Goal: Information Seeking & Learning: Learn about a topic

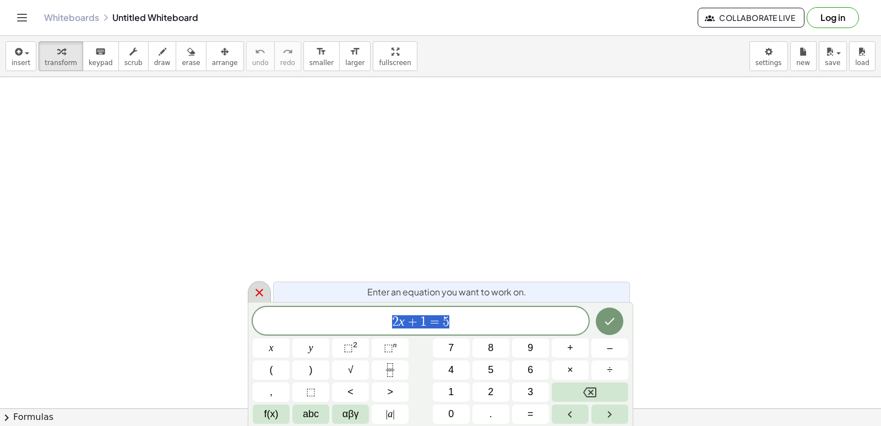
scroll to position [220, 0]
click at [252, 288] on div at bounding box center [259, 291] width 23 height 21
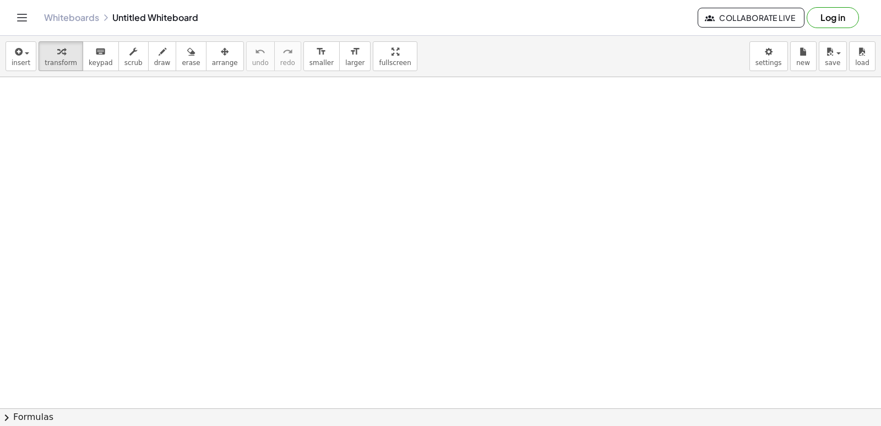
click at [458, 278] on div at bounding box center [440, 223] width 881 height 733
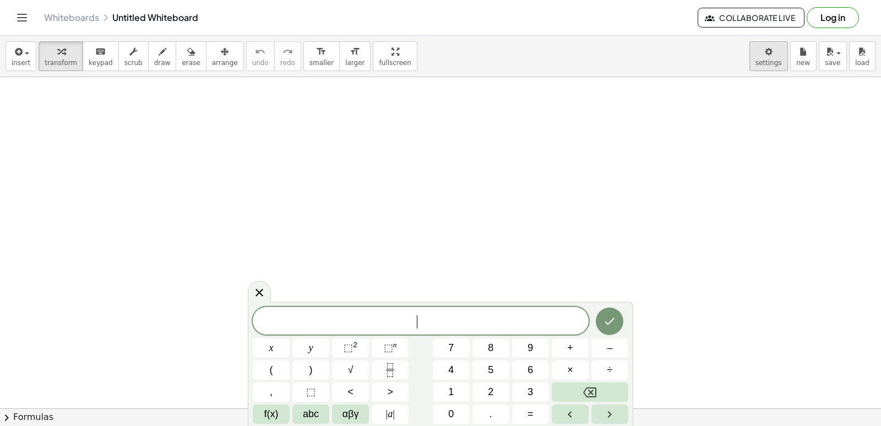
click at [772, 57] on body "Graspable Math Activities Get Started Activity Bank Assigned Work Classes White…" at bounding box center [440, 213] width 881 height 426
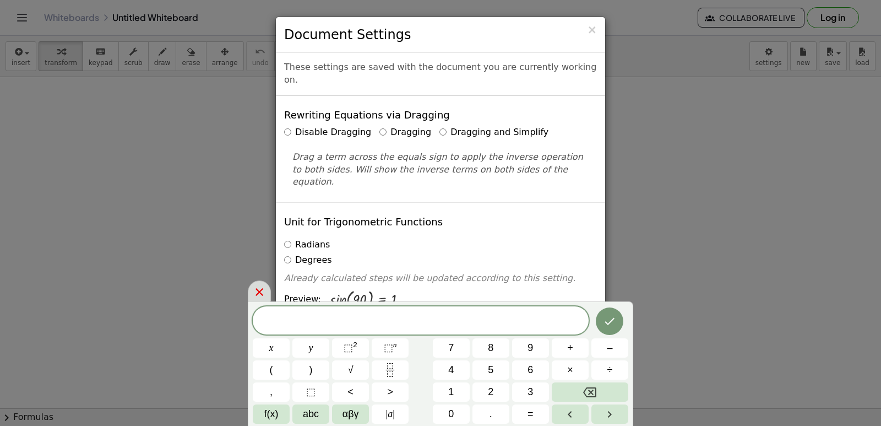
click at [258, 292] on icon at bounding box center [259, 291] width 13 height 13
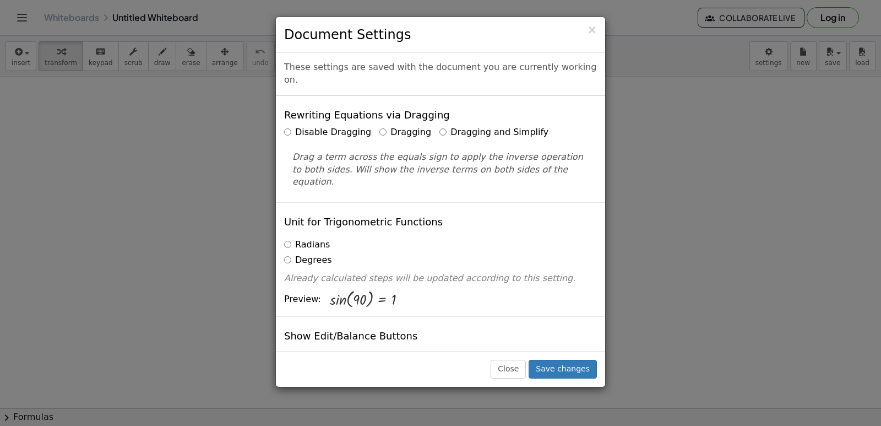
click at [449, 126] on label "Dragging and Simplify" at bounding box center [493, 132] width 109 height 13
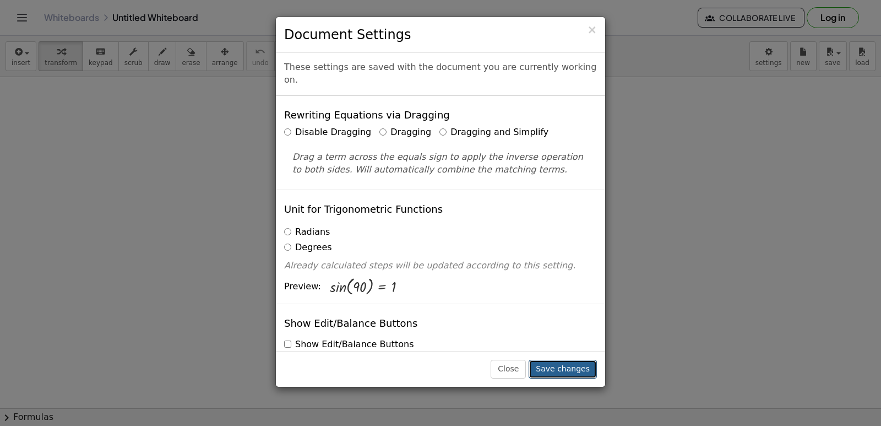
click at [557, 369] on button "Save changes" at bounding box center [563, 369] width 68 height 19
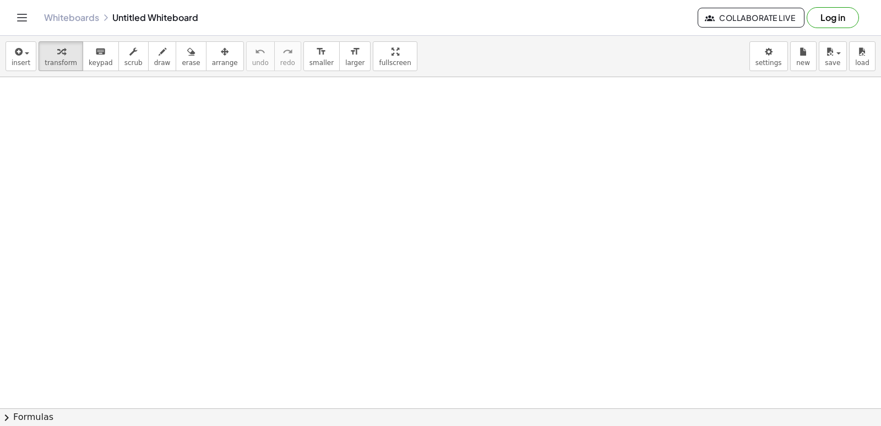
scroll to position [165, 0]
click at [380, 246] on div at bounding box center [440, 278] width 881 height 733
drag, startPoint x: 478, startPoint y: 205, endPoint x: 489, endPoint y: 197, distance: 13.4
click at [478, 204] on div at bounding box center [440, 278] width 881 height 733
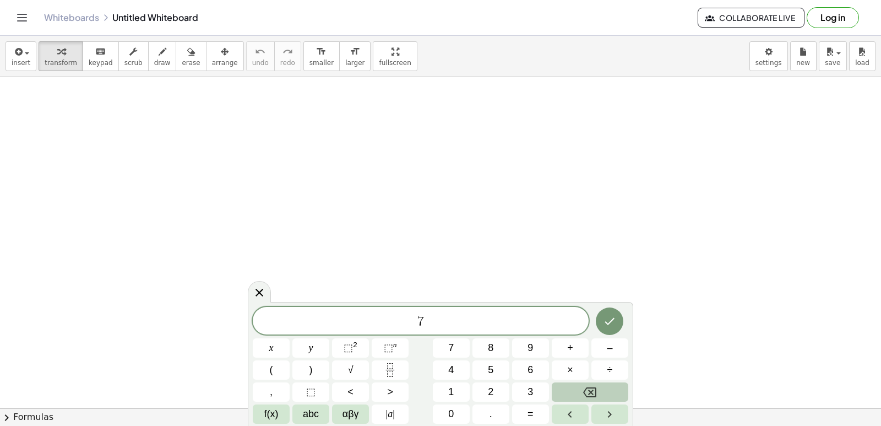
click at [598, 394] on button "Backspace" at bounding box center [590, 391] width 77 height 19
click at [560, 369] on div "​ x y ⬚ 2 ⬚ n 7 8 9 + – ( ) √ 4 5 6 × ÷ , ⬚ < > 1 2 3 f(x) abc αβγ | a | 0 . =" at bounding box center [440, 365] width 375 height 117
click at [460, 350] on button "7" at bounding box center [451, 347] width 37 height 19
click at [576, 367] on button "×" at bounding box center [570, 369] width 37 height 19
click at [595, 386] on icon "Backspace" at bounding box center [589, 391] width 13 height 13
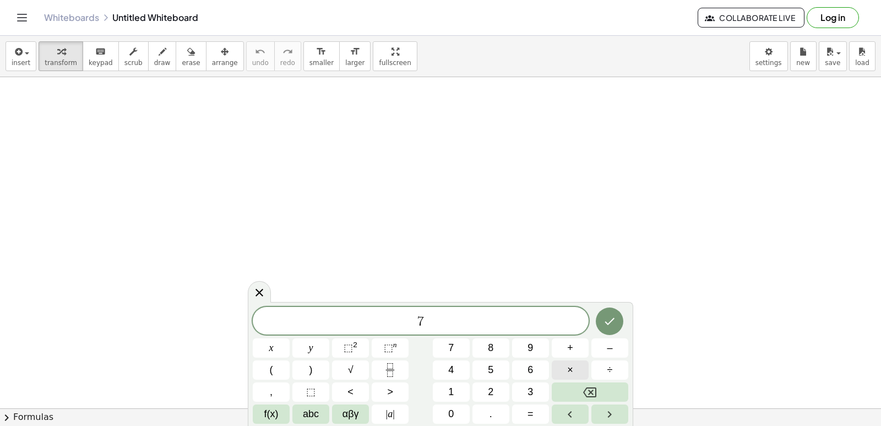
click at [573, 371] on span "×" at bounding box center [570, 369] width 6 height 15
click at [603, 389] on button "Backspace" at bounding box center [590, 391] width 77 height 19
click at [570, 366] on span "×" at bounding box center [570, 369] width 6 height 15
click at [605, 393] on button "Backspace" at bounding box center [590, 391] width 77 height 19
click at [492, 422] on button "." at bounding box center [490, 413] width 37 height 19
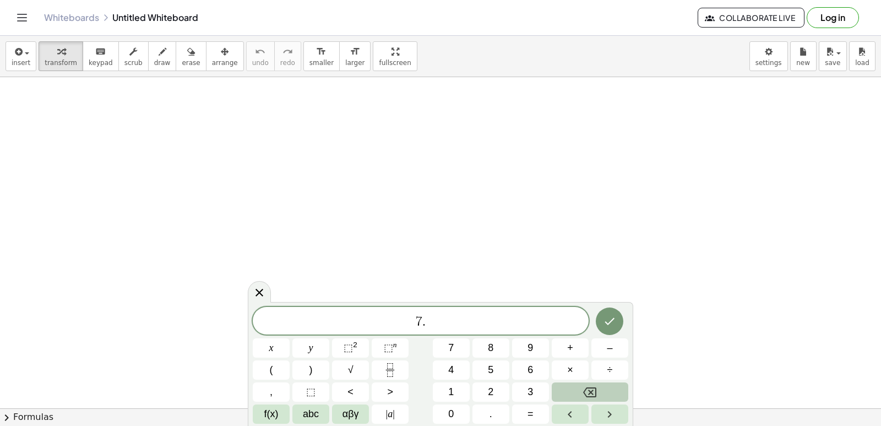
click at [591, 389] on icon "Backspace" at bounding box center [589, 391] width 13 height 13
click at [569, 370] on span "×" at bounding box center [570, 369] width 6 height 15
click at [614, 346] on button "–" at bounding box center [609, 347] width 37 height 19
click at [488, 374] on span "5" at bounding box center [491, 369] width 6 height 15
click at [535, 415] on button "=" at bounding box center [530, 413] width 37 height 19
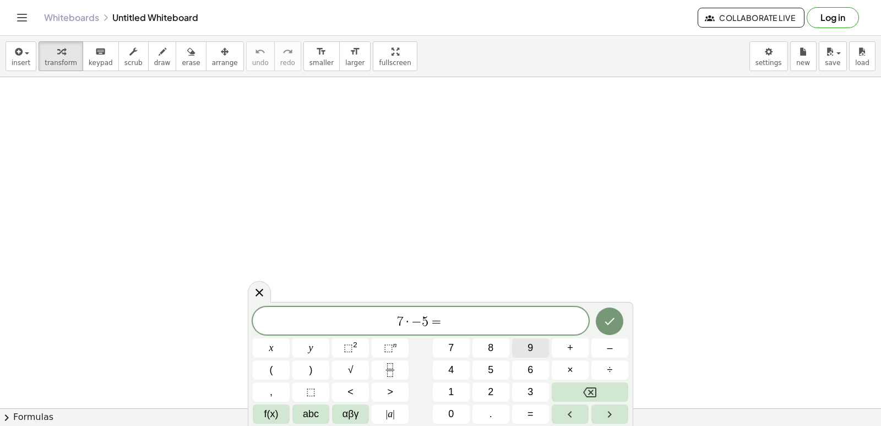
click at [535, 345] on button "9" at bounding box center [530, 347] width 37 height 19
click at [607, 322] on icon "Done" at bounding box center [609, 320] width 13 height 13
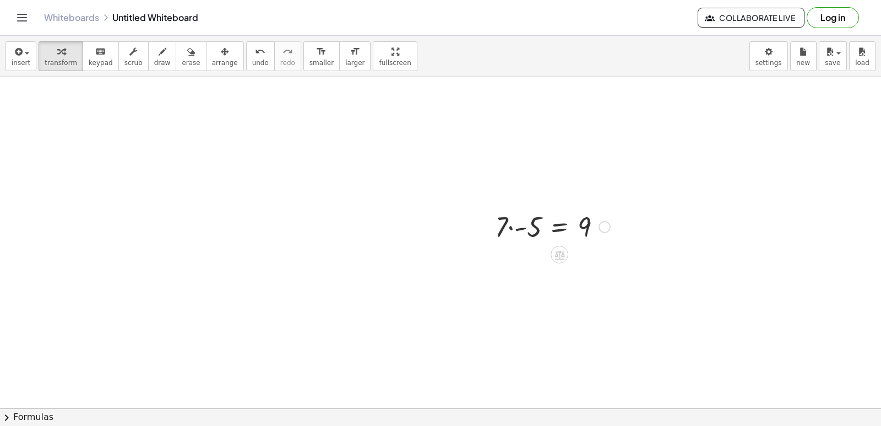
drag, startPoint x: 505, startPoint y: 189, endPoint x: 508, endPoint y: 224, distance: 35.3
click at [508, 224] on div "· 7 · - 5 = 9" at bounding box center [440, 243] width 881 height 662
drag, startPoint x: 513, startPoint y: 231, endPoint x: 509, endPoint y: 225, distance: 7.2
click at [513, 230] on div at bounding box center [552, 225] width 126 height 37
click at [509, 225] on div at bounding box center [554, 226] width 123 height 36
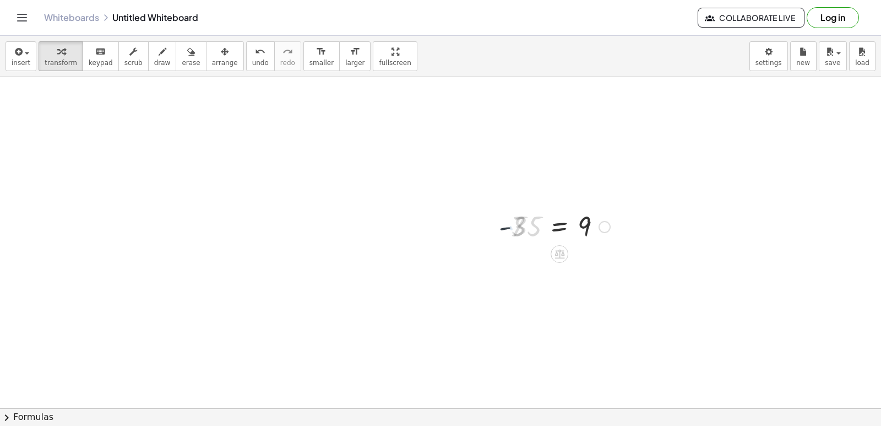
click at [509, 225] on div at bounding box center [552, 226] width 126 height 36
click at [539, 229] on div at bounding box center [552, 225] width 126 height 37
drag, startPoint x: 601, startPoint y: 221, endPoint x: 609, endPoint y: 221, distance: 8.3
click at [609, 221] on div at bounding box center [552, 225] width 126 height 37
drag, startPoint x: 571, startPoint y: 228, endPoint x: 553, endPoint y: 228, distance: 18.2
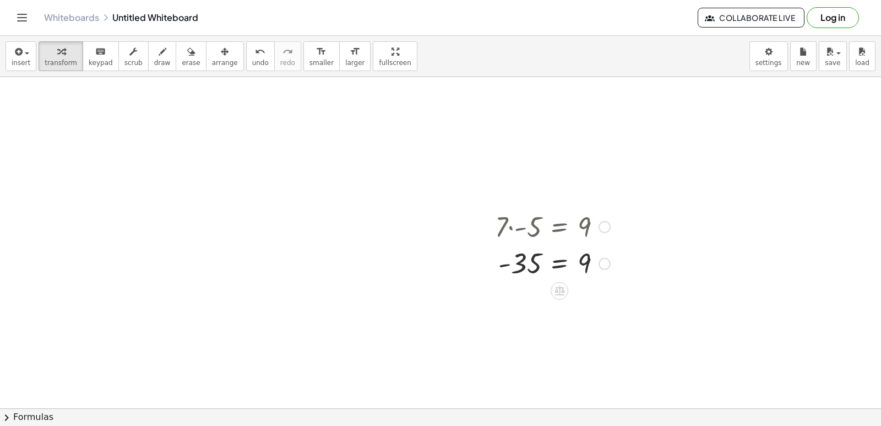
click at [553, 228] on div at bounding box center [552, 225] width 126 height 37
click at [561, 275] on div at bounding box center [552, 262] width 126 height 36
drag, startPoint x: 558, startPoint y: 263, endPoint x: 144, endPoint y: 120, distance: 438.1
click at [144, 120] on div "· 7 · - 5 = 9 - 35 = 9 - = 9 35" at bounding box center [440, 243] width 881 height 662
drag, startPoint x: 540, startPoint y: 268, endPoint x: 643, endPoint y: 266, distance: 103.0
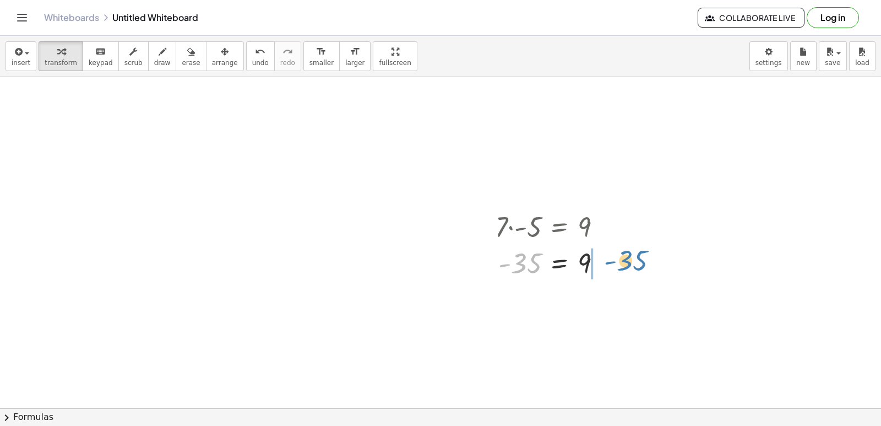
click at [643, 266] on div "· 7 · - 5 = 9 - 35 - = 9 35" at bounding box center [440, 243] width 881 height 662
drag, startPoint x: 550, startPoint y: 246, endPoint x: 527, endPoint y: 264, distance: 29.0
click at [527, 264] on div at bounding box center [580, 262] width 182 height 36
drag, startPoint x: 527, startPoint y: 264, endPoint x: 524, endPoint y: 328, distance: 64.0
click at [561, 275] on div at bounding box center [580, 262] width 182 height 36
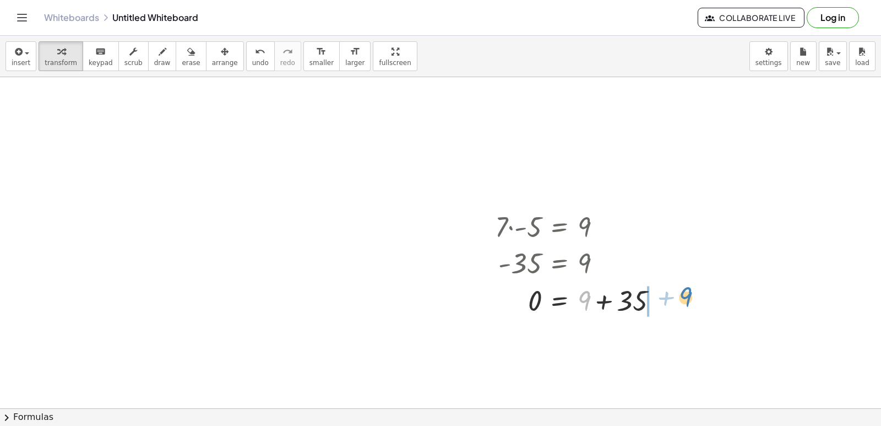
drag, startPoint x: 584, startPoint y: 303, endPoint x: 679, endPoint y: 307, distance: 95.3
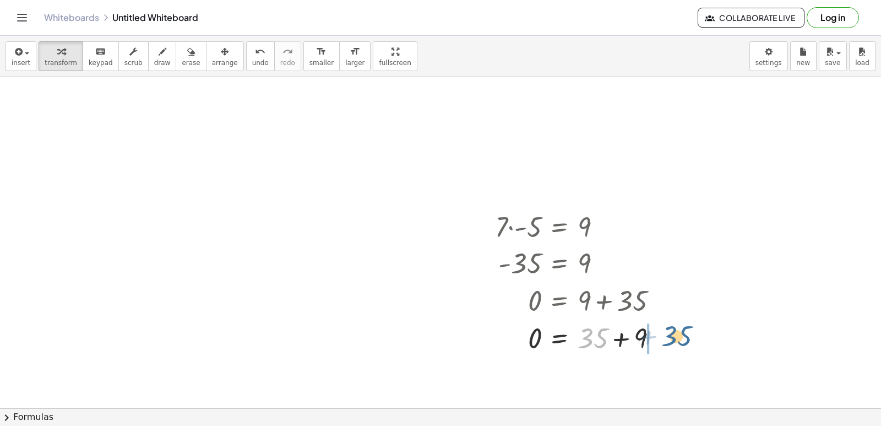
drag, startPoint x: 591, startPoint y: 339, endPoint x: 676, endPoint y: 336, distance: 84.8
drag, startPoint x: 587, startPoint y: 335, endPoint x: 670, endPoint y: 333, distance: 83.2
click at [670, 333] on div at bounding box center [580, 336] width 182 height 37
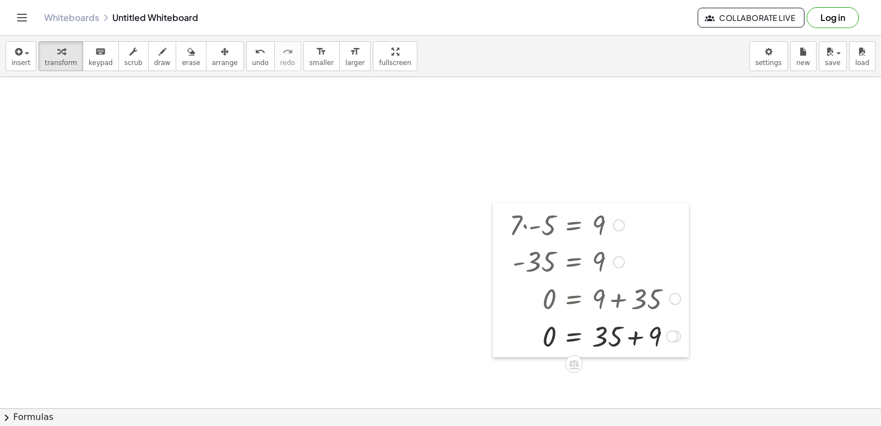
drag, startPoint x: 481, startPoint y: 330, endPoint x: 513, endPoint y: 328, distance: 32.0
click at [509, 328] on div at bounding box center [501, 280] width 17 height 154
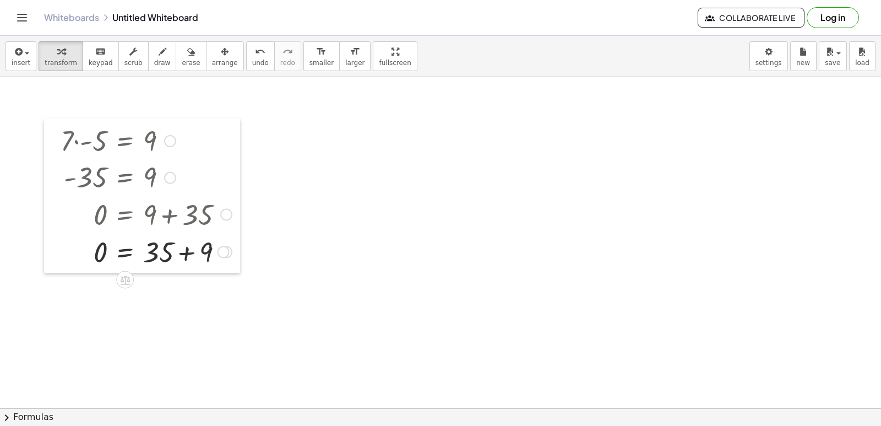
drag, startPoint x: 511, startPoint y: 328, endPoint x: 57, endPoint y: 241, distance: 462.4
click at [57, 241] on div at bounding box center [52, 195] width 17 height 154
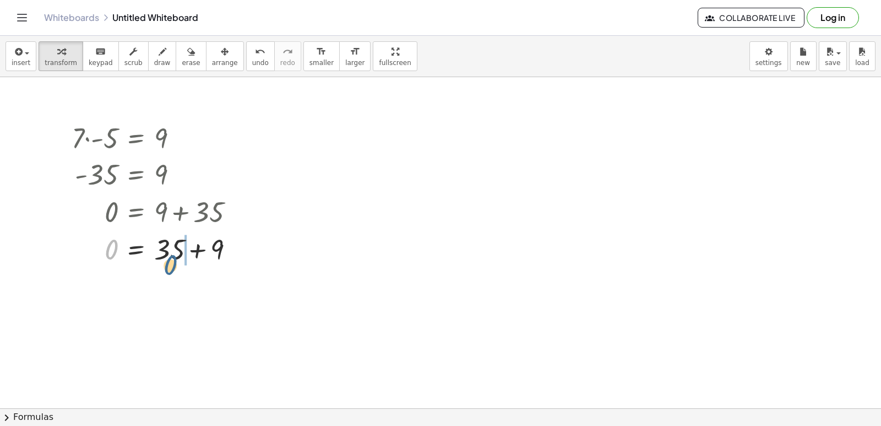
drag, startPoint x: 103, startPoint y: 243, endPoint x: 318, endPoint y: 299, distance: 222.5
click at [279, 298] on div "· 7 · - 5 = 9 - 35 = 9 0 = + 9 + 35 0 = + 35 + 9 0 = + 9 + 35 0 = 9 35 0 + +" at bounding box center [440, 243] width 881 height 662
drag, startPoint x: 318, startPoint y: 299, endPoint x: 193, endPoint y: 279, distance: 127.1
click at [389, 277] on div at bounding box center [440, 243] width 881 height 662
drag, startPoint x: 113, startPoint y: 249, endPoint x: 246, endPoint y: 246, distance: 132.2
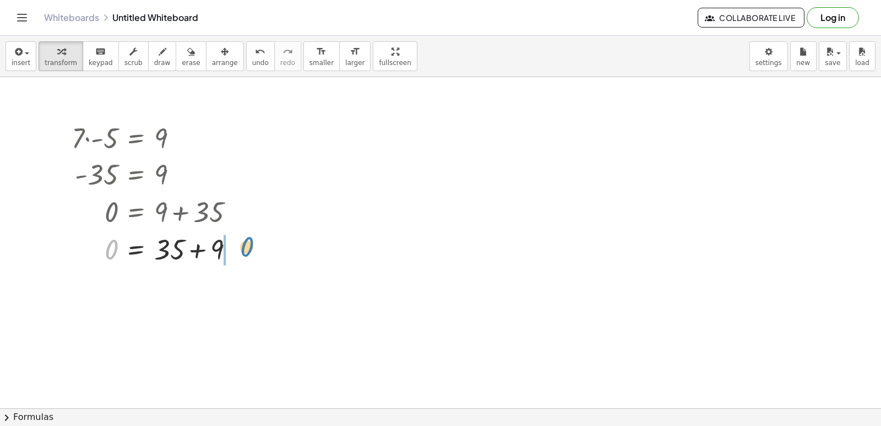
click at [246, 246] on div at bounding box center [157, 248] width 182 height 37
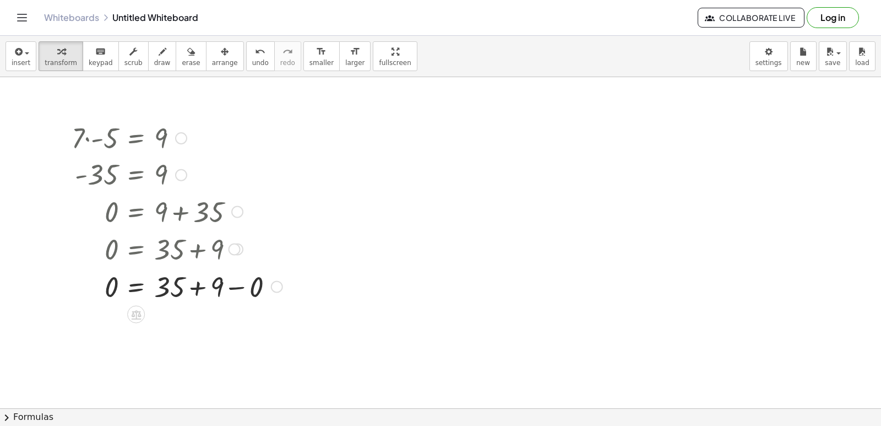
drag, startPoint x: 115, startPoint y: 246, endPoint x: 107, endPoint y: 230, distance: 18.0
click at [108, 230] on div at bounding box center [177, 248] width 222 height 37
drag, startPoint x: 105, startPoint y: 232, endPoint x: 111, endPoint y: 252, distance: 20.0
click at [136, 138] on div "· 7 · - 5 = 9 - 35 = 9 0 = + 9 + 35 0 = + 35 + 9 0 = + 9 + 35 0 = + 35 + 9 = 9 …" at bounding box center [136, 138] width 0 height 0
drag, startPoint x: 165, startPoint y: 281, endPoint x: 296, endPoint y: 280, distance: 131.0
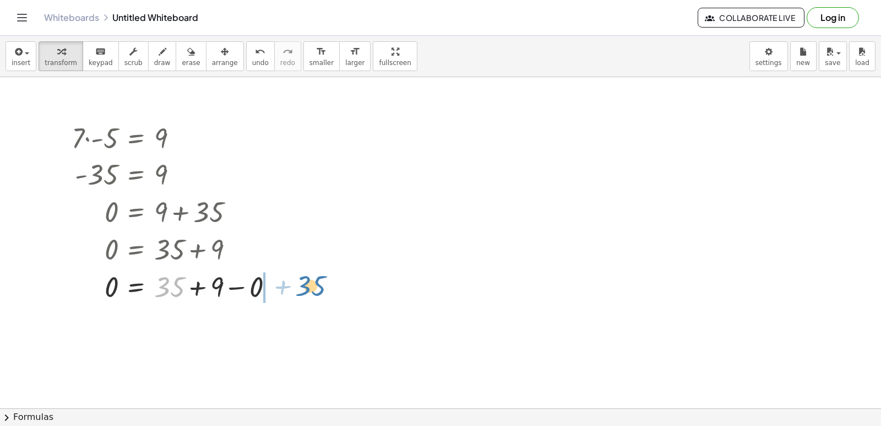
click at [301, 280] on div "· 7 · - 5 = 9 - 35 = 9 0 = + 9 + 35 0 = + 35 + 9 0 = + 9 + 35 0 = + 35 + 9 + 35…" at bounding box center [440, 243] width 881 height 662
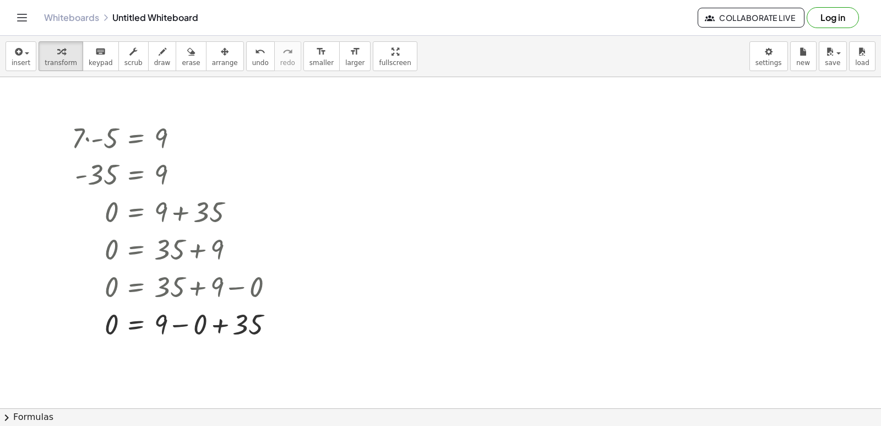
drag, startPoint x: 380, startPoint y: 226, endPoint x: 418, endPoint y: 129, distance: 103.9
click at [393, 224] on div at bounding box center [440, 243] width 881 height 662
drag, startPoint x: 432, startPoint y: 78, endPoint x: 368, endPoint y: 149, distance: 95.5
click at [415, 150] on div at bounding box center [440, 243] width 881 height 662
drag, startPoint x: 252, startPoint y: 155, endPoint x: 66, endPoint y: 138, distance: 186.9
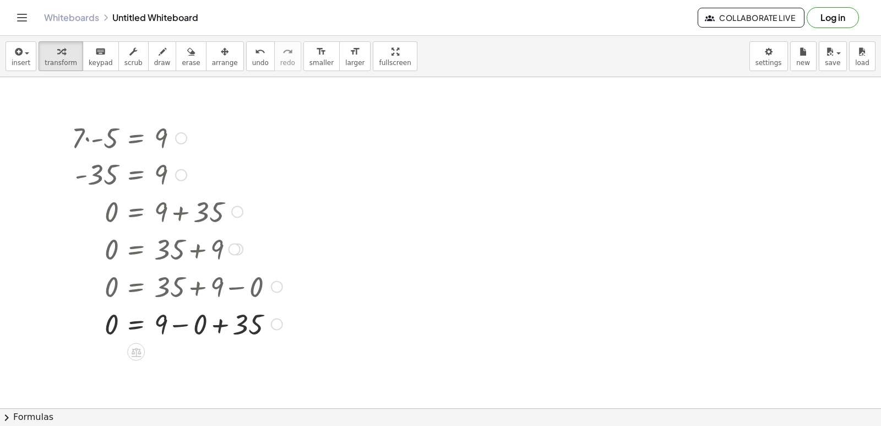
click at [113, 151] on div "· 7 · - 5 = 9 - 35 = 9 0 = + 9 + 35 0 = + 35 + 9 0 = + 9 + 35 0 = + 35 + 9 0 = …" at bounding box center [440, 243] width 881 height 662
drag, startPoint x: 89, startPoint y: 144, endPoint x: 107, endPoint y: 188, distance: 47.4
click at [136, 138] on div "· 7 · - 5 = 9 - 35 = 9 0 = + 9 + 35 0 = + 35 + 9 0 = + 9 + 35 0 = + 35 + 9 0 = …" at bounding box center [136, 138] width 0 height 0
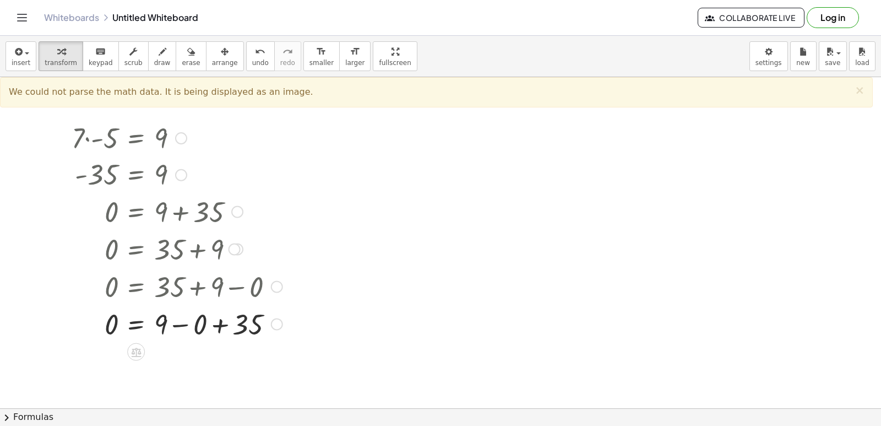
scroll to position [195, 0]
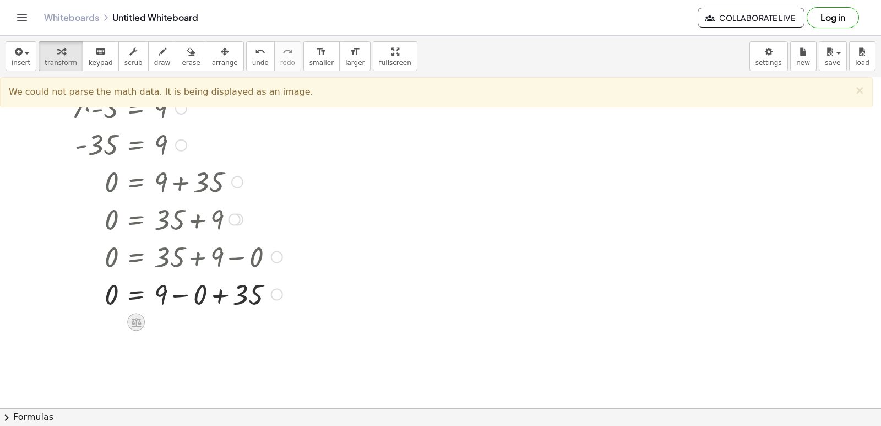
click at [134, 325] on icon at bounding box center [136, 322] width 12 height 12
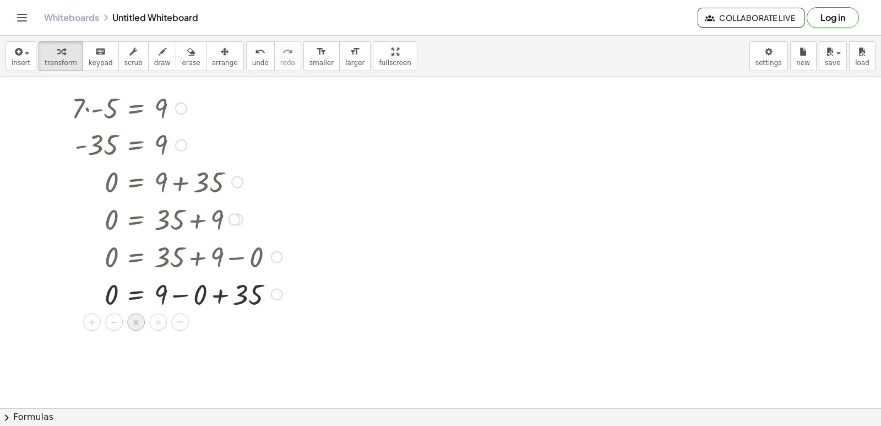
click at [134, 323] on span "×" at bounding box center [136, 322] width 7 height 16
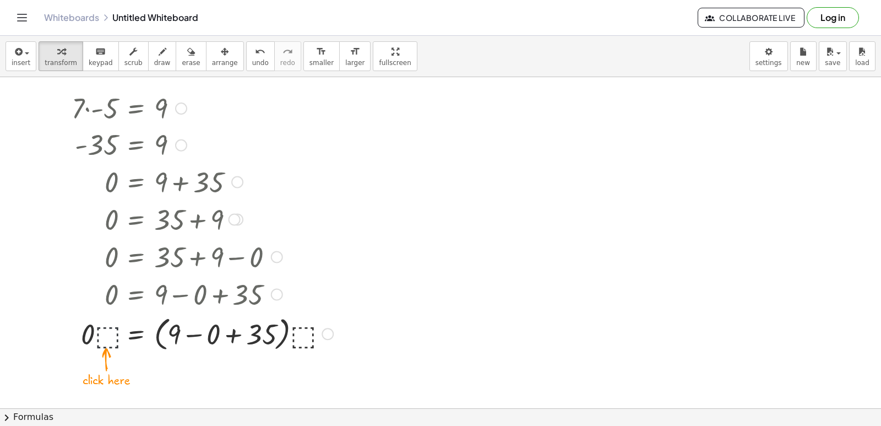
drag, startPoint x: 97, startPoint y: 337, endPoint x: 108, endPoint y: 335, distance: 11.2
click at [107, 336] on div at bounding box center [202, 333] width 273 height 42
drag, startPoint x: 110, startPoint y: 330, endPoint x: 306, endPoint y: 333, distance: 196.6
click at [306, 336] on div at bounding box center [202, 333] width 273 height 42
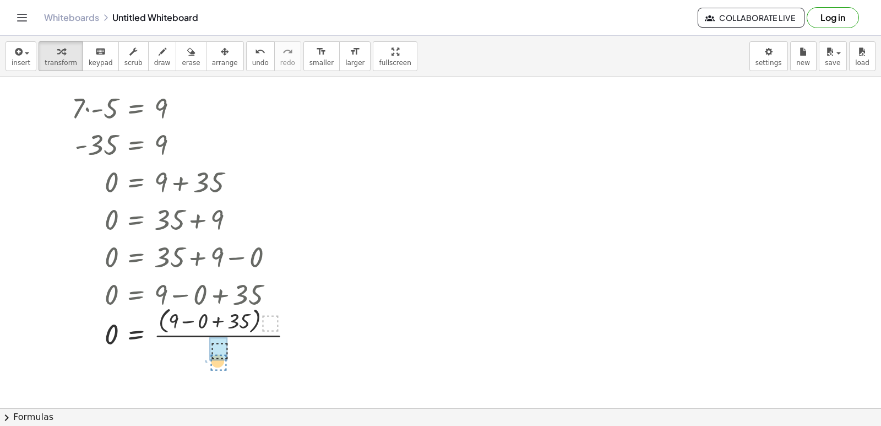
drag, startPoint x: 269, startPoint y: 321, endPoint x: 220, endPoint y: 347, distance: 55.9
drag, startPoint x: 324, startPoint y: 341, endPoint x: 263, endPoint y: 319, distance: 64.4
click at [311, 336] on div at bounding box center [440, 213] width 881 height 662
drag, startPoint x: 613, startPoint y: 206, endPoint x: 601, endPoint y: 210, distance: 12.6
click at [613, 206] on div at bounding box center [440, 213] width 881 height 662
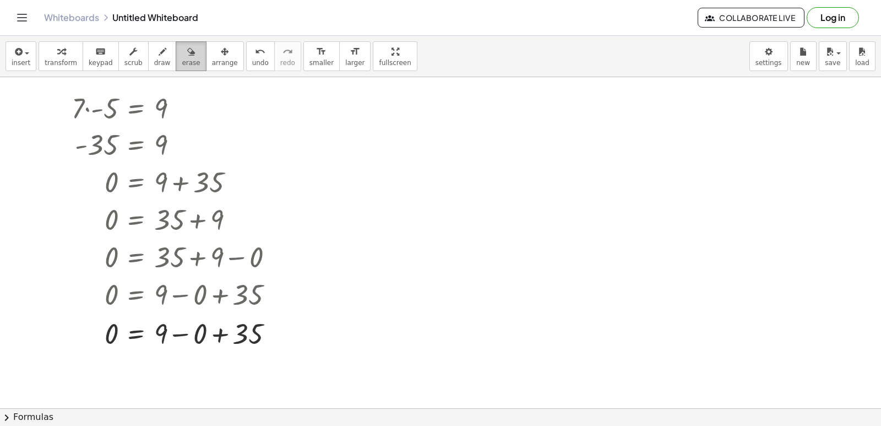
click at [182, 65] on span "erase" at bounding box center [191, 63] width 18 height 8
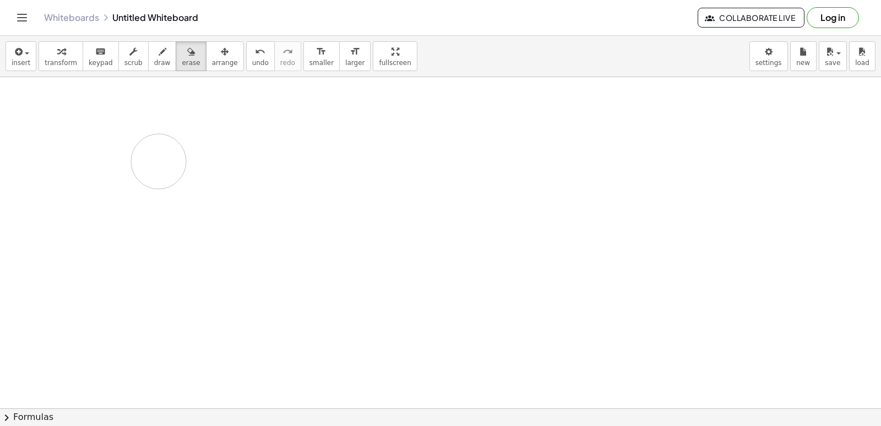
drag, startPoint x: 205, startPoint y: 197, endPoint x: 160, endPoint y: 154, distance: 62.7
click at [160, 157] on div at bounding box center [440, 213] width 881 height 662
drag, startPoint x: 200, startPoint y: 96, endPoint x: 335, endPoint y: 312, distance: 254.8
click at [335, 312] on div at bounding box center [440, 213] width 881 height 662
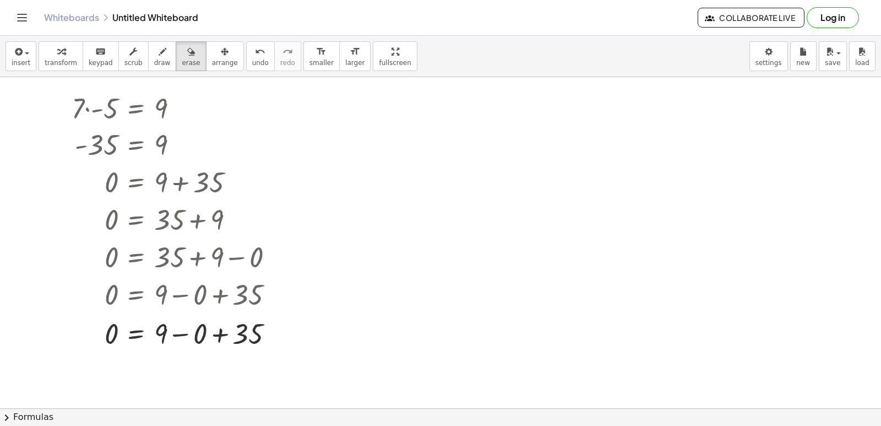
drag, startPoint x: 328, startPoint y: 263, endPoint x: 253, endPoint y: 301, distance: 84.0
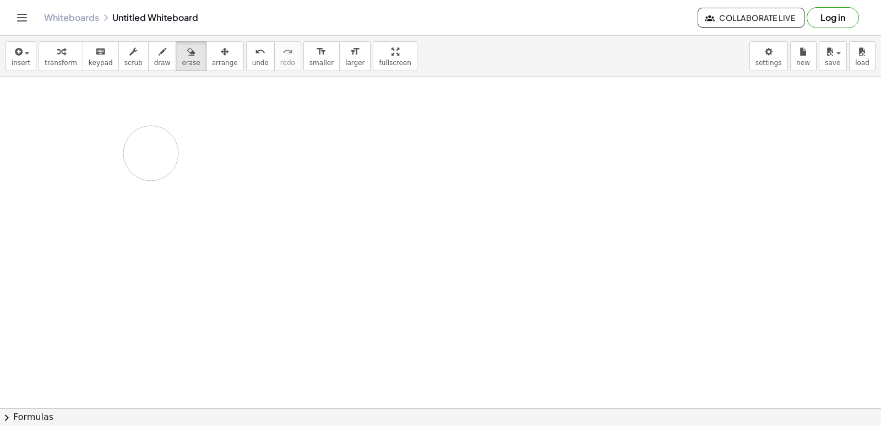
drag, startPoint x: 52, startPoint y: 238, endPoint x: 175, endPoint y: 159, distance: 146.1
click at [175, 167] on div at bounding box center [440, 213] width 881 height 662
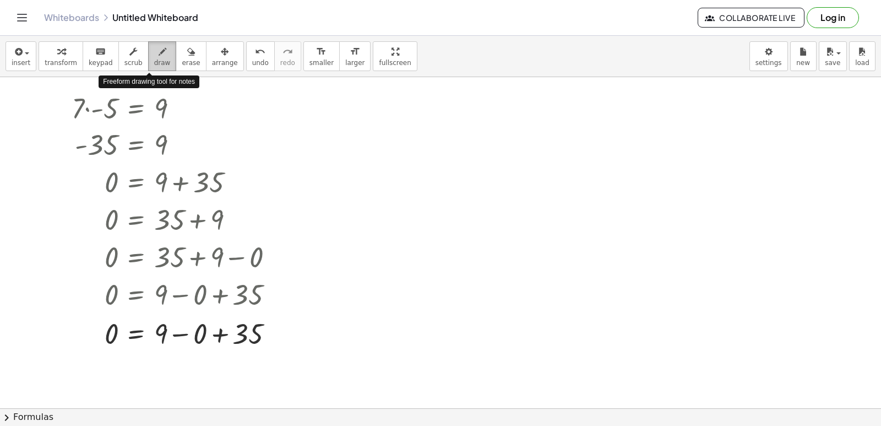
click at [148, 53] on button "draw" at bounding box center [162, 56] width 29 height 30
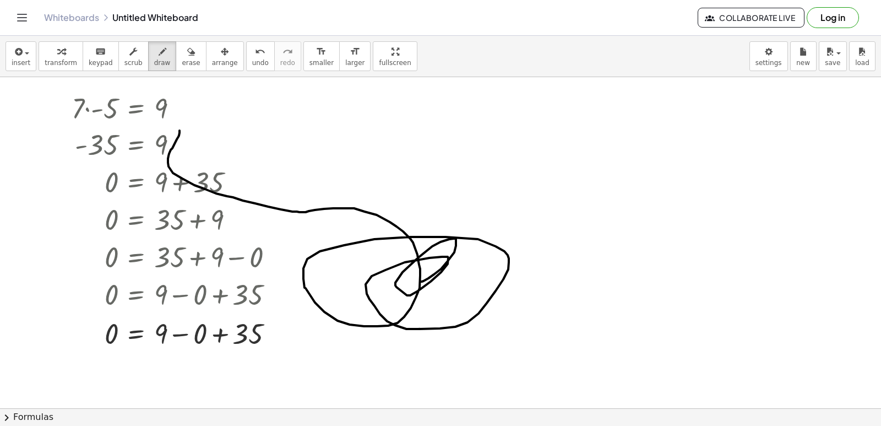
drag, startPoint x: 179, startPoint y: 130, endPoint x: 417, endPoint y: 275, distance: 278.5
click at [420, 279] on div at bounding box center [440, 213] width 881 height 662
drag, startPoint x: 178, startPoint y: 57, endPoint x: 430, endPoint y: 217, distance: 298.7
click at [429, 216] on div "insert select one: Math Expression Function Text Youtube Video Graphing Geometr…" at bounding box center [440, 231] width 881 height 390
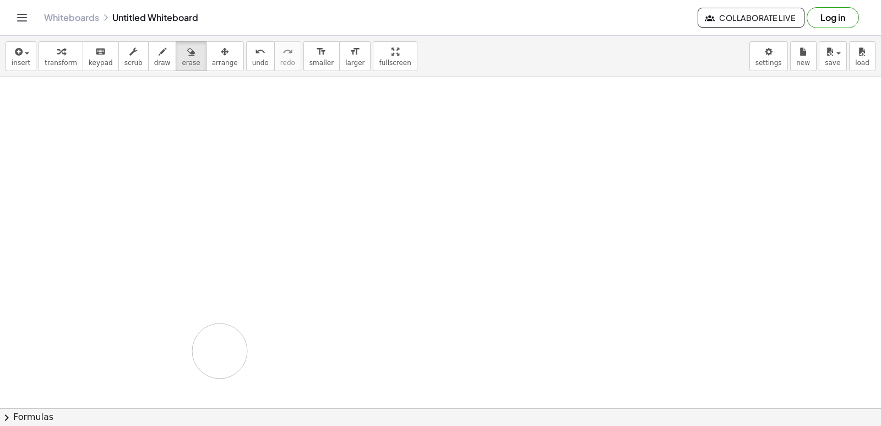
drag, startPoint x: 430, startPoint y: 217, endPoint x: 219, endPoint y: 333, distance: 241.2
click at [220, 346] on div at bounding box center [440, 213] width 881 height 662
drag, startPoint x: 206, startPoint y: 282, endPoint x: 78, endPoint y: 101, distance: 221.8
click at [77, 102] on div at bounding box center [440, 213] width 881 height 662
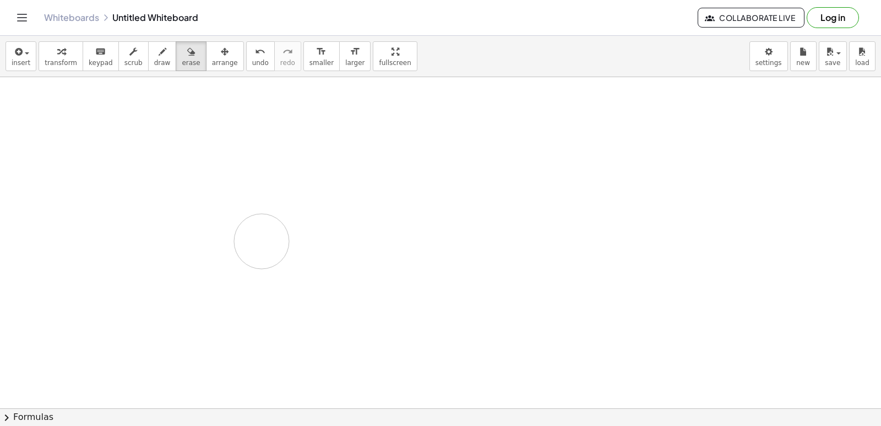
drag, startPoint x: 124, startPoint y: 216, endPoint x: 264, endPoint y: 198, distance: 140.9
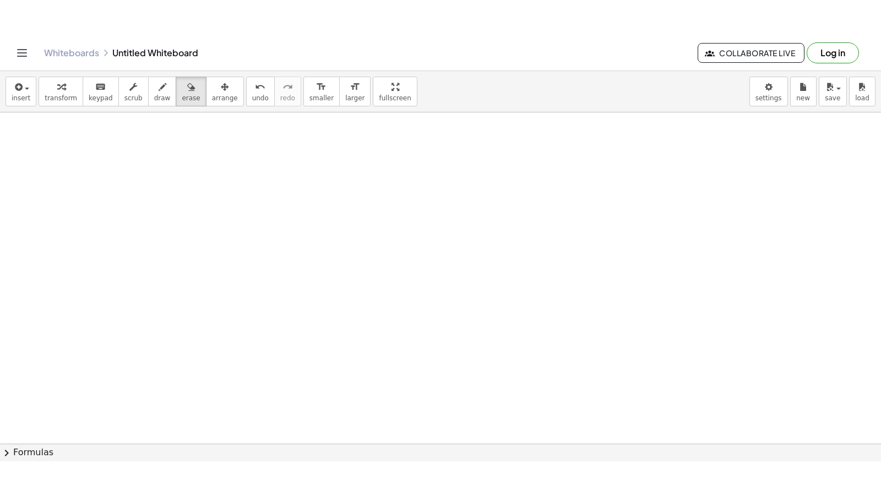
scroll to position [470, 0]
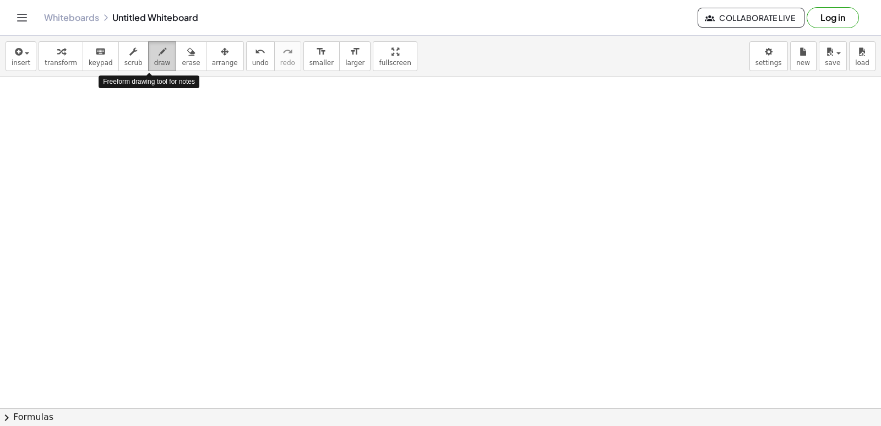
click at [154, 53] on div "button" at bounding box center [162, 51] width 17 height 13
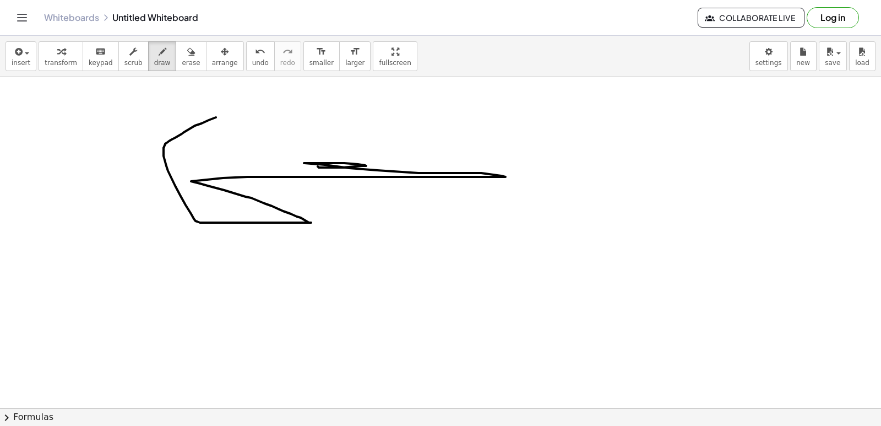
drag, startPoint x: 167, startPoint y: 143, endPoint x: 260, endPoint y: 115, distance: 97.6
click at [294, 136] on div at bounding box center [440, 103] width 881 height 993
drag, startPoint x: 174, startPoint y: 64, endPoint x: 188, endPoint y: 102, distance: 40.6
click at [188, 112] on div "insert select one: Math Expression Function Text Youtube Video Graphing Geometr…" at bounding box center [440, 231] width 881 height 390
drag, startPoint x: 161, startPoint y: 129, endPoint x: 202, endPoint y: 184, distance: 68.9
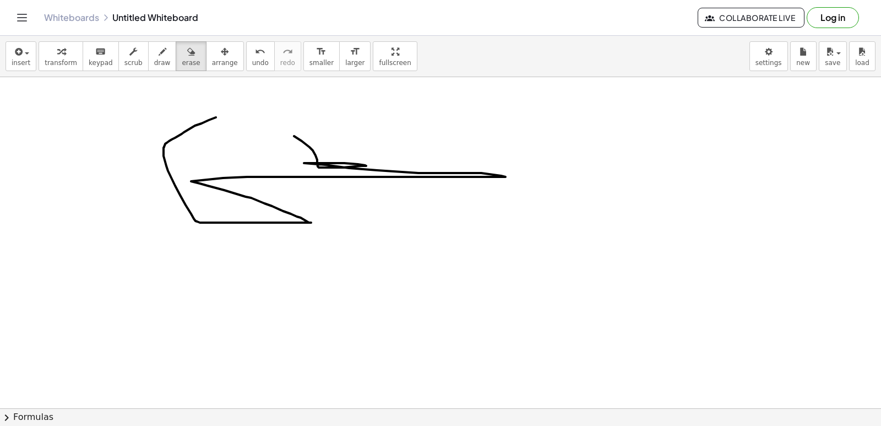
click at [204, 192] on div "insert select one: Math Expression Function Text Youtube Video Graphing Geometr…" at bounding box center [440, 231] width 881 height 390
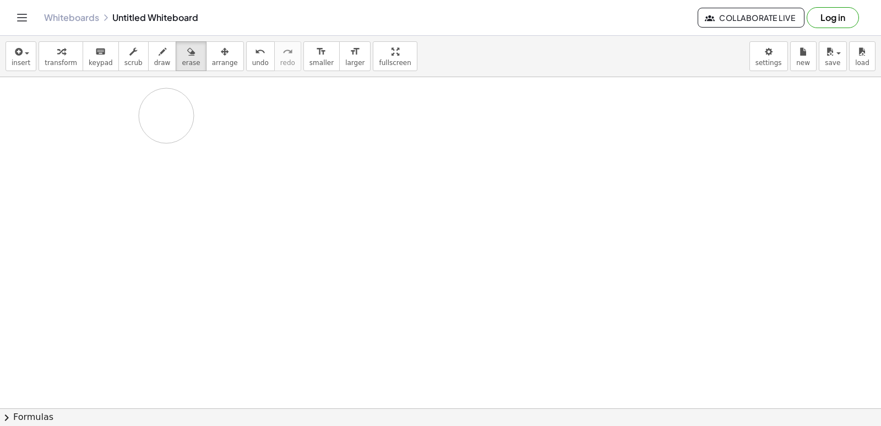
drag, startPoint x: 202, startPoint y: 184, endPoint x: 152, endPoint y: 105, distance: 94.0
click at [153, 107] on div at bounding box center [440, 103] width 881 height 993
drag, startPoint x: 152, startPoint y: 62, endPoint x: 303, endPoint y: 319, distance: 298.4
click at [246, 268] on div "insert select one: Math Expression Function Text Youtube Video Graphing Geometr…" at bounding box center [440, 231] width 881 height 390
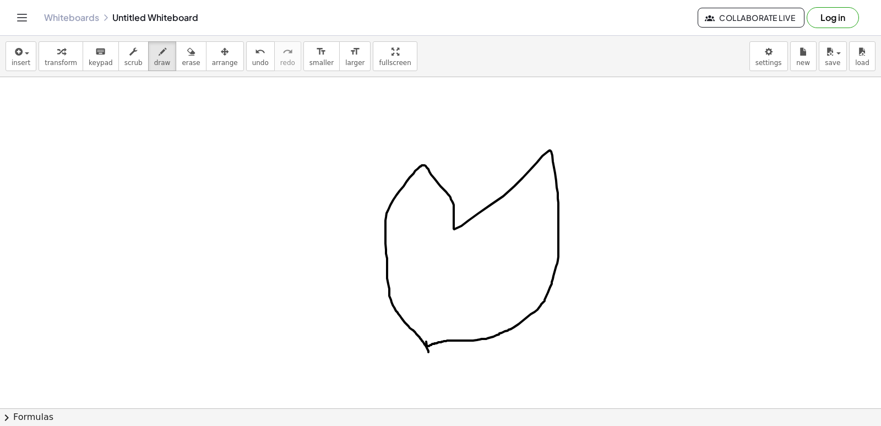
drag, startPoint x: 428, startPoint y: 352, endPoint x: 427, endPoint y: 325, distance: 27.0
click at [426, 332] on div at bounding box center [440, 103] width 881 height 993
drag, startPoint x: 428, startPoint y: 220, endPoint x: 426, endPoint y: 264, distance: 44.6
click at [421, 259] on div at bounding box center [440, 103] width 881 height 993
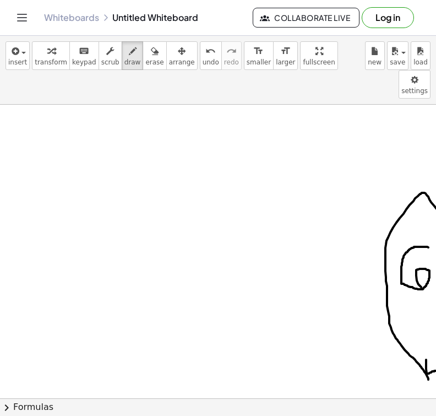
drag, startPoint x: 338, startPoint y: 90, endPoint x: 277, endPoint y: 126, distance: 70.1
click at [281, 129] on div "Graspable Math Activities Get Started Activity Bank Assigned Work Classes White…" at bounding box center [218, 208] width 436 height 416
drag, startPoint x: 281, startPoint y: 127, endPoint x: 369, endPoint y: 82, distance: 99.0
click at [328, 95] on div at bounding box center [218, 131] width 436 height 993
drag, startPoint x: 254, startPoint y: 159, endPoint x: 269, endPoint y: 143, distance: 21.8
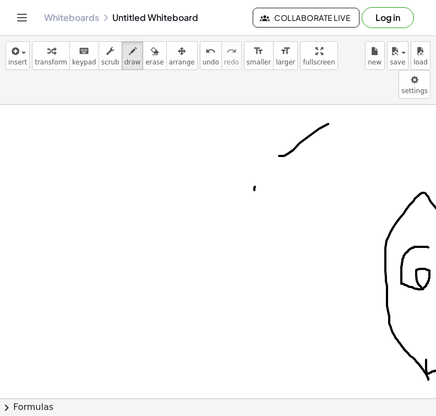
click at [268, 144] on div at bounding box center [218, 131] width 436 height 993
drag, startPoint x: 118, startPoint y: 122, endPoint x: 128, endPoint y: 113, distance: 13.3
click at [133, 143] on div at bounding box center [218, 131] width 436 height 993
drag, startPoint x: 298, startPoint y: 190, endPoint x: 304, endPoint y: 171, distance: 20.6
click at [298, 189] on div at bounding box center [218, 131] width 436 height 993
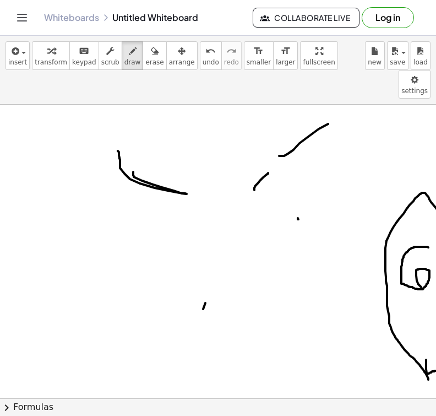
drag, startPoint x: 205, startPoint y: 274, endPoint x: 217, endPoint y: 246, distance: 30.4
click at [213, 255] on div at bounding box center [218, 131] width 436 height 993
drag, startPoint x: 258, startPoint y: 213, endPoint x: 268, endPoint y: 211, distance: 10.2
click at [260, 213] on div at bounding box center [218, 131] width 436 height 993
drag, startPoint x: 271, startPoint y: 210, endPoint x: 291, endPoint y: 214, distance: 19.7
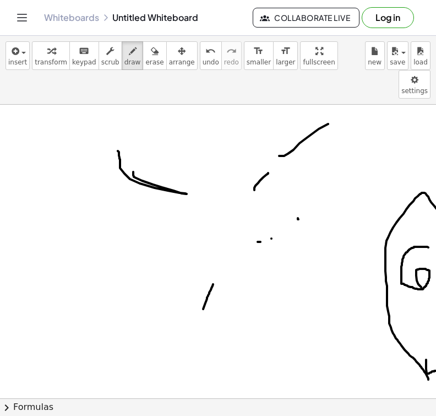
click at [271, 210] on div at bounding box center [218, 131] width 436 height 993
drag, startPoint x: 263, startPoint y: 210, endPoint x: 228, endPoint y: 227, distance: 38.2
click at [221, 228] on div at bounding box center [218, 131] width 436 height 993
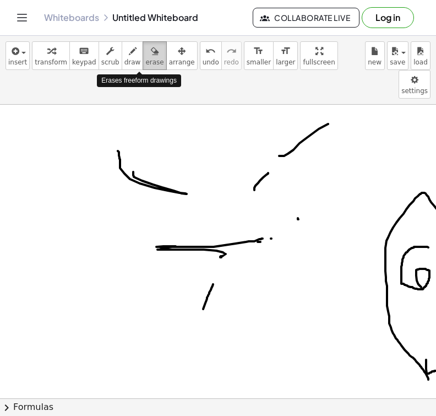
click at [145, 59] on span "erase" at bounding box center [154, 62] width 18 height 8
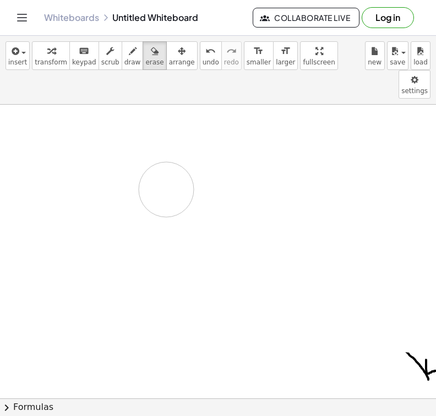
drag, startPoint x: 172, startPoint y: 279, endPoint x: 268, endPoint y: 167, distance: 147.1
click at [200, 167] on div at bounding box center [218, 131] width 436 height 993
drag, startPoint x: 416, startPoint y: 222, endPoint x: 447, endPoint y: 168, distance: 62.1
click at [436, 168] on html "Graspable Math Activities Get Started Activity Bank Assigned Work Classes White…" at bounding box center [218, 208] width 436 height 416
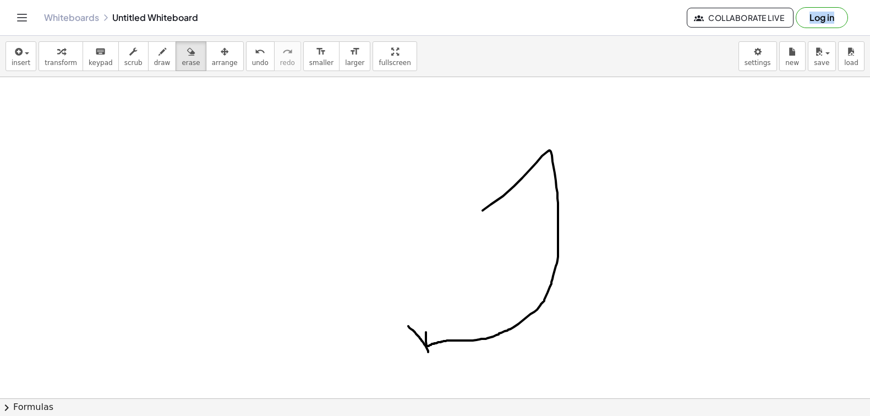
drag, startPoint x: 547, startPoint y: 18, endPoint x: 554, endPoint y: -96, distance: 114.2
click at [554, 0] on html "Graspable Math Activities Get Started Activity Bank Assigned Work Classes White…" at bounding box center [435, 208] width 870 height 416
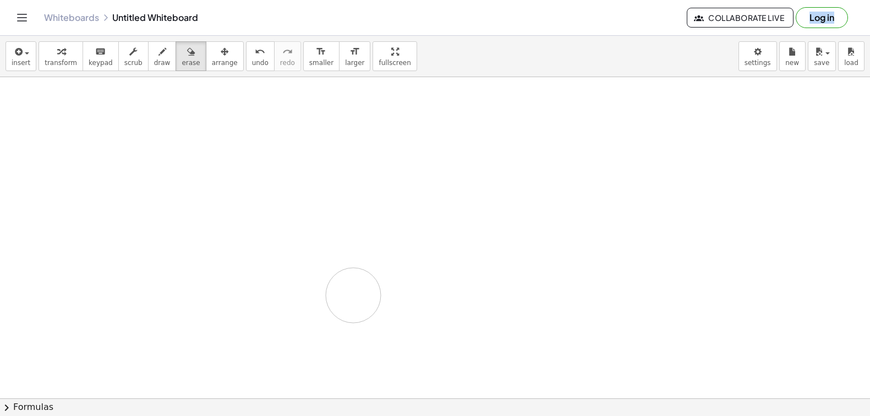
drag, startPoint x: 302, startPoint y: 136, endPoint x: 335, endPoint y: 194, distance: 66.6
click at [336, 236] on div at bounding box center [435, 103] width 870 height 993
click at [409, 182] on div at bounding box center [435, 103] width 870 height 993
click at [461, 239] on div at bounding box center [435, 103] width 870 height 993
drag, startPoint x: 309, startPoint y: 174, endPoint x: 349, endPoint y: 160, distance: 42.1
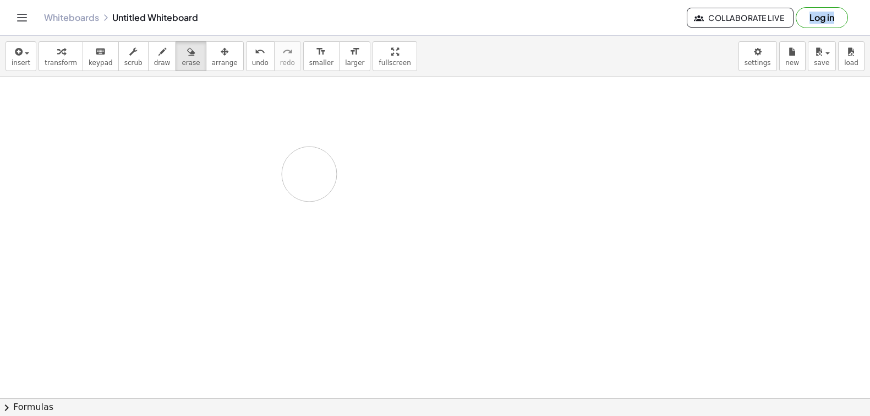
click at [328, 170] on div at bounding box center [435, 103] width 870 height 993
drag, startPoint x: 366, startPoint y: 50, endPoint x: 369, endPoint y: 388, distance: 338.6
click at [367, 184] on div "insert select one: Math Expression Function Text Youtube Video Graphing Geometr…" at bounding box center [435, 226] width 870 height 380
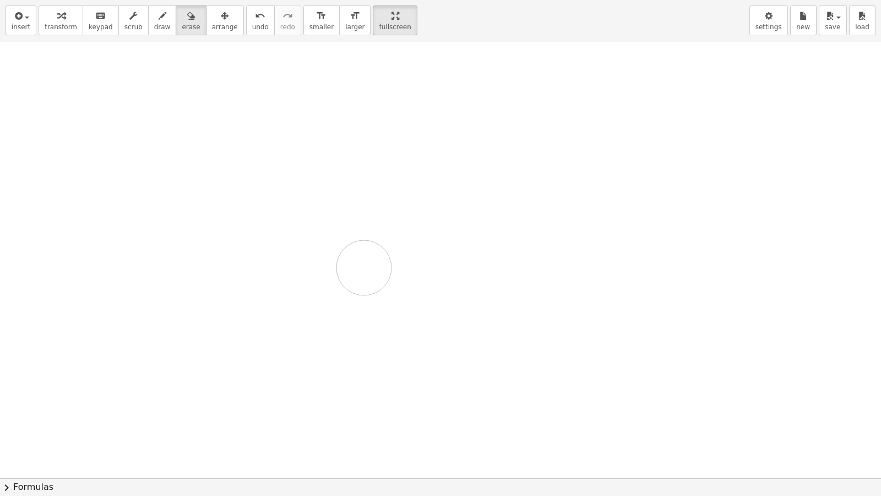
click at [364, 268] on div at bounding box center [440, 68] width 881 height 993
drag, startPoint x: 536, startPoint y: 307, endPoint x: 538, endPoint y: 267, distance: 39.7
click at [538, 279] on div at bounding box center [440, 68] width 881 height 993
click at [521, 163] on div at bounding box center [440, 68] width 881 height 993
click at [406, 172] on div at bounding box center [440, 68] width 881 height 993
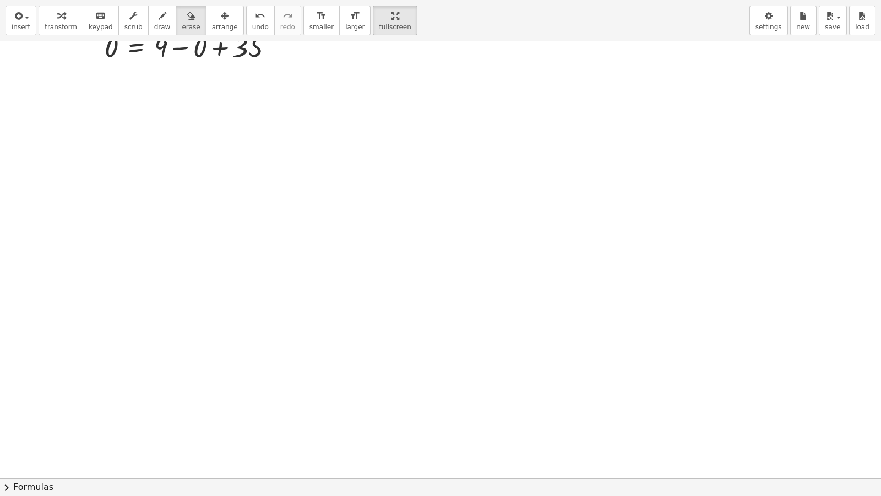
scroll to position [428, 0]
drag, startPoint x: 266, startPoint y: 365, endPoint x: 270, endPoint y: 341, distance: 24.6
click at [266, 361] on div at bounding box center [440, 49] width 881 height 873
drag, startPoint x: 636, startPoint y: 301, endPoint x: 639, endPoint y: 282, distance: 18.9
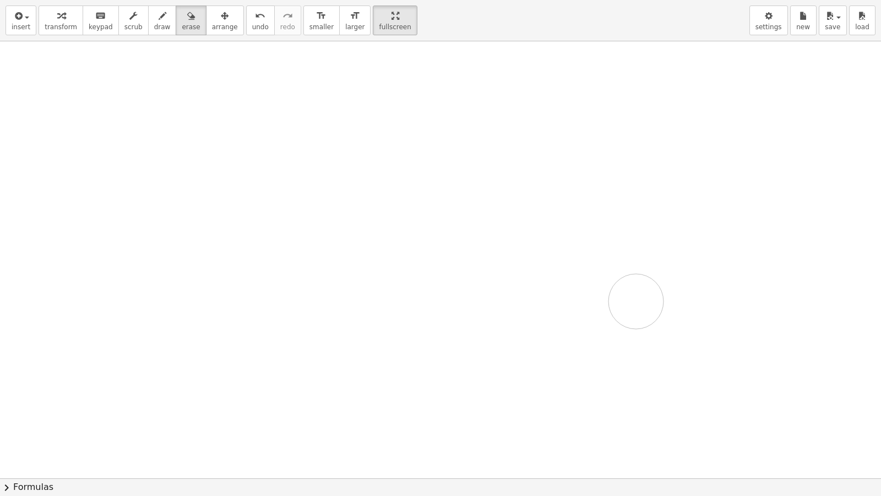
click at [639, 286] on div at bounding box center [440, 178] width 881 height 1310
click at [95, 14] on icon "keyboard" at bounding box center [100, 15] width 10 height 13
click at [489, 241] on div at bounding box center [440, 178] width 881 height 1310
click at [63, 22] on button "transform" at bounding box center [61, 21] width 45 height 30
click at [355, 162] on div at bounding box center [440, 178] width 881 height 1310
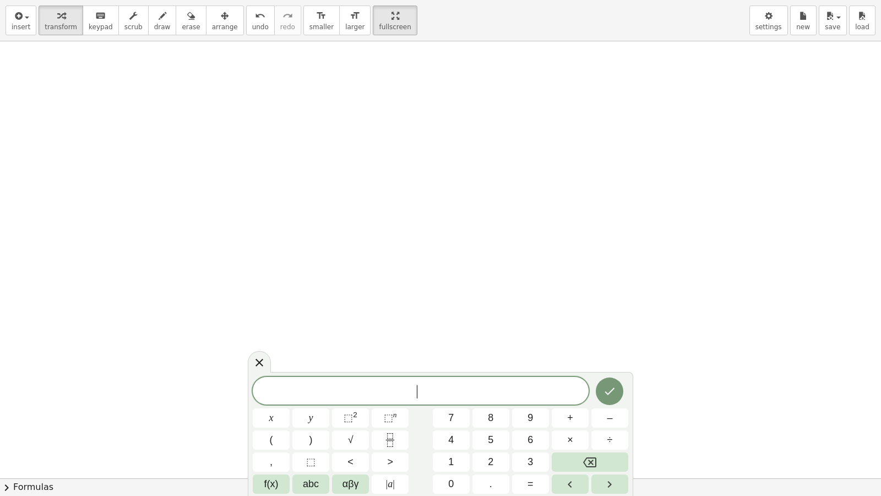
scroll to position [511, 0]
click at [490, 425] on button "5" at bounding box center [490, 439] width 37 height 19
click at [560, 425] on button "×" at bounding box center [570, 439] width 37 height 19
click at [598, 425] on button "Backspace" at bounding box center [590, 461] width 77 height 19
click at [569, 413] on span "+" at bounding box center [570, 417] width 6 height 15
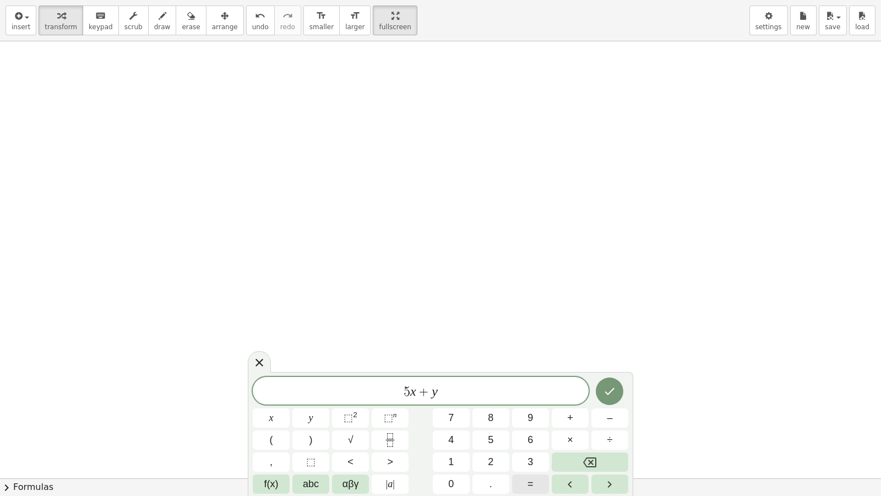
click at [535, 425] on button "=" at bounding box center [530, 483] width 37 height 19
click at [525, 425] on button "3" at bounding box center [530, 461] width 37 height 19
click at [612, 396] on icon "Done" at bounding box center [609, 390] width 13 height 13
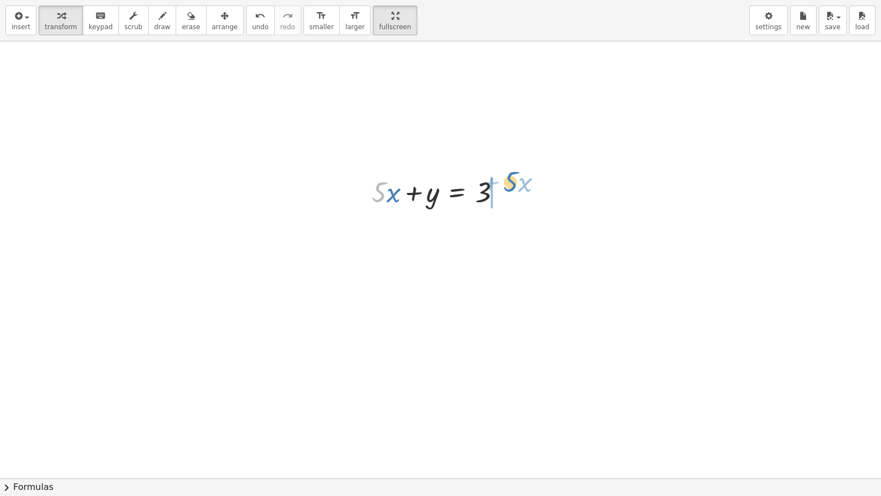
drag, startPoint x: 377, startPoint y: 194, endPoint x: 552, endPoint y: 223, distance: 177.4
click at [552, 223] on div "· 7 · - 5 = 9 - 35 = 9 0 = + 9 + 35 0 = + 35 + 9 0 = + 9 + 35 0 = + 35 + 9 0 = …" at bounding box center [440, 185] width 881 height 1310
drag, startPoint x: 375, startPoint y: 193, endPoint x: 531, endPoint y: 196, distance: 155.8
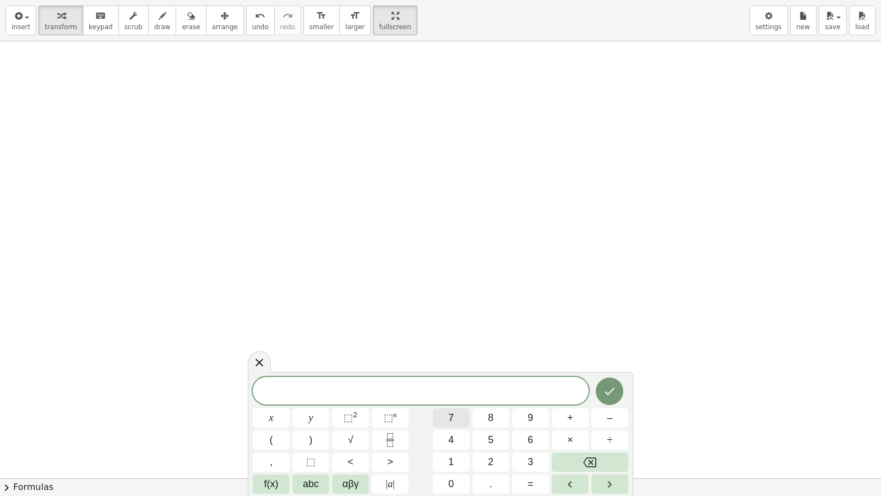
click at [456, 415] on button "7" at bounding box center [451, 417] width 37 height 19
click at [570, 422] on span "+" at bounding box center [570, 417] width 6 height 15
click at [536, 425] on button "=" at bounding box center [530, 483] width 37 height 19
click at [453, 425] on button "1" at bounding box center [451, 461] width 37 height 19
click at [478, 425] on button "2" at bounding box center [490, 461] width 37 height 19
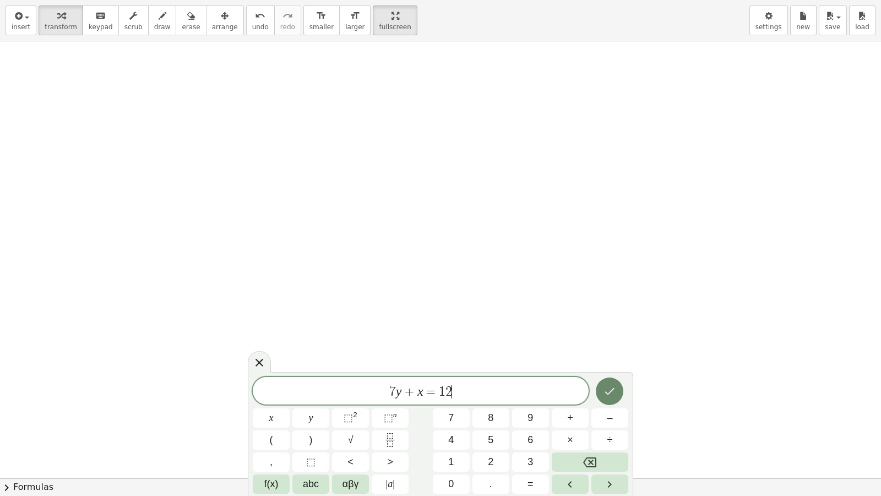
click at [608, 389] on icon "Done" at bounding box center [609, 390] width 13 height 13
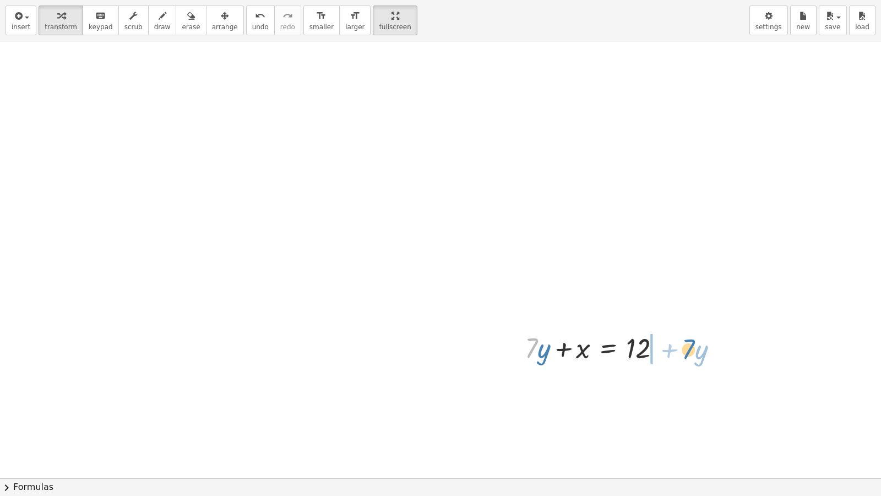
drag, startPoint x: 537, startPoint y: 356, endPoint x: 694, endPoint y: 357, distance: 156.9
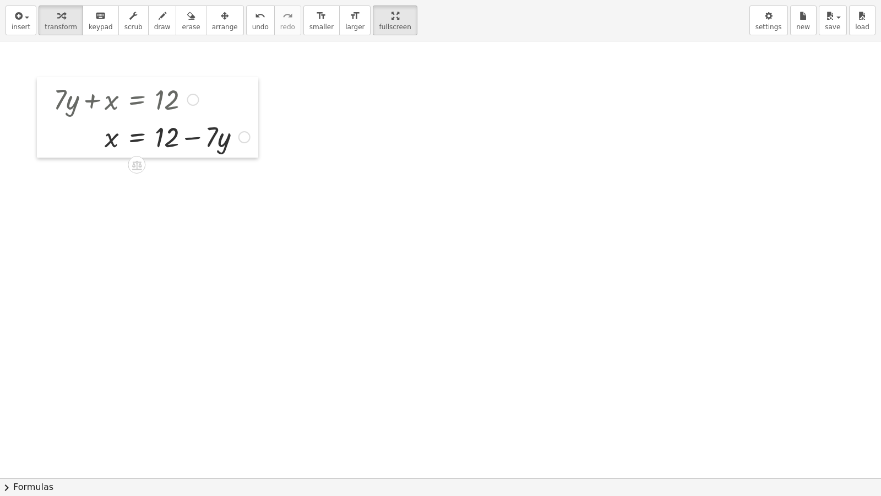
drag, startPoint x: 517, startPoint y: 370, endPoint x: 45, endPoint y: 121, distance: 533.4
click at [45, 121] on div at bounding box center [45, 117] width 17 height 80
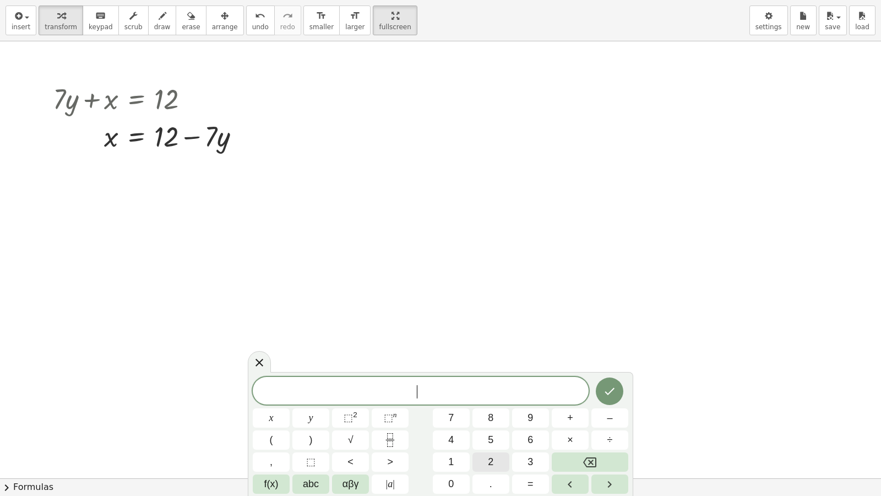
click at [493, 425] on span "2" at bounding box center [491, 461] width 6 height 15
click at [568, 411] on span "+" at bounding box center [570, 417] width 6 height 15
click at [505, 425] on div "2 y + ​ x y ⬚ 2 ⬚ n 7 8 9 + – ( ) √ 4 5 6 × ÷ , ⬚ < > 1 2 3 f(x) abc αβγ | a | …" at bounding box center [440, 435] width 375 height 117
click at [475, 425] on div "2 y + ​ x y ⬚ 2 ⬚ n 7 8 9 + – ( ) √ 4 5 6 × ÷ , ⬚ < > 1 2 3 f(x) abc αβγ | a | …" at bounding box center [440, 435] width 375 height 117
click at [451, 425] on span "1" at bounding box center [451, 461] width 6 height 15
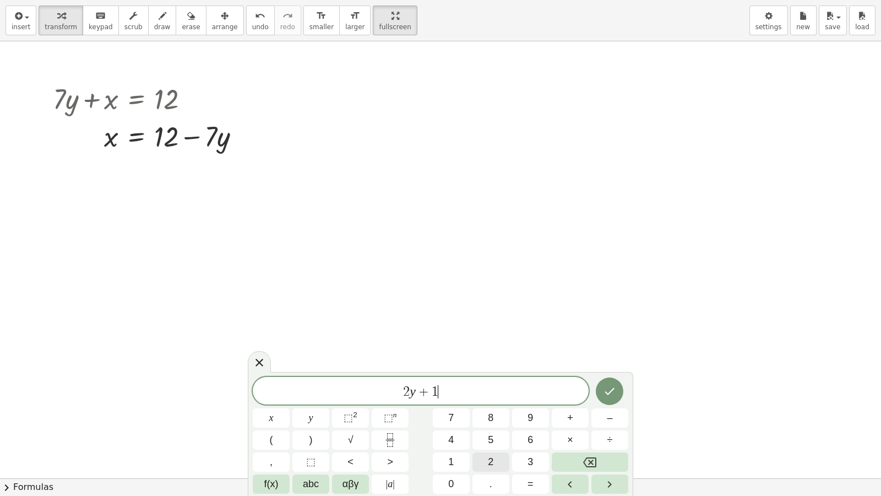
click at [493, 425] on span "2" at bounding box center [491, 461] width 6 height 15
click at [520, 425] on button "=" at bounding box center [530, 483] width 37 height 19
click at [450, 425] on span "1" at bounding box center [451, 461] width 6 height 15
click at [495, 425] on div "2 y + 1 2 x = 1 ​ x y ⬚ 2 ⬚ n 7 8 9 + – ( ) √ 4 5 6 × ÷ , ⬚ < > 1 2 3 f(x) abc …" at bounding box center [440, 435] width 375 height 117
click at [453, 425] on span "0" at bounding box center [451, 483] width 6 height 15
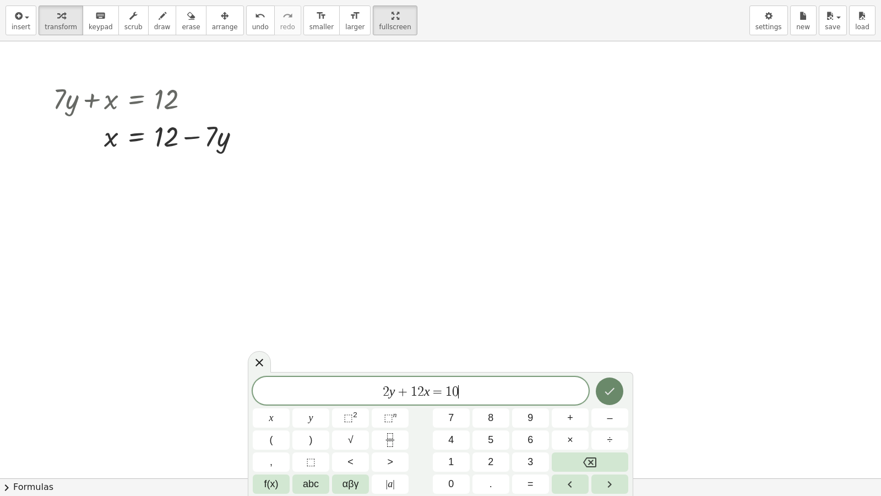
click at [603, 325] on div "insert select one: Math Expression Function Text Youtube Video Graphing Geometr…" at bounding box center [440, 248] width 881 height 496
click at [605, 389] on button "Done" at bounding box center [610, 391] width 28 height 28
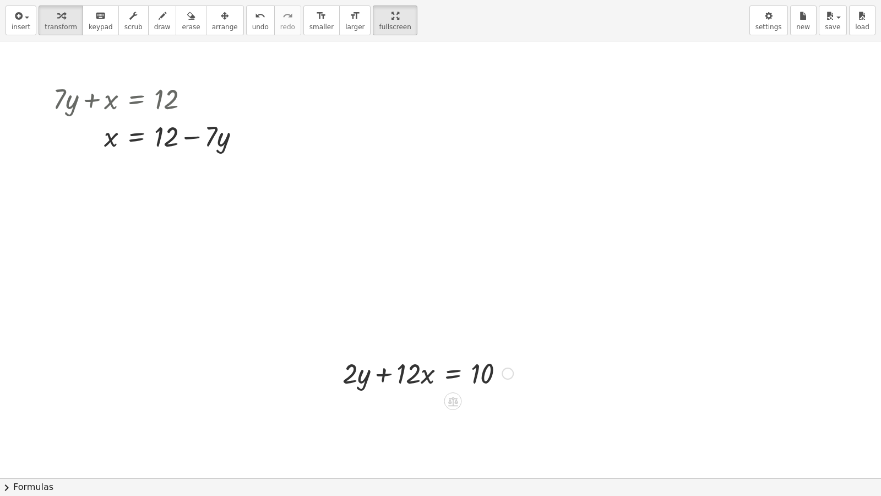
drag, startPoint x: 500, startPoint y: 398, endPoint x: 513, endPoint y: 371, distance: 30.1
drag, startPoint x: 512, startPoint y: 371, endPoint x: 540, endPoint y: 358, distance: 30.8
drag, startPoint x: 472, startPoint y: 388, endPoint x: 475, endPoint y: 395, distance: 8.2
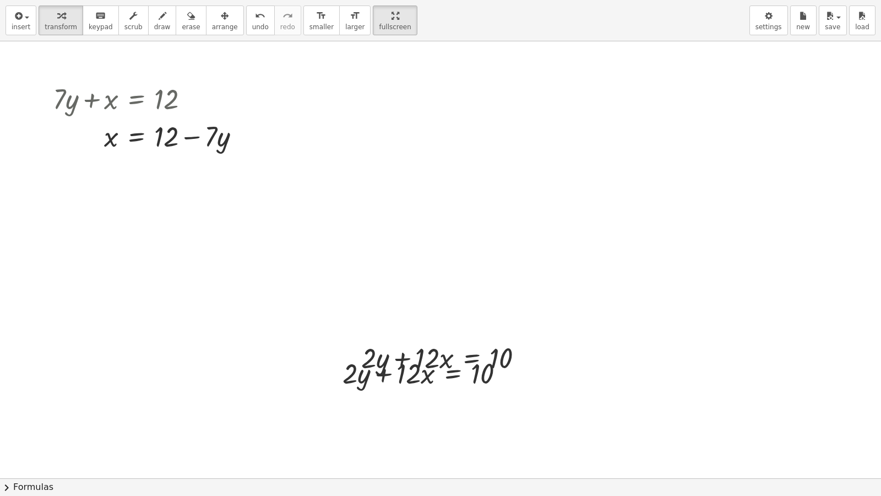
click at [459, 391] on div at bounding box center [457, 399] width 9 height 20
drag, startPoint x: 461, startPoint y: 391, endPoint x: 449, endPoint y: 391, distance: 12.7
click at [458, 391] on div at bounding box center [457, 399] width 9 height 20
drag, startPoint x: 768, startPoint y: 364, endPoint x: 880, endPoint y: 361, distance: 112.4
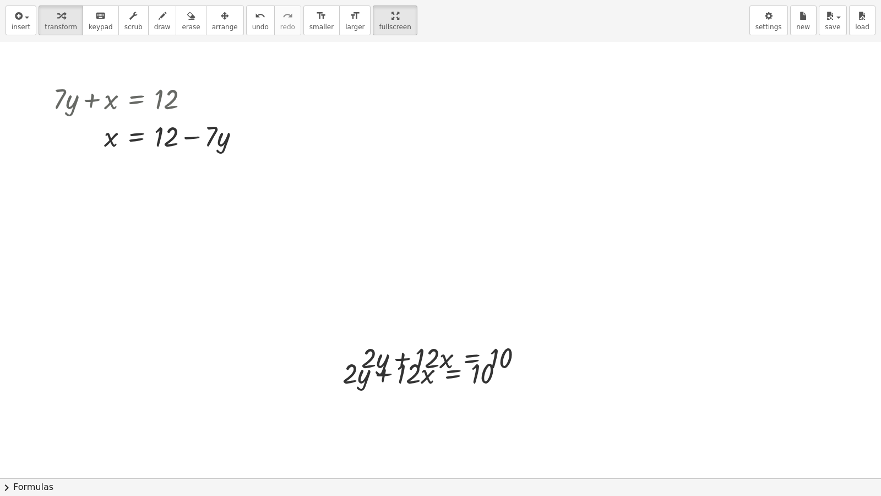
click at [880, 361] on div "· 7 · - 5 = 9 - 35 = 9 0 = + 9 + 35 0 = + 35 + 9 0 = + 9 + 35 0 = + 35 + 9 0 = …" at bounding box center [440, 259] width 881 height 437
drag, startPoint x: 869, startPoint y: 383, endPoint x: 871, endPoint y: 410, distance: 26.5
click at [880, 410] on div "· 7 · - 5 = 9 - 35 = 9 0 = + 9 + 35 0 = + 35 + 9 0 = + 9 + 35 0 = + 35 + 9 0 = …" at bounding box center [440, 259] width 881 height 437
drag, startPoint x: 870, startPoint y: 410, endPoint x: 875, endPoint y: 400, distance: 10.8
click at [875, 400] on div "· 7 · - 5 = 9 - 35 = 9 0 = + 9 + 35 0 = + 35 + 9 0 = + 9 + 35 0 = + 35 + 9 0 = …" at bounding box center [440, 259] width 881 height 437
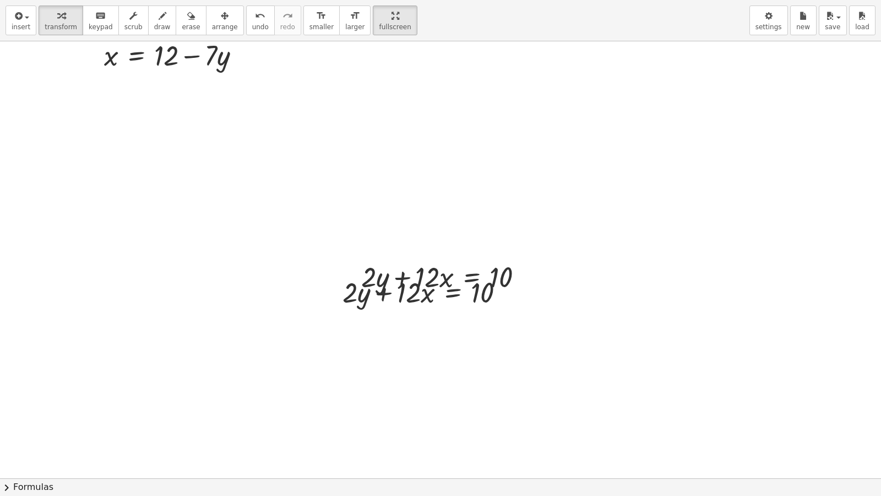
scroll to position [1051, 0]
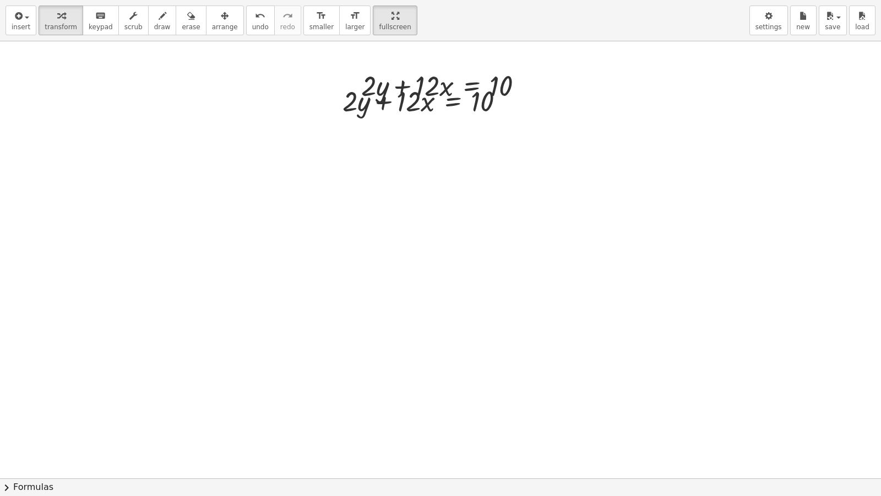
drag, startPoint x: 868, startPoint y: 330, endPoint x: 874, endPoint y: 342, distance: 14.0
click at [874, 343] on div "· 7 · - 5 = 9 - 35 = 9 0 = + 9 + 35 0 = + 35 + 9 0 = + 9 + 35 0 = + 35 + 9 0 = …" at bounding box center [440, 259] width 881 height 437
drag, startPoint x: 619, startPoint y: 239, endPoint x: 618, endPoint y: 306, distance: 66.6
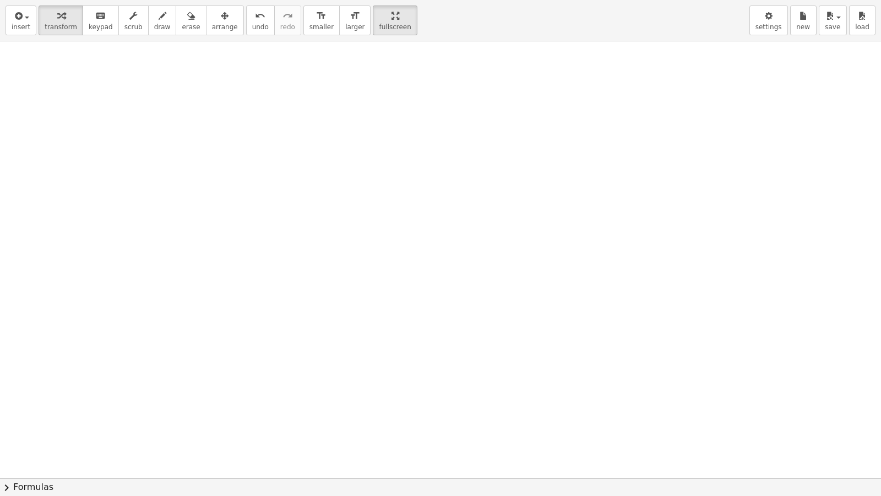
drag, startPoint x: 496, startPoint y: 454, endPoint x: 404, endPoint y: 381, distance: 117.1
drag, startPoint x: 286, startPoint y: 247, endPoint x: 382, endPoint y: 323, distance: 122.2
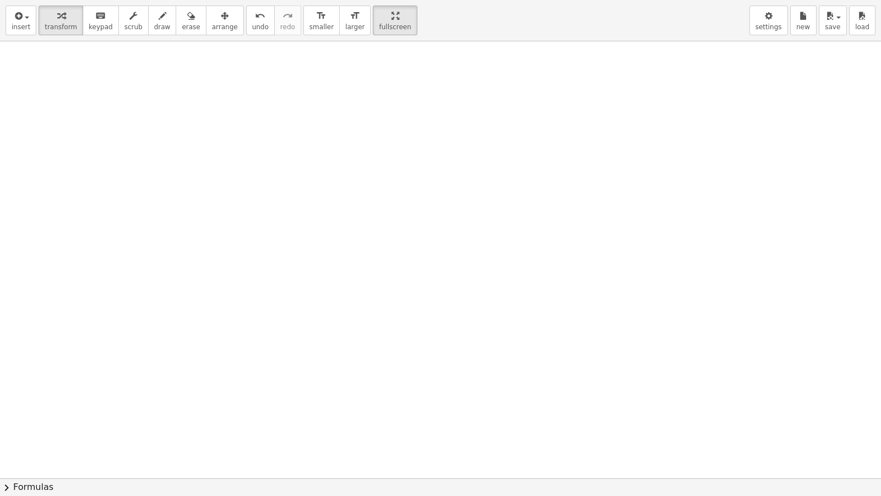
drag, startPoint x: 482, startPoint y: 386, endPoint x: 508, endPoint y: 372, distance: 30.1
drag, startPoint x: 509, startPoint y: 370, endPoint x: 513, endPoint y: 361, distance: 9.8
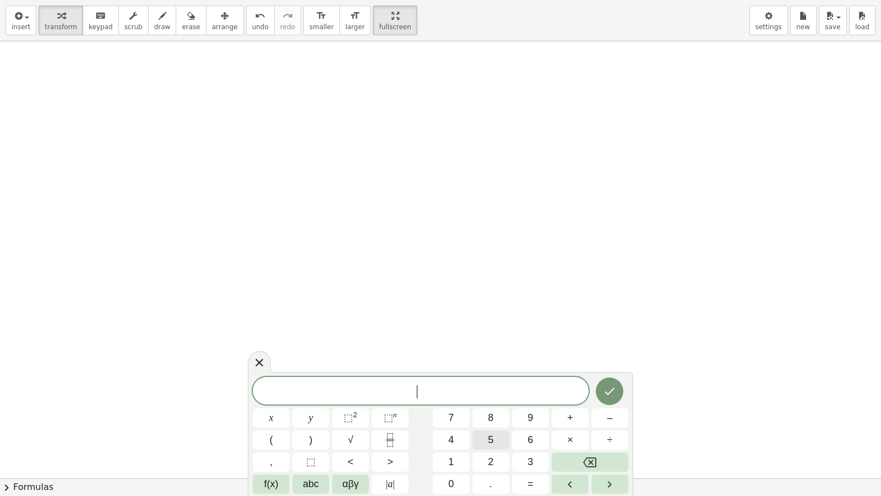
click at [477, 425] on button "5" at bounding box center [490, 439] width 37 height 19
click at [606, 414] on button "–" at bounding box center [609, 417] width 37 height 19
click at [535, 425] on button "=" at bounding box center [530, 483] width 37 height 19
click at [517, 425] on button "3" at bounding box center [530, 461] width 37 height 19
click at [463, 425] on button "0" at bounding box center [451, 483] width 37 height 19
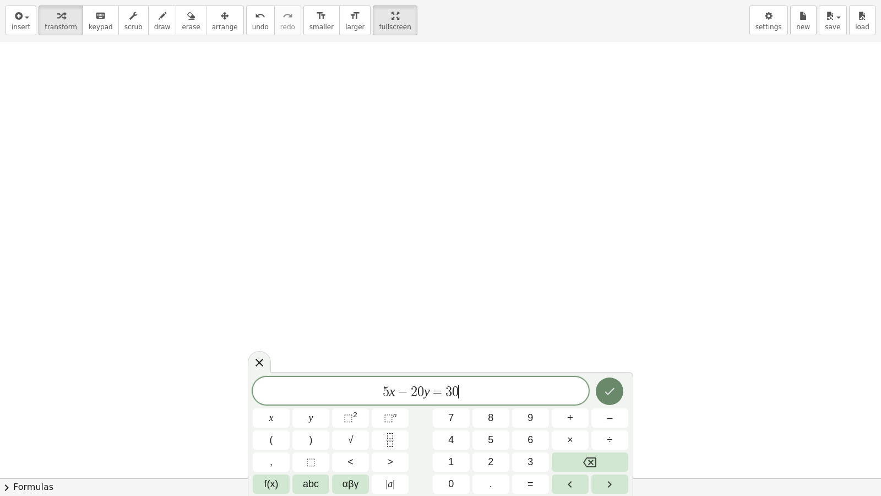
click at [609, 387] on icon "Done" at bounding box center [609, 390] width 13 height 13
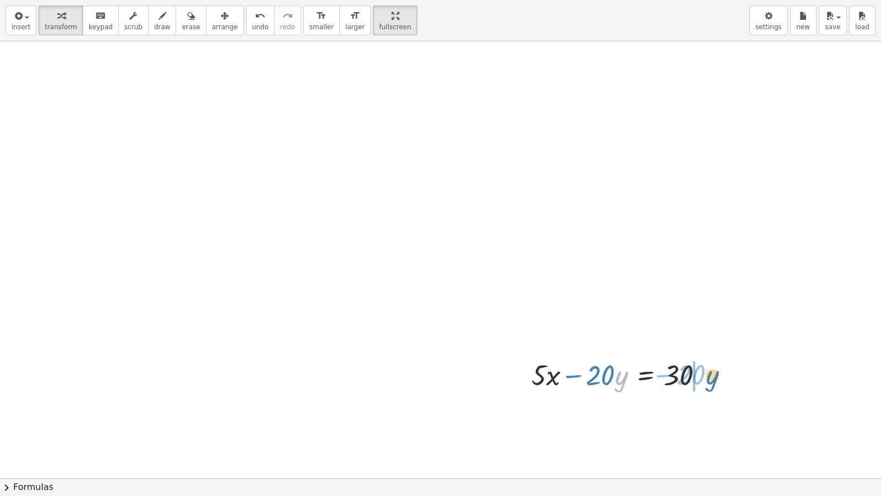
drag, startPoint x: 619, startPoint y: 375, endPoint x: 711, endPoint y: 381, distance: 92.7
click at [711, 381] on div at bounding box center [622, 373] width 192 height 37
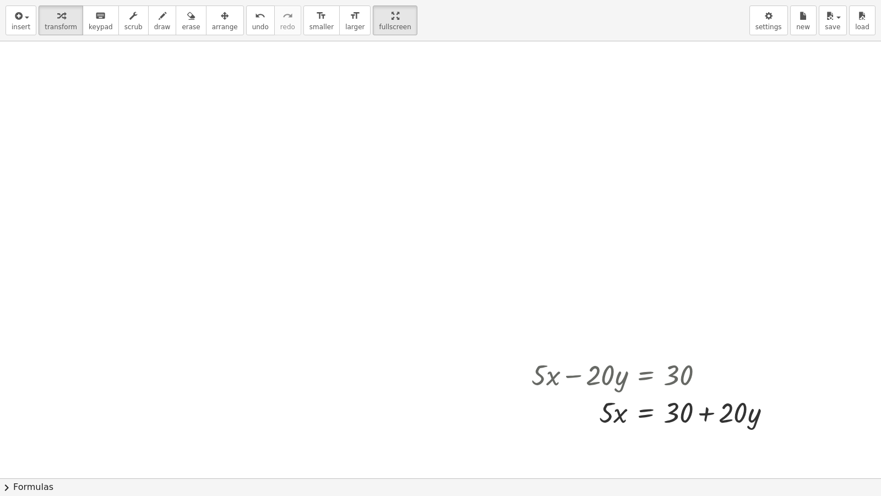
drag, startPoint x: 739, startPoint y: 388, endPoint x: 465, endPoint y: 405, distance: 275.3
drag, startPoint x: 508, startPoint y: 388, endPoint x: 513, endPoint y: 369, distance: 19.5
drag, startPoint x: 513, startPoint y: 369, endPoint x: 553, endPoint y: 418, distance: 62.6
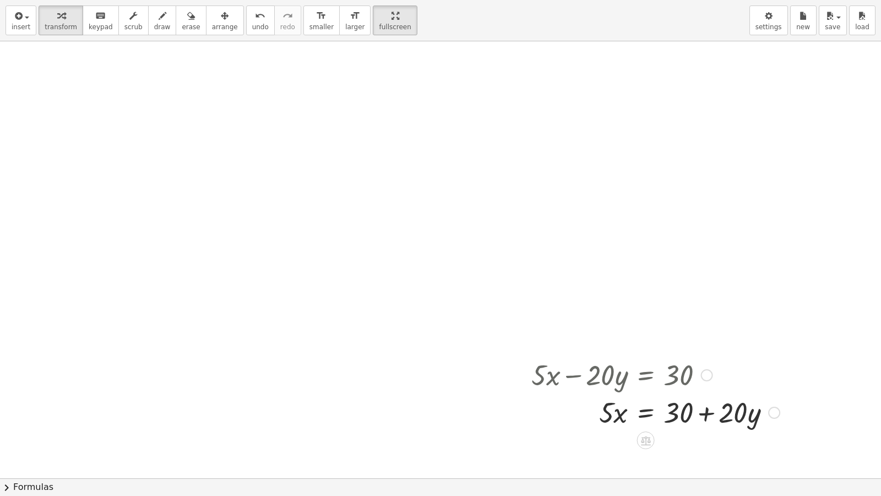
drag, startPoint x: 553, startPoint y: 412, endPoint x: 724, endPoint y: 426, distance: 171.7
click at [728, 425] on div at bounding box center [655, 411] width 259 height 37
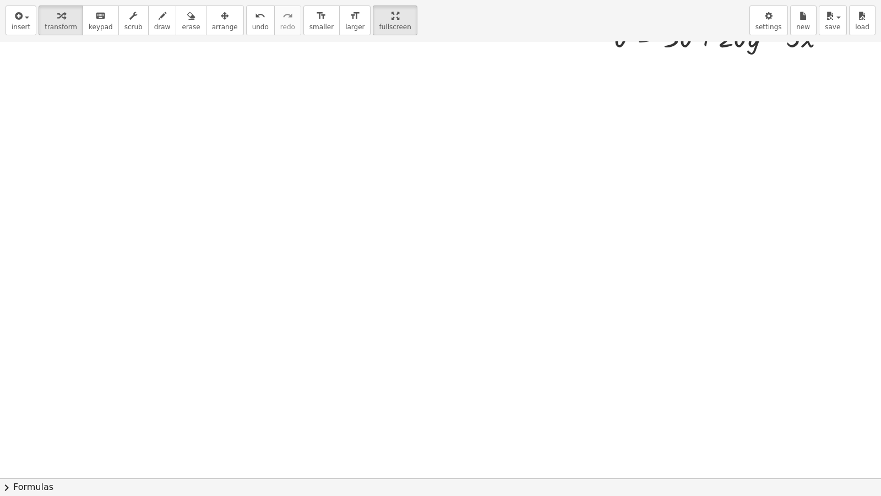
scroll to position [1511, 0]
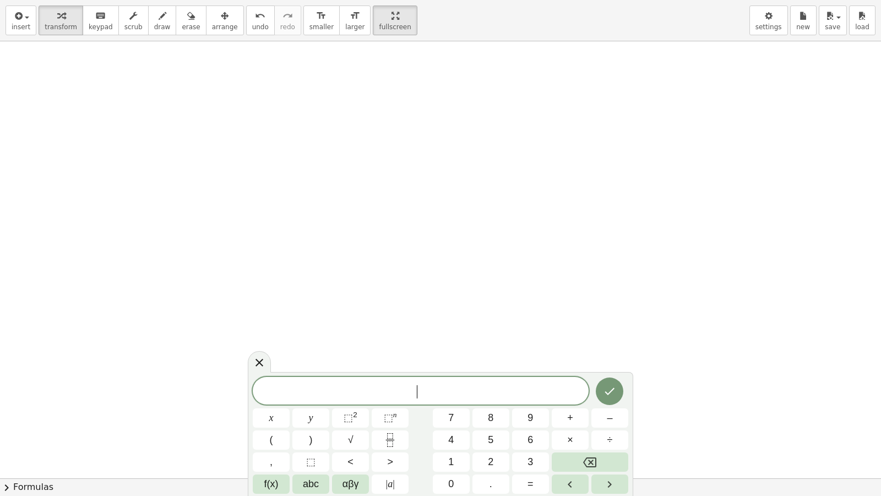
scroll to position [1566, 0]
click at [608, 416] on span "–" at bounding box center [610, 417] width 6 height 15
click at [493, 425] on button "2" at bounding box center [490, 461] width 37 height 19
drag, startPoint x: 624, startPoint y: 495, endPoint x: 613, endPoint y: 456, distance: 40.2
click at [613, 425] on div "− 2 x x y ⬚ 2 ⬚ n 7 8 9 + – ( ) √ 4 5 6 × ÷ , ⬚ < > 1 2 3 f(x) abc αβγ | a | 0 …" at bounding box center [440, 434] width 385 height 124
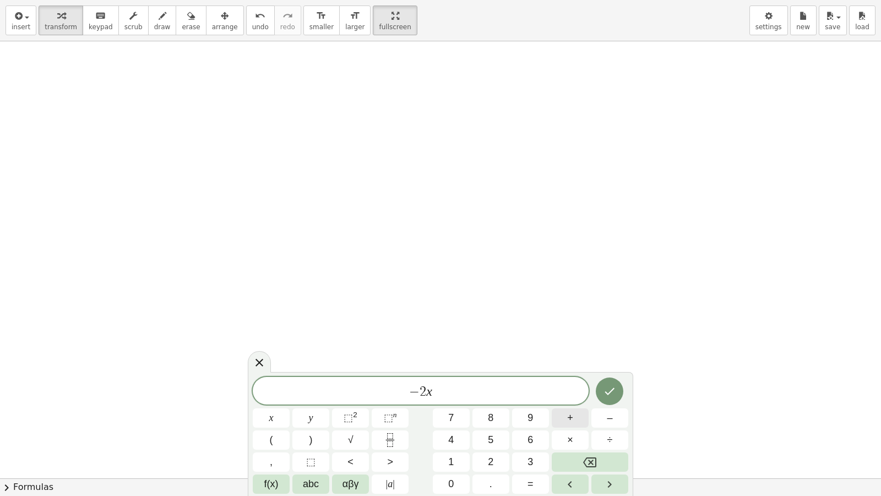
click at [576, 417] on button "+" at bounding box center [570, 417] width 37 height 19
click at [526, 425] on div "− 2 x + ​ x y ⬚ 2 ⬚ n 7 8 9 + – ( ) √ 4 5 6 × ÷ , ⬚ < > 1 2 3 f(x) abc αβγ | a …" at bounding box center [440, 435] width 375 height 117
click at [589, 425] on icon "Backspace" at bounding box center [589, 461] width 13 height 13
click at [493, 425] on button "5" at bounding box center [490, 439] width 37 height 19
click at [532, 425] on button "=" at bounding box center [530, 483] width 37 height 19
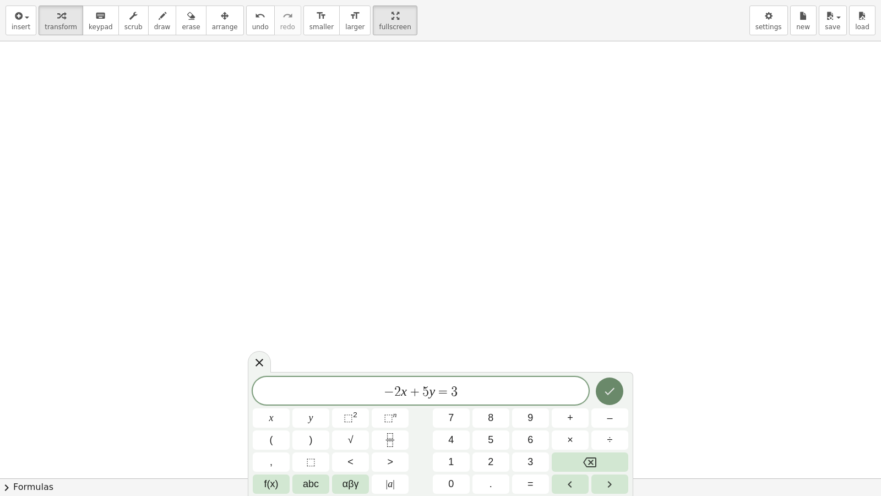
click at [605, 382] on button "Done" at bounding box center [610, 391] width 28 height 28
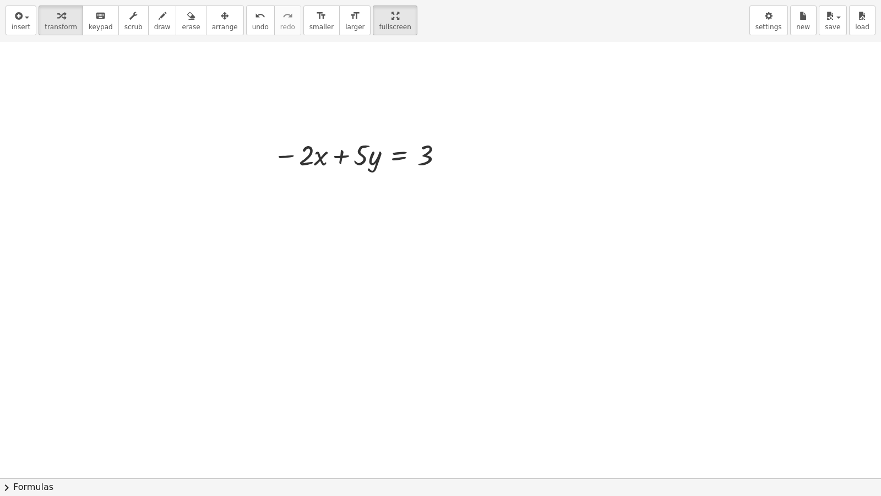
drag, startPoint x: 483, startPoint y: 365, endPoint x: 498, endPoint y: 365, distance: 14.9
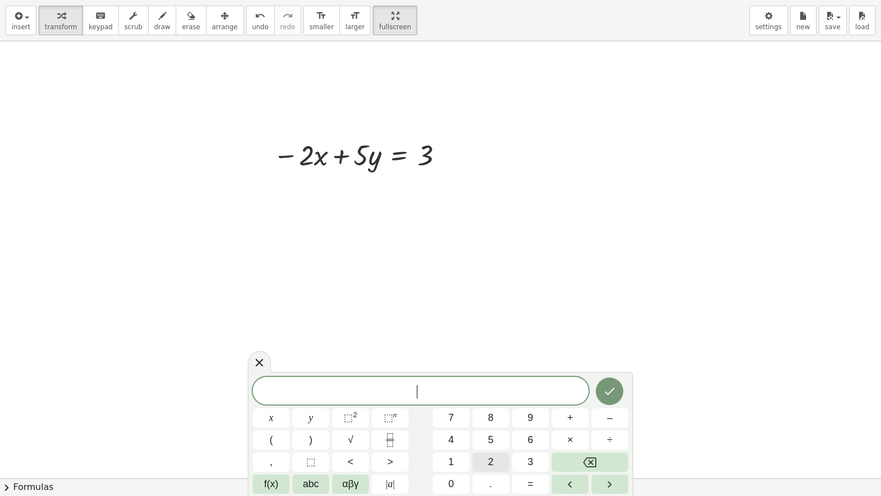
click at [494, 425] on button "2" at bounding box center [490, 461] width 37 height 19
click at [571, 417] on span "+" at bounding box center [570, 417] width 6 height 15
click at [534, 425] on button "=" at bounding box center [530, 483] width 37 height 19
click at [552, 409] on div "2 x + 7 y = ​ x y ⬚ 2 ⬚ n 7 8 9 + – ( ) √ 4 5 6 × ÷ , ⬚ < > 1 2 3 f(x) abc αβγ …" at bounding box center [440, 435] width 375 height 117
click at [612, 396] on icon "Done" at bounding box center [609, 390] width 13 height 13
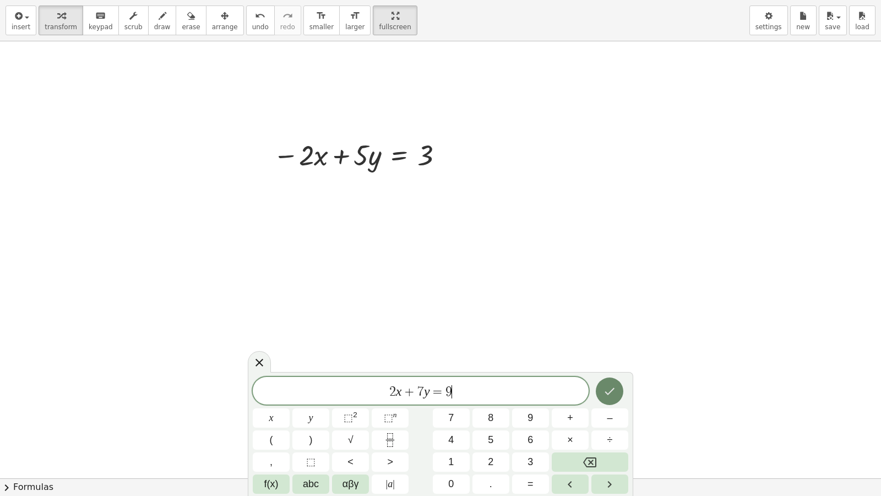
click at [613, 394] on icon "Done" at bounding box center [609, 390] width 13 height 13
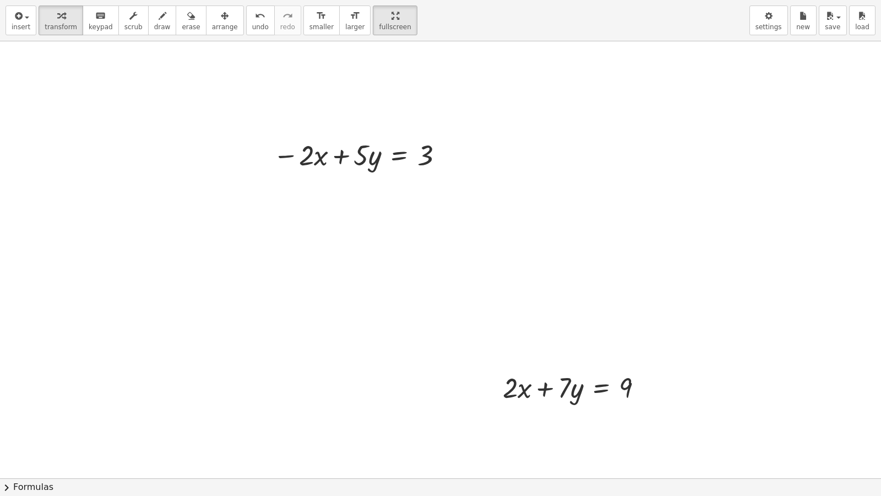
click at [207, 50] on div "insert select one: Math Expression Function Text Youtube Video Graphing Geometr…" at bounding box center [440, 248] width 881 height 496
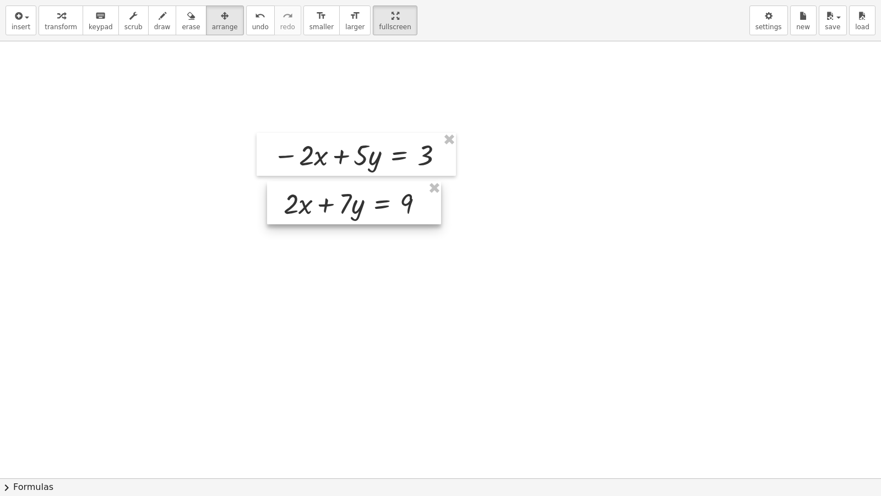
drag, startPoint x: 572, startPoint y: 368, endPoint x: 353, endPoint y: 184, distance: 286.1
click at [353, 184] on div at bounding box center [354, 202] width 174 height 43
click at [57, 22] on icon "button" at bounding box center [61, 15] width 8 height 13
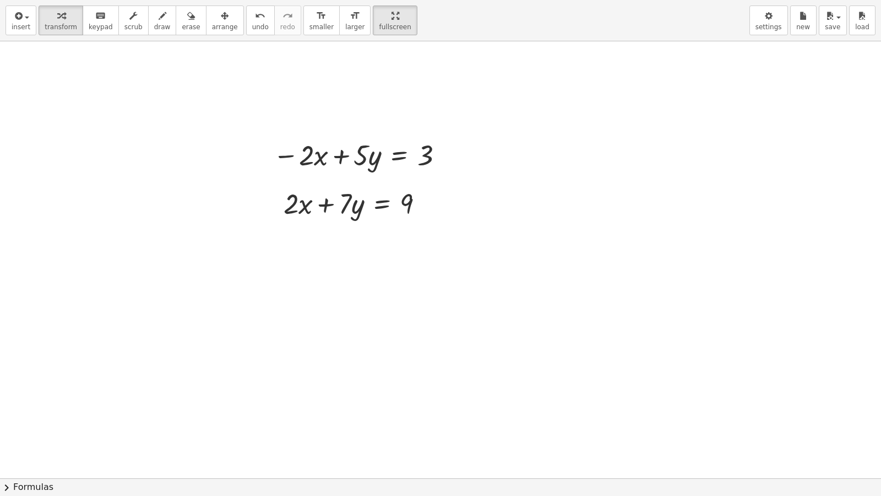
drag, startPoint x: 143, startPoint y: 19, endPoint x: 222, endPoint y: 92, distance: 108.3
click at [149, 29] on button "draw" at bounding box center [162, 21] width 29 height 30
drag, startPoint x: 282, startPoint y: 224, endPoint x: 315, endPoint y: 194, distance: 44.4
drag, startPoint x: 288, startPoint y: 172, endPoint x: 227, endPoint y: 115, distance: 83.7
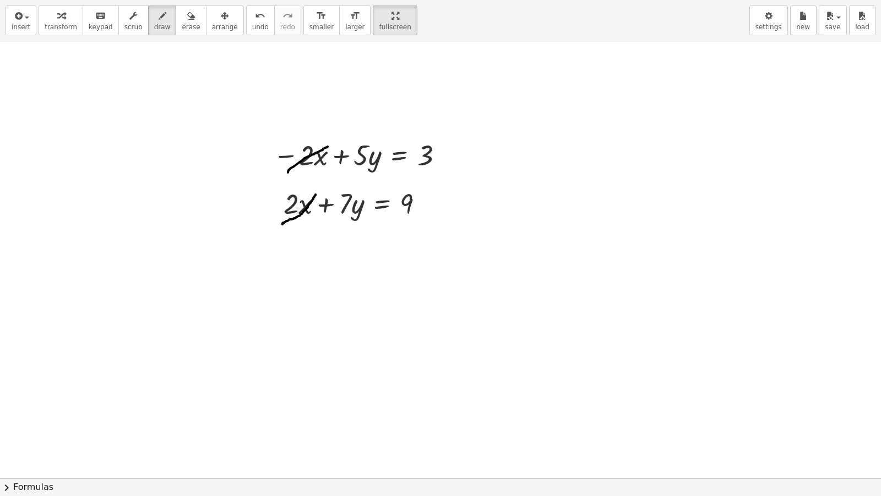
click at [61, 16] on div "button" at bounding box center [61, 15] width 32 height 13
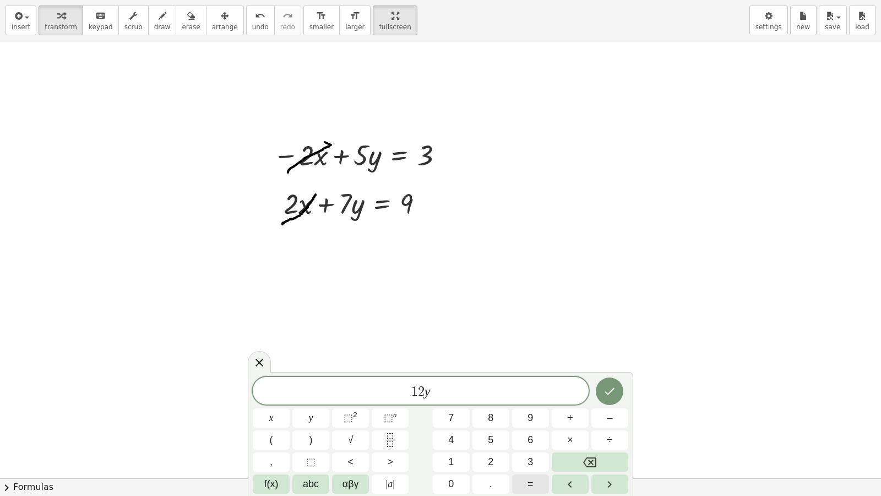
click at [518, 425] on button "=" at bounding box center [530, 483] width 37 height 19
click at [607, 388] on icon "Done" at bounding box center [609, 390] width 13 height 13
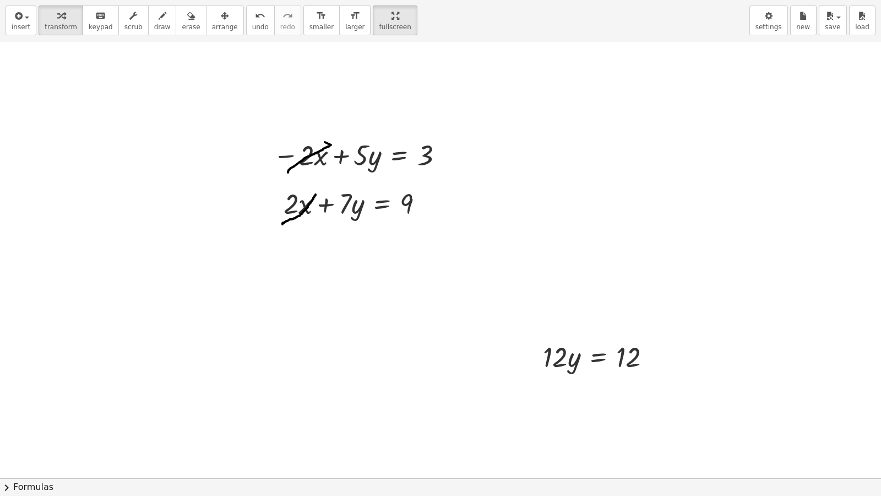
click at [586, 366] on div "insert select one: Math Expression Function Text Youtube Video Graphing Geometr…" at bounding box center [440, 248] width 881 height 496
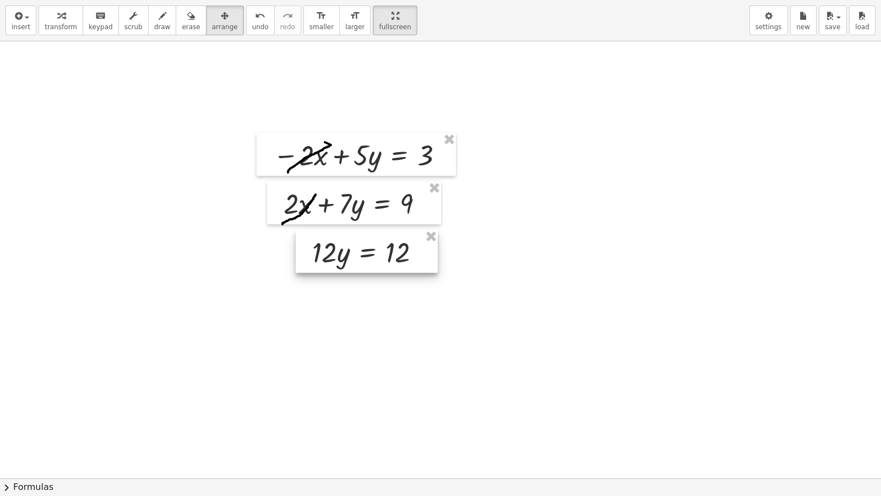
drag, startPoint x: 529, startPoint y: 360, endPoint x: 308, endPoint y: 252, distance: 245.5
click at [308, 252] on div at bounding box center [367, 251] width 142 height 43
click at [52, 24] on span "transform" at bounding box center [61, 27] width 32 height 8
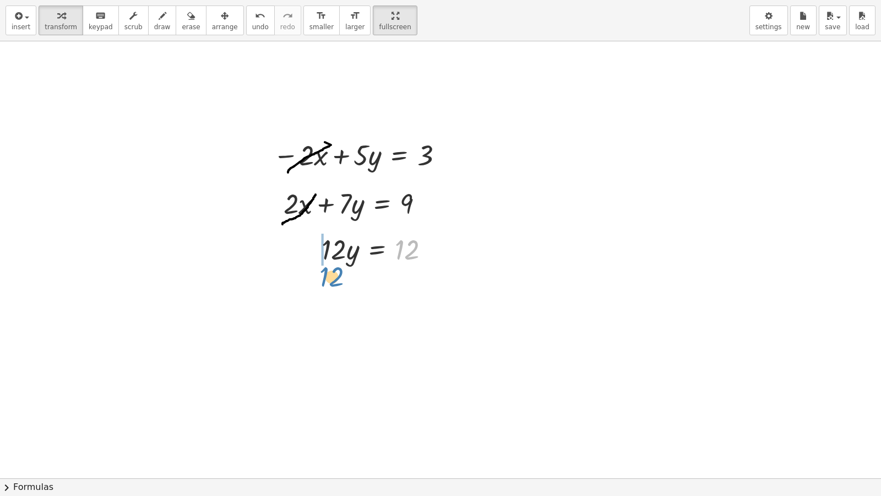
drag, startPoint x: 405, startPoint y: 249, endPoint x: 338, endPoint y: 272, distance: 70.9
drag, startPoint x: 279, startPoint y: 285, endPoint x: 335, endPoint y: 309, distance: 61.9
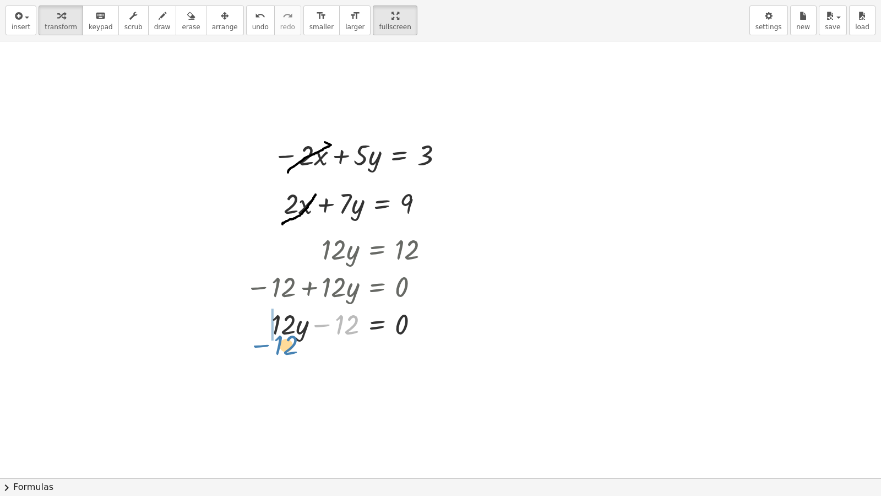
drag, startPoint x: 343, startPoint y: 329, endPoint x: 295, endPoint y: 349, distance: 52.6
drag, startPoint x: 343, startPoint y: 324, endPoint x: 427, endPoint y: 325, distance: 84.2
click at [427, 325] on div at bounding box center [342, 322] width 204 height 37
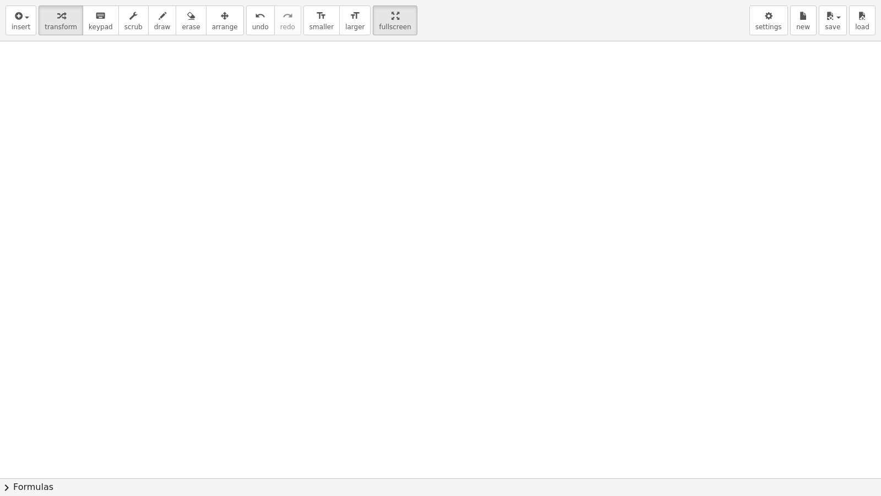
scroll to position [2154, 0]
drag, startPoint x: 386, startPoint y: 426, endPoint x: 714, endPoint y: 0, distance: 537.8
click at [714, 0] on div "insert select one: Math Expression Function Text Youtube Video Graphing Geometr…" at bounding box center [440, 248] width 881 height 496
drag, startPoint x: 55, startPoint y: 22, endPoint x: 195, endPoint y: 140, distance: 183.6
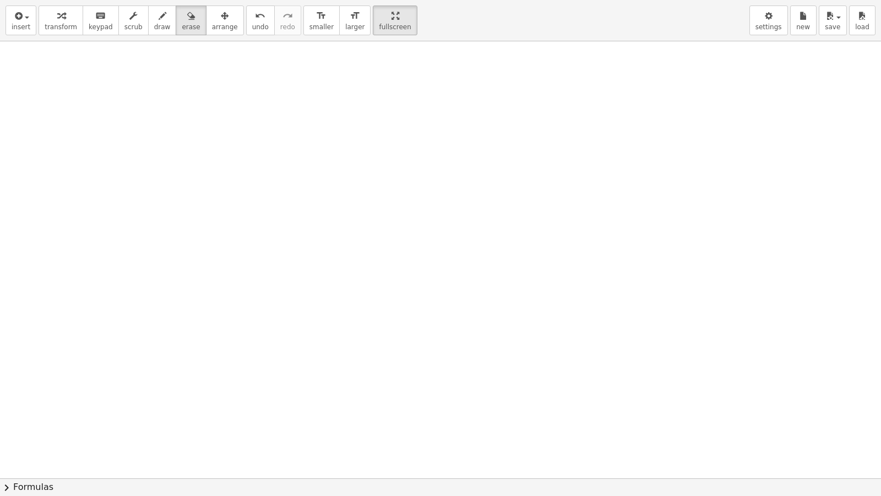
click at [115, 108] on div "insert select one: Math Expression Function Text Youtube Video Graphing Geometr…" at bounding box center [440, 248] width 881 height 496
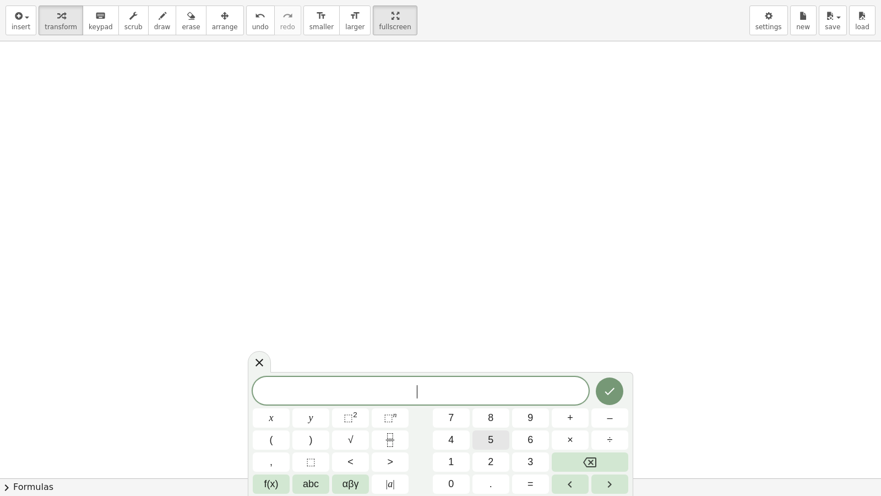
click at [509, 425] on div "​ x y ⬚ 2 ⬚ n 7 8 9 + – ( ) √ 4 5 6 × ÷ , ⬚ < > 1 2 3 f(x) abc αβγ | a | 0 . =" at bounding box center [440, 435] width 375 height 117
click at [590, 425] on button "Backspace" at bounding box center [590, 461] width 77 height 19
click at [480, 425] on button "5" at bounding box center [490, 439] width 37 height 19
click at [605, 414] on button "–" at bounding box center [609, 417] width 37 height 19
click at [533, 425] on button "3" at bounding box center [530, 461] width 37 height 19
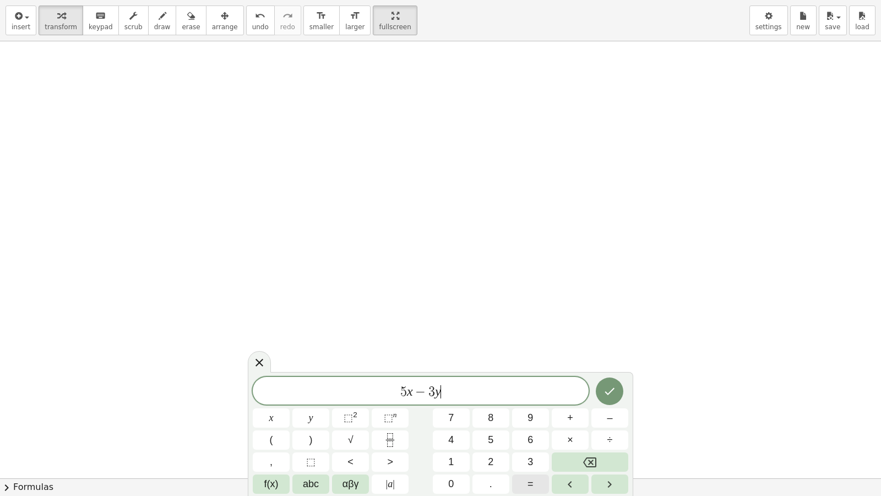
click at [525, 425] on button "=" at bounding box center [530, 483] width 37 height 19
click at [451, 425] on span "4" at bounding box center [451, 439] width 6 height 15
click at [571, 401] on div "5 x − 3 y = 4 ​ x y ⬚ 2 ⬚ n 7 8 9 + – ( ) √ 4 5 6 × ÷ , ⬚ < > 1 2 3 f(x) abc αβ…" at bounding box center [440, 435] width 375 height 117
click at [607, 379] on button "Done" at bounding box center [610, 391] width 28 height 28
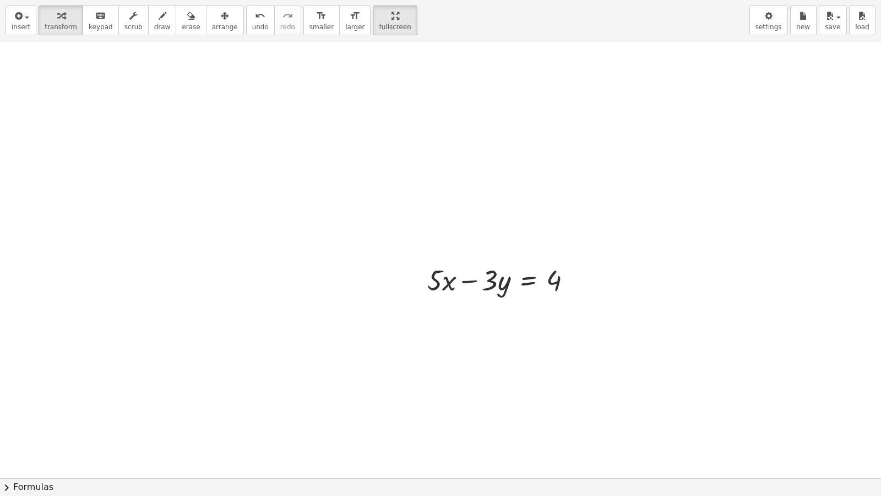
drag, startPoint x: 603, startPoint y: 372, endPoint x: 555, endPoint y: 383, distance: 49.7
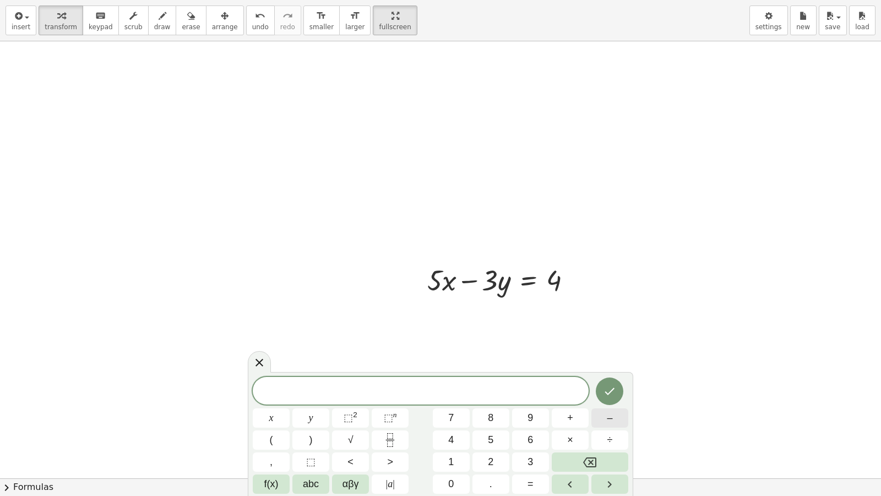
click at [612, 413] on span "–" at bounding box center [610, 417] width 6 height 15
click at [567, 421] on button "+" at bounding box center [570, 417] width 37 height 19
click at [531, 425] on span "=" at bounding box center [530, 483] width 6 height 15
click at [612, 391] on icon "Done" at bounding box center [609, 390] width 13 height 13
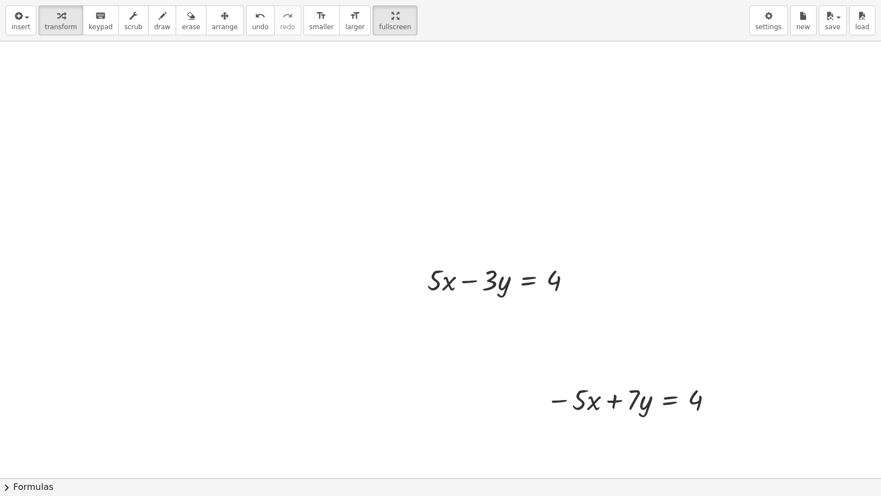
drag, startPoint x: 204, startPoint y: 23, endPoint x: 263, endPoint y: 97, distance: 94.4
click at [263, 97] on div "insert select one: Math Expression Function Text Youtube Video Graphing Geometr…" at bounding box center [440, 248] width 881 height 496
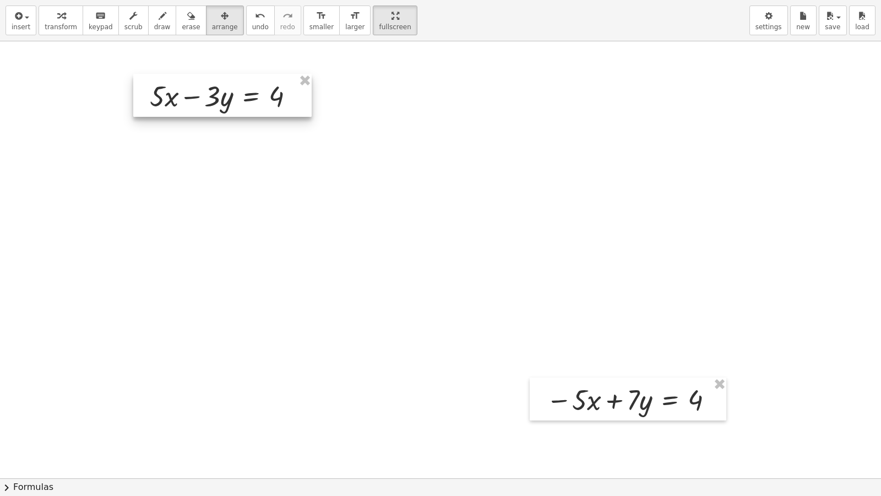
drag, startPoint x: 477, startPoint y: 271, endPoint x: 209, endPoint y: 102, distance: 317.0
click at [198, 91] on div at bounding box center [222, 95] width 178 height 43
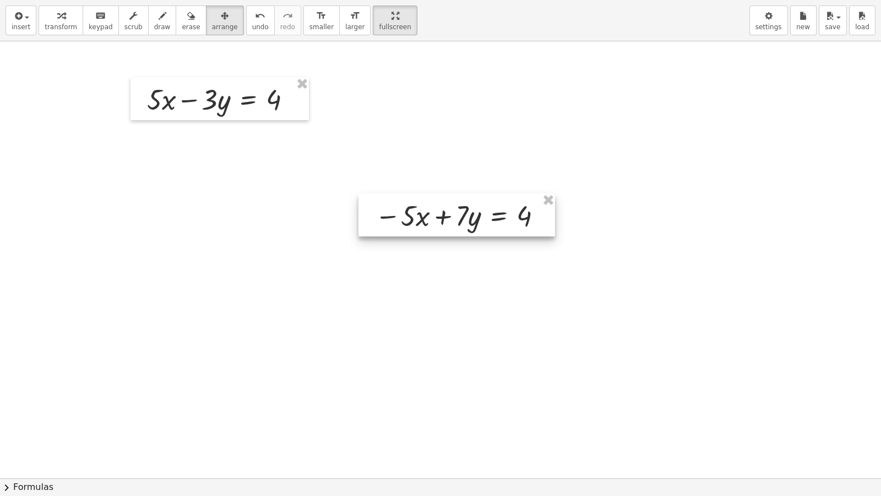
drag, startPoint x: 579, startPoint y: 377, endPoint x: 396, endPoint y: 202, distance: 253.1
click at [412, 212] on div at bounding box center [456, 214] width 197 height 43
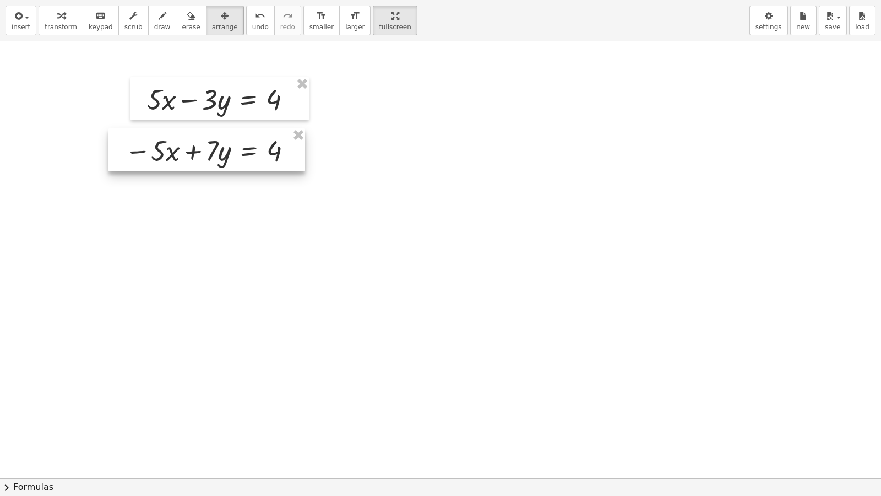
drag, startPoint x: 383, startPoint y: 223, endPoint x: 132, endPoint y: 139, distance: 265.3
click at [132, 139] on div at bounding box center [206, 149] width 197 height 43
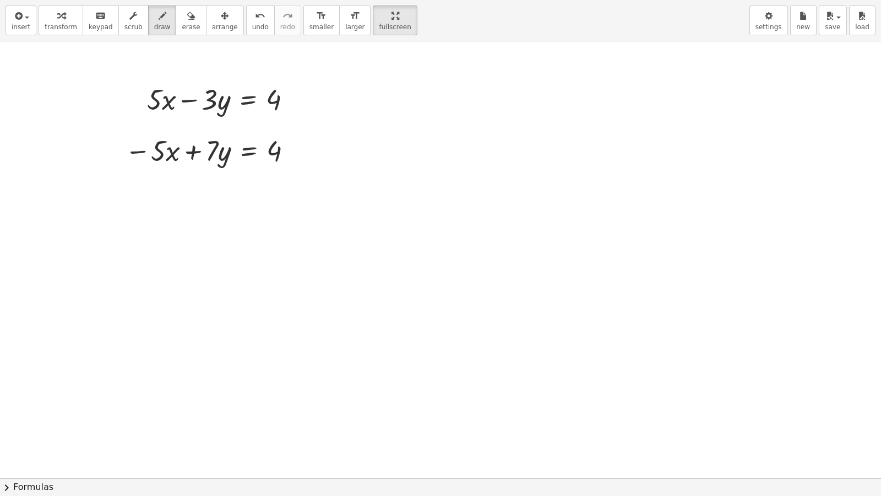
drag, startPoint x: 51, startPoint y: 21, endPoint x: 143, endPoint y: 81, distance: 110.1
click at [77, 46] on div "insert select one: Math Expression Function Text Youtube Video Graphing Geometr…" at bounding box center [440, 248] width 881 height 496
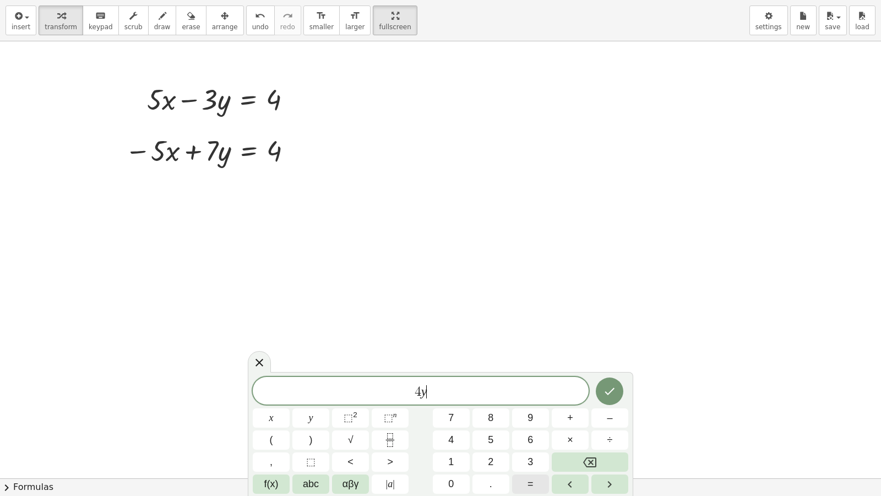
click at [516, 425] on div "4 y ​ x y ⬚ 2 ⬚ n 7 8 9 + – ( ) √ 4 5 6 × ÷ , ⬚ < > 1 2 3 f(x) abc αβγ | a | 0 …" at bounding box center [440, 435] width 375 height 117
click at [491, 411] on button "8" at bounding box center [490, 417] width 37 height 19
click at [562, 425] on div "4 y 8 ​ x y ⬚ 2 ⬚ n 7 8 9 + – ( ) √ 4 5 6 × ÷ , ⬚ < > 1 2 3 f(x) abc αβγ | a | …" at bounding box center [440, 434] width 385 height 124
click at [557, 425] on div "4 y 8 ​ x y ⬚ 2 ⬚ n 7 8 9 + – ( ) √ 4 5 6 × ÷ , ⬚ < > 1 2 3 f(x) abc αβγ | a | …" at bounding box center [440, 435] width 375 height 117
click at [563, 425] on button "Backspace" at bounding box center [590, 461] width 77 height 19
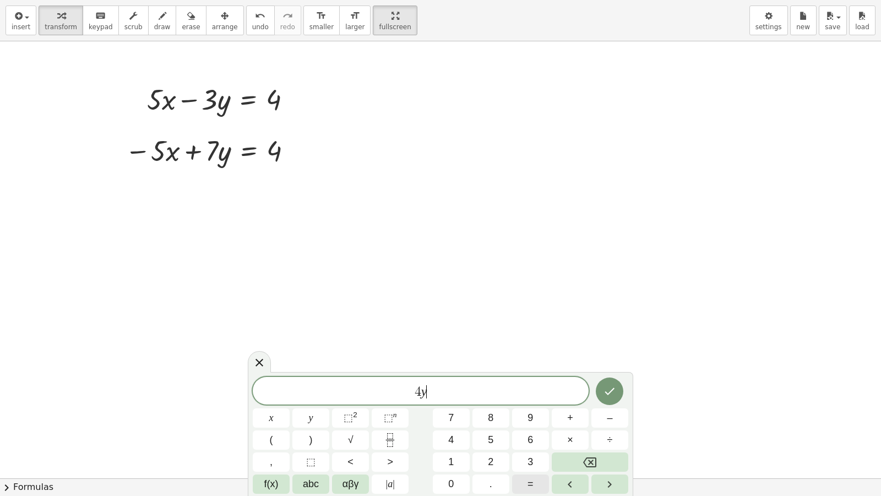
click at [519, 425] on div "4 y ​ x y ⬚ 2 ⬚ n 7 8 9 + – ( ) √ 4 5 6 × ÷ , ⬚ < > 1 2 3 f(x) abc αβγ | a | 0 …" at bounding box center [440, 435] width 375 height 117
click at [529, 425] on button "=" at bounding box center [530, 483] width 37 height 19
click at [496, 415] on button "8" at bounding box center [490, 417] width 37 height 19
click at [606, 383] on button "Done" at bounding box center [610, 391] width 28 height 28
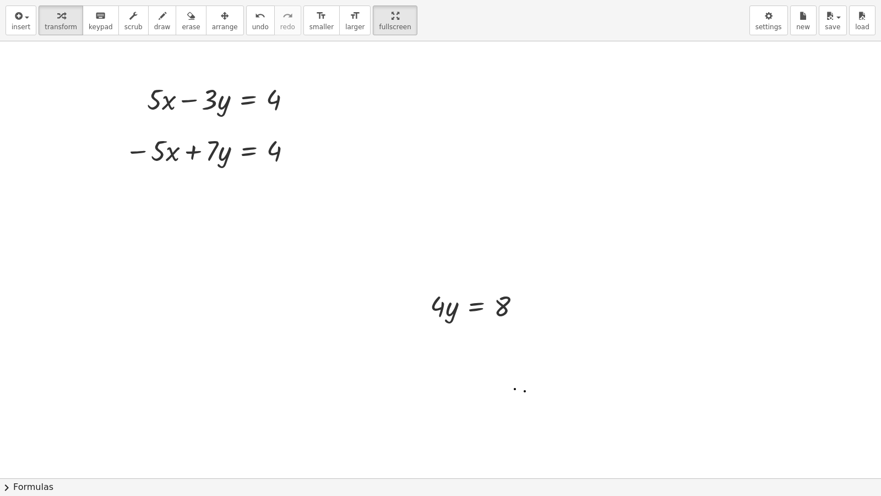
click at [342, 178] on div "insert select one: Math Expression Function Text Youtube Video Graphing Geometr…" at bounding box center [440, 248] width 881 height 496
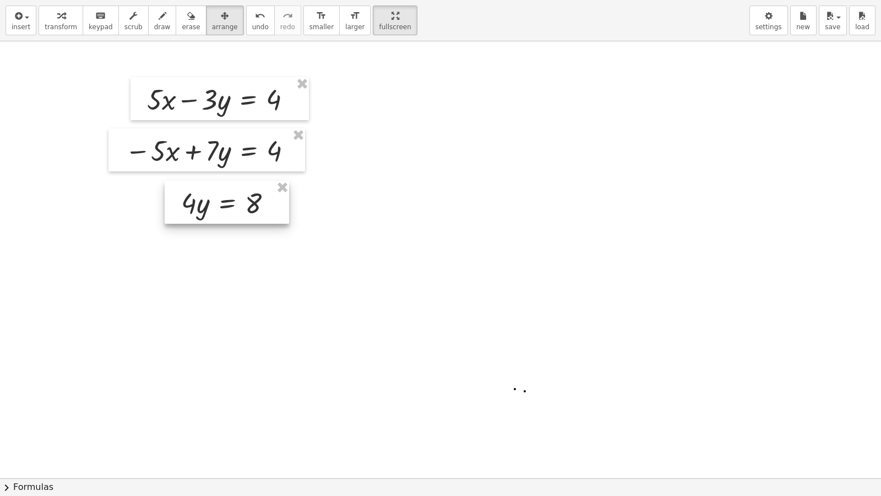
drag, startPoint x: 424, startPoint y: 290, endPoint x: 167, endPoint y: 184, distance: 278.5
click at [167, 186] on div at bounding box center [227, 202] width 124 height 43
drag, startPoint x: 477, startPoint y: 245, endPoint x: 491, endPoint y: 296, distance: 52.3
drag, startPoint x: 51, startPoint y: 17, endPoint x: 96, endPoint y: 80, distance: 77.8
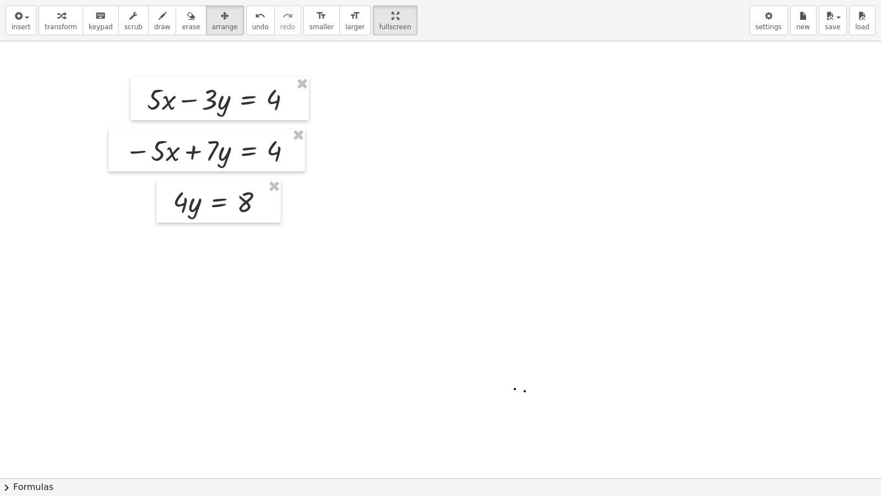
click at [83, 33] on div "transform keyboard keypad scrub draw erase arrange" at bounding box center [141, 21] width 205 height 30
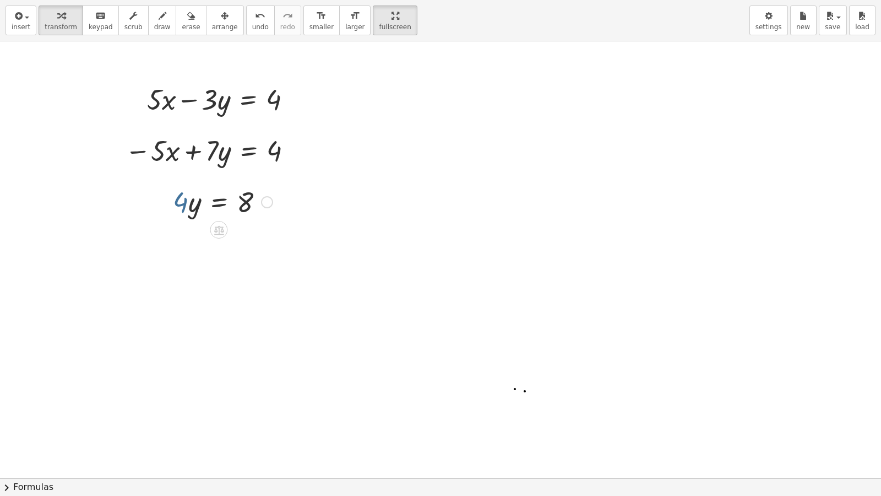
drag, startPoint x: 184, startPoint y: 216, endPoint x: 183, endPoint y: 202, distance: 14.4
click at [183, 206] on div at bounding box center [222, 200] width 111 height 37
drag, startPoint x: 183, startPoint y: 202, endPoint x: 253, endPoint y: 225, distance: 74.2
drag, startPoint x: 250, startPoint y: 236, endPoint x: 250, endPoint y: 254, distance: 17.6
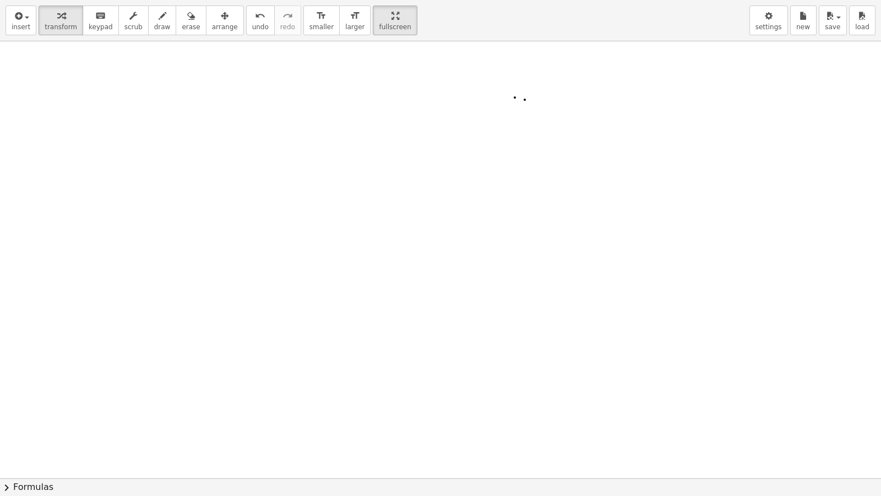
scroll to position [2620, 0]
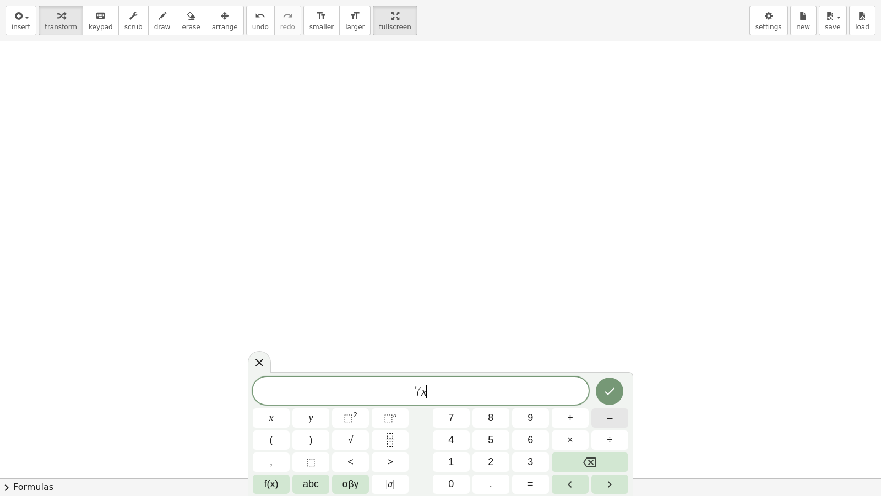
click at [603, 418] on button "–" at bounding box center [609, 417] width 37 height 19
click at [535, 425] on button "=" at bounding box center [530, 483] width 37 height 19
click at [606, 383] on button "Done" at bounding box center [610, 391] width 28 height 28
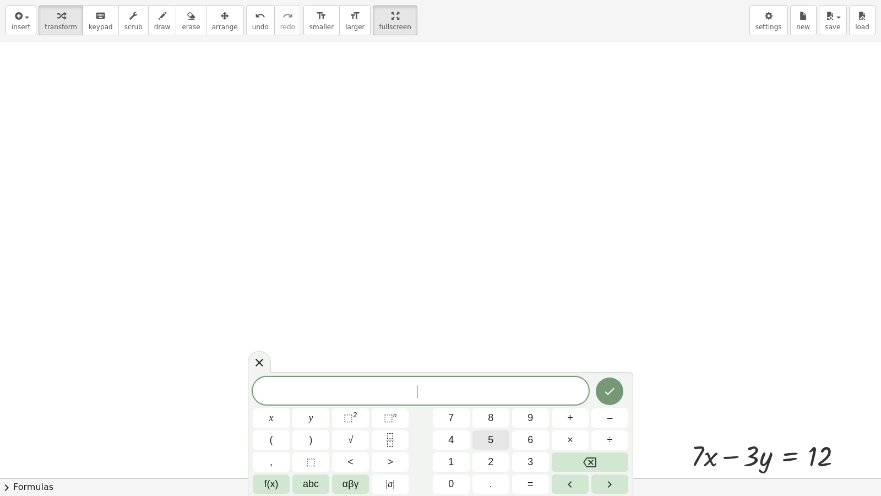
click at [487, 425] on button "5" at bounding box center [490, 439] width 37 height 19
click at [573, 413] on span "+" at bounding box center [570, 417] width 6 height 15
click at [542, 425] on button "=" at bounding box center [530, 483] width 37 height 19
click at [617, 413] on div "5 x + 3 y = 2 4 ​ x y ⬚ 2 ⬚ n 7 8 9 + – ( ) √ 4 5 6 × ÷ , ⬚ < > 1 2 3 f(x) abc …" at bounding box center [440, 435] width 375 height 117
click at [609, 389] on button "Done" at bounding box center [610, 391] width 28 height 28
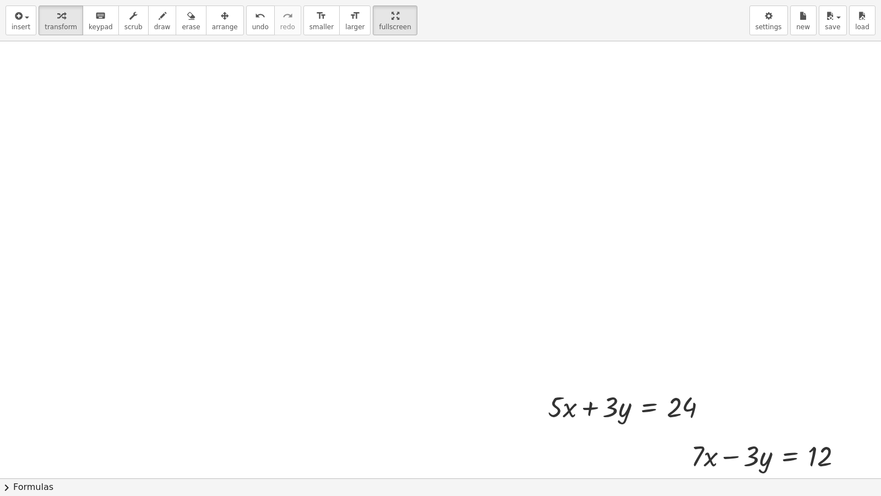
click at [213, 50] on div "insert select one: Math Expression Function Text Youtube Video Graphing Geometr…" at bounding box center [440, 248] width 881 height 496
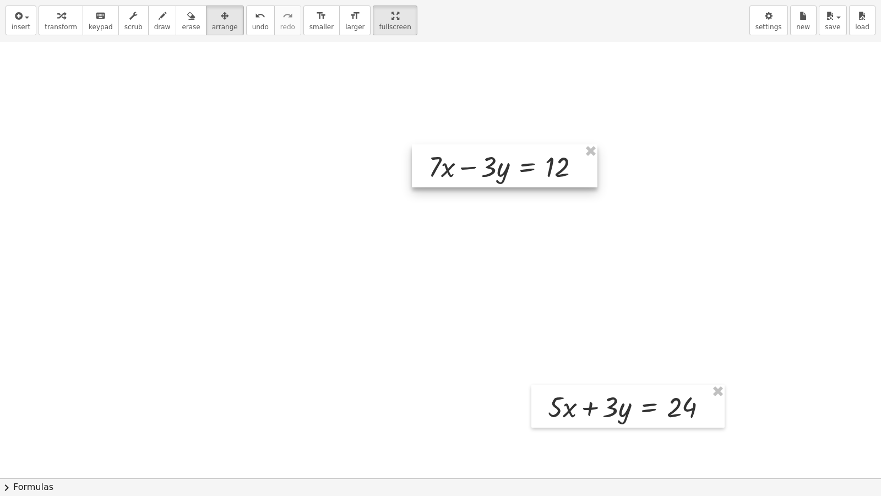
drag, startPoint x: 676, startPoint y: 443, endPoint x: 380, endPoint y: 146, distance: 418.9
click at [412, 146] on div at bounding box center [505, 165] width 186 height 43
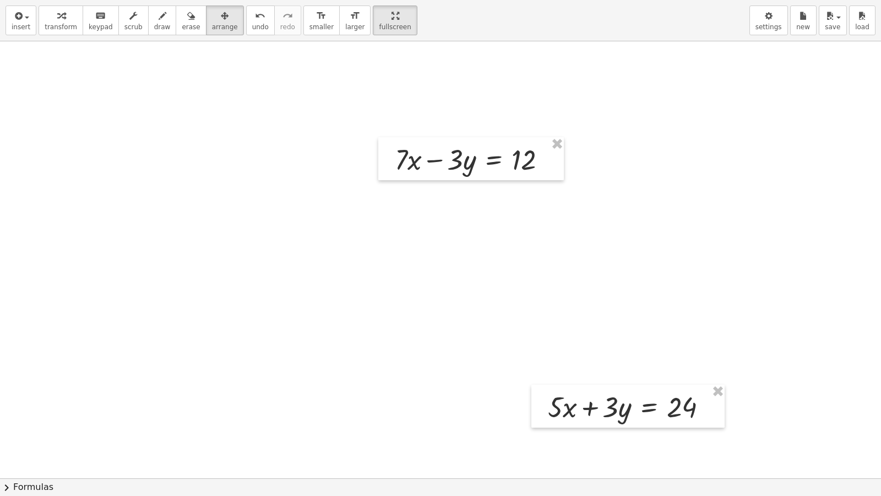
drag, startPoint x: 543, startPoint y: 383, endPoint x: 520, endPoint y: 423, distance: 46.6
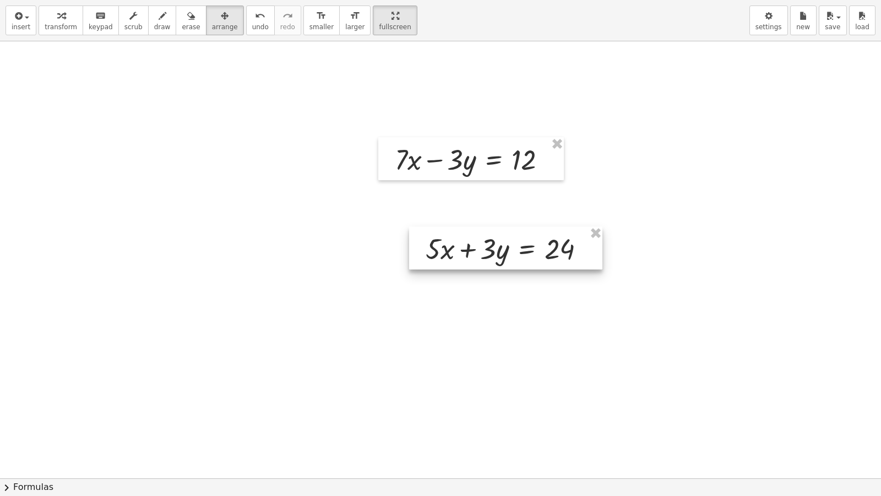
drag, startPoint x: 533, startPoint y: 400, endPoint x: 424, endPoint y: 247, distance: 188.4
click at [412, 243] on div at bounding box center [505, 247] width 193 height 43
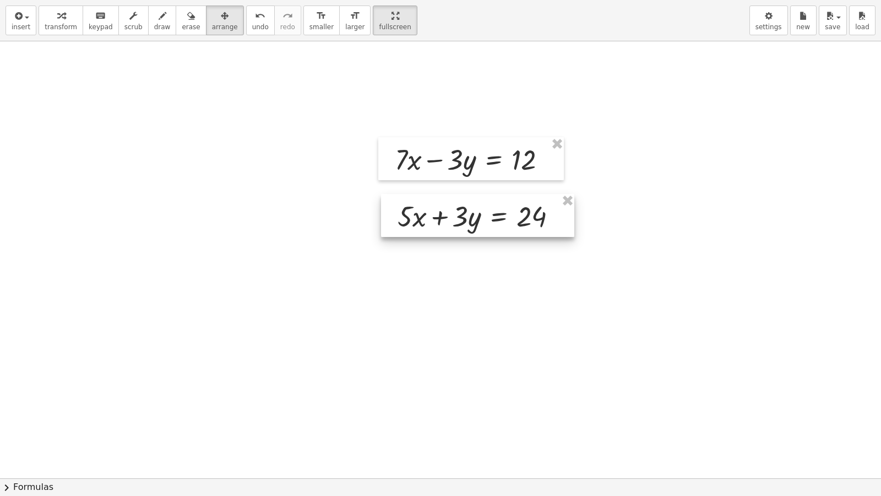
drag, startPoint x: 423, startPoint y: 242, endPoint x: 394, endPoint y: 213, distance: 41.7
click at [394, 213] on div at bounding box center [477, 215] width 193 height 43
click at [57, 14] on icon "button" at bounding box center [61, 15] width 8 height 13
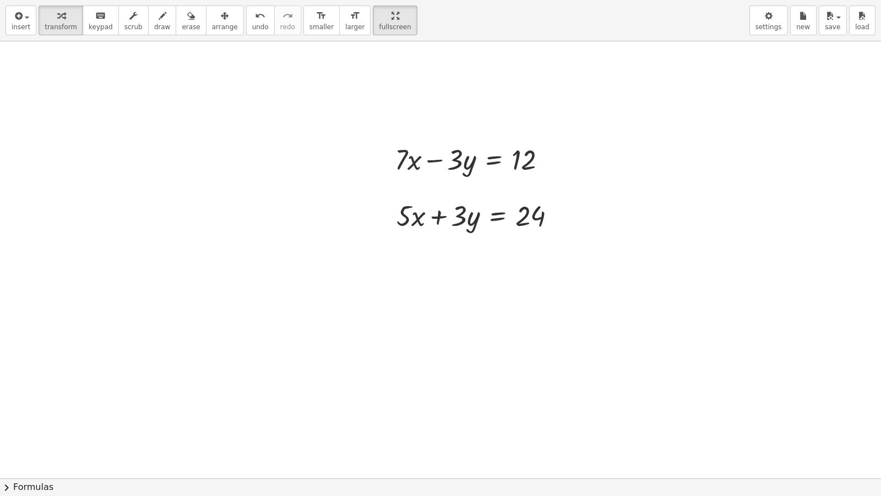
drag, startPoint x: 344, startPoint y: 275, endPoint x: 352, endPoint y: 275, distance: 7.7
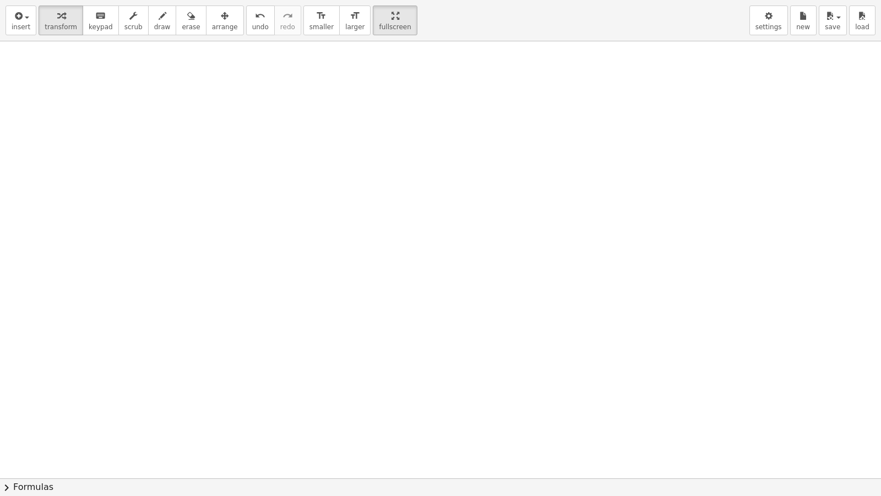
scroll to position [3030, 0]
click at [159, 15] on icon "button" at bounding box center [163, 15] width 8 height 13
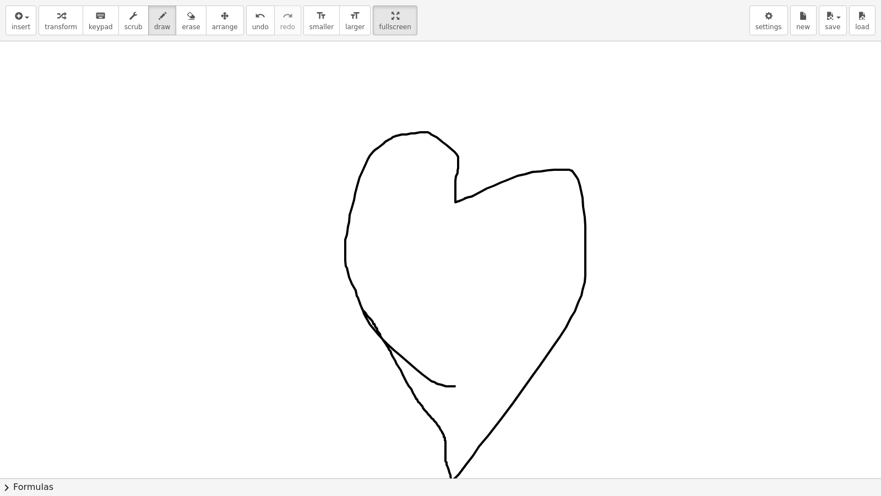
drag, startPoint x: 455, startPoint y: 386, endPoint x: 326, endPoint y: 271, distance: 172.7
click at [220, 43] on div "insert select one: Math Expression Function Text Youtube Video Graphing Geometr…" at bounding box center [440, 248] width 881 height 496
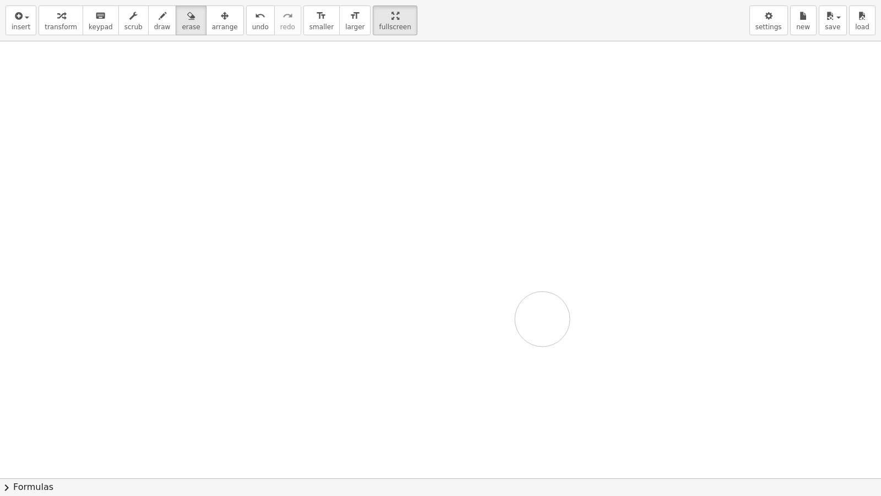
drag, startPoint x: 425, startPoint y: 358, endPoint x: 14, endPoint y: 40, distance: 519.6
drag, startPoint x: 146, startPoint y: 8, endPoint x: 421, endPoint y: 454, distance: 524.1
click at [160, 24] on button "draw" at bounding box center [162, 21] width 29 height 30
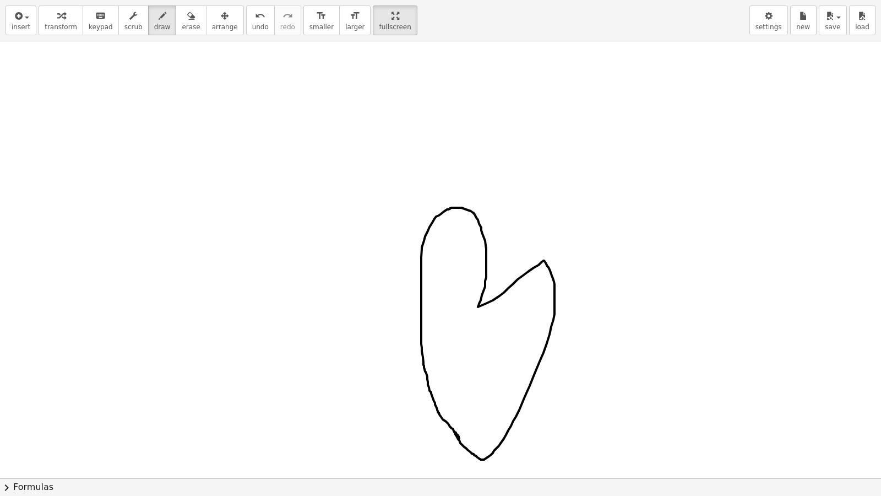
drag, startPoint x: 459, startPoint y: 438, endPoint x: 454, endPoint y: 432, distance: 7.8
drag, startPoint x: 439, startPoint y: 271, endPoint x: 453, endPoint y: 292, distance: 24.6
drag, startPoint x: 454, startPoint y: 305, endPoint x: 470, endPoint y: 325, distance: 25.9
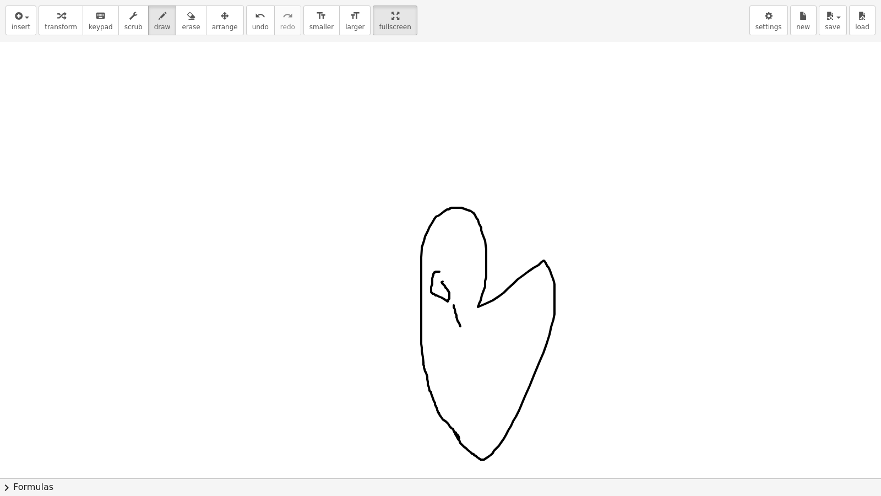
drag, startPoint x: 472, startPoint y: 325, endPoint x: 467, endPoint y: 335, distance: 10.8
drag, startPoint x: 493, startPoint y: 330, endPoint x: 494, endPoint y: 351, distance: 21.0
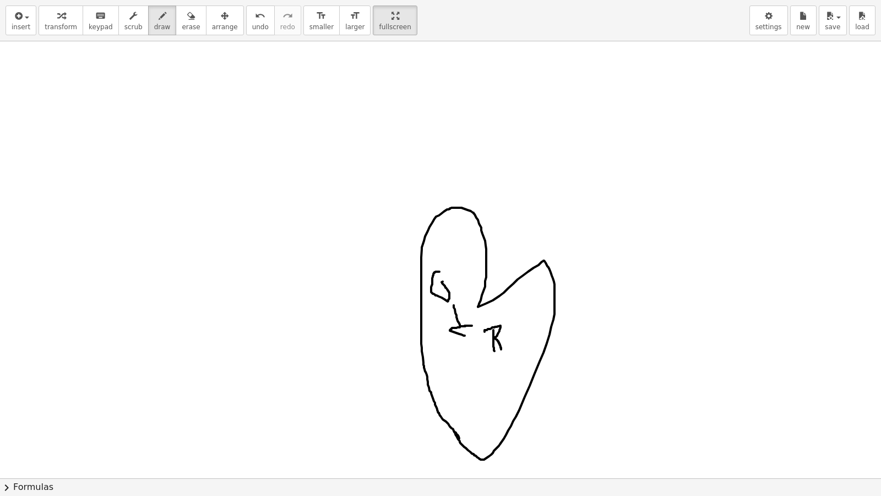
drag, startPoint x: 484, startPoint y: 331, endPoint x: 501, endPoint y: 350, distance: 24.6
drag, startPoint x: 172, startPoint y: 9, endPoint x: 382, endPoint y: 177, distance: 269.0
click at [221, 92] on div "insert select one: Math Expression Function Text Youtube Video Graphing Geometr…" at bounding box center [440, 248] width 881 height 496
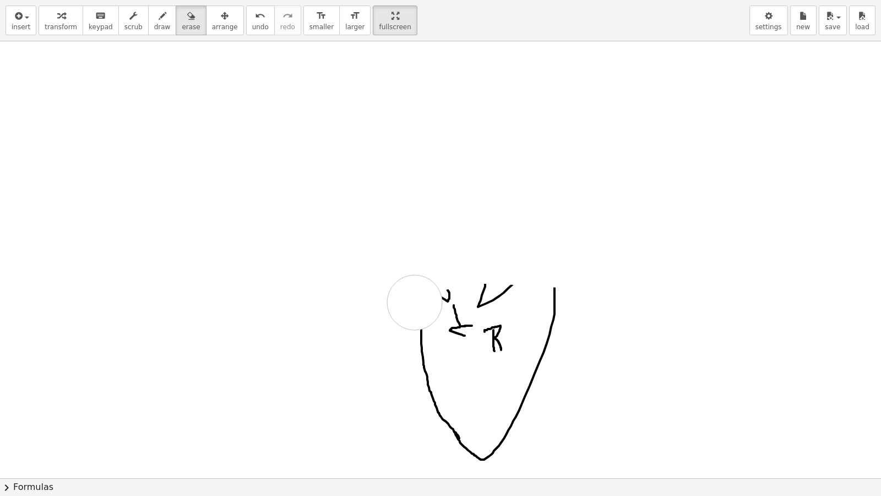
drag, startPoint x: 382, startPoint y: 177, endPoint x: 415, endPoint y: 302, distance: 129.1
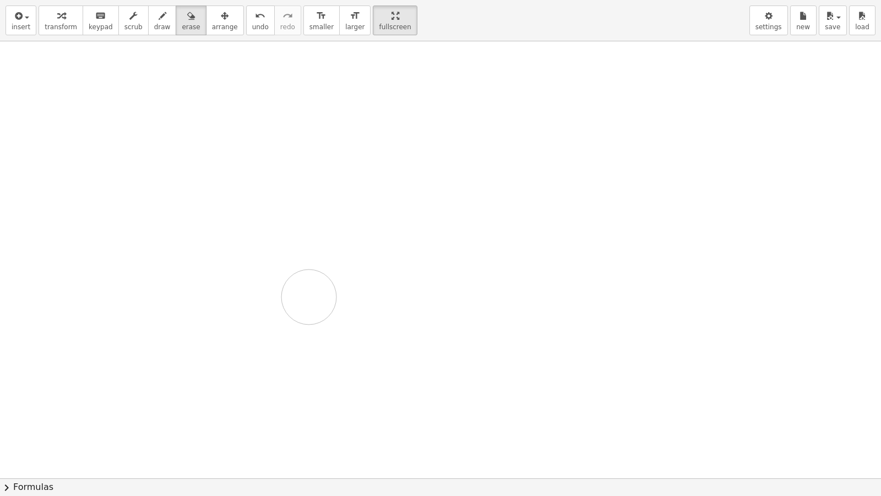
drag, startPoint x: 415, startPoint y: 299, endPoint x: 263, endPoint y: 285, distance: 152.6
drag, startPoint x: 141, startPoint y: 15, endPoint x: 157, endPoint y: 112, distance: 98.2
click at [148, 15] on button "draw" at bounding box center [162, 21] width 29 height 30
drag, startPoint x: 148, startPoint y: 126, endPoint x: 139, endPoint y: 159, distance: 34.7
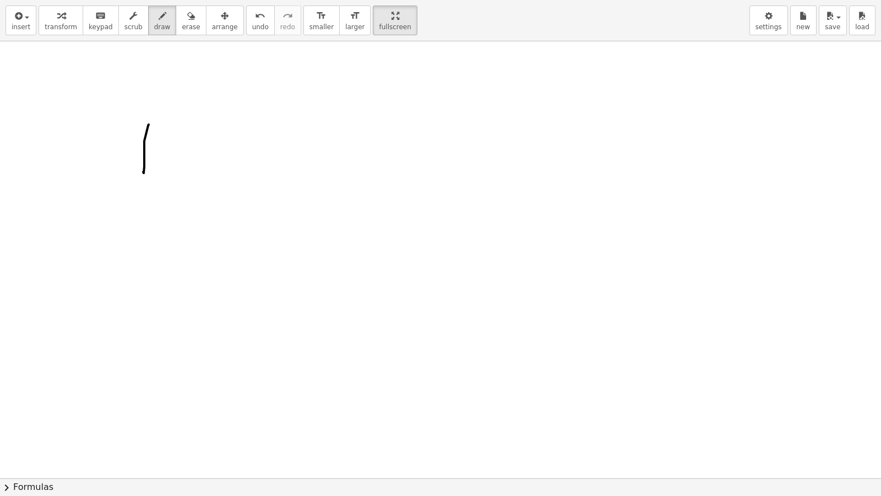
drag, startPoint x: 127, startPoint y: 116, endPoint x: 155, endPoint y: 113, distance: 28.2
drag, startPoint x: 166, startPoint y: 153, endPoint x: 133, endPoint y: 99, distance: 63.5
click at [131, 104] on div "insert select one: Math Expression Function Text Youtube Video Graphing Geometr…" at bounding box center [440, 248] width 881 height 496
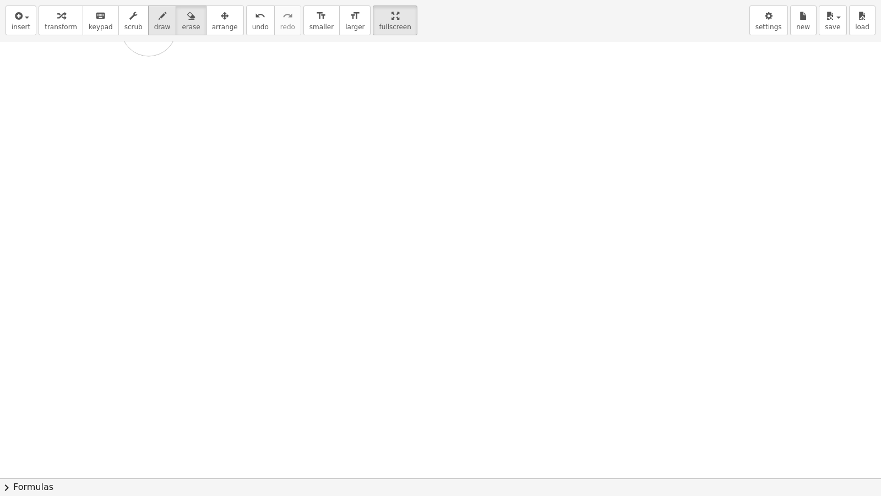
drag, startPoint x: 133, startPoint y: 97, endPoint x: 149, endPoint y: 29, distance: 70.0
click at [149, 29] on div "insert select one: Math Expression Function Text Youtube Video Graphing Geometr…" at bounding box center [440, 248] width 881 height 496
click at [154, 28] on span "draw" at bounding box center [162, 27] width 17 height 8
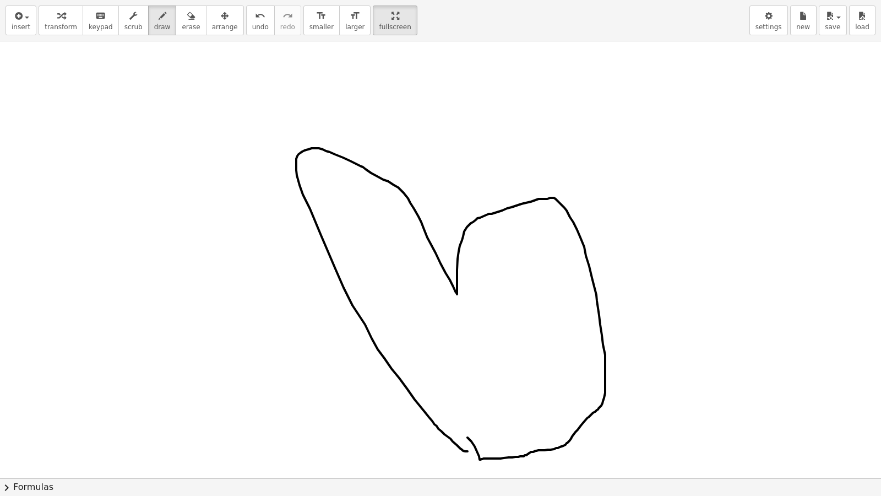
drag, startPoint x: 467, startPoint y: 451, endPoint x: 458, endPoint y: 431, distance: 22.2
drag, startPoint x: 364, startPoint y: 269, endPoint x: 379, endPoint y: 306, distance: 40.1
drag, startPoint x: 338, startPoint y: 265, endPoint x: 393, endPoint y: 312, distance: 72.2
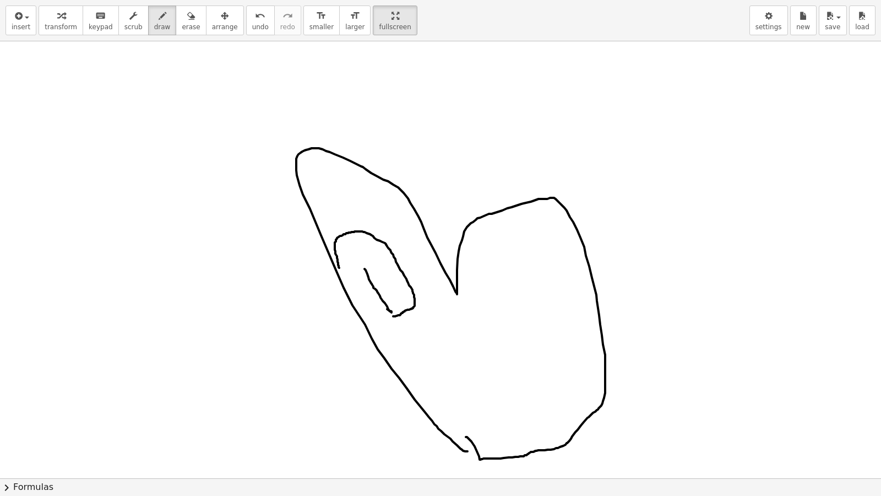
drag, startPoint x: 443, startPoint y: 322, endPoint x: 460, endPoint y: 334, distance: 20.8
drag, startPoint x: 469, startPoint y: 319, endPoint x: 467, endPoint y: 349, distance: 30.4
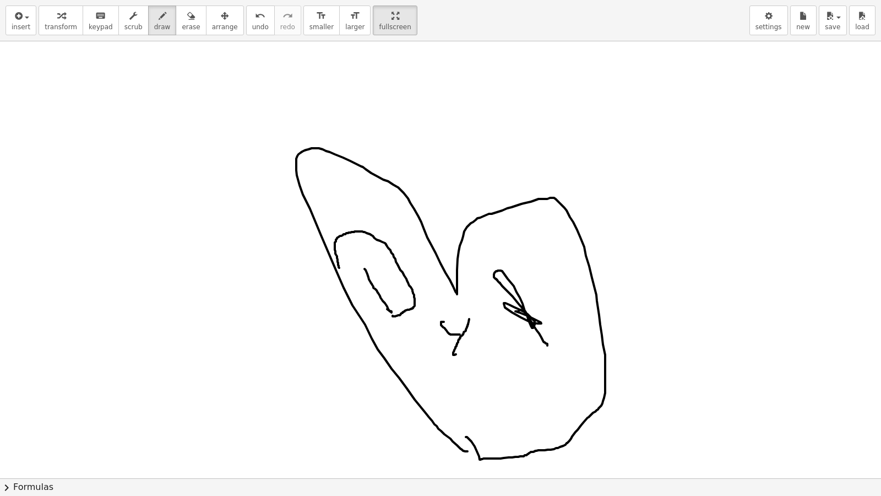
drag, startPoint x: 547, startPoint y: 345, endPoint x: 520, endPoint y: 298, distance: 54.5
drag, startPoint x: 181, startPoint y: 15, endPoint x: 329, endPoint y: 185, distance: 225.6
click at [182, 18] on div "button" at bounding box center [191, 15] width 18 height 13
drag, startPoint x: 536, startPoint y: 340, endPoint x: 440, endPoint y: 244, distance: 136.3
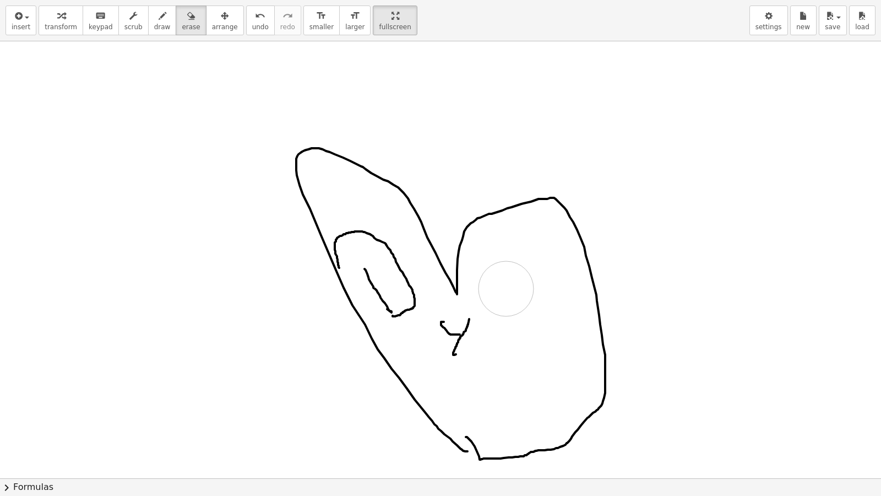
click at [159, 10] on icon "button" at bounding box center [163, 15] width 8 height 13
drag, startPoint x: 518, startPoint y: 348, endPoint x: 571, endPoint y: 333, distance: 54.9
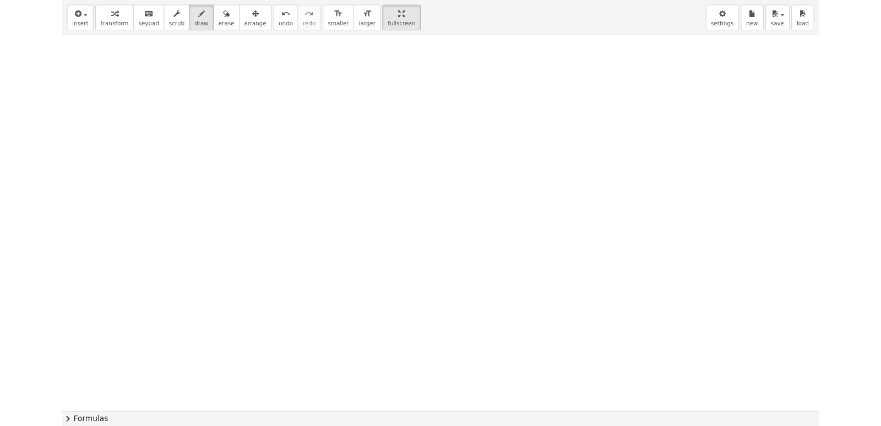
scroll to position [3713, 0]
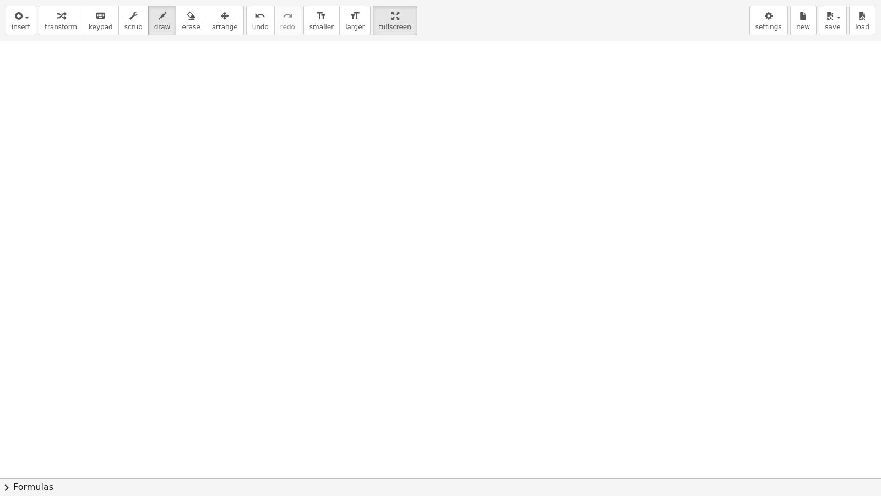
drag, startPoint x: 197, startPoint y: 478, endPoint x: 221, endPoint y: 388, distance: 94.0
click at [215, 415] on div "insert select one: Math Expression Function Text Youtube Video Graphing Geometr…" at bounding box center [440, 248] width 881 height 496
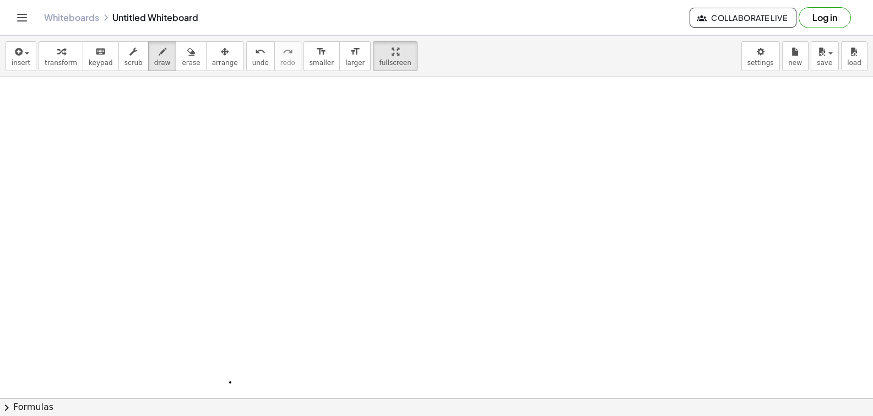
click at [155, 56] on div "button" at bounding box center [162, 51] width 17 height 13
click at [57, 54] on icon "button" at bounding box center [61, 51] width 8 height 13
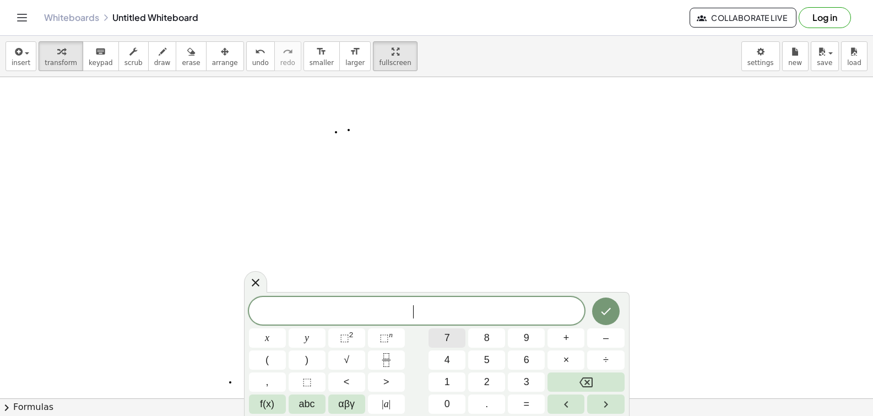
click at [448, 335] on span "7" at bounding box center [447, 337] width 6 height 15
click at [265, 332] on button "x" at bounding box center [267, 337] width 37 height 19
click at [605, 333] on span "–" at bounding box center [606, 337] width 6 height 15
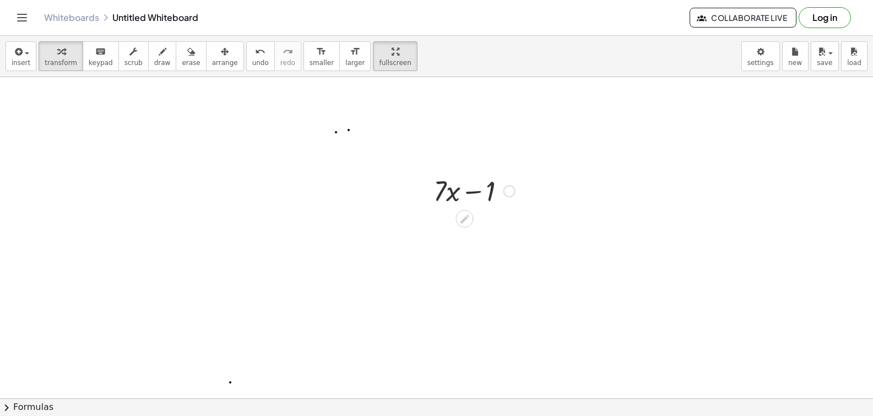
click at [464, 191] on div "+ · 7 · x − 1" at bounding box center [464, 191] width 0 height 0
drag, startPoint x: 490, startPoint y: 189, endPoint x: 424, endPoint y: 187, distance: 66.1
click at [424, 187] on div "− 1 + · 7 · x − 1" at bounding box center [470, 189] width 106 height 43
drag, startPoint x: 473, startPoint y: 296, endPoint x: 541, endPoint y: 269, distance: 72.2
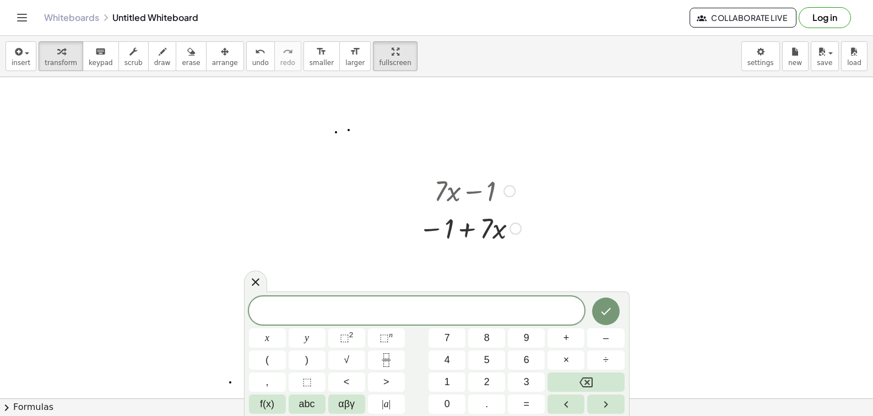
drag, startPoint x: 510, startPoint y: 184, endPoint x: 508, endPoint y: 215, distance: 30.4
click at [465, 191] on div "+ · 7 · x − 1 + · 7 · x − 1" at bounding box center [465, 191] width 0 height 0
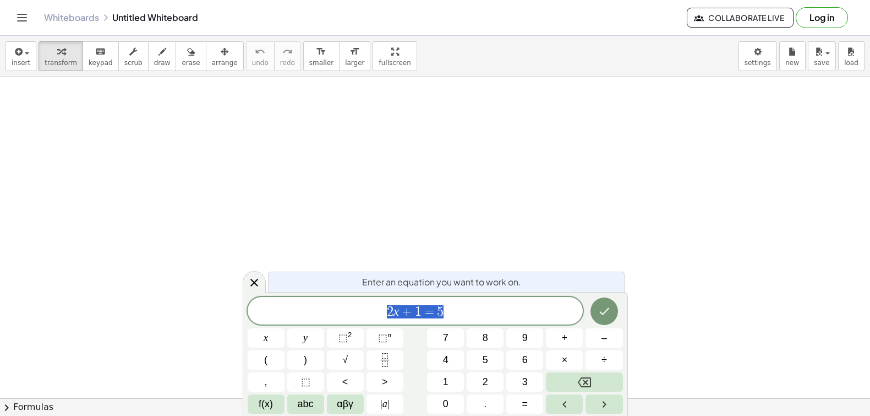
scroll to position [431, 0]
click at [492, 198] on div at bounding box center [435, 127] width 870 height 963
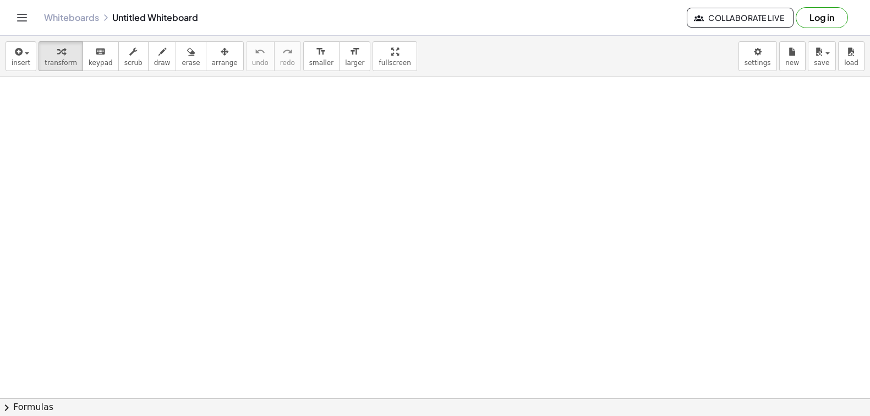
click at [492, 198] on div at bounding box center [435, 127] width 870 height 963
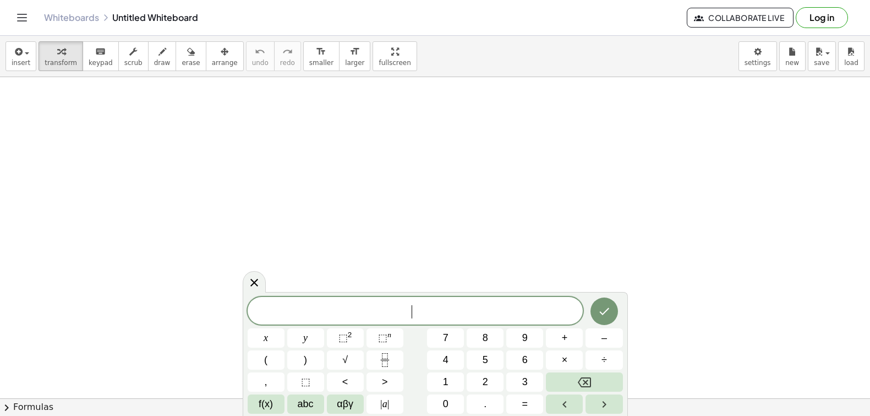
click at [474, 311] on span "​" at bounding box center [416, 311] width 336 height 15
click at [752, 53] on body "Graspable Math Activities Get Started Activity Bank Assigned Work Classes White…" at bounding box center [435, 208] width 870 height 416
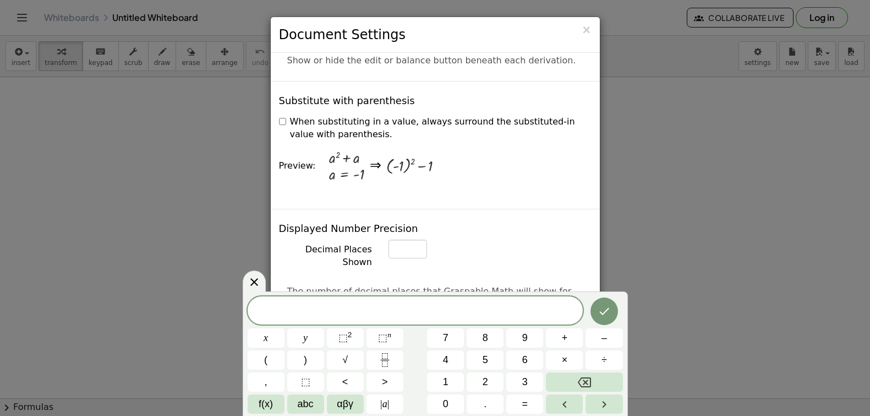
scroll to position [298, 0]
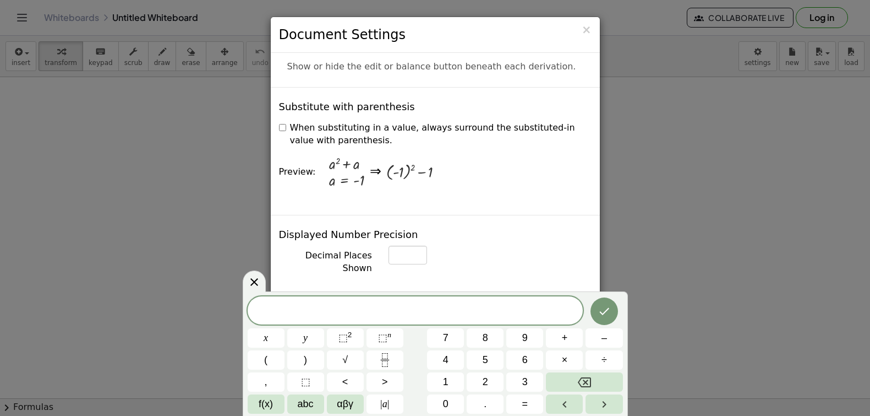
drag, startPoint x: 609, startPoint y: 110, endPoint x: 612, endPoint y: 104, distance: 6.2
click at [612, 104] on div "× Document Settings These settings are saved with the document you are currentl…" at bounding box center [435, 208] width 870 height 416
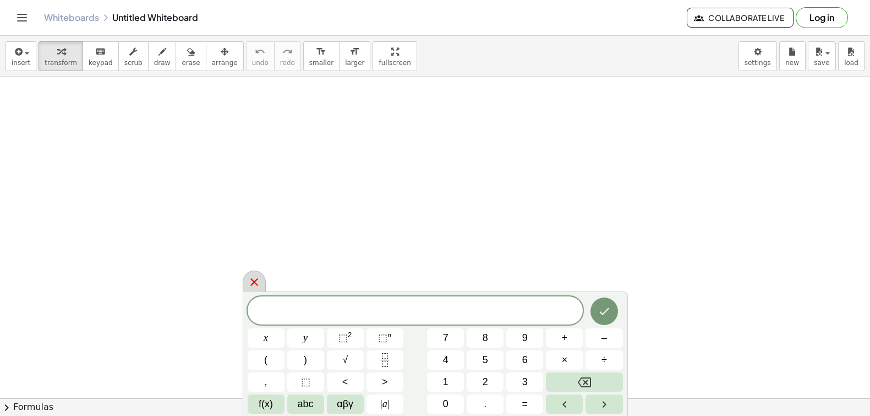
click at [262, 278] on div at bounding box center [254, 280] width 23 height 21
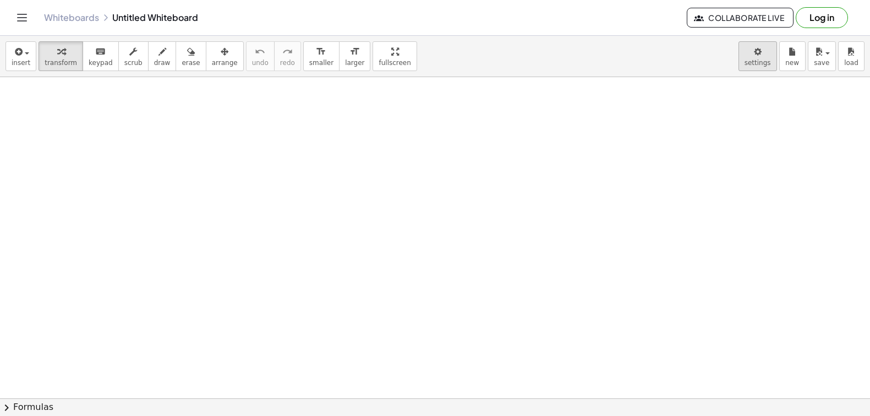
click at [747, 53] on body "Graspable Math Activities Get Started Activity Bank Assigned Work Classes White…" at bounding box center [435, 208] width 870 height 416
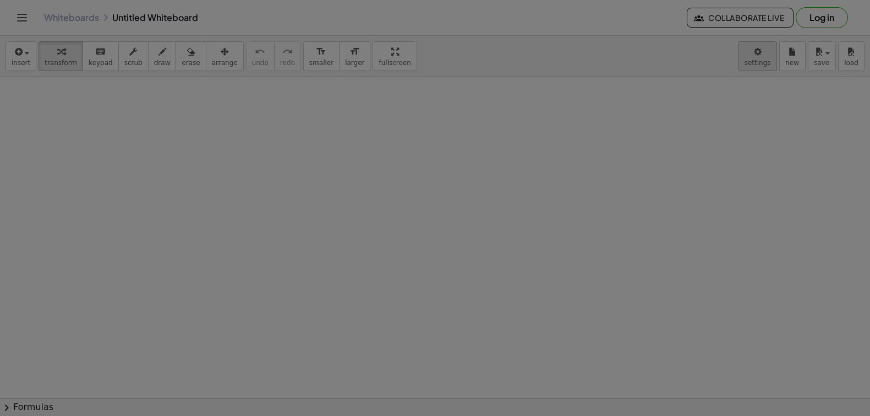
click at [752, 51] on div at bounding box center [435, 208] width 870 height 416
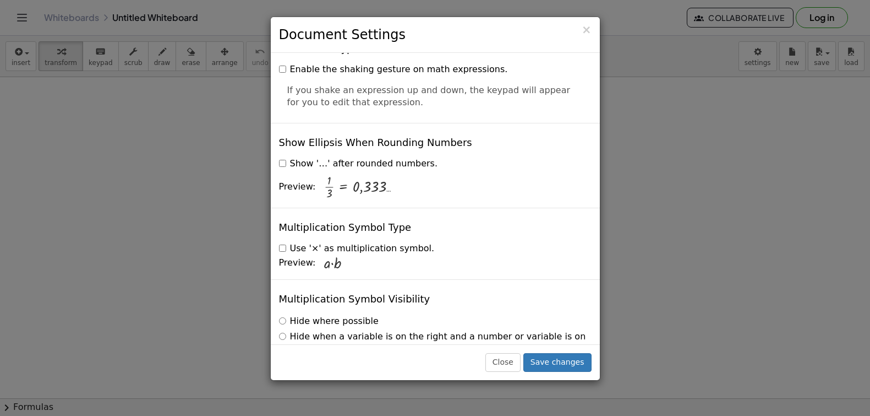
scroll to position [2650, 0]
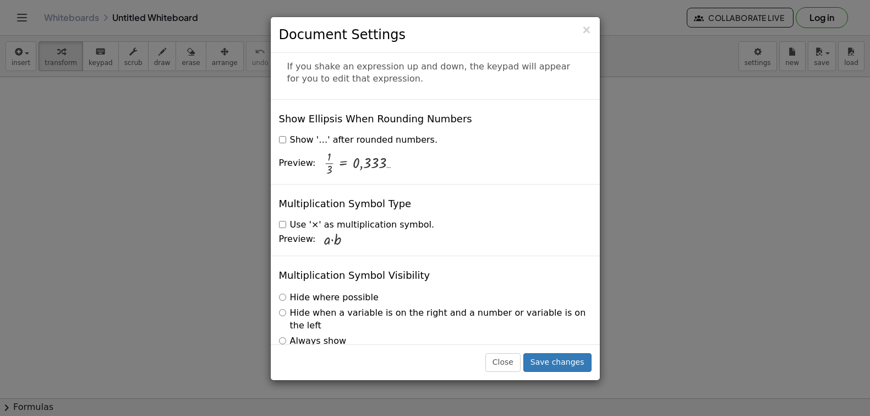
drag, startPoint x: 514, startPoint y: 309, endPoint x: 542, endPoint y: 323, distance: 31.5
click at [532, 353] on div "Preview: + · 2 · a · b · 4 · c + · 3 · · 1 · 2" at bounding box center [435, 365] width 313 height 25
click at [591, 32] on span "×" at bounding box center [587, 29] width 10 height 13
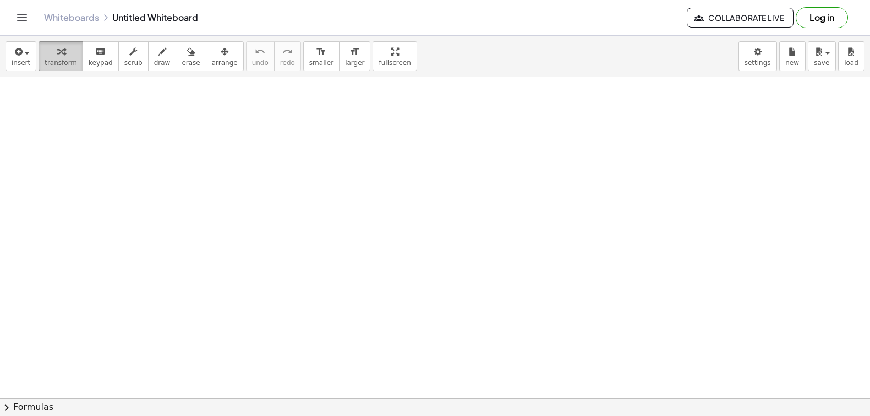
click at [46, 54] on div "button" at bounding box center [61, 51] width 32 height 13
click at [103, 147] on div at bounding box center [435, 127] width 870 height 963
click at [299, 243] on div at bounding box center [435, 127] width 870 height 963
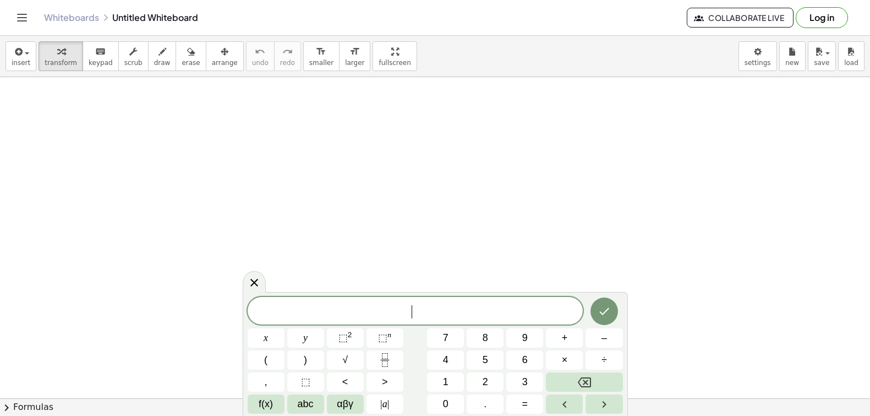
click at [444, 308] on span "​" at bounding box center [416, 311] width 336 height 15
drag, startPoint x: 666, startPoint y: 293, endPoint x: 675, endPoint y: 89, distance: 205.0
click at [675, 144] on div at bounding box center [436, 4] width 873 height 963
drag, startPoint x: 475, startPoint y: 134, endPoint x: 485, endPoint y: 116, distance: 21.0
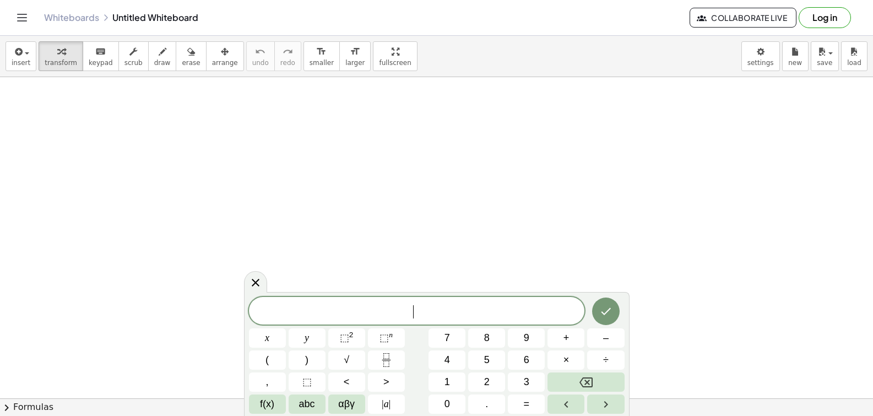
click at [482, 118] on div at bounding box center [436, 4] width 873 height 963
click at [488, 113] on div at bounding box center [436, 4] width 873 height 963
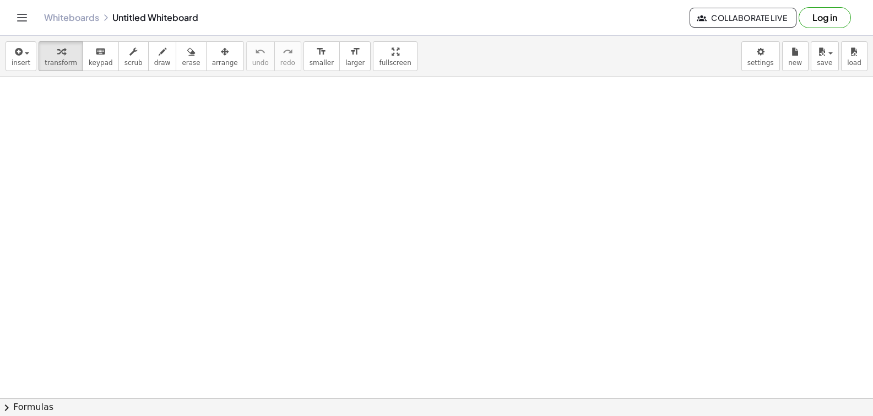
click at [373, 111] on div at bounding box center [436, 4] width 873 height 963
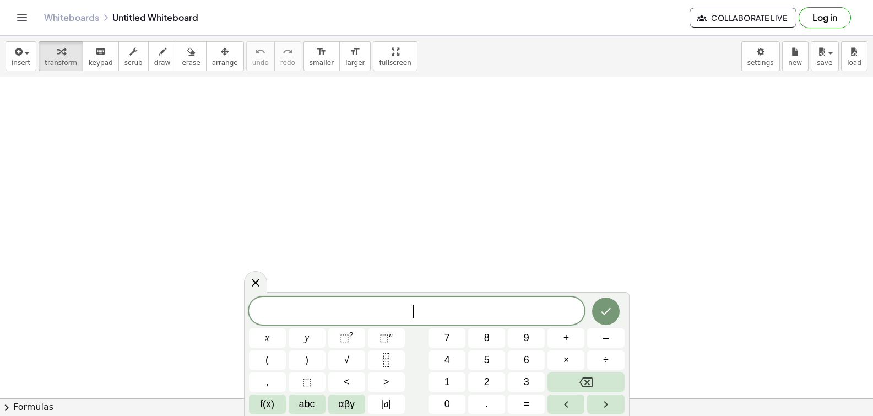
click at [374, 106] on div at bounding box center [436, 4] width 873 height 963
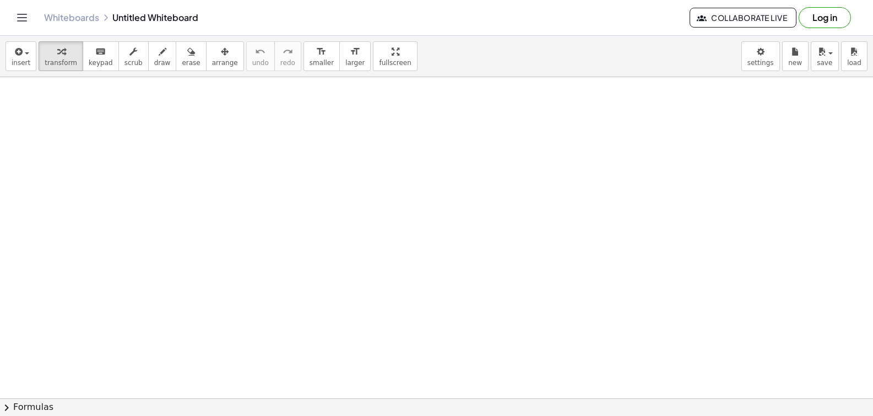
click at [369, 110] on div at bounding box center [436, 4] width 873 height 963
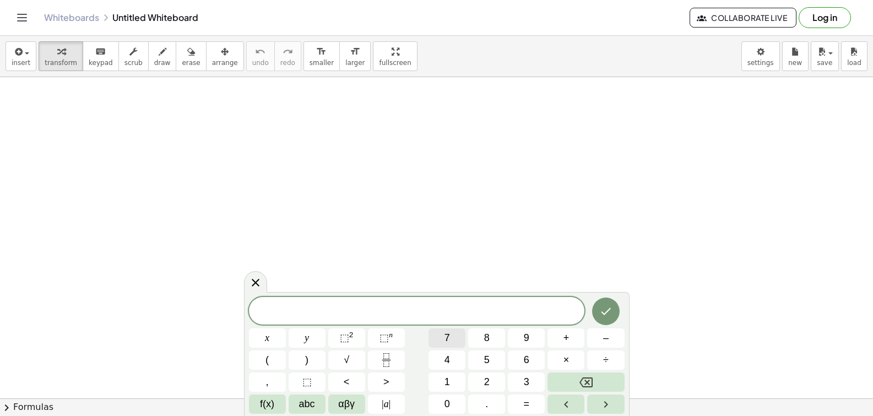
click at [459, 336] on button "7" at bounding box center [446, 337] width 37 height 19
click at [253, 288] on icon at bounding box center [255, 282] width 13 height 13
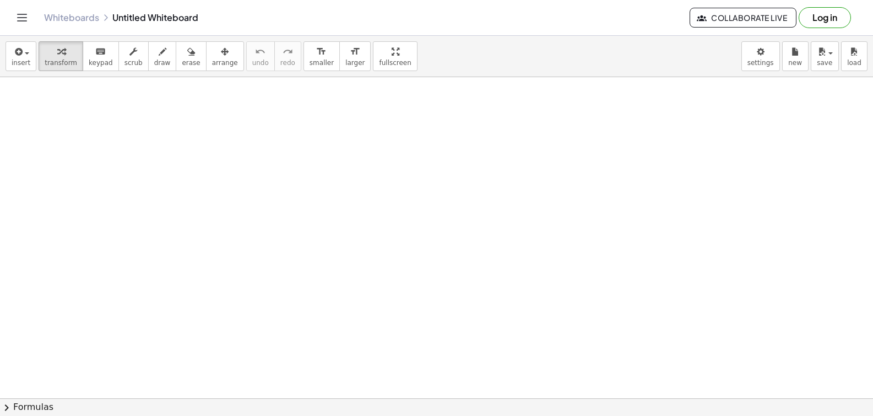
click at [318, 123] on div at bounding box center [436, 4] width 873 height 963
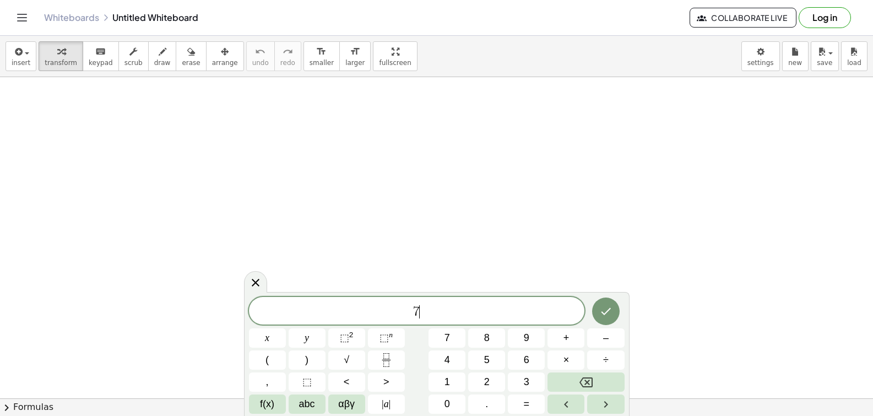
click at [318, 123] on div at bounding box center [436, 4] width 873 height 963
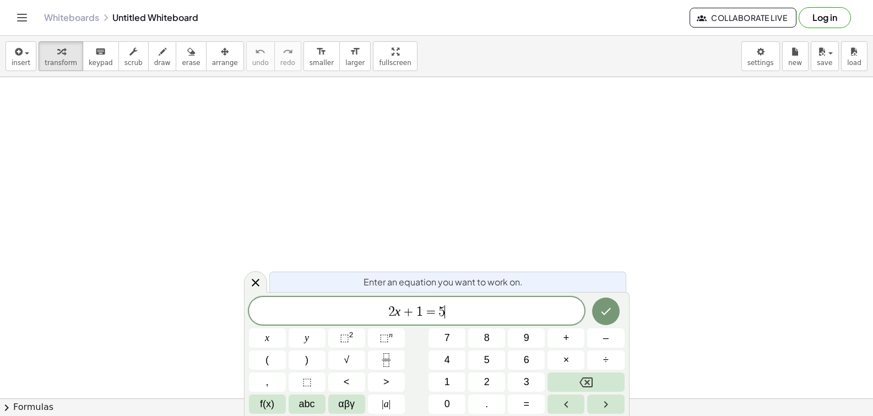
drag, startPoint x: 470, startPoint y: 314, endPoint x: 491, endPoint y: 292, distance: 30.4
click at [494, 292] on div "Enter an equation you want to work on. 2 x + 1 = 5 ​ x y ⬚ 2 ⬚ n 7 8 9 + – ( ) …" at bounding box center [436, 354] width 385 height 124
drag, startPoint x: 259, startPoint y: 291, endPoint x: 258, endPoint y: 322, distance: 30.3
click at [254, 322] on div "Enter an equation you want to work on. 2 x + 1 = 5 x y ⬚ 2 ⬚ n 7 8 9 + – ( ) √ …" at bounding box center [436, 354] width 385 height 124
click at [513, 280] on span "Enter an equation you want to work on." at bounding box center [442, 281] width 159 height 13
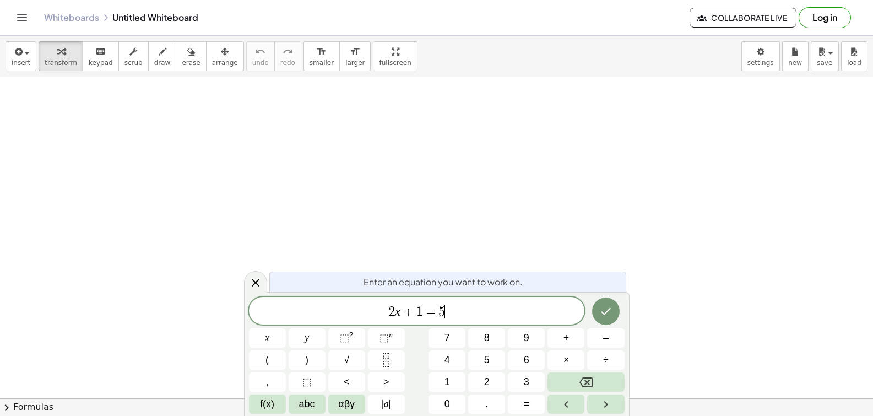
drag, startPoint x: 540, startPoint y: 302, endPoint x: 623, endPoint y: 270, distance: 89.1
click at [539, 226] on body "Graspable Math Activities Get Started Activity Bank Assigned Work Classes White…" at bounding box center [436, 208] width 873 height 416
drag, startPoint x: 602, startPoint y: 327, endPoint x: 661, endPoint y: 252, distance: 95.6
click at [661, 252] on body "Graspable Math Activities Get Started Activity Bank Assigned Work Classes White…" at bounding box center [436, 208] width 873 height 416
click at [364, 181] on div "insert select one: Math Expression Function Text Youtube Video Graphing Geometr…" at bounding box center [436, 226] width 873 height 380
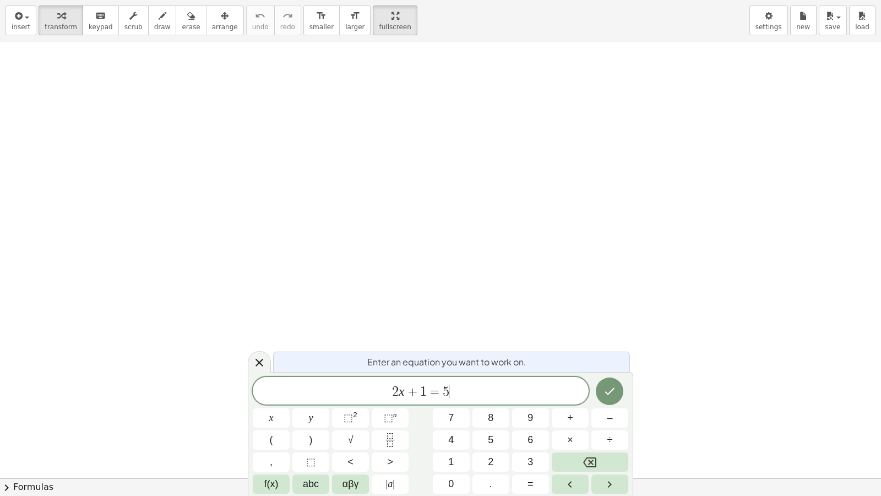
click at [462, 385] on span "2 x + 1 = 5 ​" at bounding box center [421, 391] width 336 height 15
click at [315, 415] on button "y" at bounding box center [310, 417] width 37 height 19
click at [600, 415] on button "–" at bounding box center [609, 417] width 37 height 19
click at [532, 415] on span "=" at bounding box center [530, 483] width 6 height 15
click at [616, 386] on icon "Done" at bounding box center [609, 390] width 13 height 13
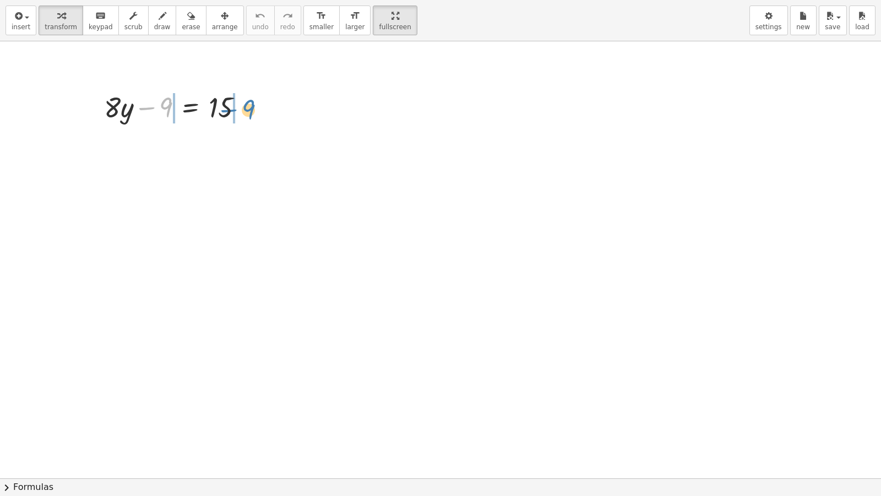
drag, startPoint x: 167, startPoint y: 107, endPoint x: 253, endPoint y: 108, distance: 85.9
click at [253, 108] on div at bounding box center [178, 106] width 159 height 37
drag, startPoint x: 172, startPoint y: 106, endPoint x: 260, endPoint y: 104, distance: 87.6
click at [774, 29] on span "settings" at bounding box center [768, 27] width 26 height 8
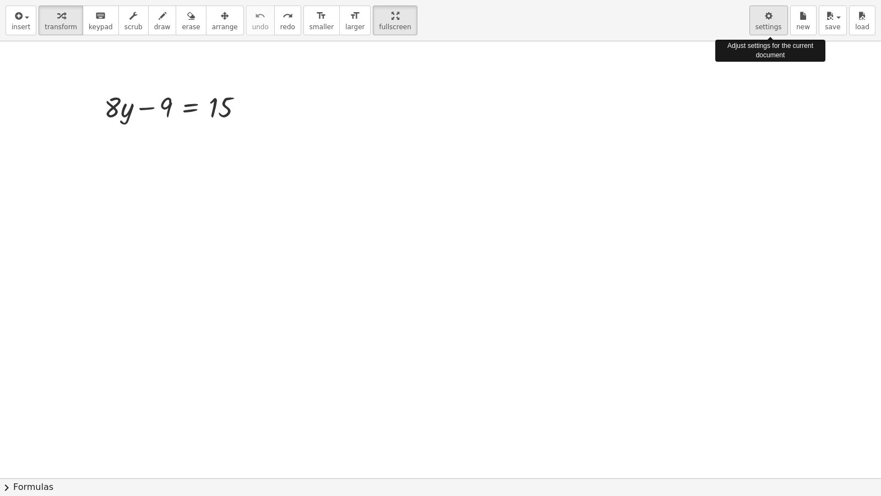
click at [766, 21] on icon "button" at bounding box center [769, 15] width 8 height 13
click at [756, 18] on button "settings" at bounding box center [768, 21] width 39 height 30
click at [761, 19] on div "button" at bounding box center [768, 15] width 26 height 13
click at [764, 17] on div "button" at bounding box center [768, 15] width 26 height 13
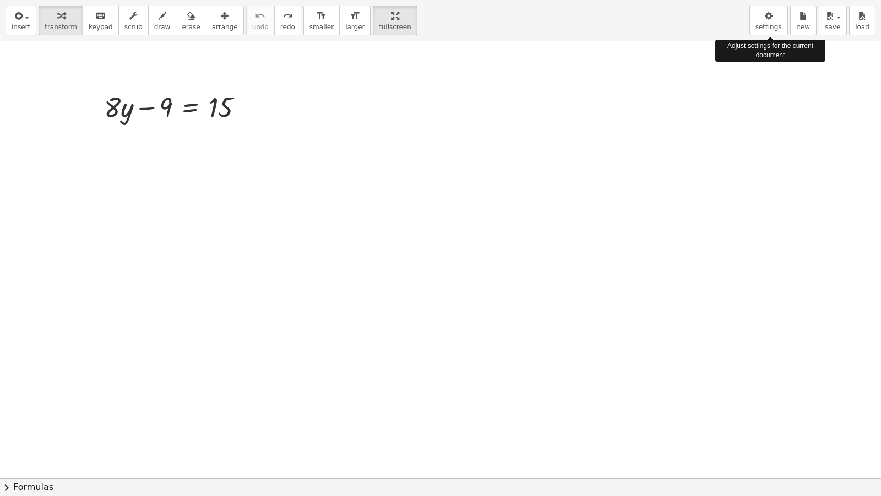
click at [402, 206] on div at bounding box center [440, 477] width 881 height 873
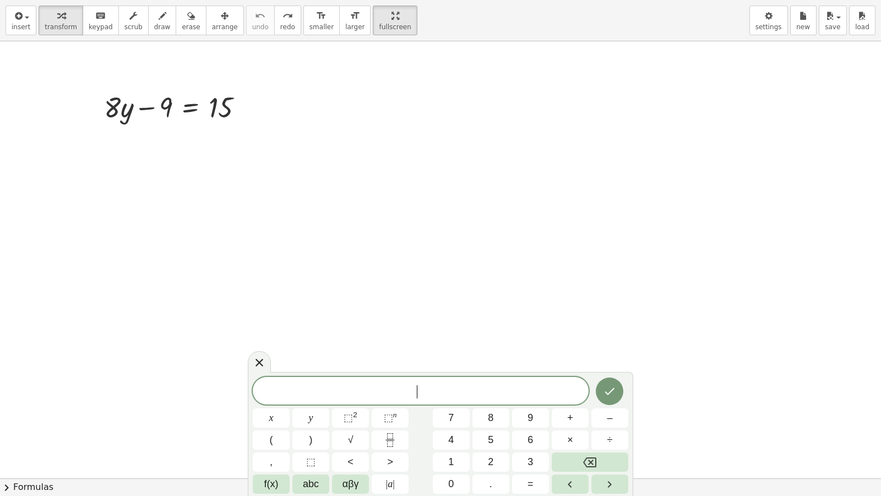
drag, startPoint x: 765, startPoint y: 25, endPoint x: 782, endPoint y: 1, distance: 30.1
click at [765, 25] on span "settings" at bounding box center [768, 27] width 26 height 8
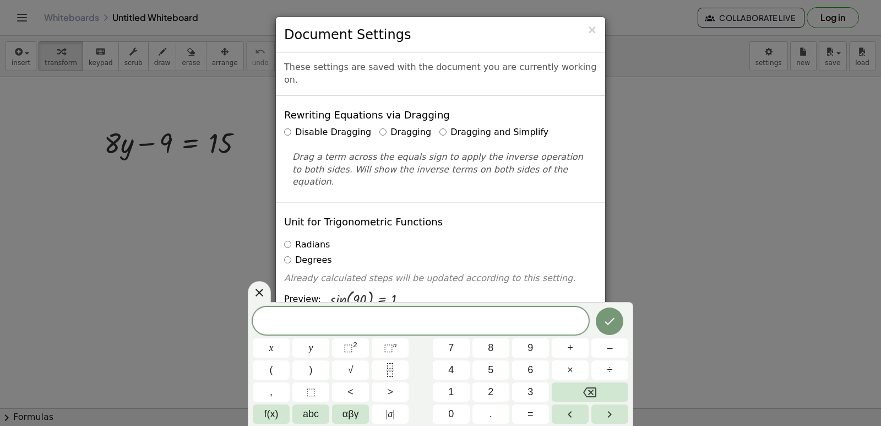
click at [439, 126] on label "Dragging and Simplify" at bounding box center [493, 132] width 109 height 13
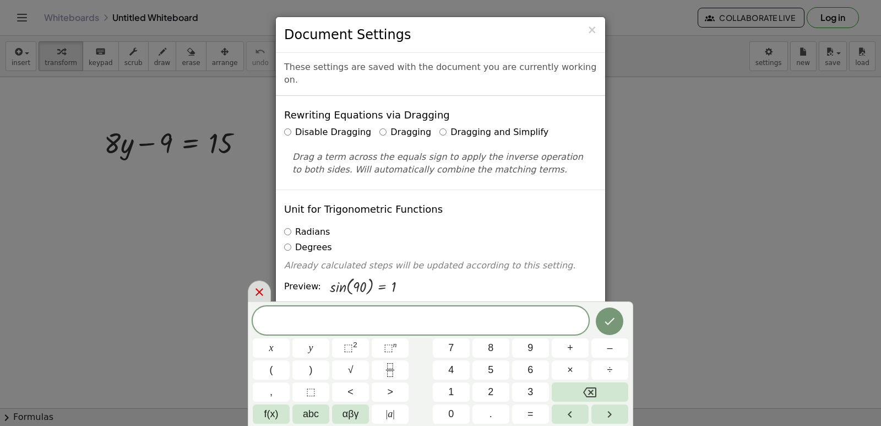
click at [257, 290] on icon at bounding box center [259, 292] width 8 height 8
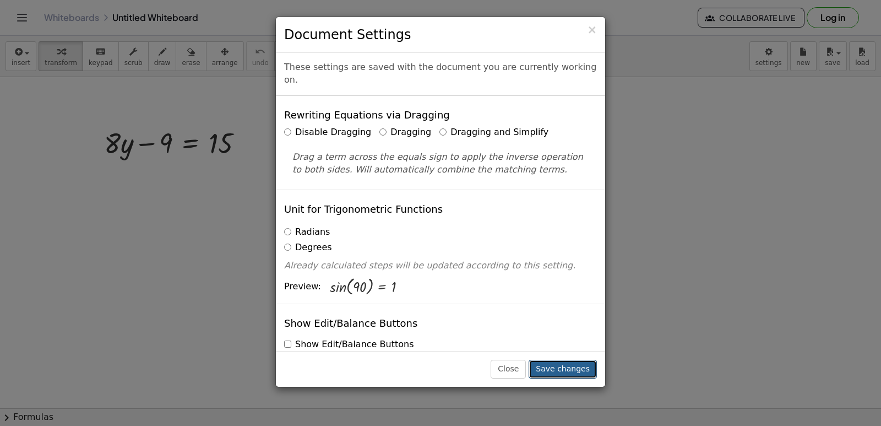
click at [568, 364] on button "Save changes" at bounding box center [563, 369] width 68 height 19
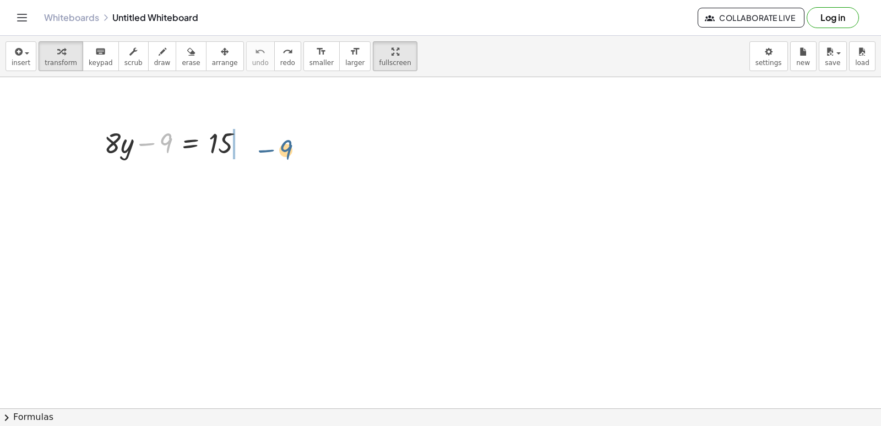
drag, startPoint x: 161, startPoint y: 141, endPoint x: 287, endPoint y: 148, distance: 126.3
click at [274, 138] on div "− 9 + · 8 · y − 9 = 15" at bounding box center [440, 434] width 881 height 714
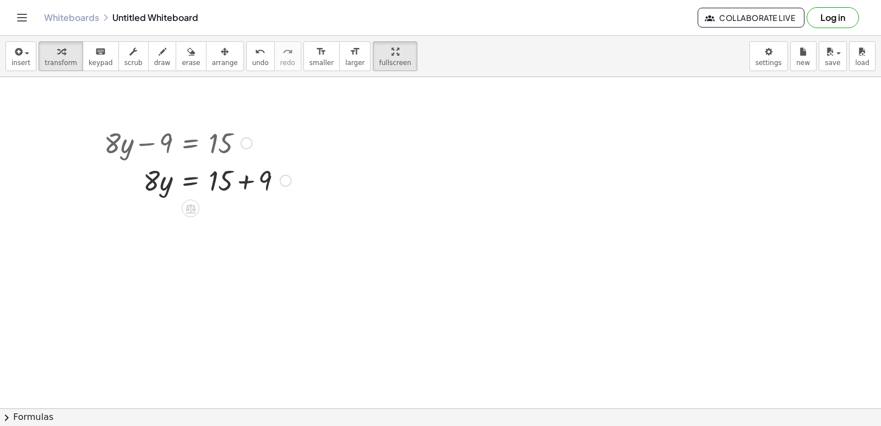
click at [249, 184] on div at bounding box center [198, 179] width 198 height 37
drag, startPoint x: 151, startPoint y: 216, endPoint x: 221, endPoint y: 243, distance: 75.7
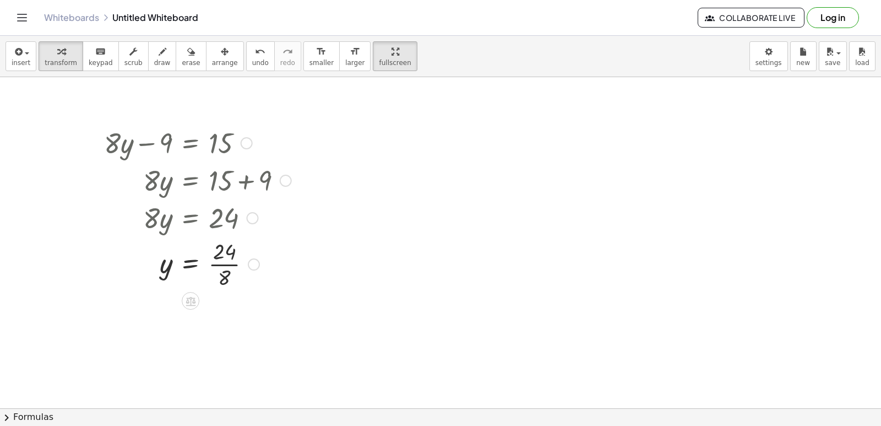
drag, startPoint x: 232, startPoint y: 216, endPoint x: 232, endPoint y: 223, distance: 6.6
click at [232, 218] on div at bounding box center [188, 216] width 213 height 37
click at [236, 264] on div at bounding box center [198, 263] width 198 height 55
click at [389, 280] on div at bounding box center [440, 434] width 881 height 714
click at [411, 265] on div at bounding box center [440, 434] width 881 height 714
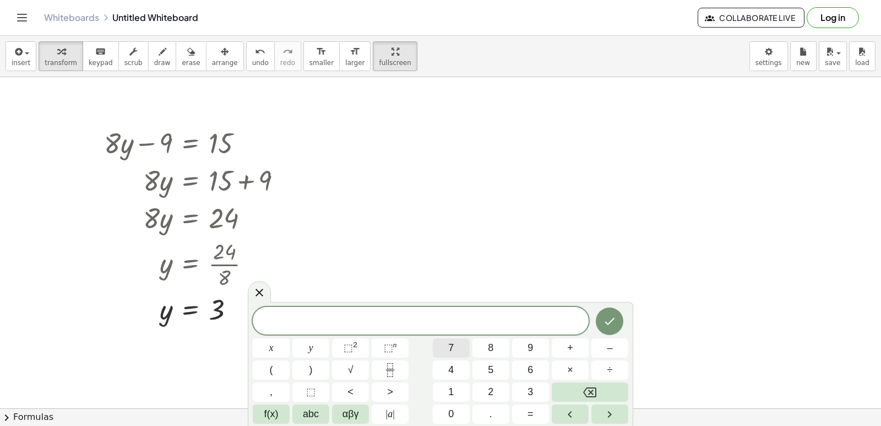
click at [448, 371] on div "​ x y ⬚ 2 ⬚ n 7 8 9 + – ( ) √ 4 5 6 × ÷ , ⬚ < > 1 2 3 f(x) abc αβγ | a | 0 . =" at bounding box center [440, 365] width 375 height 117
click at [270, 349] on span "x" at bounding box center [271, 347] width 4 height 15
click at [575, 391] on button "Backspace" at bounding box center [590, 391] width 77 height 19
click at [446, 347] on button "7" at bounding box center [451, 347] width 37 height 19
click at [260, 340] on button "x" at bounding box center [271, 347] width 37 height 19
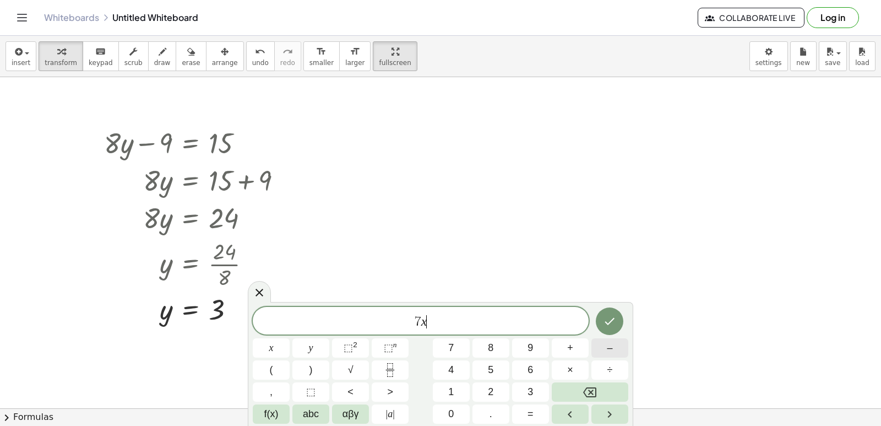
click at [612, 349] on span "–" at bounding box center [610, 347] width 6 height 15
click at [450, 393] on span "1" at bounding box center [451, 391] width 6 height 15
click at [496, 370] on button "5" at bounding box center [490, 369] width 37 height 19
click at [534, 410] on button "=" at bounding box center [530, 413] width 37 height 19
click at [457, 386] on button "1" at bounding box center [451, 391] width 37 height 19
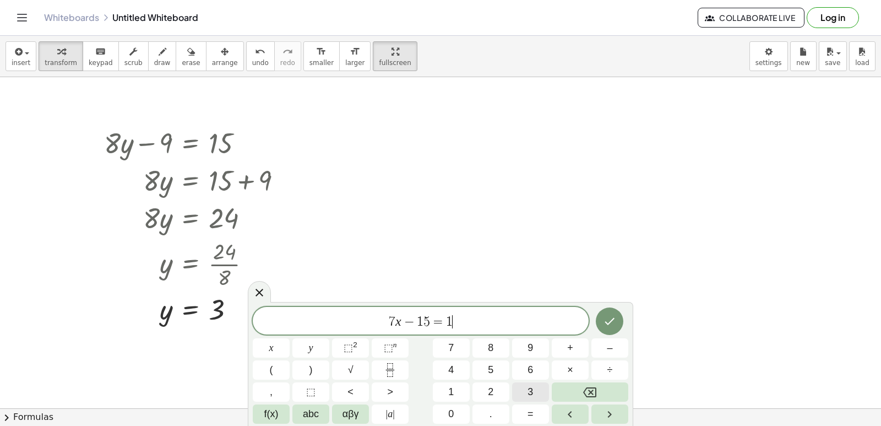
click at [530, 388] on span "3" at bounding box center [530, 391] width 6 height 15
click at [609, 318] on icon "Done" at bounding box center [609, 320] width 13 height 13
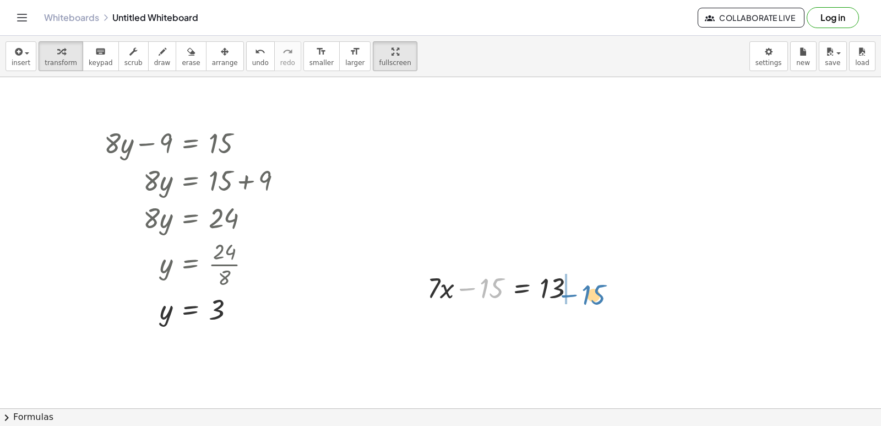
drag, startPoint x: 491, startPoint y: 293, endPoint x: 593, endPoint y: 300, distance: 102.1
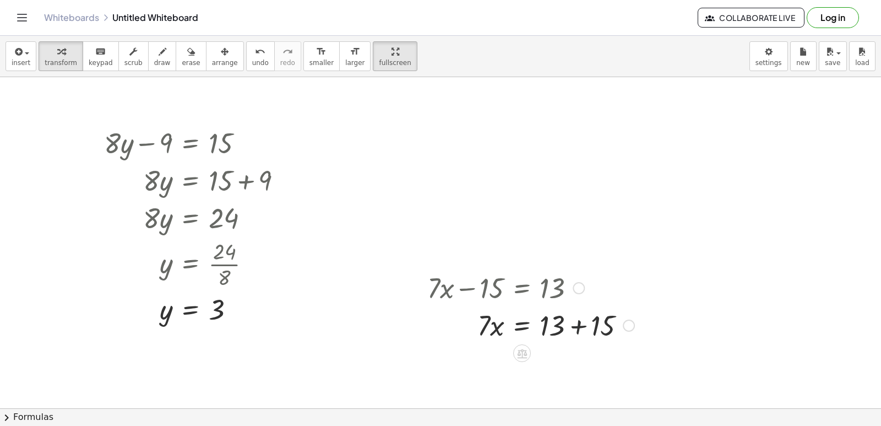
click at [575, 327] on div at bounding box center [531, 324] width 218 height 37
drag, startPoint x: 486, startPoint y: 364, endPoint x: 560, endPoint y: 399, distance: 82.0
click at [550, 365] on div at bounding box center [531, 361] width 218 height 55
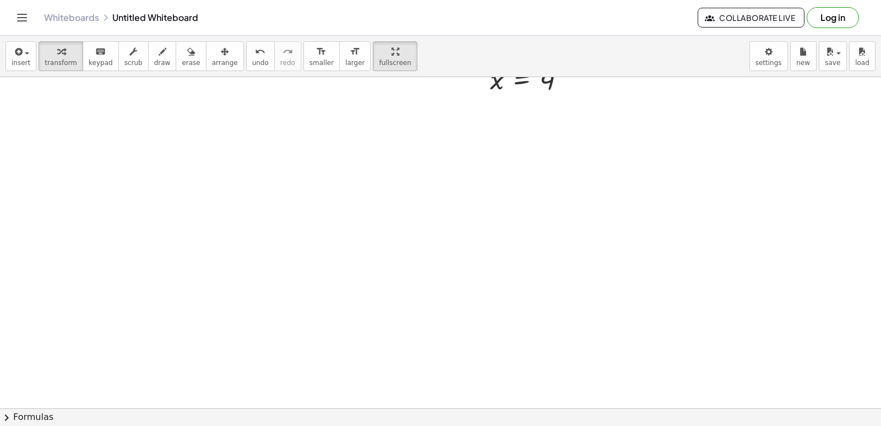
scroll to position [292, 0]
click at [372, 188] on div at bounding box center [440, 142] width 881 height 714
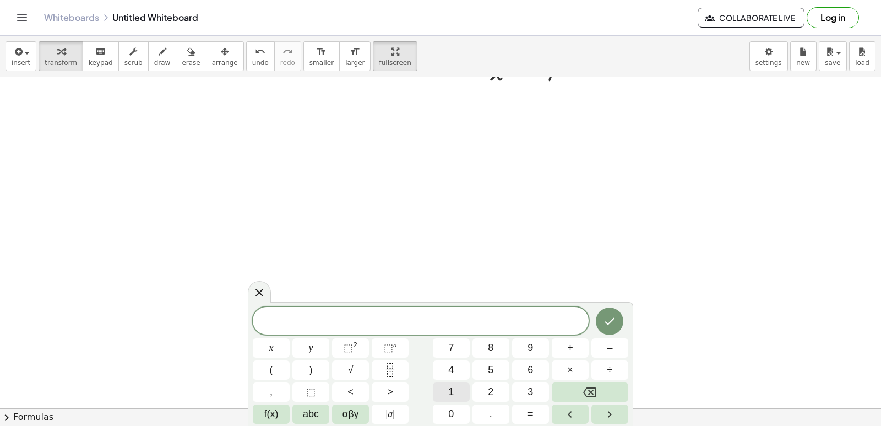
click at [434, 400] on button "1" at bounding box center [451, 391] width 37 height 19
click at [444, 413] on button "0" at bounding box center [451, 413] width 37 height 19
click at [455, 412] on button "0" at bounding box center [451, 413] width 37 height 19
click at [591, 391] on icon "Backspace" at bounding box center [589, 392] width 13 height 10
click at [317, 349] on button "y" at bounding box center [310, 347] width 37 height 19
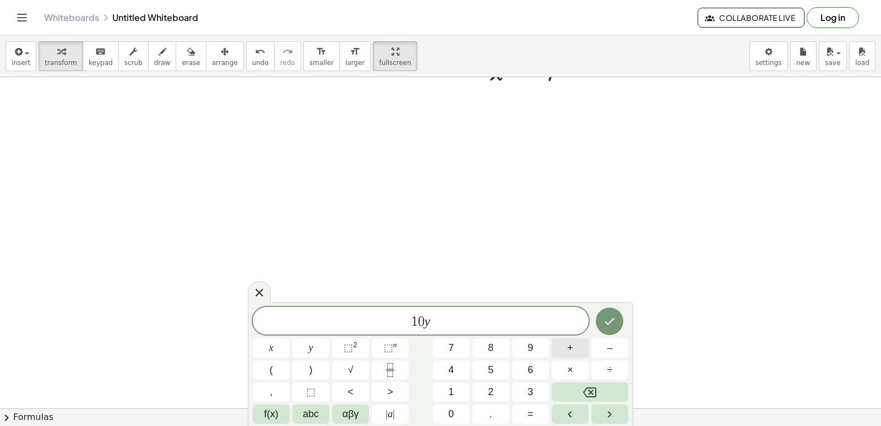
click at [568, 346] on span "+" at bounding box center [570, 347] width 6 height 15
click at [486, 386] on button "2" at bounding box center [490, 391] width 37 height 19
click at [489, 364] on span "5" at bounding box center [491, 369] width 6 height 15
click at [525, 413] on button "=" at bounding box center [530, 413] width 37 height 19
click at [454, 342] on span "7" at bounding box center [451, 347] width 6 height 15
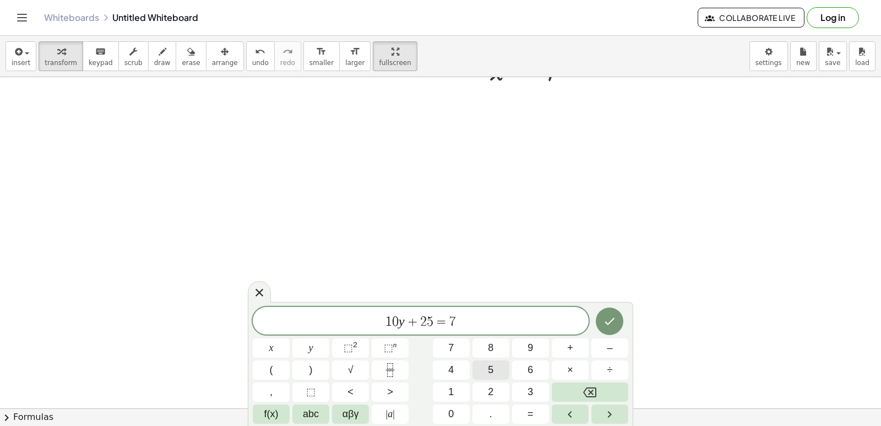
click at [496, 371] on button "5" at bounding box center [490, 369] width 37 height 19
click at [608, 317] on icon "Done" at bounding box center [609, 320] width 13 height 13
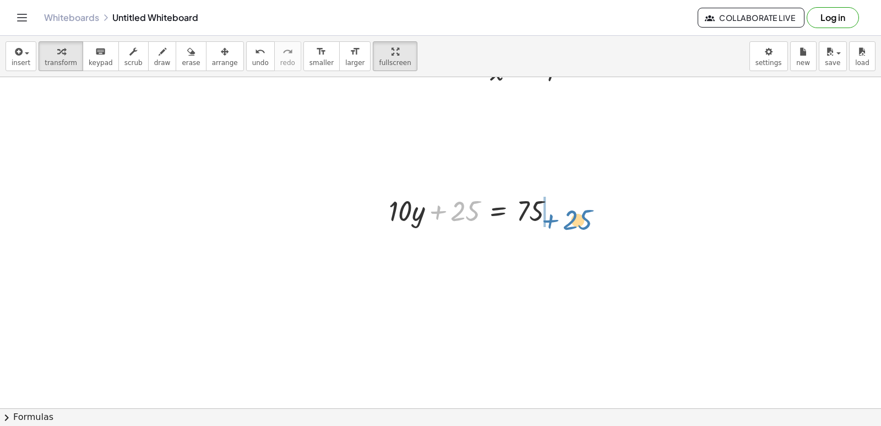
drag, startPoint x: 444, startPoint y: 210, endPoint x: 558, endPoint y: 207, distance: 113.4
click at [557, 210] on div at bounding box center [476, 209] width 186 height 37
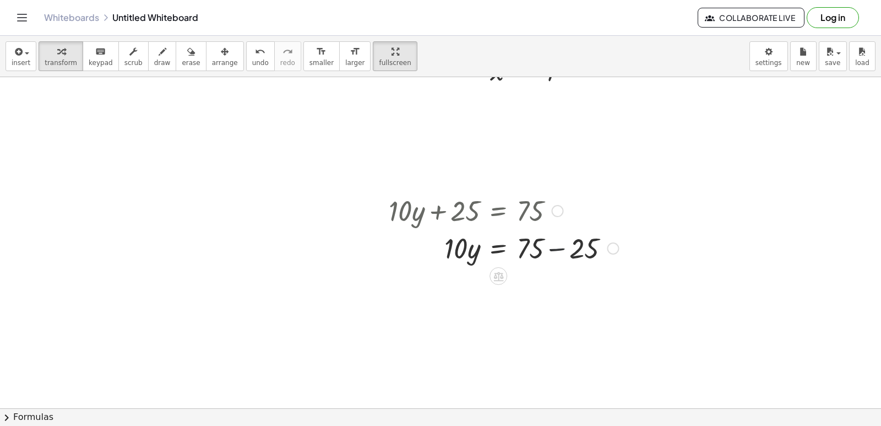
click at [556, 251] on div at bounding box center [503, 246] width 241 height 37
drag, startPoint x: 454, startPoint y: 286, endPoint x: 533, endPoint y: 314, distance: 84.1
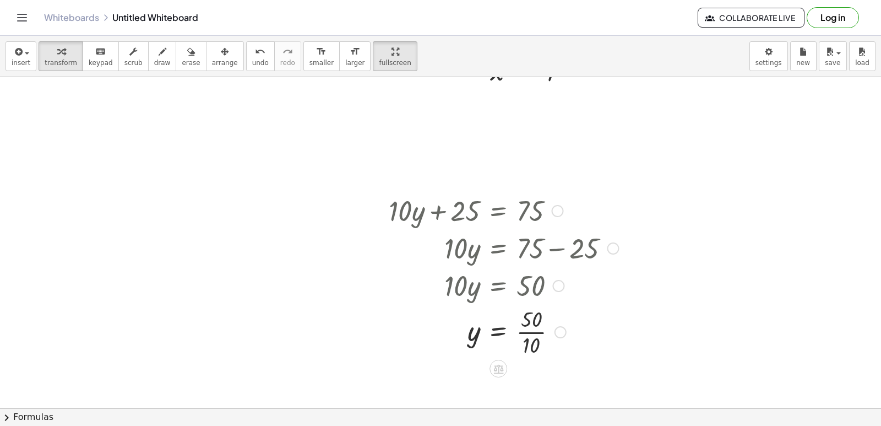
click at [525, 328] on div at bounding box center [503, 330] width 241 height 55
drag, startPoint x: 501, startPoint y: 295, endPoint x: 253, endPoint y: 133, distance: 296.4
click at [253, 133] on div "+ · 8 · y − 9 = 15 · 8 · y = + 15 + 9 · 8 · y = 24 y = · 24 · 8 y = 3 + · 7 · x…" at bounding box center [440, 142] width 881 height 714
click at [239, 282] on div at bounding box center [440, 142] width 881 height 714
drag, startPoint x: 346, startPoint y: 262, endPoint x: 347, endPoint y: 267, distance: 5.6
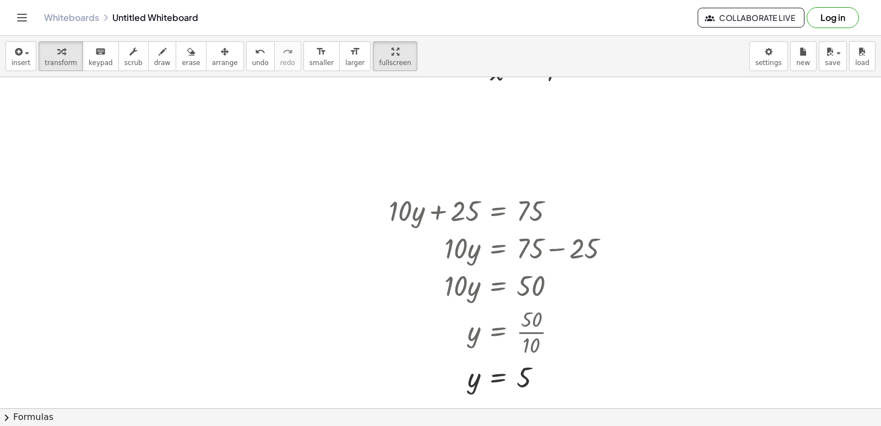
click at [346, 265] on div at bounding box center [440, 142] width 881 height 714
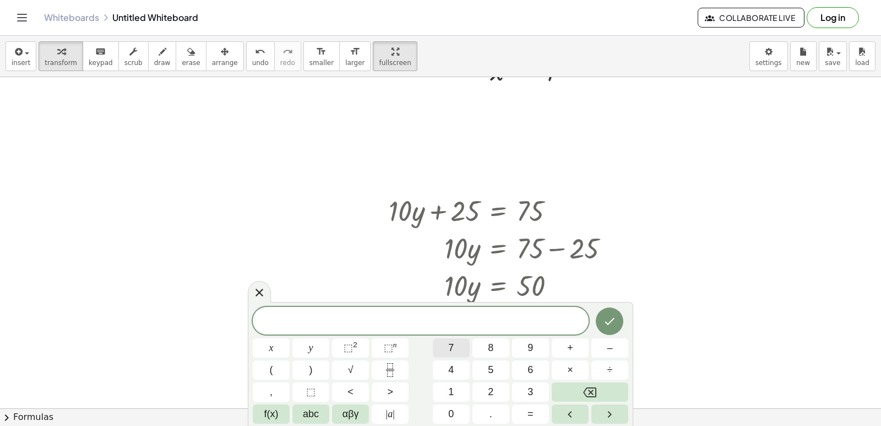
click at [452, 347] on span "7" at bounding box center [451, 347] width 6 height 15
click at [277, 342] on button "x" at bounding box center [271, 347] width 37 height 19
click at [609, 349] on span "–" at bounding box center [610, 347] width 6 height 15
click at [528, 384] on button "3" at bounding box center [530, 391] width 37 height 19
click at [444, 386] on button "1" at bounding box center [451, 391] width 37 height 19
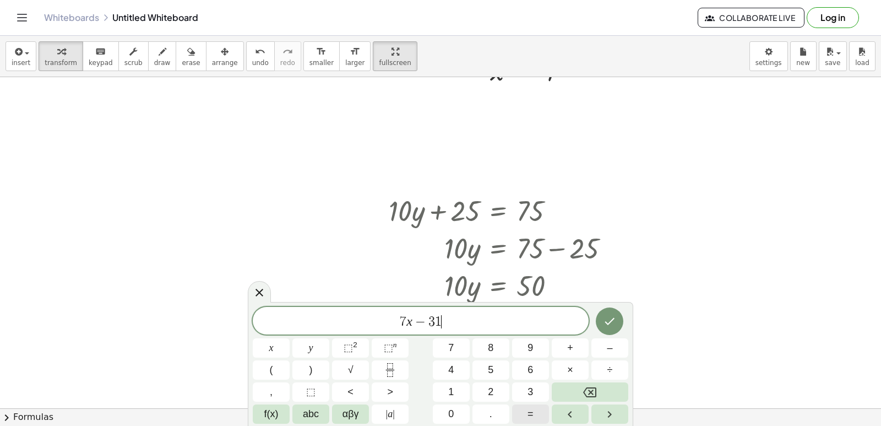
click at [532, 407] on span "=" at bounding box center [530, 413] width 6 height 15
click at [454, 387] on button "1" at bounding box center [451, 391] width 37 height 19
click at [456, 382] on div "7 x − 3 1 = 1 ​ x y ⬚ 2 ⬚ n 7 8 9 + – ( ) √ 4 5 6 × ÷ , ⬚ < > 1 2 3 f(x) abc αβ…" at bounding box center [440, 365] width 375 height 117
click at [450, 390] on span "1" at bounding box center [451, 391] width 6 height 15
click at [609, 320] on icon "Done" at bounding box center [609, 320] width 13 height 13
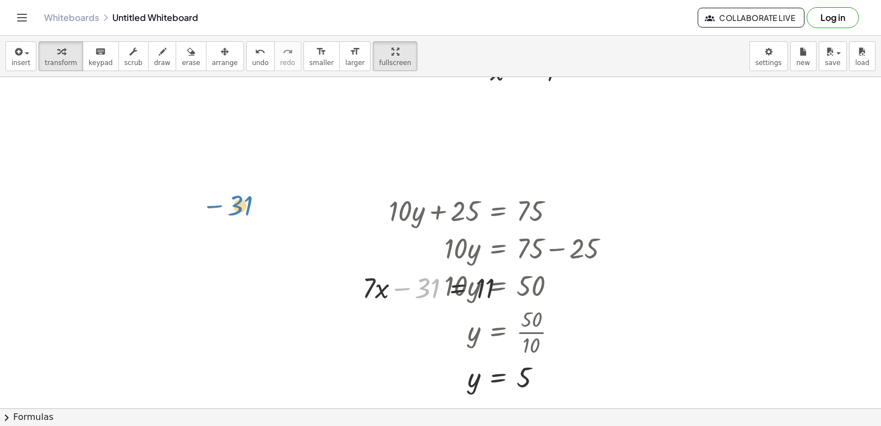
drag, startPoint x: 422, startPoint y: 289, endPoint x: 224, endPoint y: 193, distance: 220.4
click at [224, 193] on div "+ · 8 · y − 9 = 15 · 8 · y = + 15 + 9 · 8 · y = 24 y = · 24 · 8 y = 3 + · 7 · x…" at bounding box center [440, 142] width 881 height 714
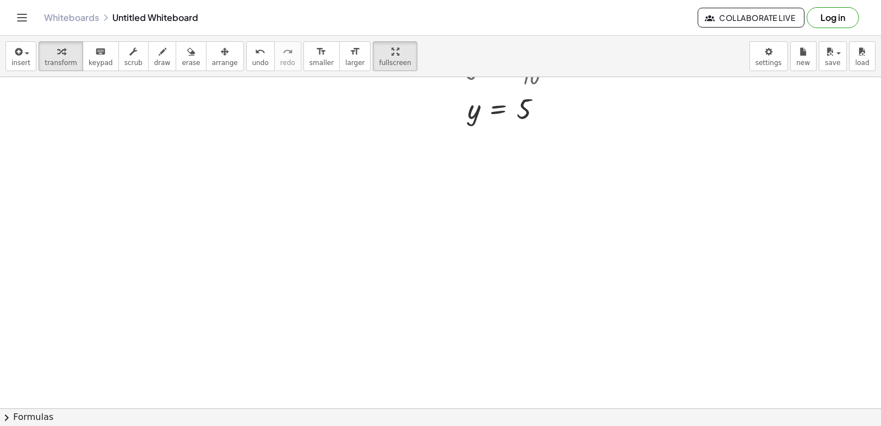
scroll to position [554, 0]
click at [570, 301] on div at bounding box center [440, 19] width 881 height 993
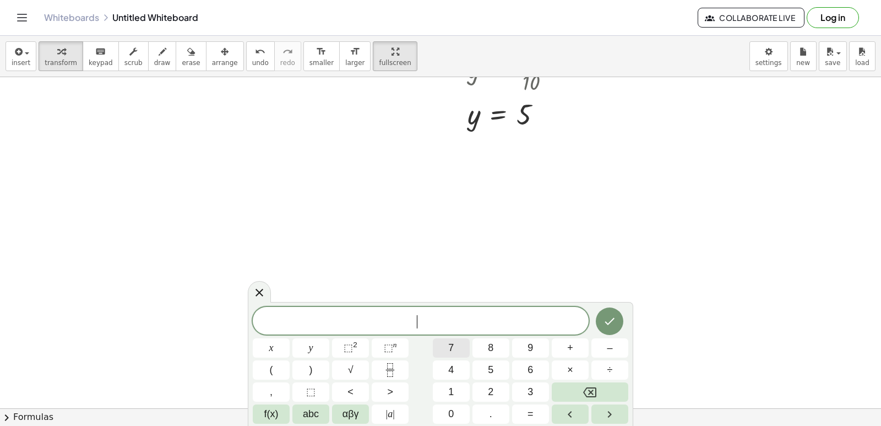
click at [461, 345] on button "7" at bounding box center [451, 347] width 37 height 19
click at [266, 345] on button "x" at bounding box center [271, 347] width 37 height 19
click at [612, 348] on span "–" at bounding box center [610, 347] width 6 height 15
click at [523, 388] on button "3" at bounding box center [530, 391] width 37 height 19
click at [448, 389] on button "1" at bounding box center [451, 391] width 37 height 19
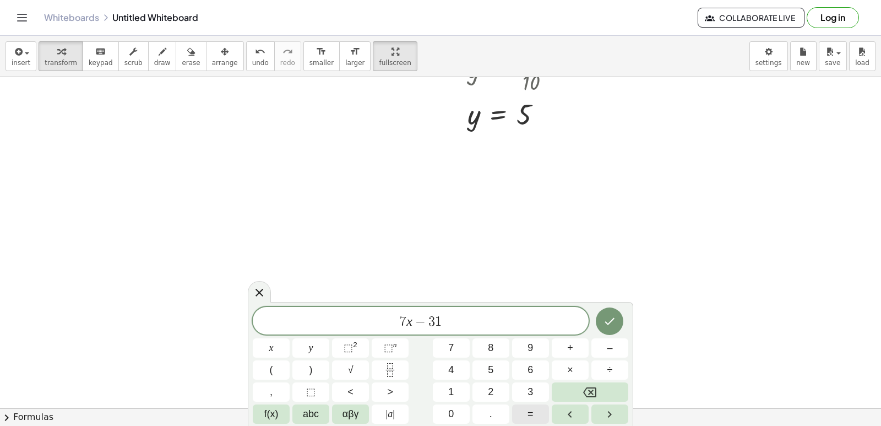
click at [530, 415] on span "=" at bounding box center [530, 413] width 6 height 15
click at [449, 387] on span "1" at bounding box center [451, 391] width 6 height 15
click at [622, 319] on div at bounding box center [609, 321] width 37 height 29
click at [617, 320] on button "Done" at bounding box center [610, 321] width 28 height 28
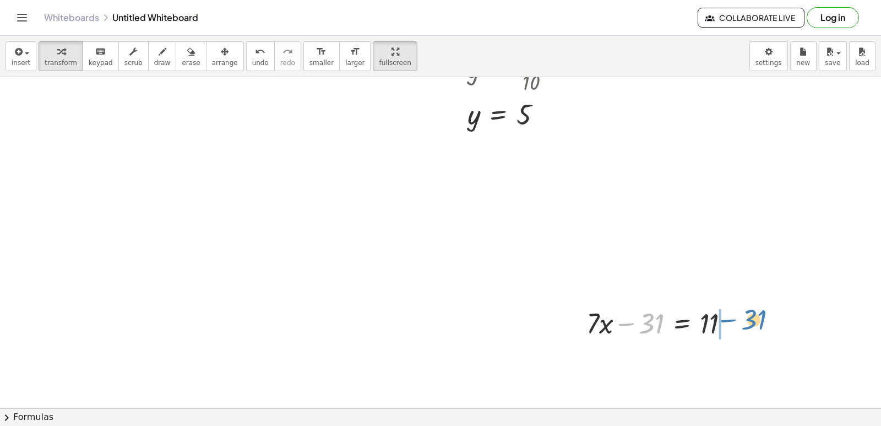
drag, startPoint x: 624, startPoint y: 323, endPoint x: 726, endPoint y: 319, distance: 101.9
click at [726, 319] on div at bounding box center [662, 321] width 163 height 37
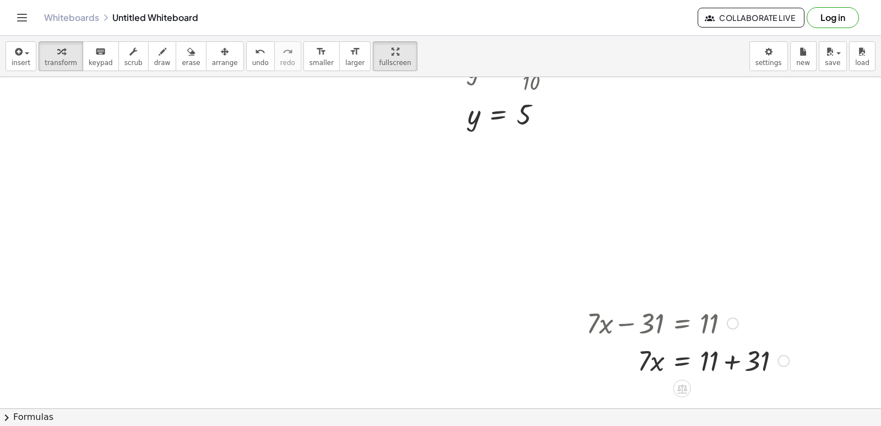
click at [734, 361] on div at bounding box center [688, 359] width 214 height 37
drag, startPoint x: 645, startPoint y: 364, endPoint x: 720, endPoint y: 395, distance: 81.5
click at [721, 356] on div at bounding box center [669, 359] width 176 height 55
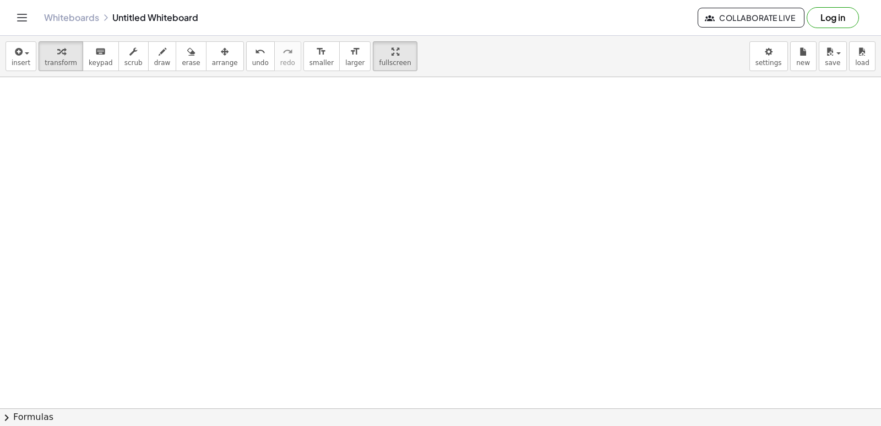
scroll to position [875, 0]
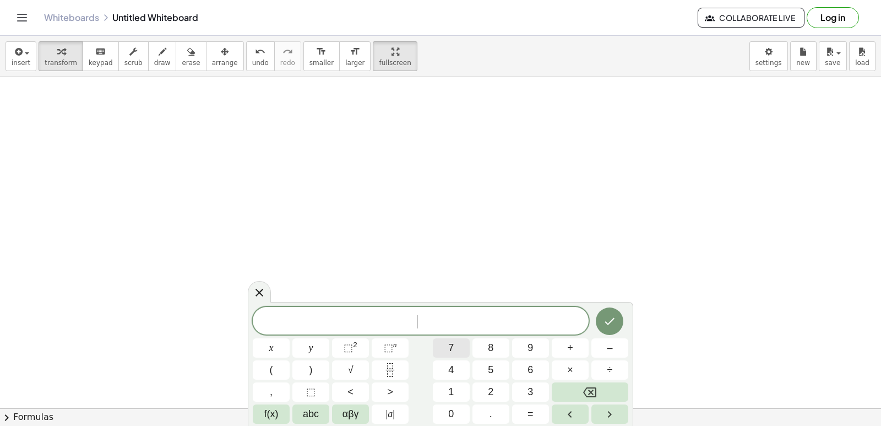
click at [447, 345] on button "7" at bounding box center [451, 347] width 37 height 19
click at [270, 344] on span "x" at bounding box center [271, 347] width 4 height 15
click at [579, 346] on button "+" at bounding box center [570, 347] width 37 height 19
click at [312, 347] on span "y" at bounding box center [311, 347] width 4 height 15
click at [529, 411] on span "=" at bounding box center [530, 413] width 6 height 15
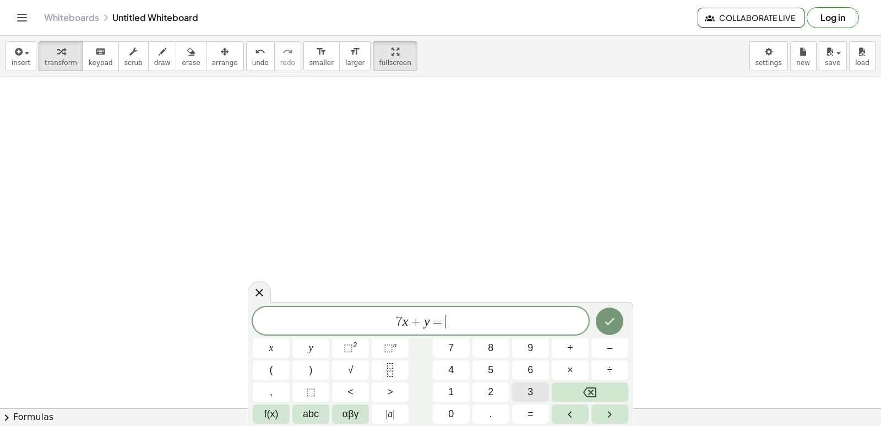
click at [521, 393] on button "3" at bounding box center [530, 391] width 37 height 19
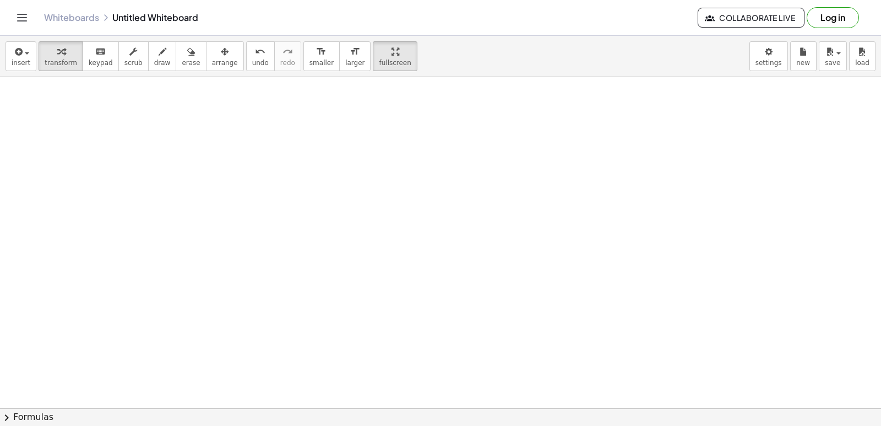
drag, startPoint x: 560, startPoint y: 302, endPoint x: 714, endPoint y: 322, distance: 154.9
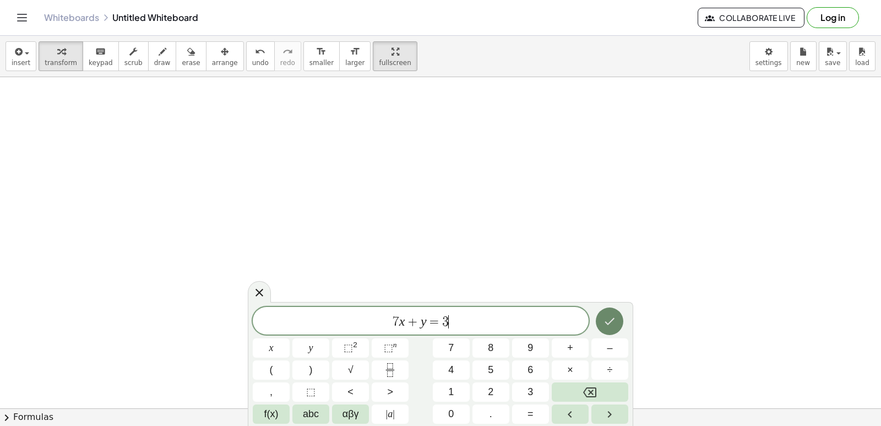
click at [606, 325] on icon "Done" at bounding box center [609, 320] width 13 height 13
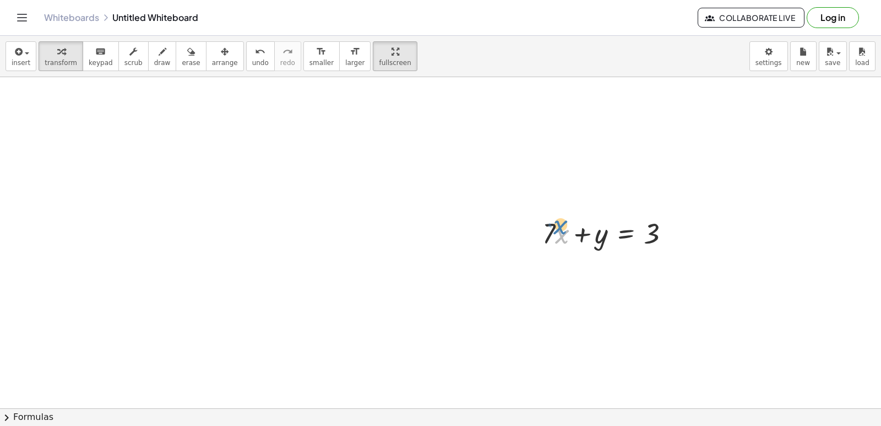
drag, startPoint x: 563, startPoint y: 235, endPoint x: 564, endPoint y: 216, distance: 19.3
click at [563, 216] on div at bounding box center [610, 232] width 147 height 37
click at [556, 228] on div at bounding box center [610, 232] width 147 height 37
click at [551, 228] on div at bounding box center [610, 232] width 147 height 37
click at [557, 228] on div at bounding box center [610, 232] width 147 height 37
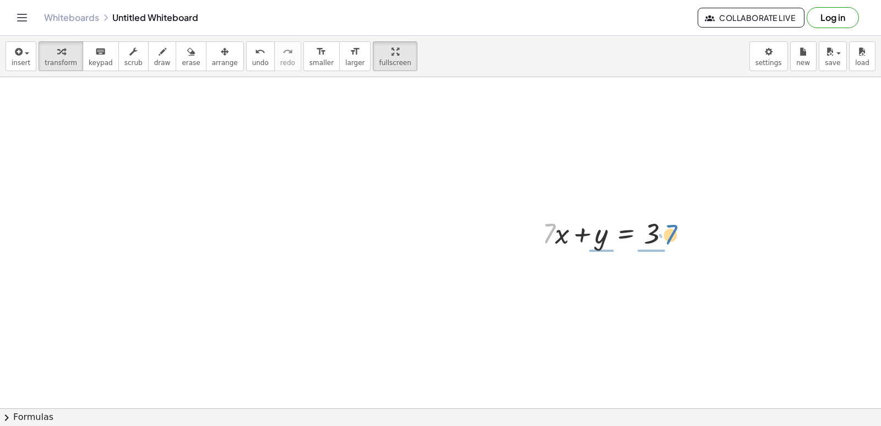
drag, startPoint x: 551, startPoint y: 230, endPoint x: 673, endPoint y: 233, distance: 122.3
click at [675, 231] on div at bounding box center [610, 232] width 147 height 37
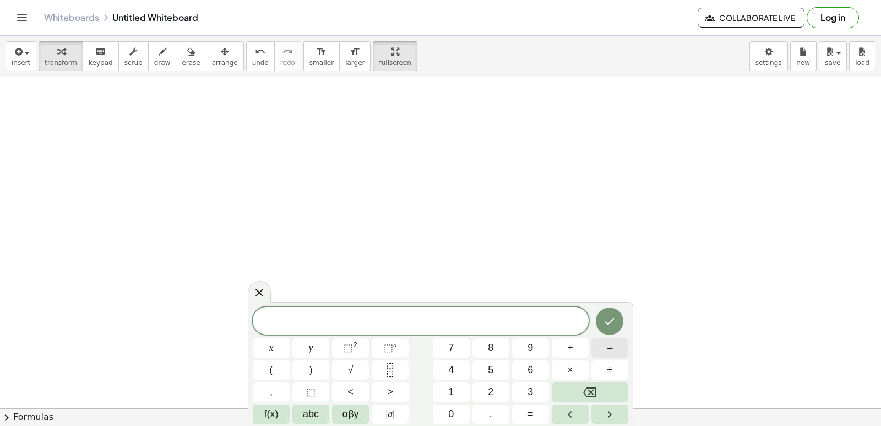
click at [611, 344] on span "–" at bounding box center [610, 347] width 6 height 15
click at [589, 384] on button "Backspace" at bounding box center [590, 391] width 77 height 19
click at [303, 341] on button "y" at bounding box center [310, 347] width 37 height 19
click at [597, 395] on button "Backspace" at bounding box center [590, 391] width 77 height 19
click at [273, 349] on span "x" at bounding box center [271, 347] width 4 height 15
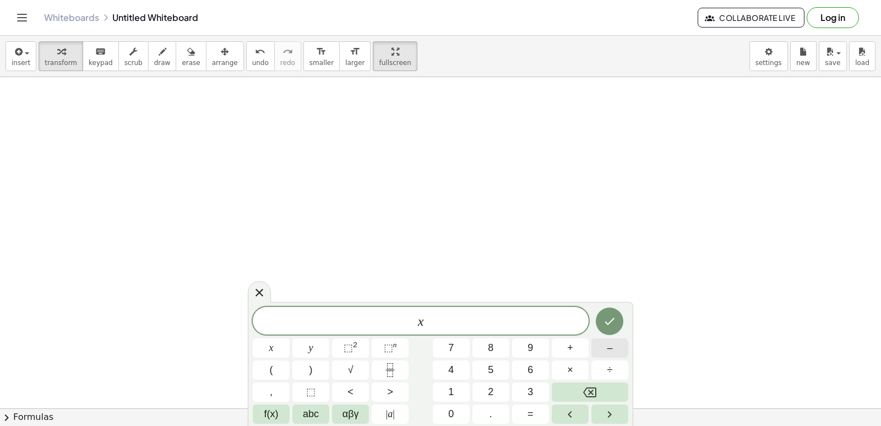
click at [612, 351] on span "–" at bounding box center [610, 347] width 6 height 15
click at [525, 363] on button "6" at bounding box center [530, 369] width 37 height 19
click at [317, 349] on button "y" at bounding box center [310, 347] width 37 height 19
click at [531, 411] on span "=" at bounding box center [530, 413] width 6 height 15
click at [449, 390] on span "1" at bounding box center [451, 391] width 6 height 15
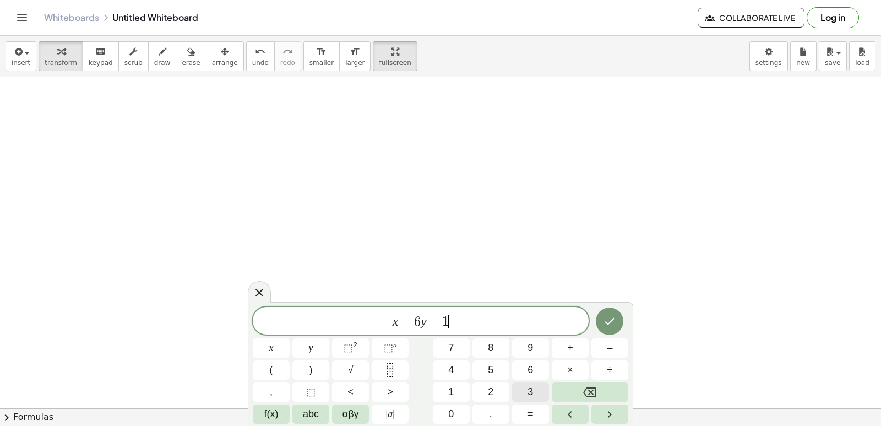
click at [530, 390] on span "3" at bounding box center [530, 391] width 6 height 15
click at [609, 321] on icon "Done" at bounding box center [609, 320] width 13 height 13
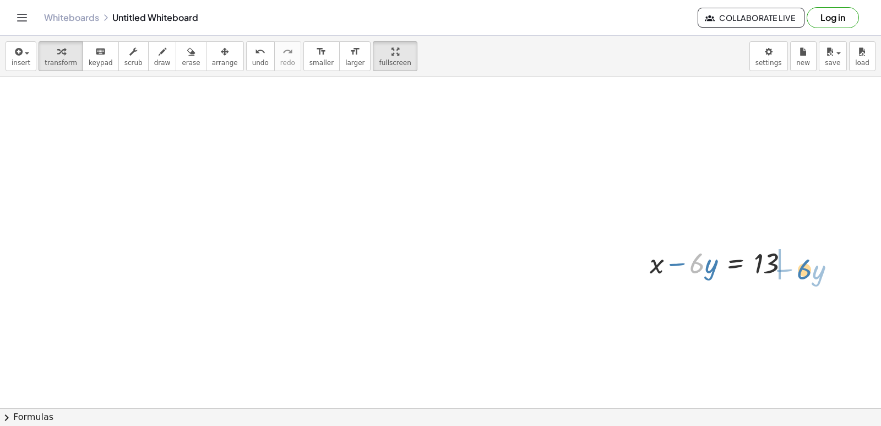
drag, startPoint x: 700, startPoint y: 268, endPoint x: 807, endPoint y: 276, distance: 107.7
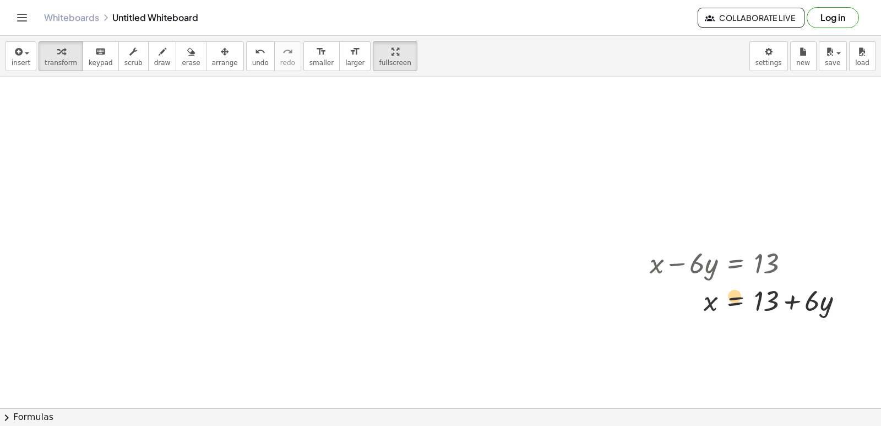
drag, startPoint x: 825, startPoint y: 304, endPoint x: 734, endPoint y: 298, distance: 91.6
click at [734, 298] on div at bounding box center [750, 299] width 213 height 37
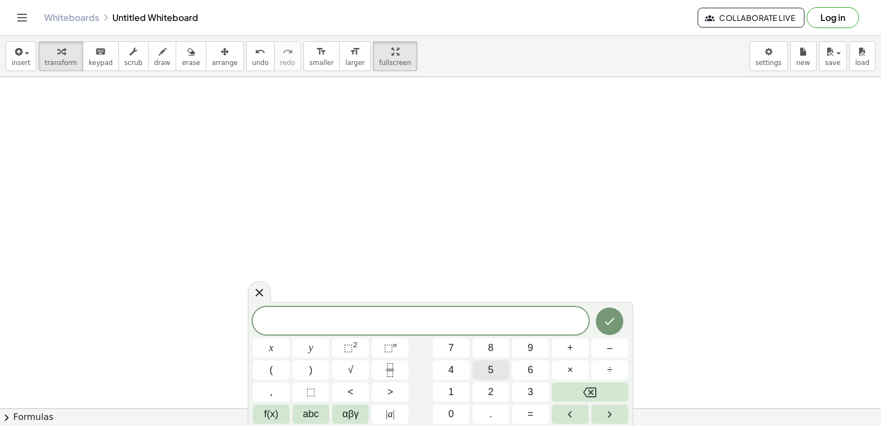
click at [497, 374] on button "5" at bounding box center [490, 369] width 37 height 19
click at [270, 339] on button "x" at bounding box center [271, 347] width 37 height 19
click at [558, 350] on button "+" at bounding box center [570, 347] width 37 height 19
click at [452, 386] on span "1" at bounding box center [451, 391] width 6 height 15
click at [450, 410] on span "0" at bounding box center [451, 413] width 6 height 15
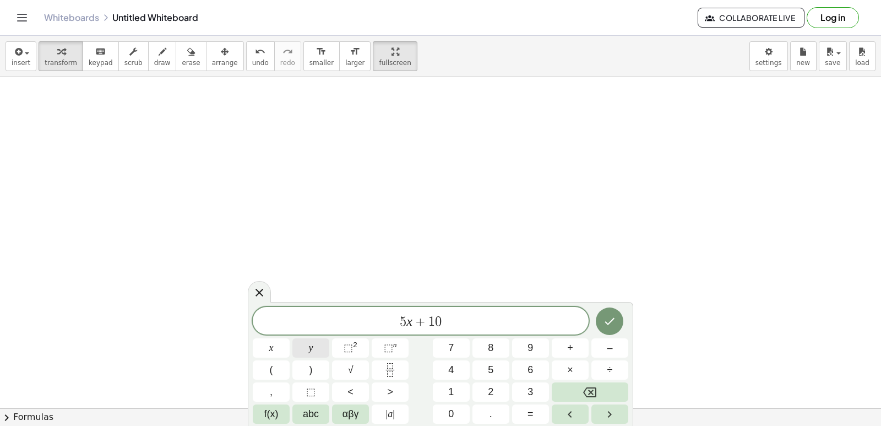
click at [318, 349] on button "y" at bounding box center [310, 347] width 37 height 19
click at [536, 412] on button "=" at bounding box center [530, 413] width 37 height 19
click at [483, 386] on button "2" at bounding box center [490, 391] width 37 height 19
click at [448, 415] on button "0" at bounding box center [451, 413] width 37 height 19
click at [606, 316] on icon "Done" at bounding box center [609, 320] width 13 height 13
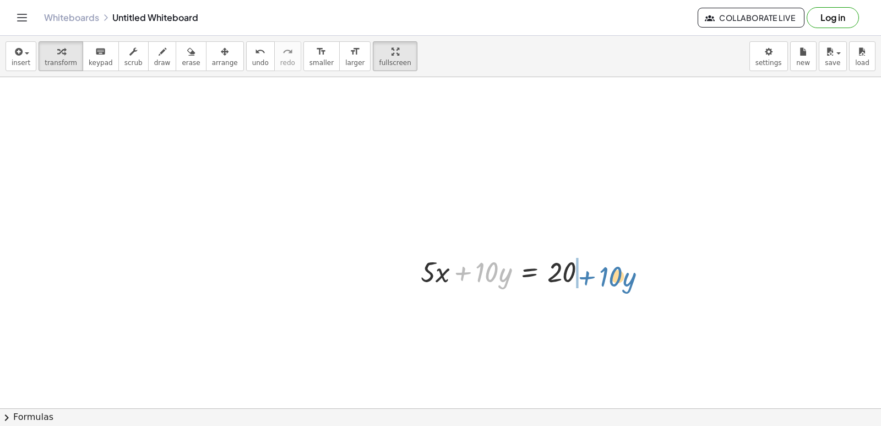
drag, startPoint x: 473, startPoint y: 273, endPoint x: 594, endPoint y: 278, distance: 120.7
click at [595, 278] on div at bounding box center [508, 270] width 186 height 37
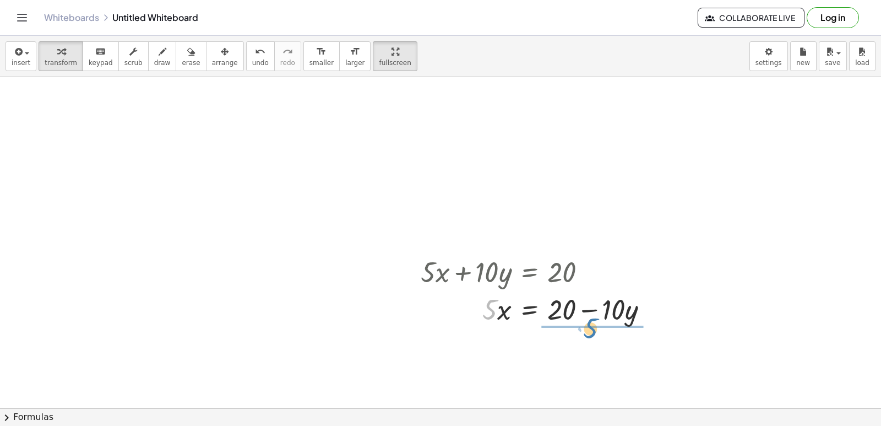
drag, startPoint x: 485, startPoint y: 304, endPoint x: 586, endPoint y: 323, distance: 102.4
click at [586, 323] on div at bounding box center [539, 308] width 248 height 37
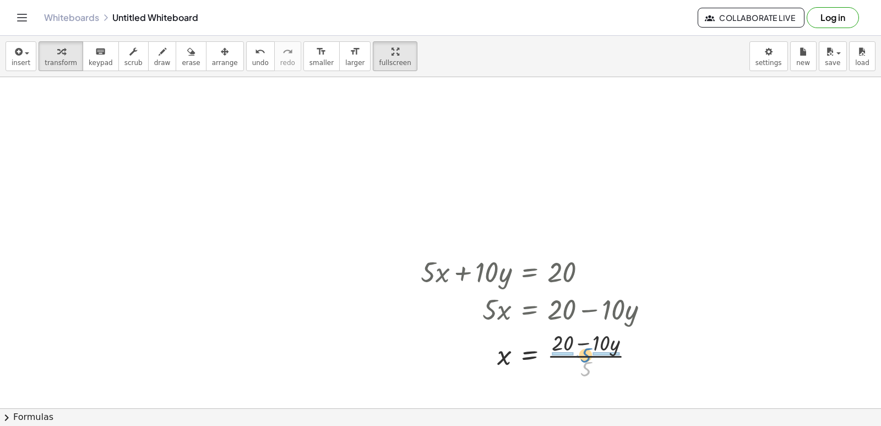
drag, startPoint x: 587, startPoint y: 367, endPoint x: 582, endPoint y: 350, distance: 18.3
click at [585, 351] on div at bounding box center [539, 354] width 248 height 55
click at [563, 352] on div at bounding box center [539, 354] width 249 height 55
click at [603, 353] on div at bounding box center [539, 354] width 248 height 55
drag, startPoint x: 488, startPoint y: 339, endPoint x: 498, endPoint y: 334, distance: 11.1
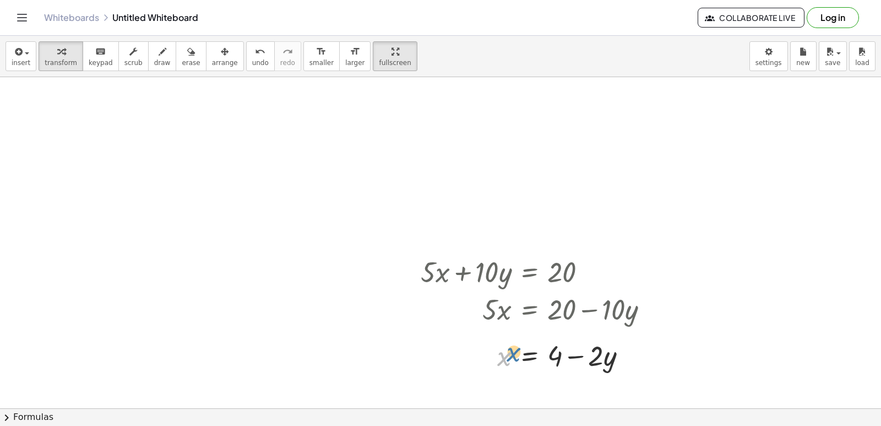
click at [498, 334] on div "+ · 5 · x + · 10 · y = 20 · 5 · x = + 20 − · 10 · y x = · ( + 20 − · 10 · y ) ·…" at bounding box center [535, 312] width 262 height 127
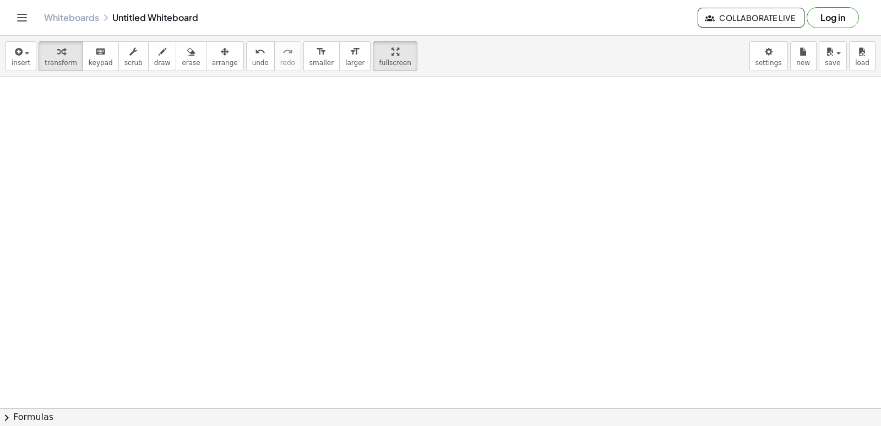
scroll to position [2116, 0]
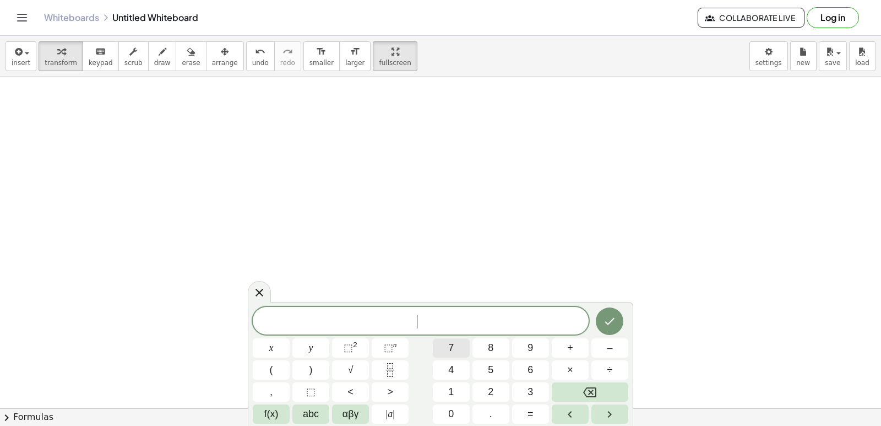
click at [439, 346] on button "7" at bounding box center [451, 347] width 37 height 19
click at [280, 344] on button "x" at bounding box center [271, 347] width 37 height 19
click at [570, 345] on span "+" at bounding box center [570, 347] width 6 height 15
click at [453, 341] on span "7" at bounding box center [451, 347] width 6 height 15
click at [317, 342] on button "y" at bounding box center [310, 347] width 37 height 19
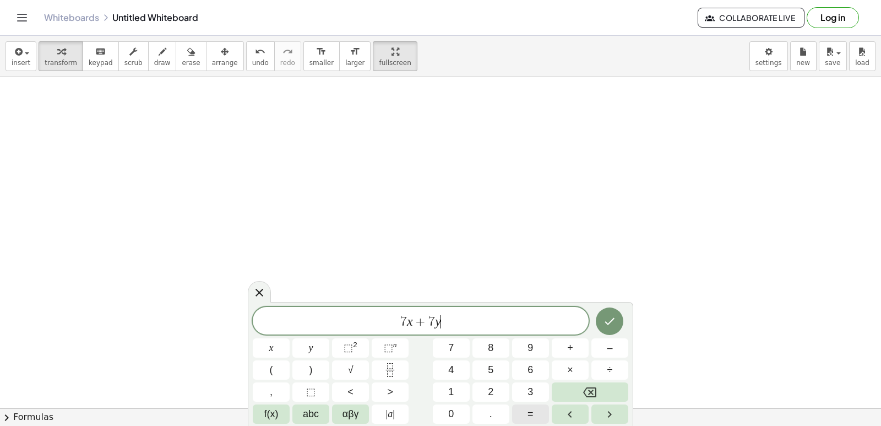
click at [537, 413] on button "=" at bounding box center [530, 413] width 37 height 19
click at [483, 392] on button "2" at bounding box center [490, 391] width 37 height 19
click at [442, 386] on button "1" at bounding box center [451, 391] width 37 height 19
click at [608, 319] on icon "Done" at bounding box center [609, 320] width 13 height 13
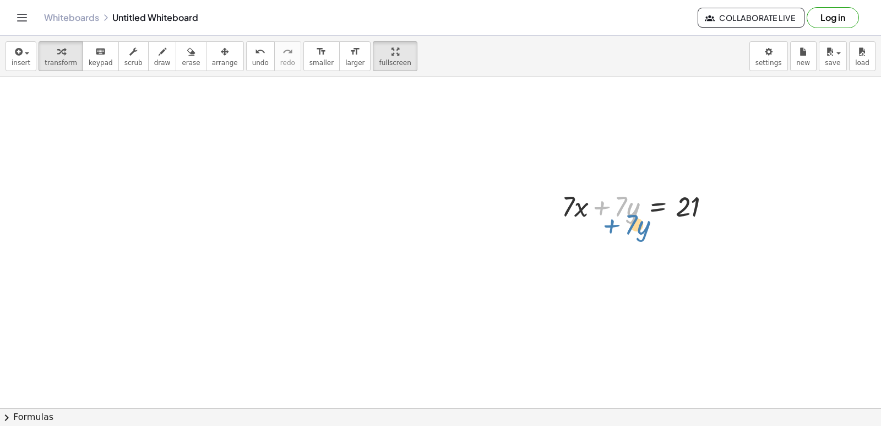
click at [594, 223] on div at bounding box center [640, 205] width 169 height 37
click at [569, 208] on div at bounding box center [640, 205] width 169 height 37
drag, startPoint x: 578, startPoint y: 206, endPoint x: 569, endPoint y: 200, distance: 10.6
click at [570, 200] on div at bounding box center [640, 205] width 169 height 37
click at [576, 213] on div at bounding box center [640, 205] width 169 height 37
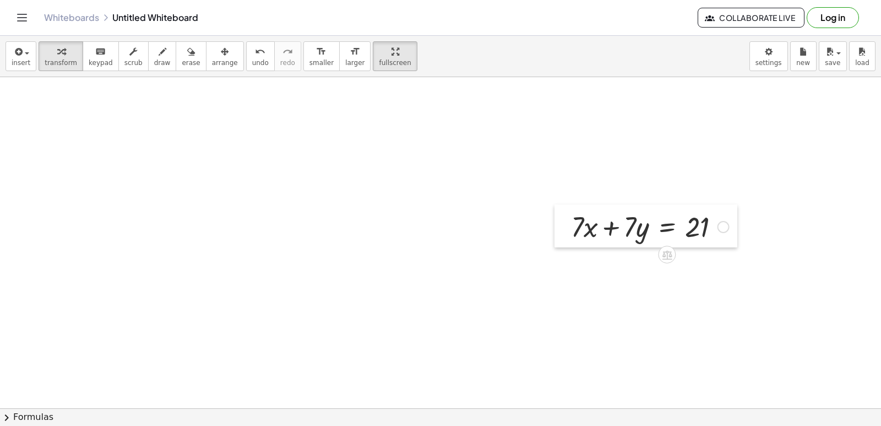
drag, startPoint x: 558, startPoint y: 207, endPoint x: 570, endPoint y: 198, distance: 15.3
click at [570, 204] on div at bounding box center [562, 225] width 17 height 43
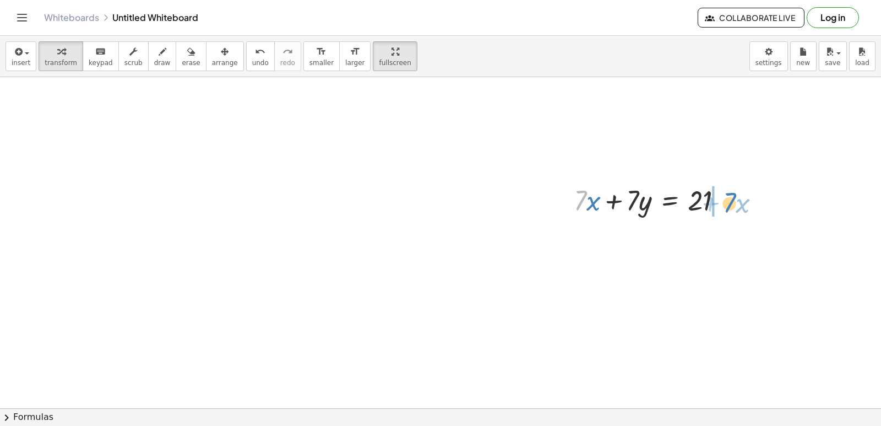
drag, startPoint x: 577, startPoint y: 202, endPoint x: 723, endPoint y: 200, distance: 146.5
click at [726, 202] on div at bounding box center [652, 199] width 169 height 37
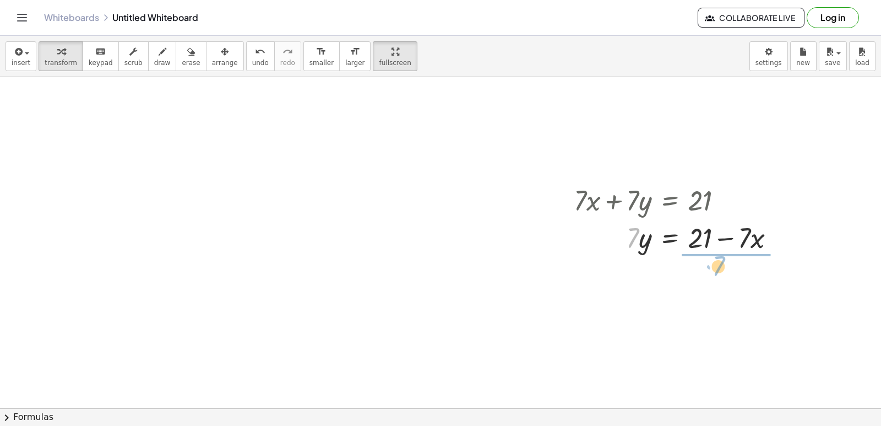
drag, startPoint x: 629, startPoint y: 241, endPoint x: 714, endPoint y: 268, distance: 89.1
drag, startPoint x: 720, startPoint y: 295, endPoint x: 721, endPoint y: 288, distance: 6.2
click at [721, 288] on div at bounding box center [678, 282] width 221 height 55
drag, startPoint x: 721, startPoint y: 296, endPoint x: 720, endPoint y: 284, distance: 11.6
click at [720, 284] on div at bounding box center [678, 282] width 221 height 55
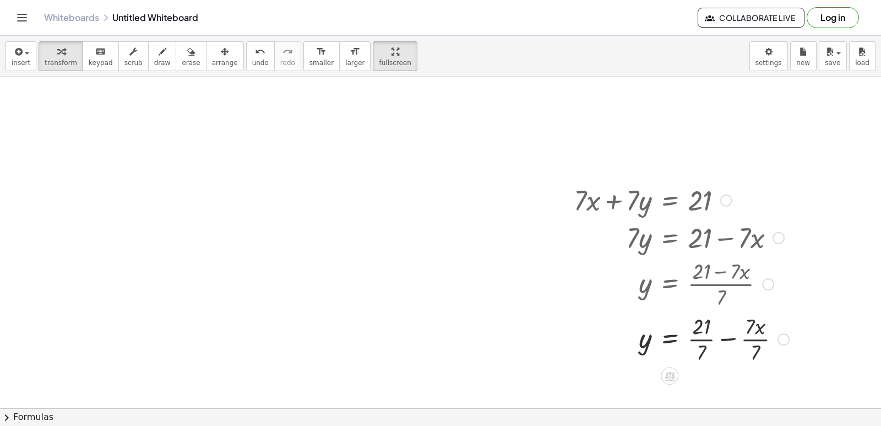
drag, startPoint x: 698, startPoint y: 277, endPoint x: 706, endPoint y: 339, distance: 61.7
click at [700, 292] on div at bounding box center [681, 282] width 226 height 55
click at [709, 333] on div at bounding box center [681, 338] width 226 height 55
click at [741, 340] on div at bounding box center [678, 338] width 221 height 55
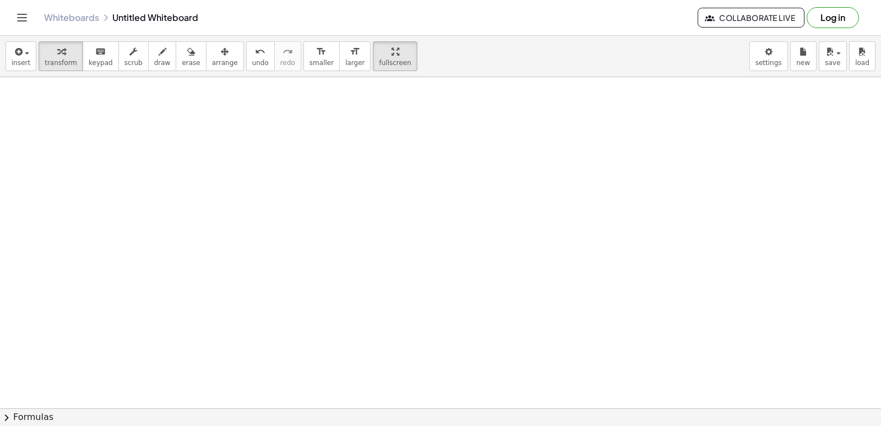
scroll to position [2467, 0]
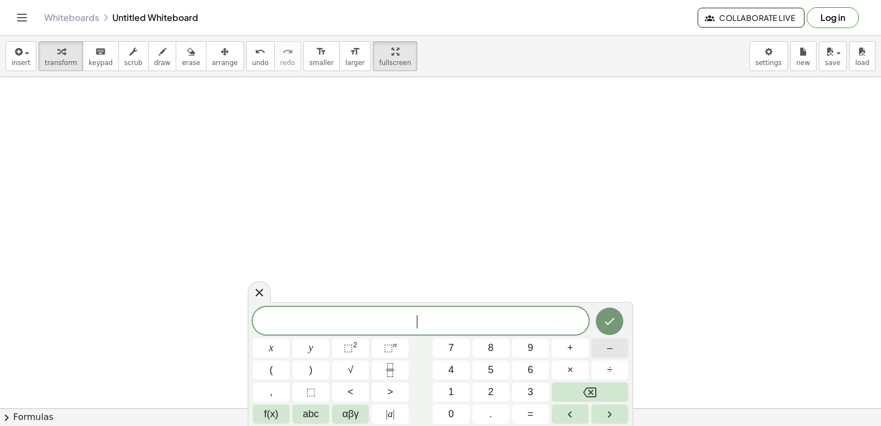
click at [619, 347] on button "–" at bounding box center [609, 347] width 37 height 19
click at [486, 367] on button "5" at bounding box center [490, 369] width 37 height 19
click at [273, 351] on span "x" at bounding box center [271, 347] width 4 height 15
click at [559, 347] on button "+" at bounding box center [570, 347] width 37 height 19
click at [524, 388] on button "3" at bounding box center [530, 391] width 37 height 19
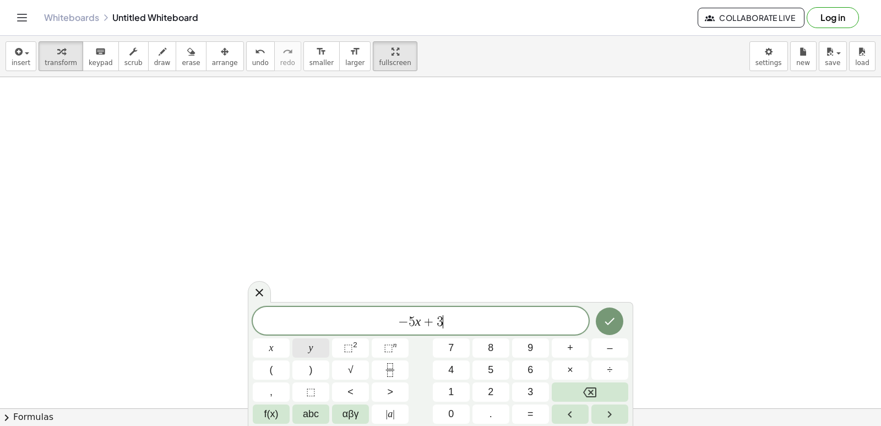
click at [315, 342] on button "y" at bounding box center [310, 347] width 37 height 19
click at [532, 412] on span "=" at bounding box center [530, 413] width 6 height 15
click at [618, 349] on button "–" at bounding box center [609, 347] width 37 height 19
click at [487, 391] on button "2" at bounding box center [490, 391] width 37 height 19
click at [612, 318] on icon "Done" at bounding box center [609, 320] width 13 height 13
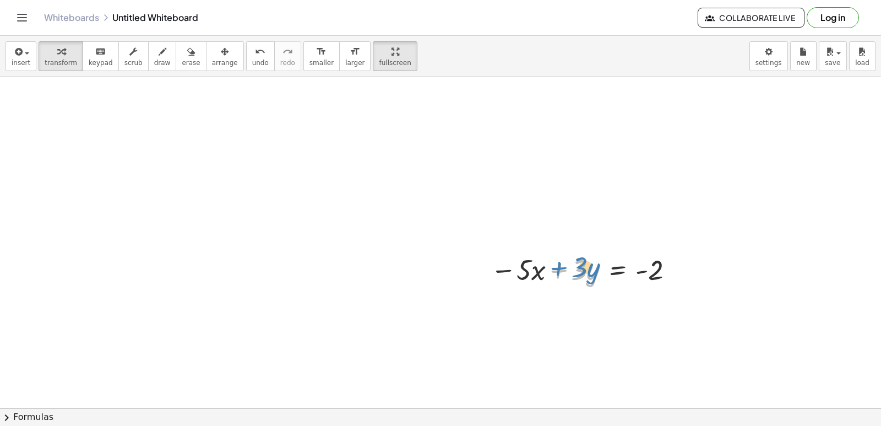
click at [552, 274] on div at bounding box center [584, 268] width 198 height 37
click at [212, 64] on span "arrange" at bounding box center [225, 63] width 26 height 8
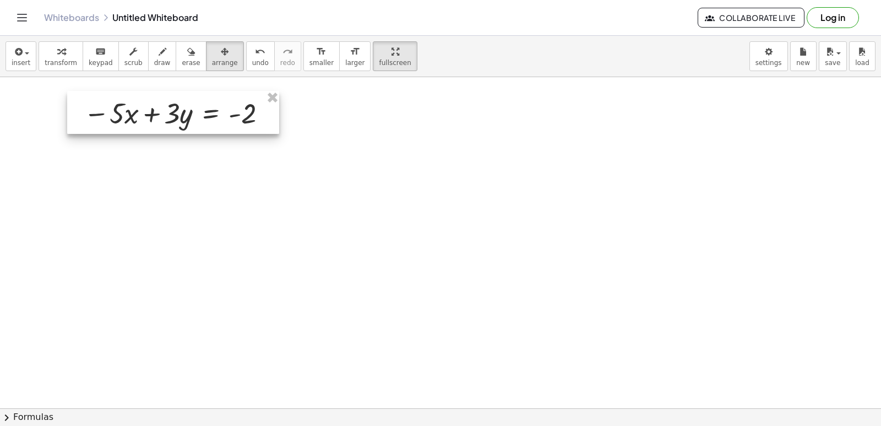
drag, startPoint x: 497, startPoint y: 257, endPoint x: 90, endPoint y: 100, distance: 435.9
click at [90, 100] on div at bounding box center [173, 112] width 212 height 43
click at [212, 61] on span "arrange" at bounding box center [225, 63] width 26 height 8
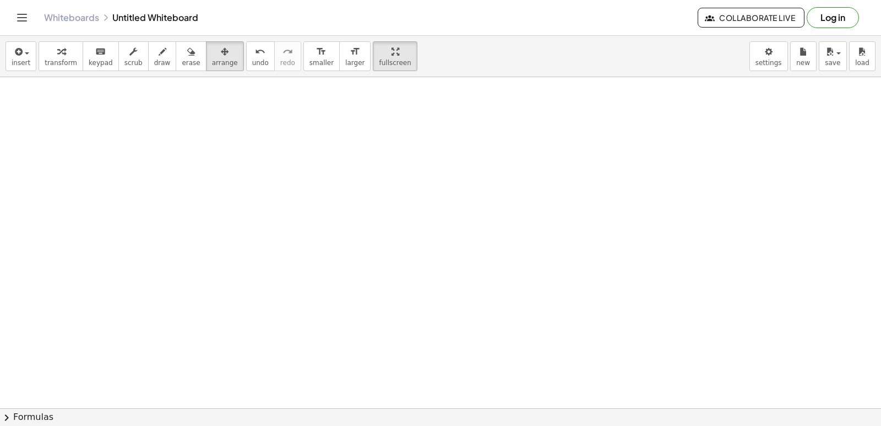
drag, startPoint x: 608, startPoint y: 274, endPoint x: 598, endPoint y: 267, distance: 12.2
drag, startPoint x: 596, startPoint y: 268, endPoint x: 590, endPoint y: 260, distance: 9.4
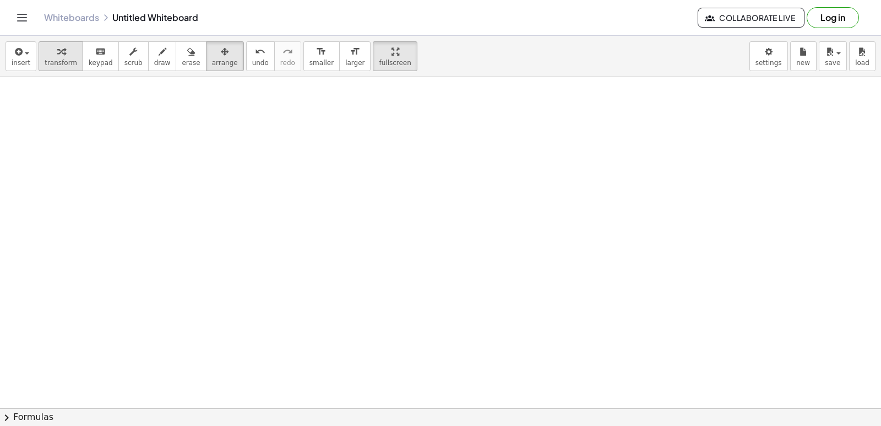
click at [64, 58] on button "transform" at bounding box center [61, 56] width 45 height 30
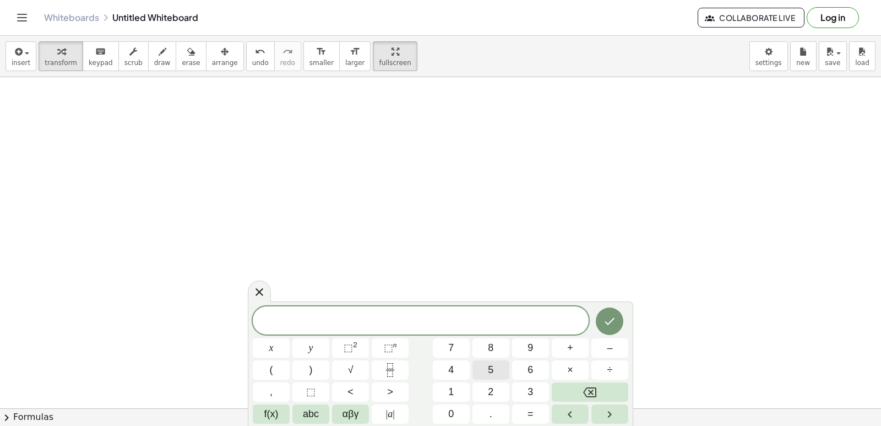
click at [490, 360] on div "x y ⬚ 2 ⬚ n 7 8 9 + – ( ) √ 4 5 6 × ÷ , ⬚ < > 1 2 3 f(x) abc αβγ | a | 0 . =" at bounding box center [440, 364] width 375 height 117
click at [495, 373] on button "5" at bounding box center [490, 369] width 37 height 19
click at [273, 346] on span "x" at bounding box center [271, 347] width 4 height 15
click at [576, 344] on button "+" at bounding box center [570, 347] width 37 height 19
click at [444, 347] on button "7" at bounding box center [451, 347] width 37 height 19
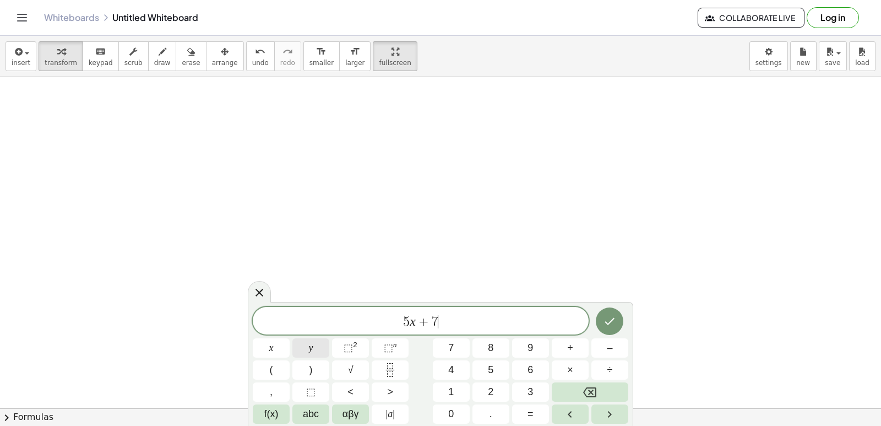
click at [311, 349] on span "y" at bounding box center [311, 347] width 4 height 15
click at [529, 406] on span "=" at bounding box center [530, 413] width 6 height 15
click at [445, 391] on button "1" at bounding box center [451, 391] width 37 height 19
click at [491, 388] on span "2" at bounding box center [491, 391] width 6 height 15
click at [613, 319] on icon "Done" at bounding box center [610, 321] width 10 height 7
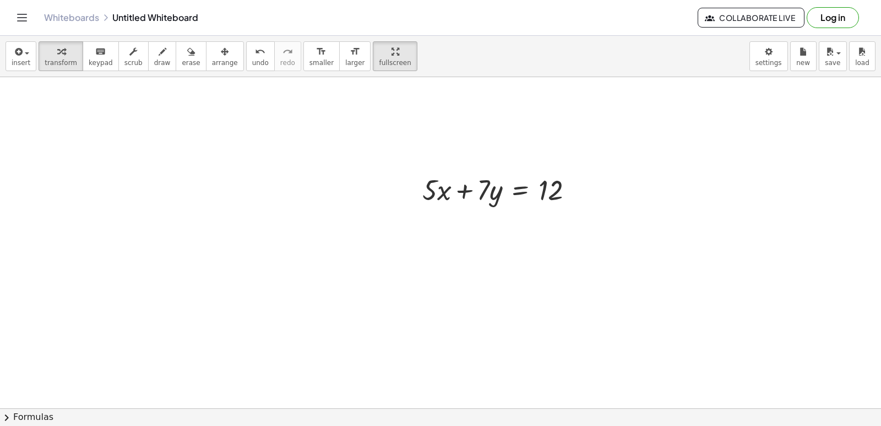
click at [212, 61] on span "arrange" at bounding box center [225, 63] width 26 height 8
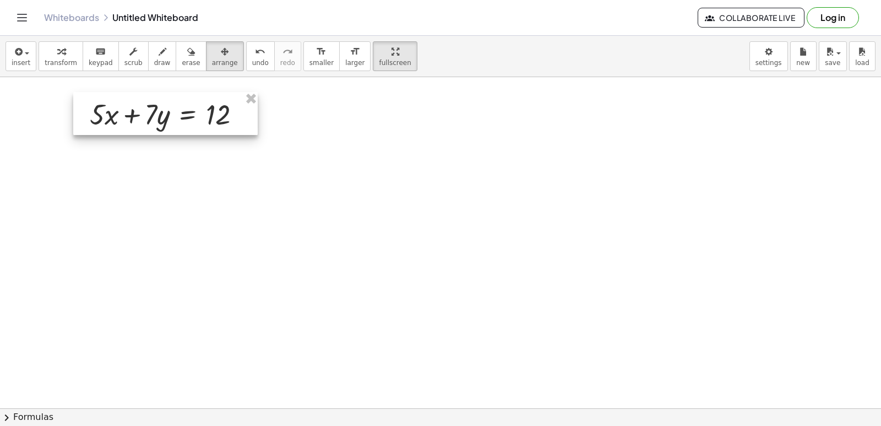
drag, startPoint x: 451, startPoint y: 178, endPoint x: 117, endPoint y: 102, distance: 342.6
click at [117, 102] on div at bounding box center [165, 113] width 184 height 43
click at [61, 53] on div "button" at bounding box center [61, 51] width 32 height 13
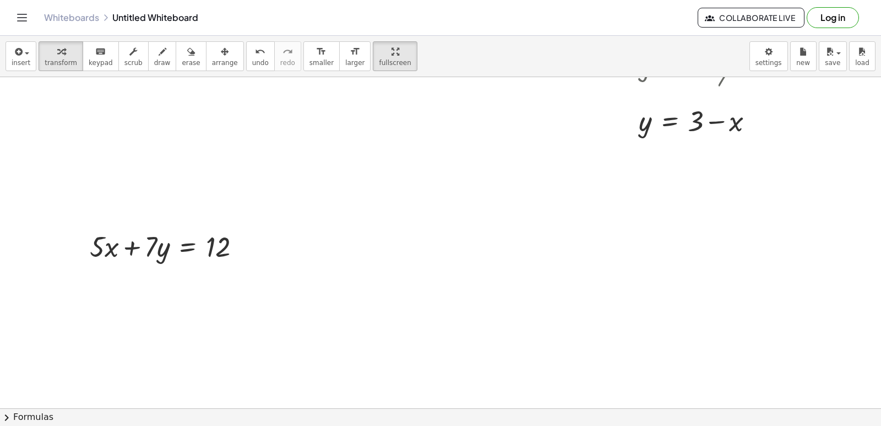
scroll to position [2324, 0]
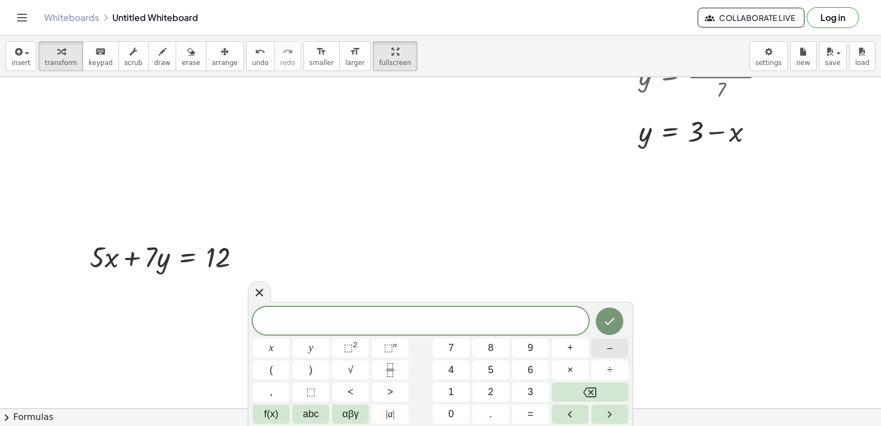
click at [614, 347] on button "–" at bounding box center [609, 347] width 37 height 19
click at [483, 365] on button "5" at bounding box center [490, 369] width 37 height 19
click at [266, 345] on button "x" at bounding box center [271, 347] width 37 height 19
click at [573, 345] on button "+" at bounding box center [570, 347] width 37 height 19
click at [524, 391] on button "3" at bounding box center [530, 391] width 37 height 19
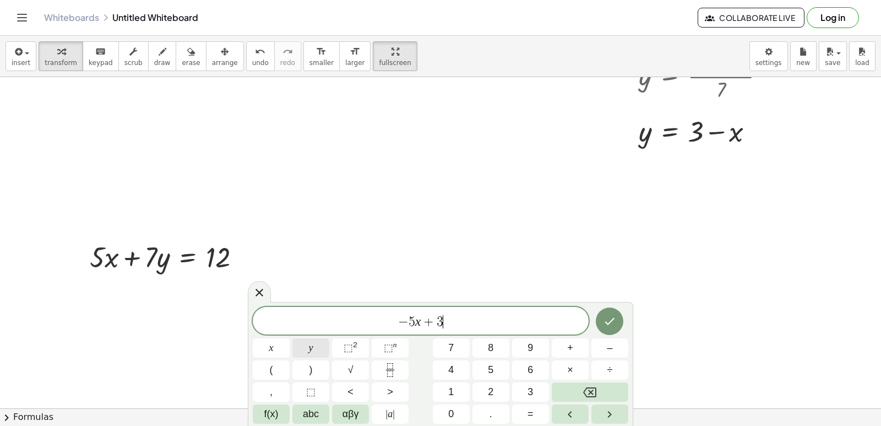
click at [307, 349] on button "y" at bounding box center [310, 347] width 37 height 19
click at [531, 407] on span "=" at bounding box center [530, 413] width 6 height 15
click at [614, 346] on button "–" at bounding box center [609, 347] width 37 height 19
click at [493, 385] on span "2" at bounding box center [491, 391] width 6 height 15
click at [613, 324] on icon "Done" at bounding box center [609, 320] width 13 height 13
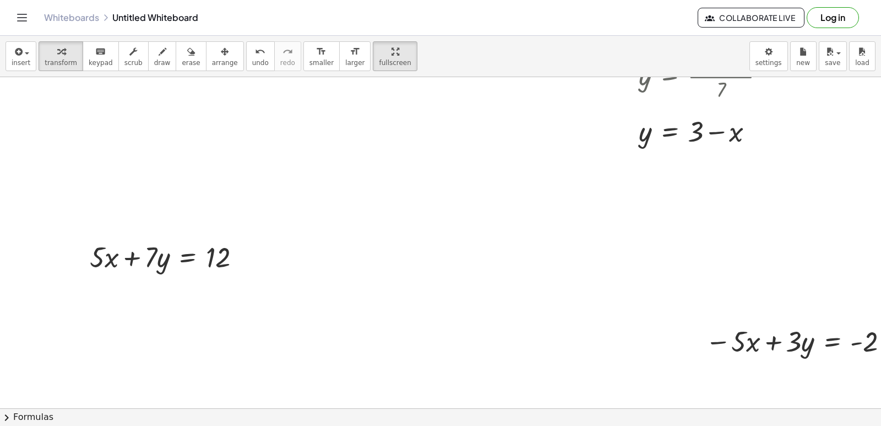
click at [212, 56] on div "button" at bounding box center [225, 51] width 26 height 13
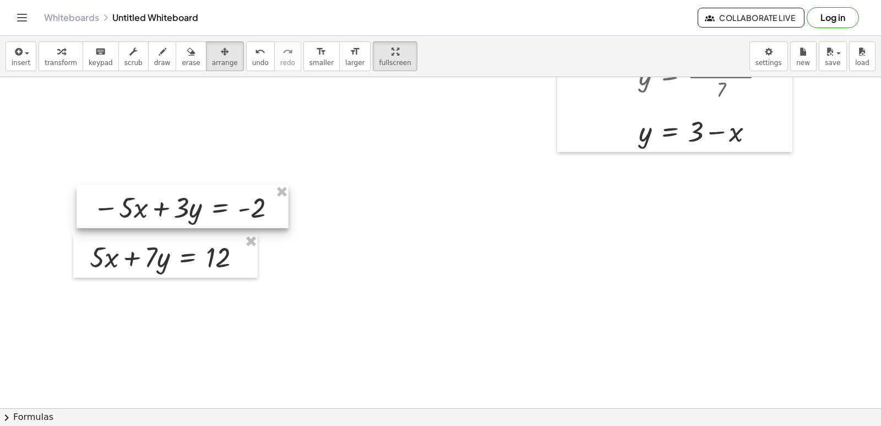
drag, startPoint x: 697, startPoint y: 329, endPoint x: 90, endPoint y: 190, distance: 622.5
click at [89, 190] on div at bounding box center [183, 206] width 212 height 43
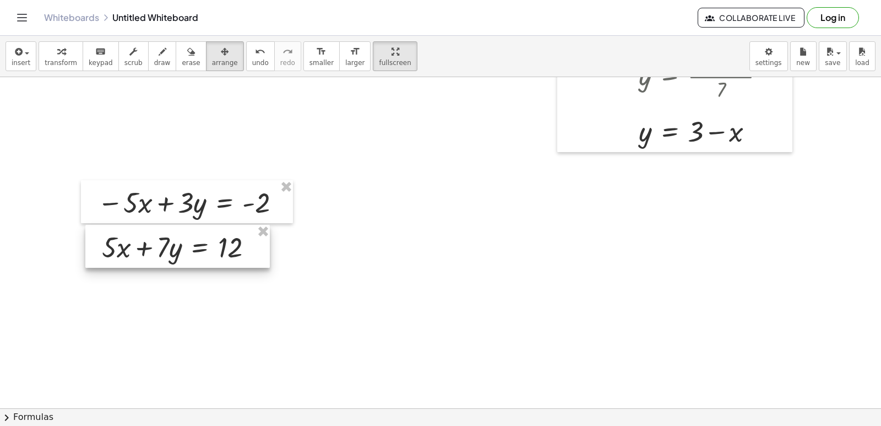
drag, startPoint x: 190, startPoint y: 246, endPoint x: 203, endPoint y: 236, distance: 15.6
click at [203, 236] on div at bounding box center [177, 246] width 184 height 43
click at [49, 52] on div "button" at bounding box center [61, 51] width 32 height 13
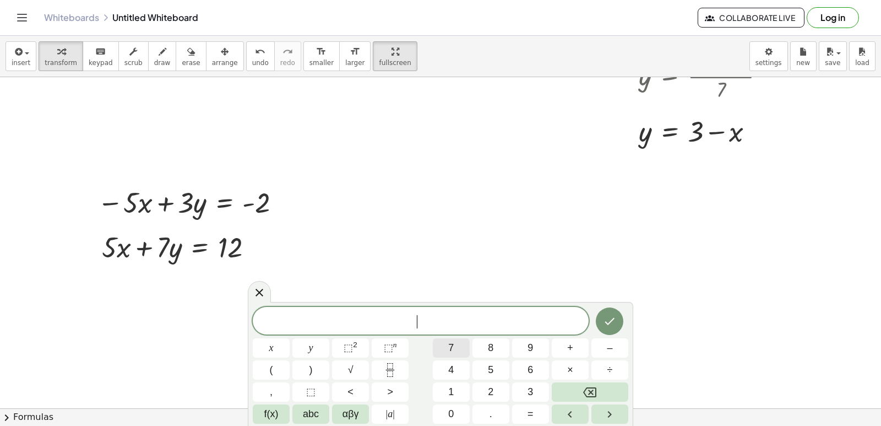
click at [448, 348] on button "7" at bounding box center [451, 347] width 37 height 19
click at [298, 342] on button "y" at bounding box center [310, 347] width 37 height 19
click at [575, 345] on button "+" at bounding box center [570, 347] width 37 height 19
click at [531, 393] on span "3" at bounding box center [530, 391] width 6 height 15
click at [321, 345] on button "y" at bounding box center [310, 347] width 37 height 19
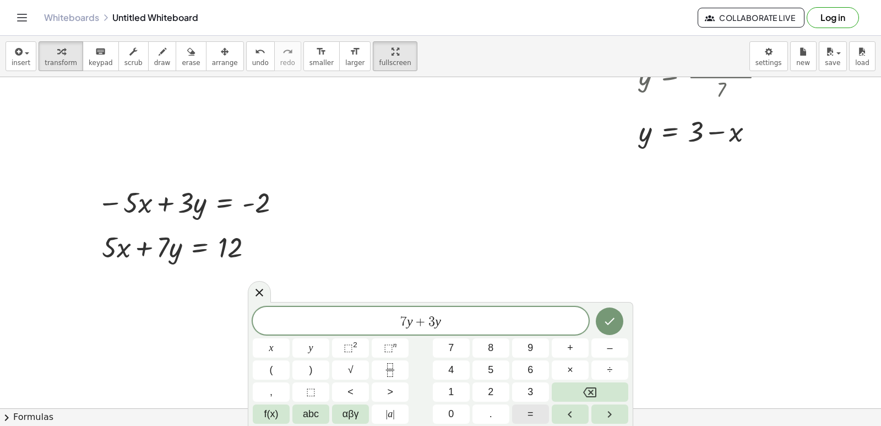
click at [530, 413] on span "=" at bounding box center [530, 413] width 6 height 15
click at [617, 348] on button "–" at bounding box center [609, 347] width 37 height 19
click at [577, 345] on button "+" at bounding box center [570, 347] width 37 height 19
click at [589, 394] on icon "Backspace" at bounding box center [589, 392] width 13 height 10
click at [497, 386] on button "2" at bounding box center [490, 391] width 37 height 19
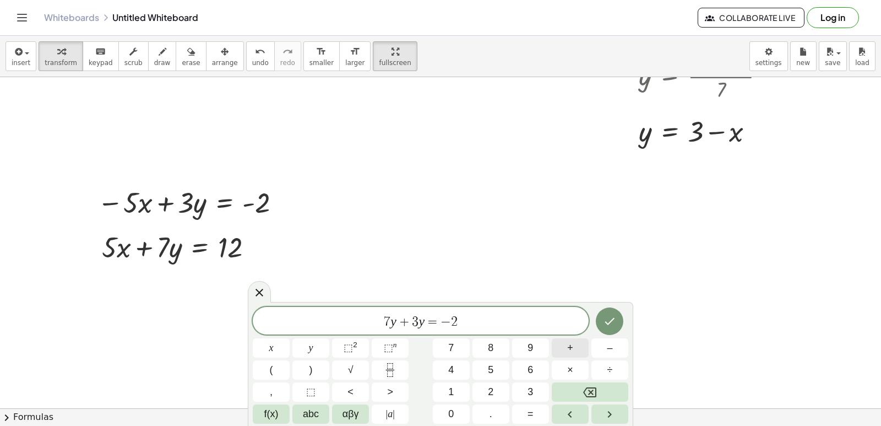
click at [569, 347] on span "+" at bounding box center [570, 347] width 6 height 15
click at [444, 387] on button "1" at bounding box center [451, 391] width 37 height 19
click at [487, 390] on button "2" at bounding box center [490, 391] width 37 height 19
click at [605, 319] on icon "Done" at bounding box center [609, 320] width 13 height 13
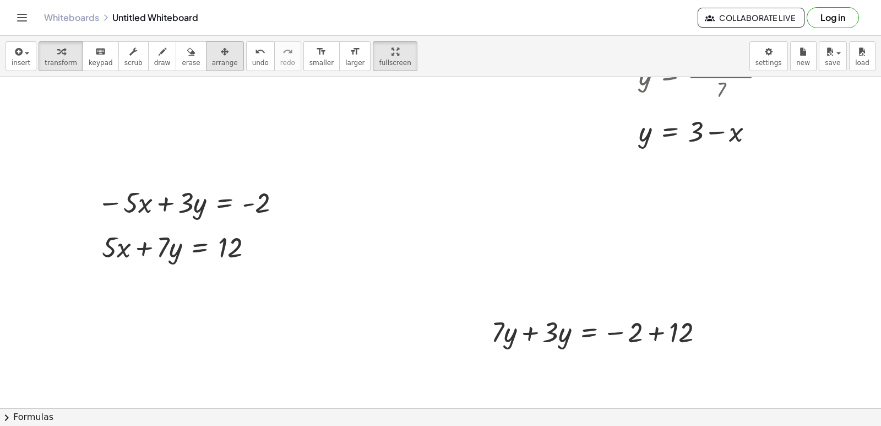
click at [212, 59] on span "arrange" at bounding box center [225, 63] width 26 height 8
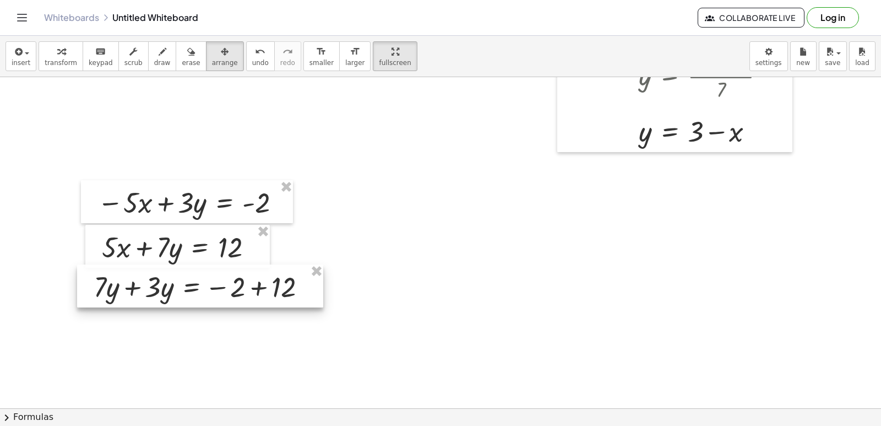
drag, startPoint x: 567, startPoint y: 330, endPoint x: 167, endPoint y: 284, distance: 402.4
click at [167, 284] on div at bounding box center [200, 285] width 246 height 43
click at [57, 50] on icon "button" at bounding box center [61, 51] width 8 height 13
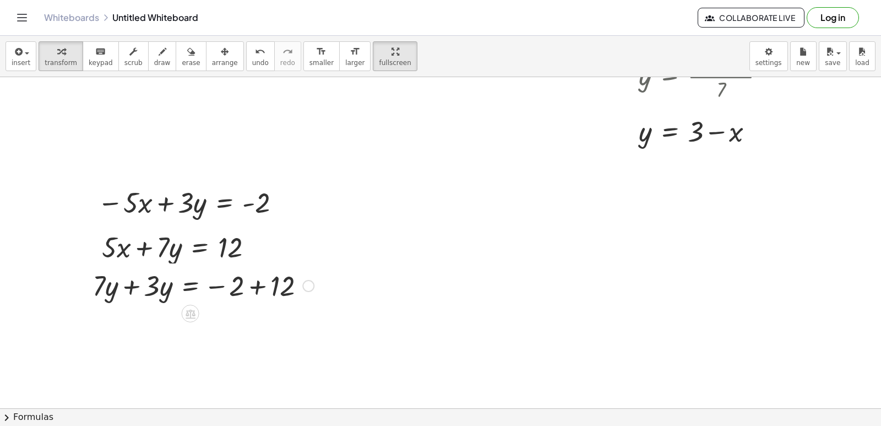
click at [129, 286] on div at bounding box center [203, 284] width 232 height 37
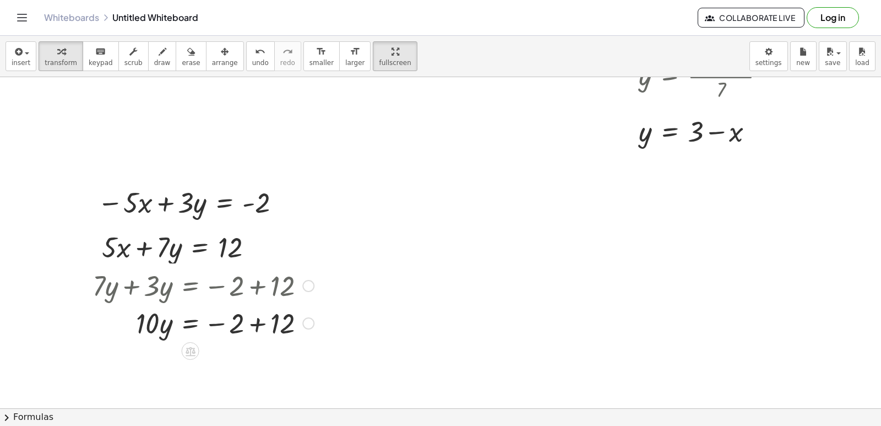
click at [257, 323] on div at bounding box center [203, 321] width 232 height 37
drag, startPoint x: 139, startPoint y: 361, endPoint x: 213, endPoint y: 385, distance: 78.2
click at [218, 361] on div at bounding box center [203, 359] width 232 height 55
drag, startPoint x: 872, startPoint y: 341, endPoint x: 722, endPoint y: 322, distance: 151.0
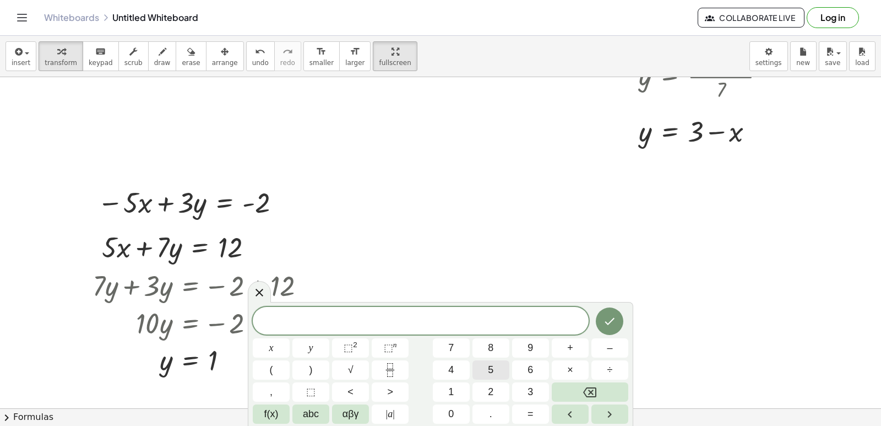
click at [493, 371] on span "5" at bounding box center [491, 369] width 6 height 15
click at [257, 346] on button "x" at bounding box center [271, 347] width 37 height 19
click at [612, 351] on span "–" at bounding box center [610, 347] width 6 height 15
click at [536, 388] on button "3" at bounding box center [530, 391] width 37 height 19
click at [310, 336] on div "5 x − 3 x y ⬚ 2 ⬚ n 7 8 9 + – ( ) √ 4 5 6 × ÷ , ⬚ < > 1 2 3 f(x) abc αβγ | a | …" at bounding box center [440, 365] width 375 height 117
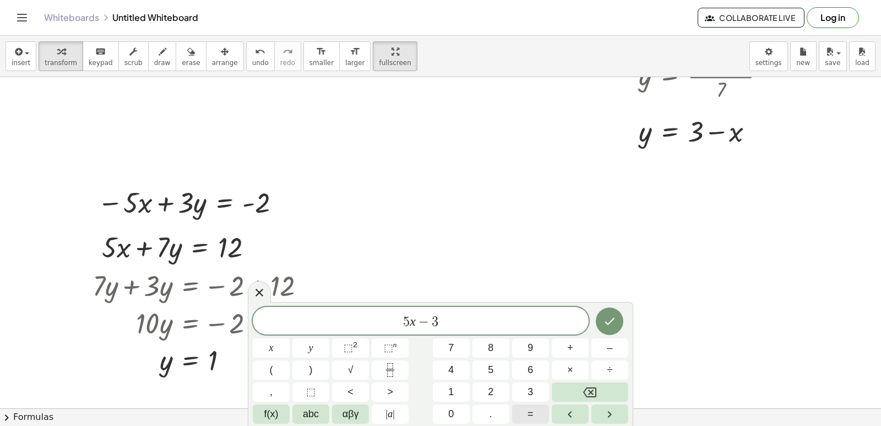
click at [523, 412] on button "=" at bounding box center [530, 413] width 37 height 19
click at [454, 363] on button "4" at bounding box center [451, 369] width 37 height 19
click at [614, 317] on icon "Done" at bounding box center [609, 320] width 13 height 13
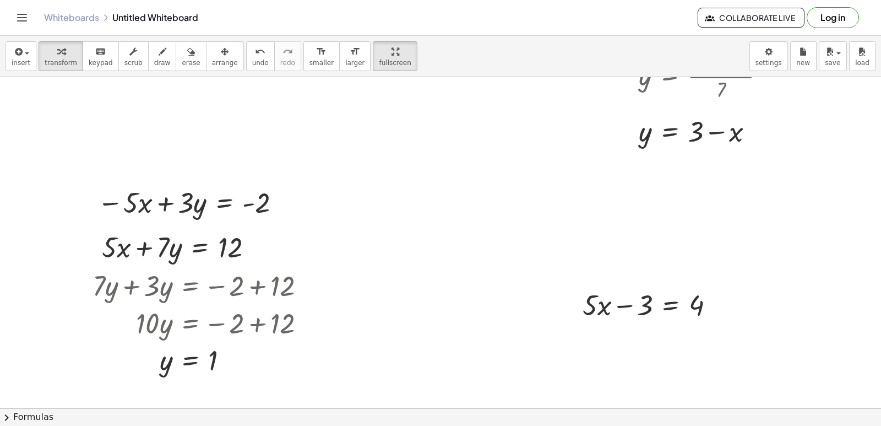
click at [213, 50] on div "button" at bounding box center [225, 51] width 26 height 13
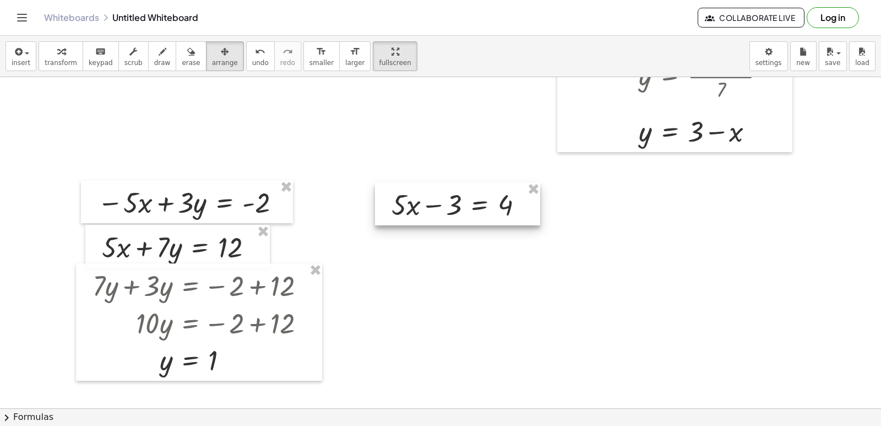
drag, startPoint x: 632, startPoint y: 306, endPoint x: 438, endPoint y: 205, distance: 218.4
click at [438, 205] on div at bounding box center [457, 203] width 165 height 43
click at [45, 53] on div "button" at bounding box center [61, 51] width 32 height 13
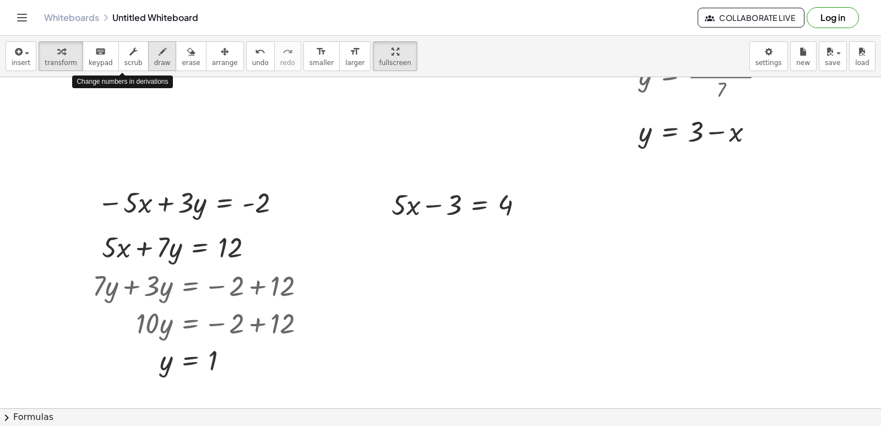
click at [148, 52] on button "draw" at bounding box center [162, 56] width 29 height 30
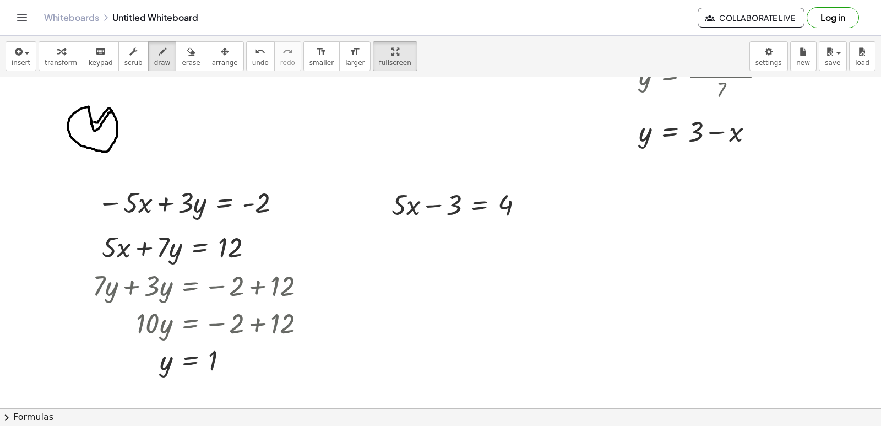
drag, startPoint x: 96, startPoint y: 122, endPoint x: 112, endPoint y: 111, distance: 20.2
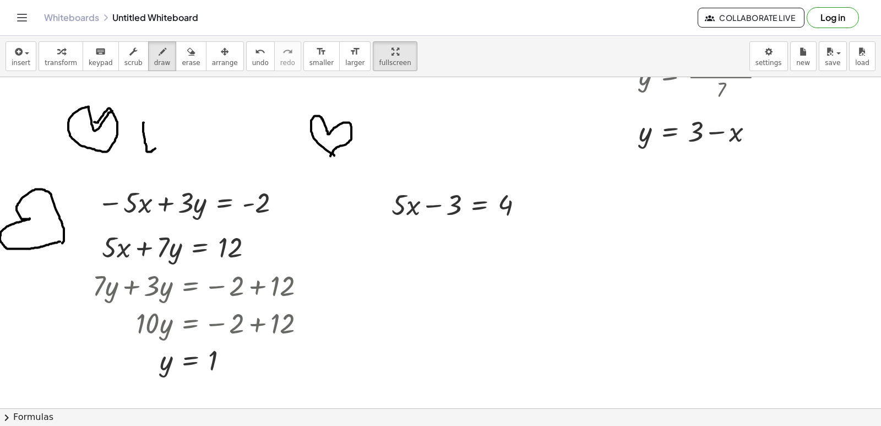
drag, startPoint x: 144, startPoint y: 122, endPoint x: 157, endPoint y: 147, distance: 28.1
drag, startPoint x: 175, startPoint y: 130, endPoint x: 186, endPoint y: 142, distance: 16.4
drag, startPoint x: 198, startPoint y: 123, endPoint x: 198, endPoint y: 129, distance: 6.1
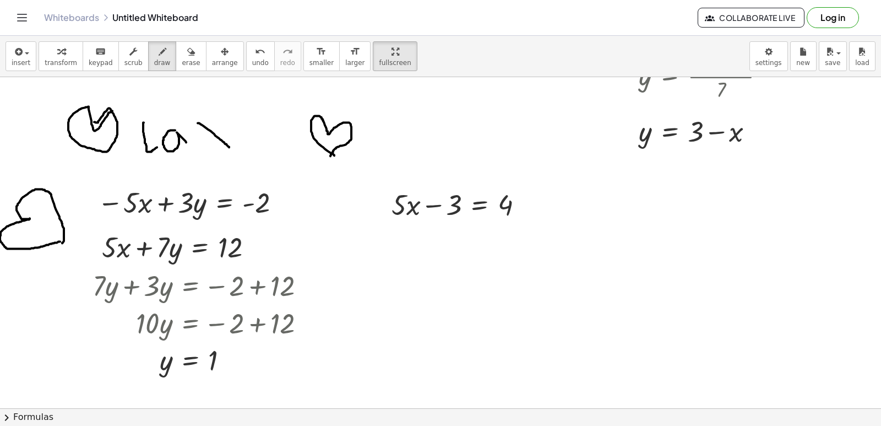
drag, startPoint x: 195, startPoint y: 115, endPoint x: 212, endPoint y: 129, distance: 21.9
drag, startPoint x: 229, startPoint y: 120, endPoint x: 258, endPoint y: 117, distance: 29.4
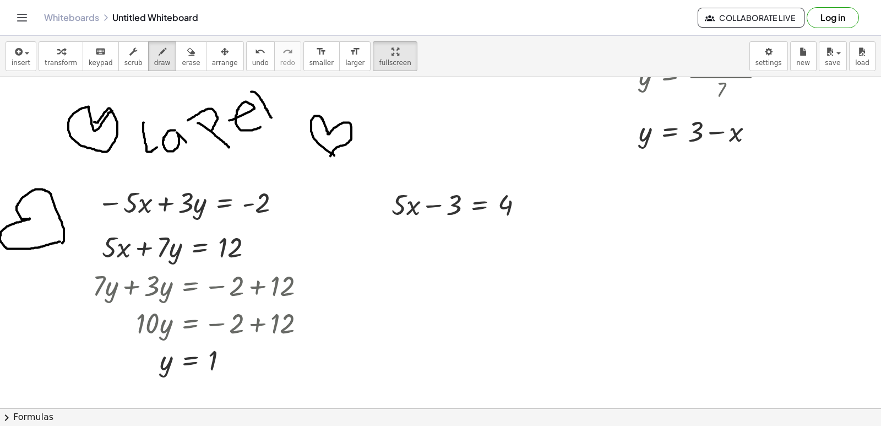
drag, startPoint x: 251, startPoint y: 91, endPoint x: 271, endPoint y: 117, distance: 32.9
drag, startPoint x: 281, startPoint y: 97, endPoint x: 277, endPoint y: 92, distance: 6.6
drag, startPoint x: 289, startPoint y: 93, endPoint x: 320, endPoint y: 100, distance: 31.7
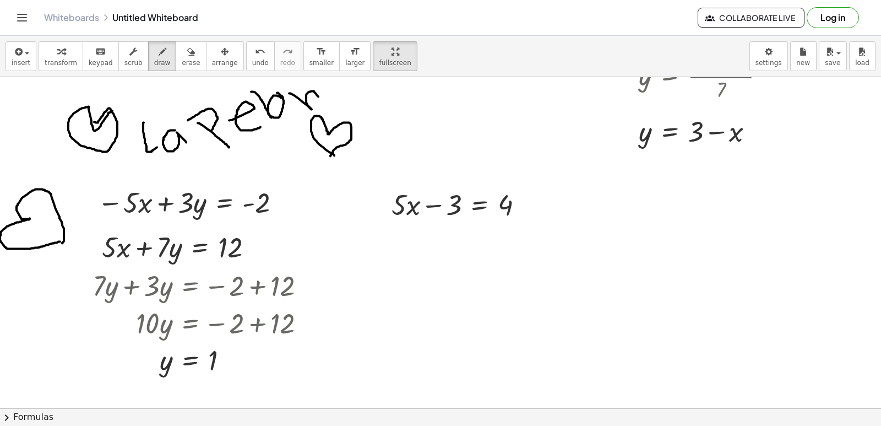
drag, startPoint x: 327, startPoint y: 78, endPoint x: 331, endPoint y: 85, distance: 8.4
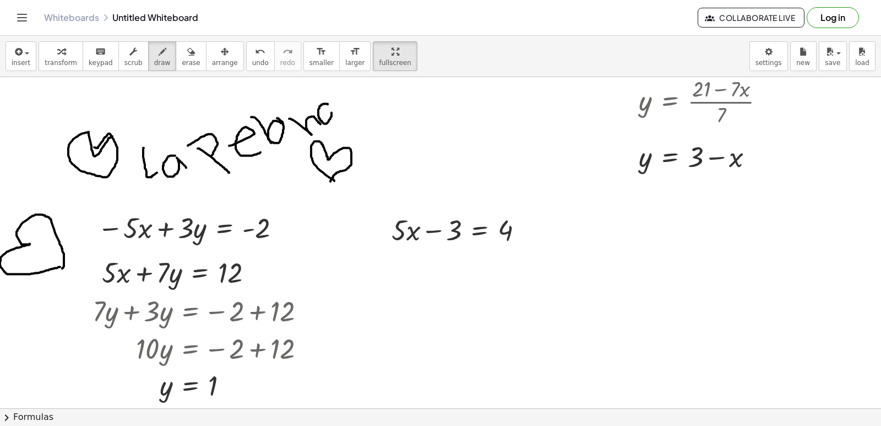
scroll to position [2263, 0]
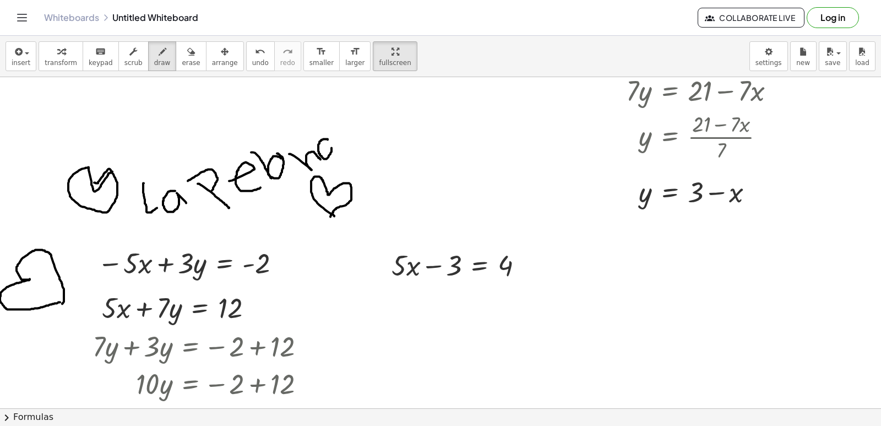
drag, startPoint x: 327, startPoint y: 75, endPoint x: 341, endPoint y: 85, distance: 17.0
click at [341, 85] on div "insert select one: Math Expression Function Text Youtube Video Graphing Geometr…" at bounding box center [440, 231] width 881 height 390
drag, startPoint x: 327, startPoint y: 138, endPoint x: 345, endPoint y: 156, distance: 25.7
drag, startPoint x: 58, startPoint y: 61, endPoint x: 483, endPoint y: 157, distance: 435.9
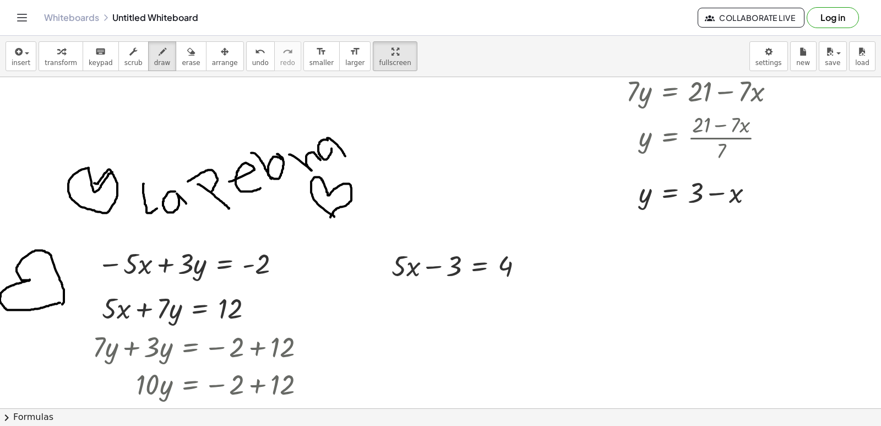
click at [62, 61] on span "transform" at bounding box center [61, 63] width 32 height 8
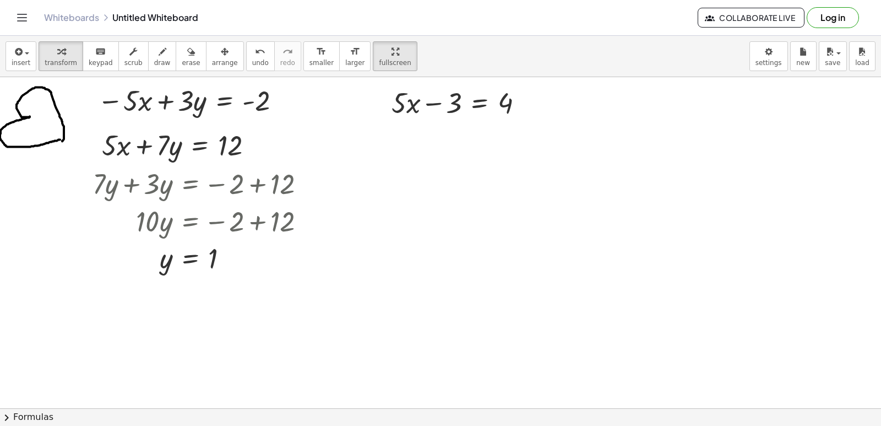
scroll to position [2431, 0]
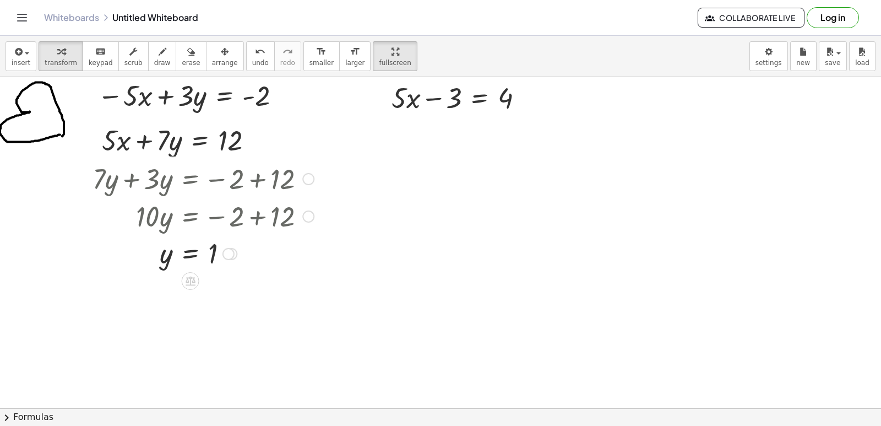
click at [318, 208] on div at bounding box center [235, 215] width 296 height 37
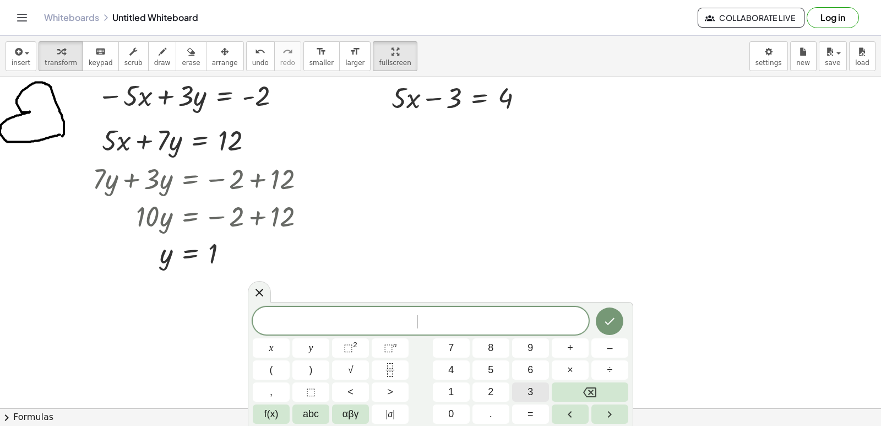
click at [520, 387] on button "3" at bounding box center [530, 391] width 37 height 19
click at [590, 394] on icon "Backspace" at bounding box center [589, 391] width 13 height 13
click at [451, 344] on span "7" at bounding box center [451, 347] width 6 height 15
click at [280, 345] on button "x" at bounding box center [271, 347] width 37 height 19
click at [611, 351] on span "–" at bounding box center [610, 347] width 6 height 15
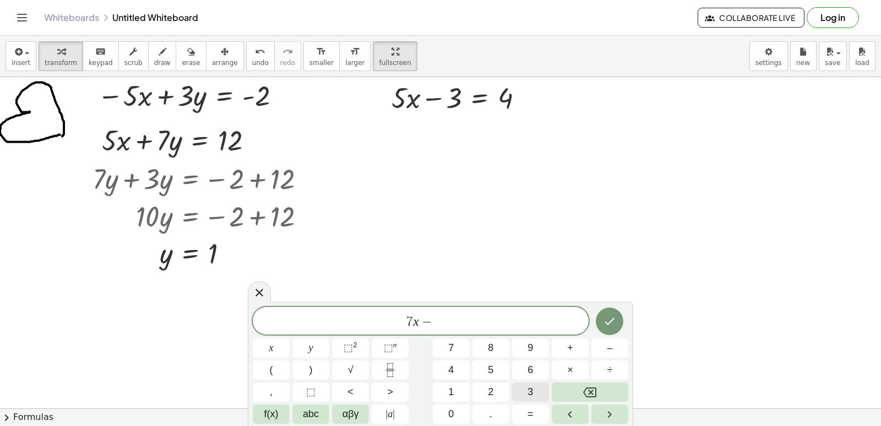
click at [529, 389] on span "3" at bounding box center [530, 391] width 6 height 15
click at [292, 344] on button "y" at bounding box center [310, 347] width 37 height 19
click at [529, 411] on span "=" at bounding box center [530, 413] width 6 height 15
click at [484, 341] on button "8" at bounding box center [490, 347] width 37 height 19
click at [622, 320] on button "Done" at bounding box center [610, 321] width 28 height 28
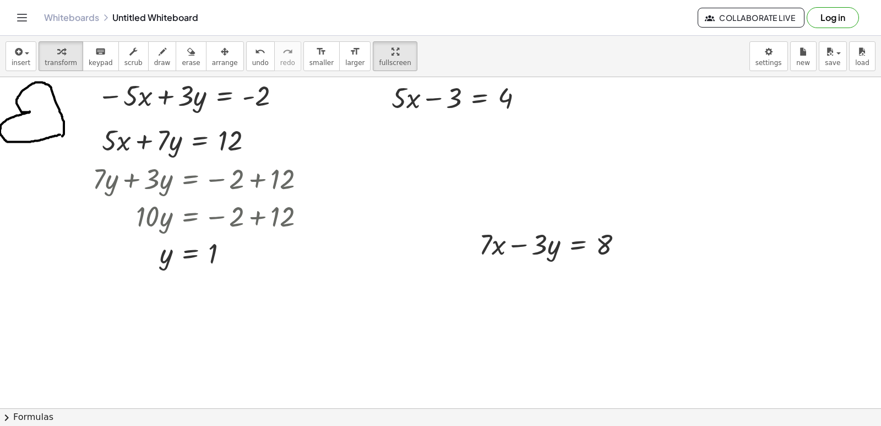
drag, startPoint x: 208, startPoint y: 42, endPoint x: 472, endPoint y: 134, distance: 280.0
click at [208, 43] on button "arrange" at bounding box center [225, 56] width 38 height 30
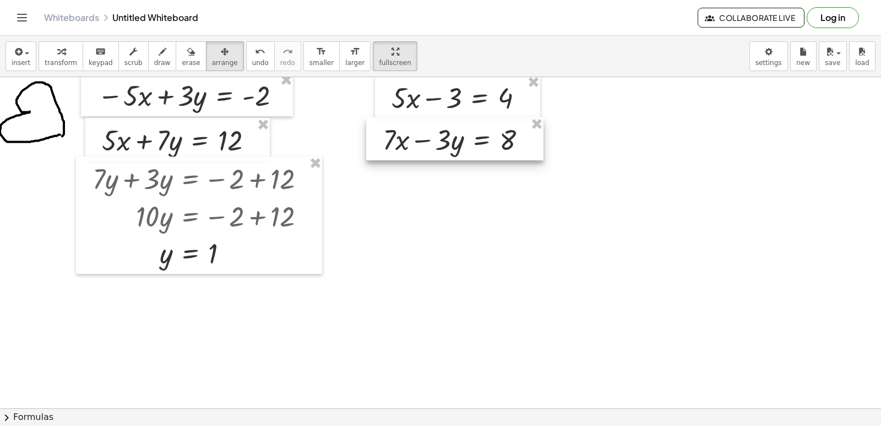
drag, startPoint x: 535, startPoint y: 229, endPoint x: 442, endPoint y: 127, distance: 138.4
click at [442, 127] on div at bounding box center [454, 138] width 177 height 43
drag, startPoint x: 47, startPoint y: 58, endPoint x: 54, endPoint y: 57, distance: 6.6
click at [47, 57] on button "transform" at bounding box center [61, 56] width 45 height 30
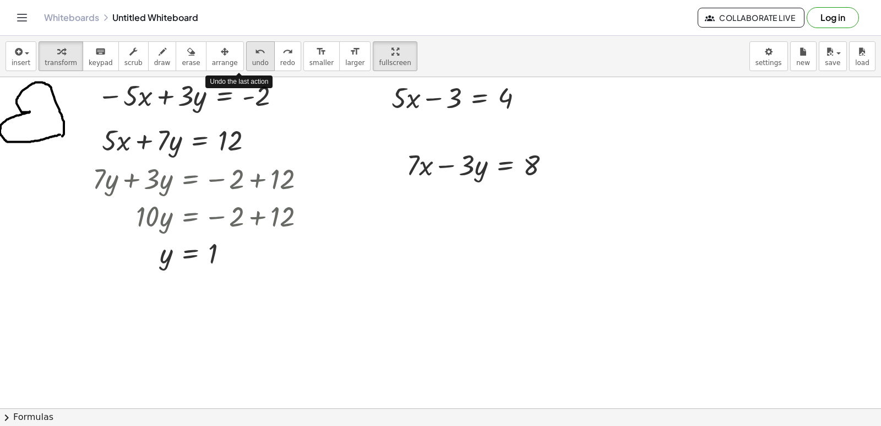
click at [255, 54] on icon "undo" at bounding box center [260, 51] width 10 height 13
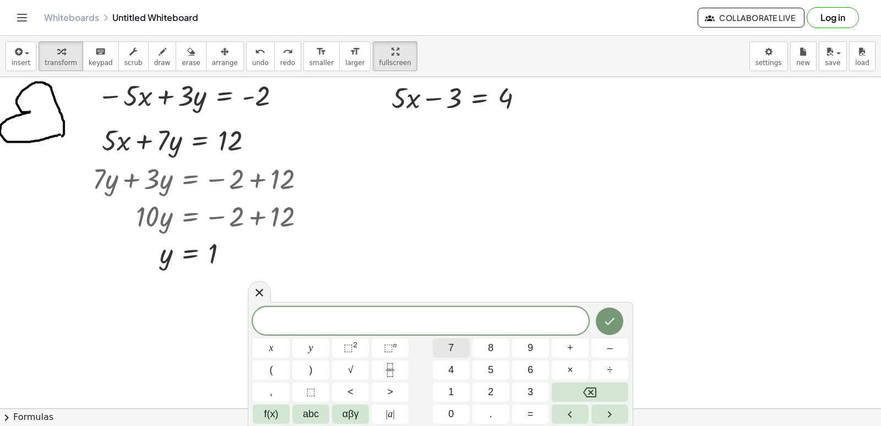
click at [453, 343] on span "7" at bounding box center [451, 347] width 6 height 15
click at [273, 343] on span "x" at bounding box center [271, 347] width 4 height 15
click at [575, 342] on button "+" at bounding box center [570, 347] width 37 height 19
click at [517, 388] on button "3" at bounding box center [530, 391] width 37 height 19
click at [309, 341] on span "y" at bounding box center [311, 347] width 4 height 15
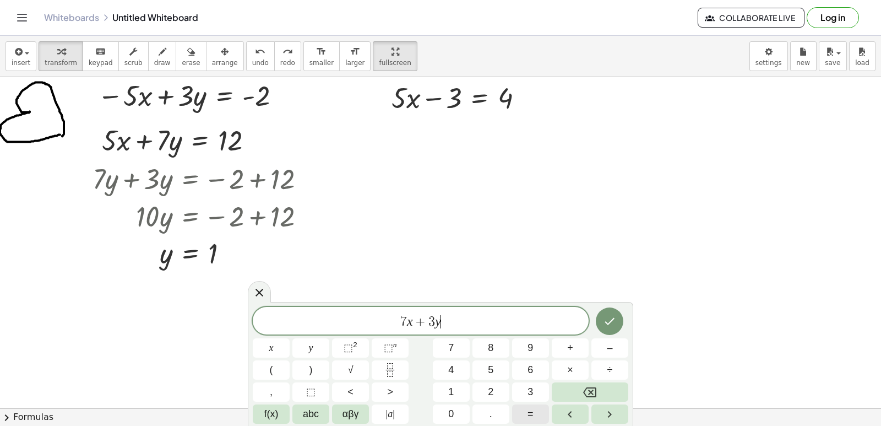
click at [518, 410] on button "=" at bounding box center [530, 413] width 37 height 19
click at [443, 391] on button "1" at bounding box center [451, 391] width 37 height 19
click at [448, 367] on button "4" at bounding box center [451, 369] width 37 height 19
click at [594, 394] on icon "Backspace" at bounding box center [589, 391] width 13 height 13
click at [594, 393] on icon "Backspace" at bounding box center [589, 391] width 13 height 13
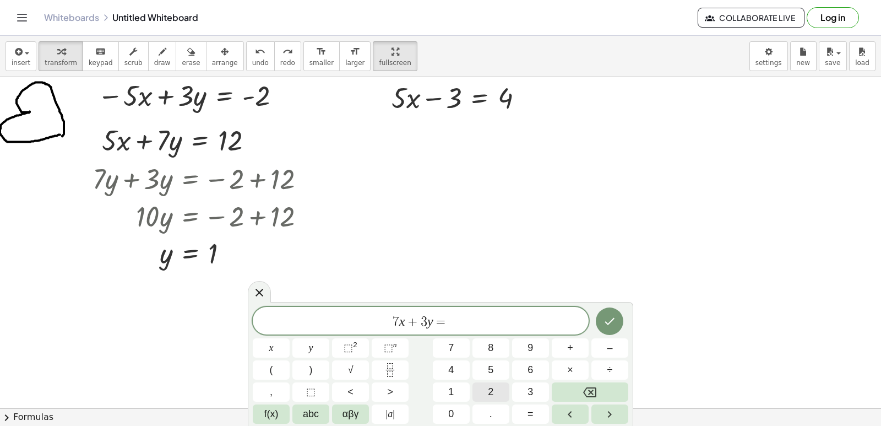
click at [459, 412] on div "7 x + 3 y = ​ x y ⬚ 2 ⬚ n 7 8 9 + – ( ) √ 4 5 6 × ÷ , ⬚ < > 1 2 3 f(x) abc αβγ …" at bounding box center [440, 365] width 375 height 117
click at [455, 411] on button "0" at bounding box center [451, 413] width 37 height 19
click at [588, 391] on icon "Backspace" at bounding box center [589, 391] width 13 height 13
click at [481, 390] on button "2" at bounding box center [490, 391] width 37 height 19
click at [448, 406] on button "0" at bounding box center [451, 413] width 37 height 19
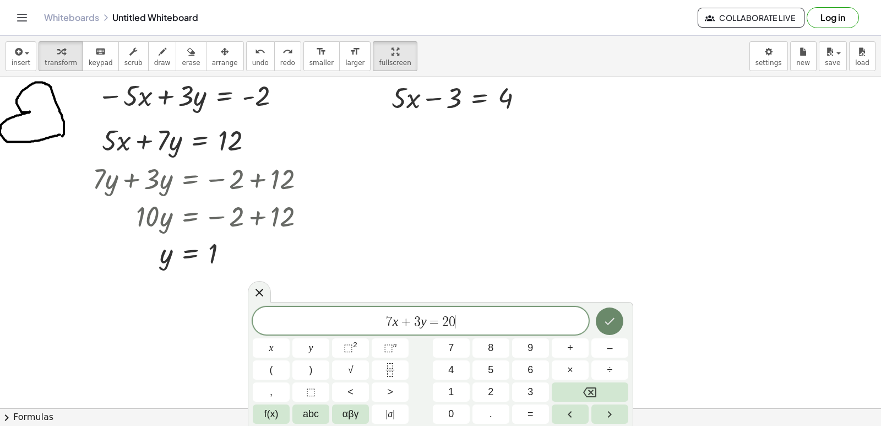
click at [610, 321] on icon "Done" at bounding box center [609, 320] width 13 height 13
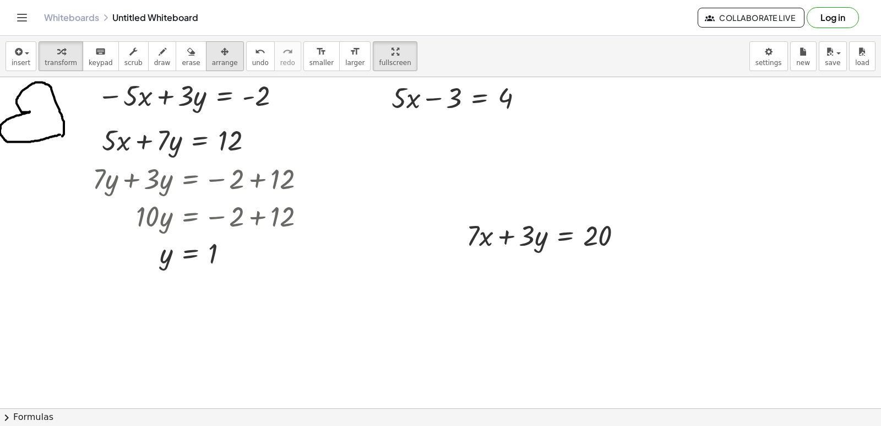
click at [214, 63] on span "arrange" at bounding box center [225, 63] width 26 height 8
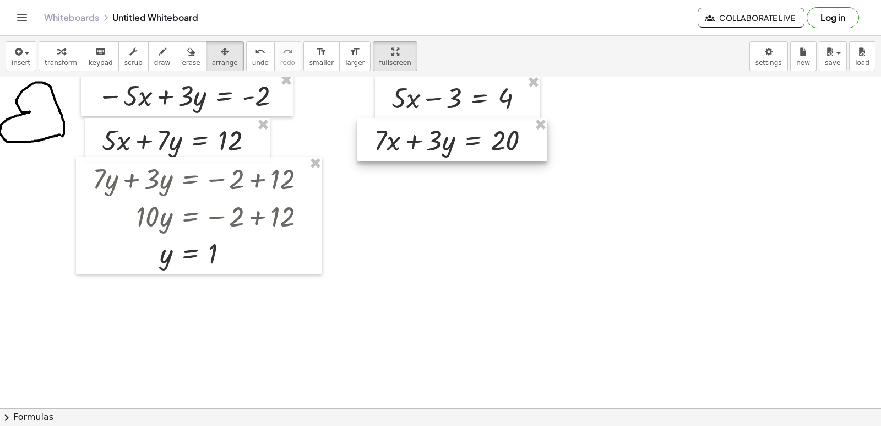
drag, startPoint x: 551, startPoint y: 233, endPoint x: 458, endPoint y: 137, distance: 133.2
click at [458, 137] on div at bounding box center [452, 139] width 190 height 43
click at [58, 57] on icon "button" at bounding box center [61, 51] width 8 height 13
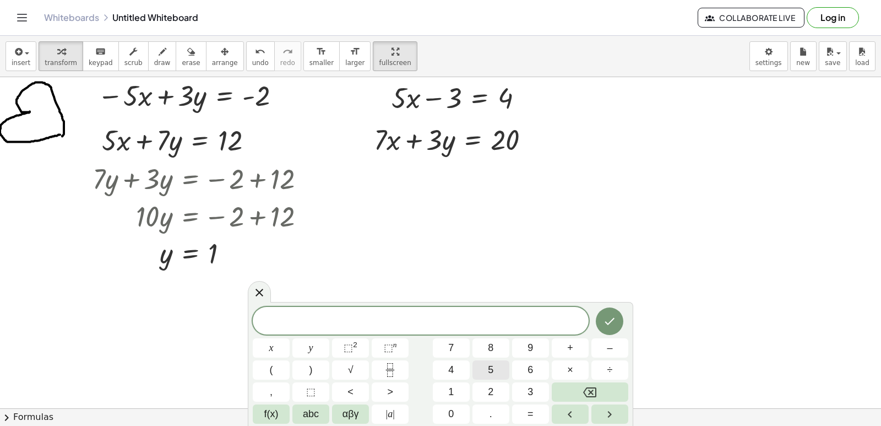
click at [487, 362] on button "5" at bounding box center [490, 369] width 37 height 19
click at [262, 337] on div "5 x y ⬚ 2 ⬚ n 7 8 9 + – ( ) √ 4 5 6 × ÷ , ⬚ < > 1 2 3 f(x) abc αβγ | a | 0 . =" at bounding box center [440, 365] width 375 height 117
click at [264, 342] on button "x" at bounding box center [271, 347] width 37 height 19
click at [558, 341] on button "+" at bounding box center [570, 347] width 37 height 19
click at [444, 344] on button "7" at bounding box center [451, 347] width 37 height 19
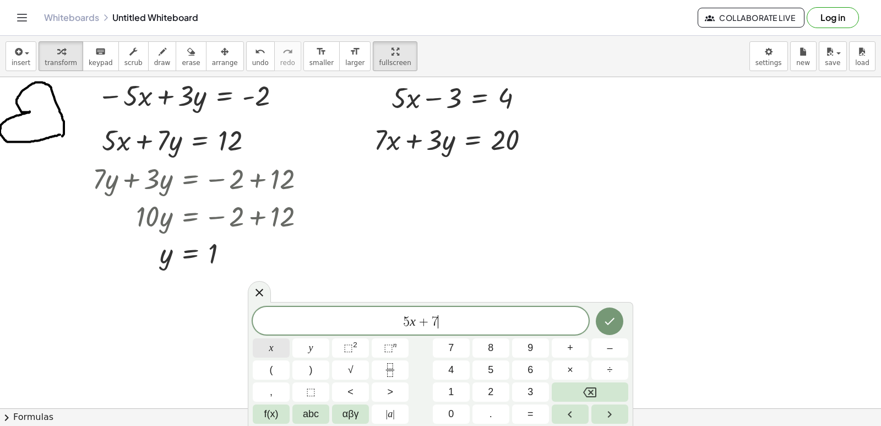
click at [276, 347] on button "x" at bounding box center [271, 347] width 37 height 19
click at [525, 407] on button "=" at bounding box center [530, 413] width 37 height 19
click at [484, 386] on button "2" at bounding box center [490, 391] width 37 height 19
click at [455, 410] on button "0" at bounding box center [451, 413] width 37 height 19
click at [576, 341] on button "+" at bounding box center [570, 347] width 37 height 19
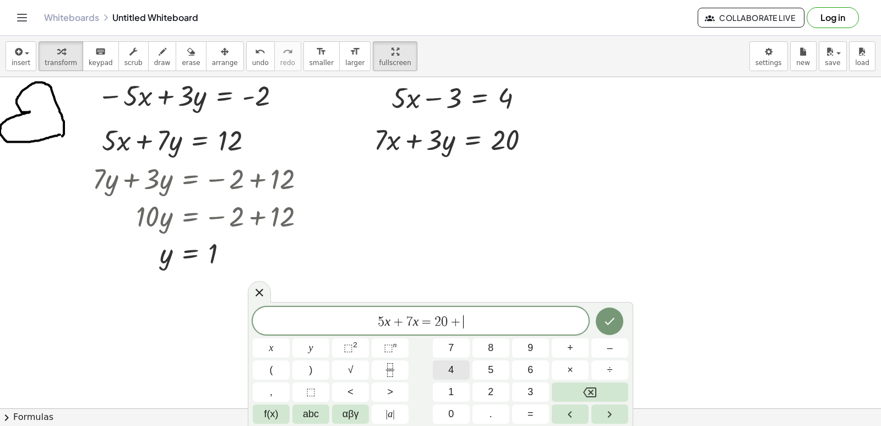
click at [445, 361] on button "4" at bounding box center [451, 369] width 37 height 19
click at [609, 319] on icon "Done" at bounding box center [609, 320] width 13 height 13
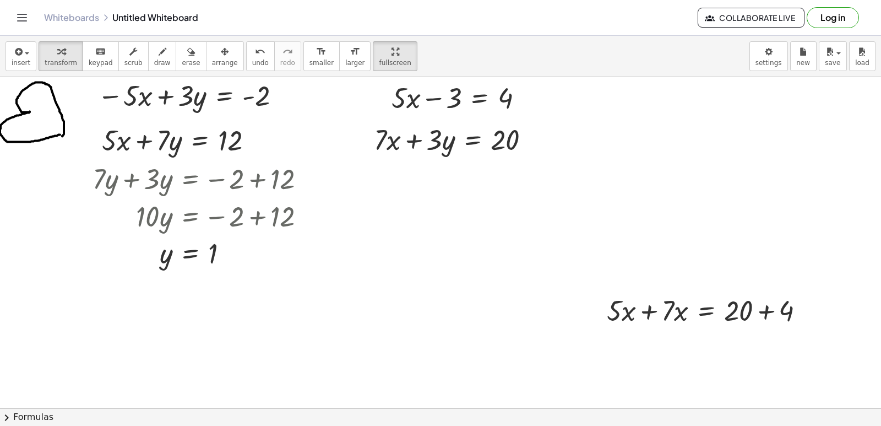
drag, startPoint x: 198, startPoint y: 53, endPoint x: 540, endPoint y: 229, distance: 384.6
click at [212, 53] on div "button" at bounding box center [225, 51] width 26 height 13
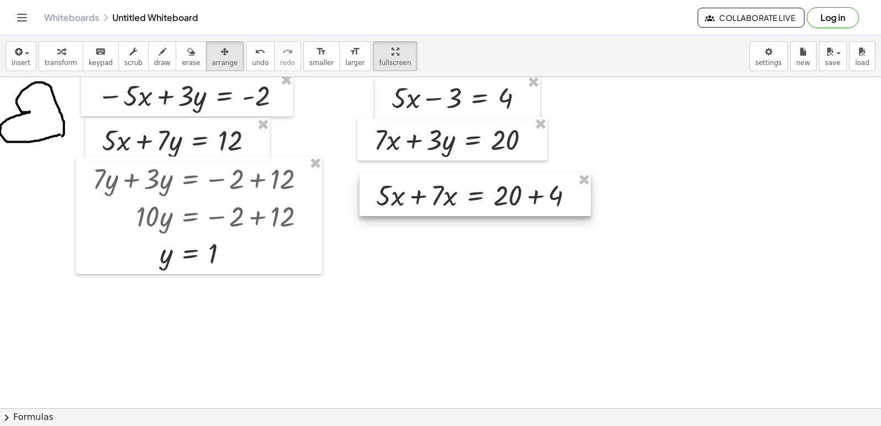
drag, startPoint x: 654, startPoint y: 317, endPoint x: 422, endPoint y: 195, distance: 261.5
click at [422, 195] on div at bounding box center [475, 194] width 231 height 43
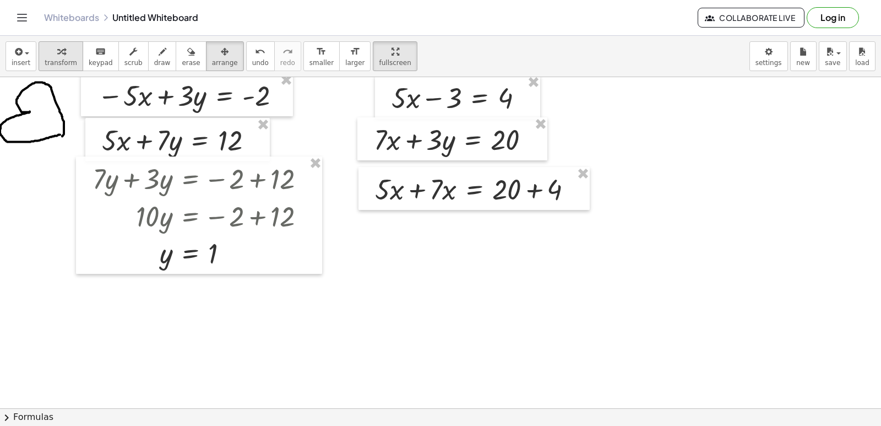
click at [47, 48] on div "button" at bounding box center [61, 51] width 32 height 13
click at [411, 185] on div at bounding box center [477, 188] width 217 height 37
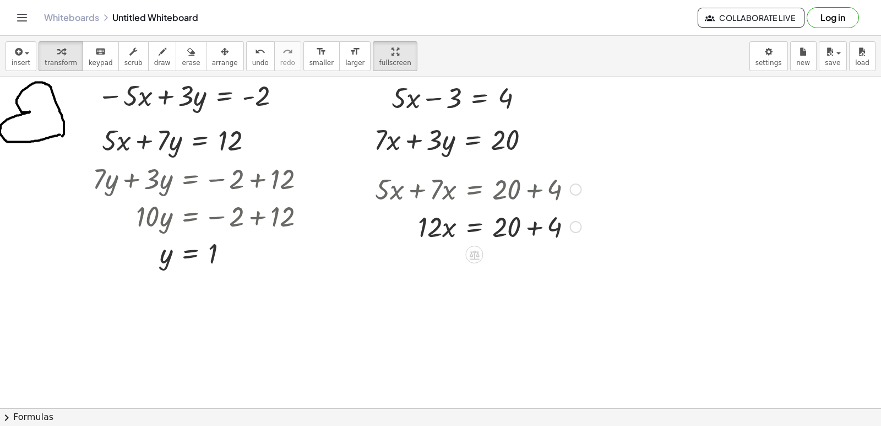
click at [535, 227] on div at bounding box center [477, 225] width 217 height 37
drag, startPoint x: 429, startPoint y: 260, endPoint x: 502, endPoint y: 298, distance: 81.5
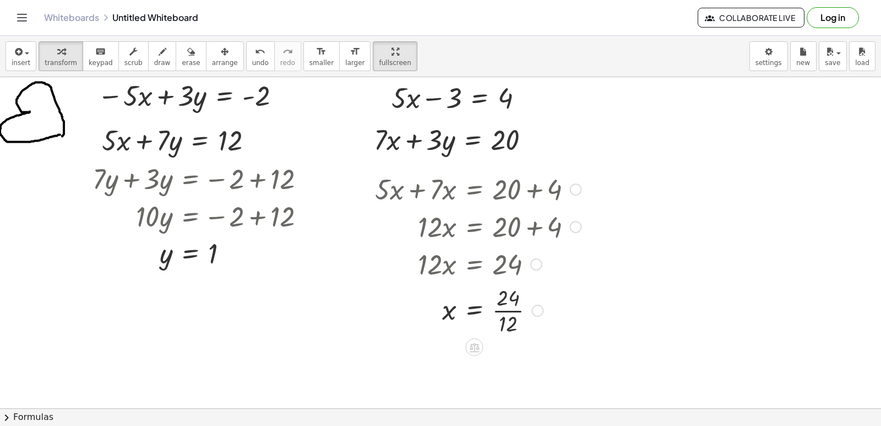
click at [505, 312] on div at bounding box center [477, 309] width 217 height 55
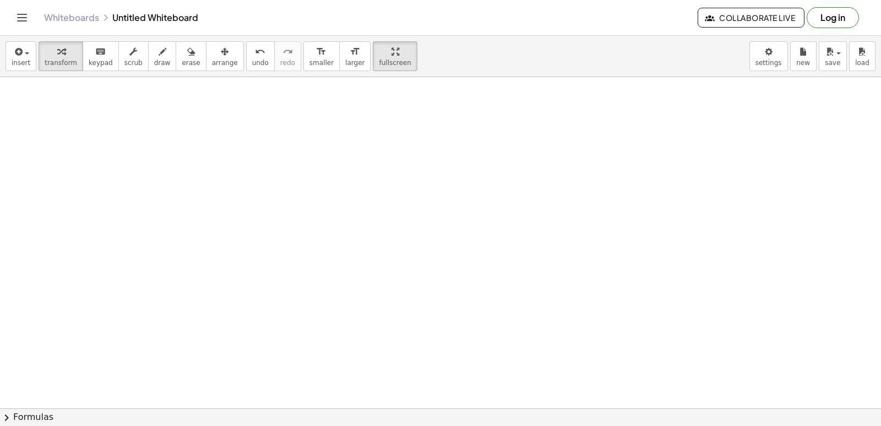
scroll to position [2933, 0]
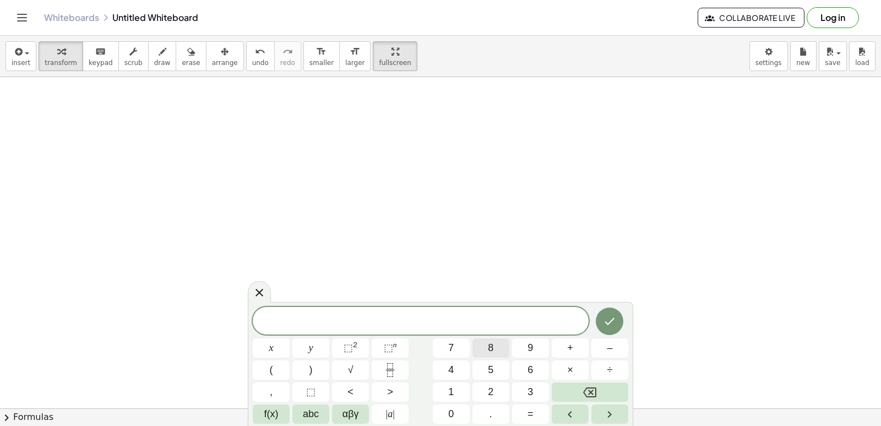
click at [493, 356] on button "8" at bounding box center [490, 347] width 37 height 19
click at [270, 345] on span "x" at bounding box center [271, 347] width 4 height 15
click at [609, 344] on span "–" at bounding box center [610, 347] width 6 height 15
click at [489, 367] on span "5" at bounding box center [491, 369] width 6 height 15
click at [307, 347] on button "y" at bounding box center [310, 347] width 37 height 19
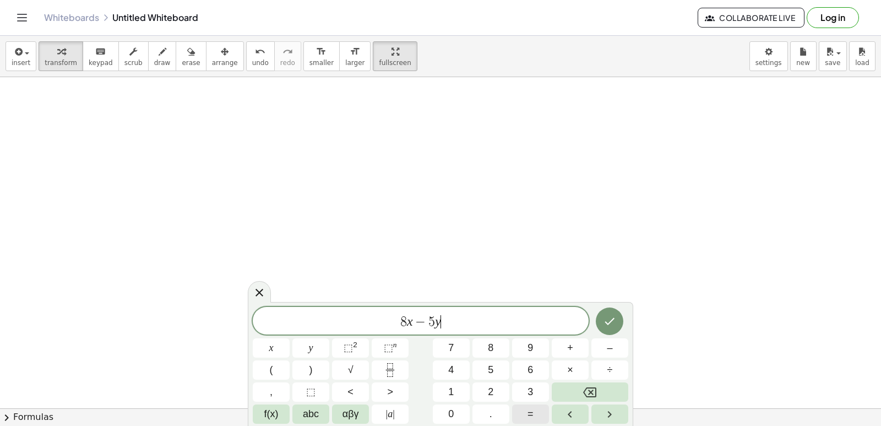
click at [533, 413] on button "=" at bounding box center [530, 413] width 37 height 19
click at [532, 367] on span "6" at bounding box center [530, 369] width 6 height 15
click at [605, 313] on button "Done" at bounding box center [610, 321] width 28 height 28
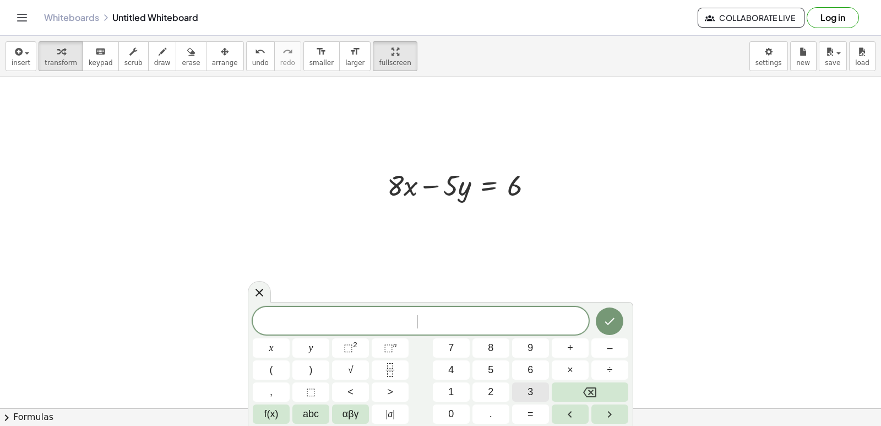
click at [529, 388] on span "3" at bounding box center [530, 391] width 6 height 15
click at [270, 342] on span "x" at bounding box center [271, 347] width 4 height 15
click at [563, 344] on button "+" at bounding box center [570, 347] width 37 height 19
click at [499, 367] on button "5" at bounding box center [490, 369] width 37 height 19
click at [312, 346] on span "y" at bounding box center [311, 347] width 4 height 15
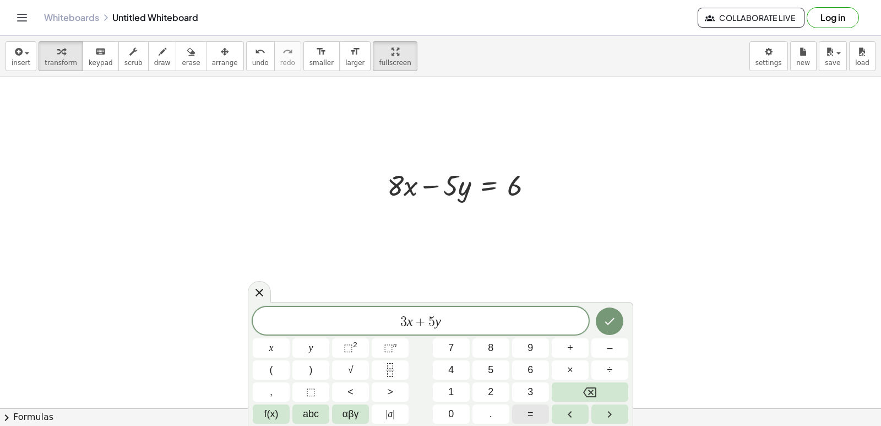
click at [526, 409] on button "=" at bounding box center [530, 413] width 37 height 19
click at [456, 391] on button "1" at bounding box center [451, 391] width 37 height 19
click at [532, 369] on span "6" at bounding box center [530, 369] width 6 height 15
click at [606, 324] on icon "Done" at bounding box center [609, 320] width 13 height 13
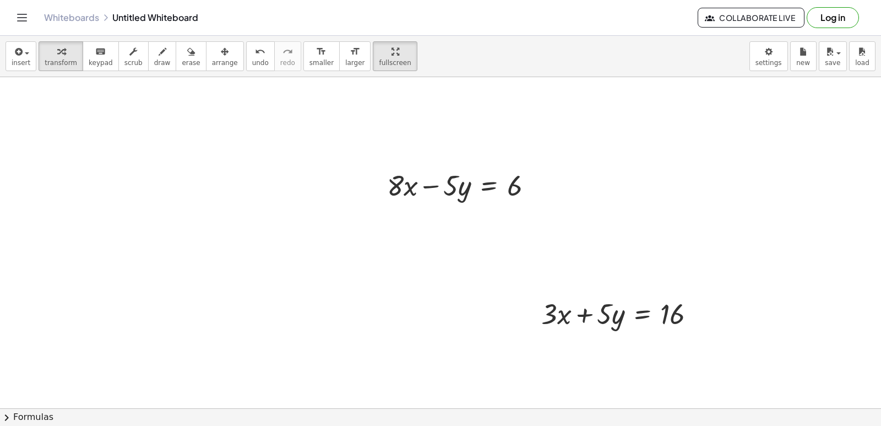
click at [212, 64] on span "arrange" at bounding box center [225, 63] width 26 height 8
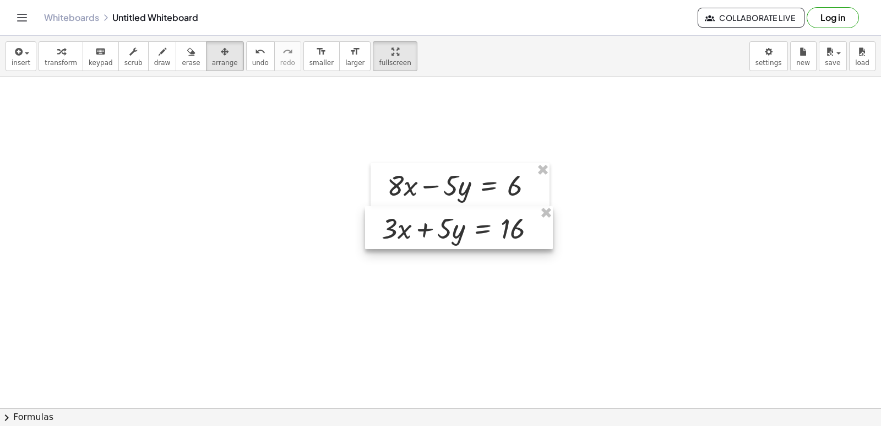
drag, startPoint x: 569, startPoint y: 330, endPoint x: 409, endPoint y: 245, distance: 181.0
click at [409, 245] on div at bounding box center [459, 227] width 188 height 43
click at [63, 51] on div "button" at bounding box center [61, 51] width 32 height 13
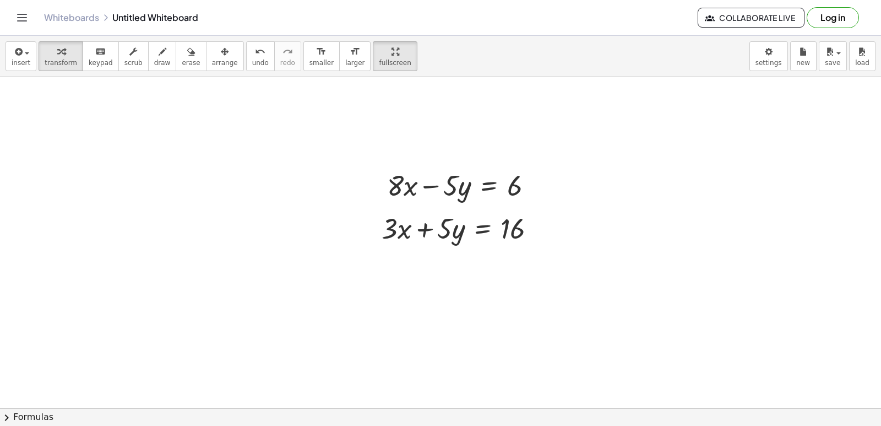
drag, startPoint x: 442, startPoint y: 303, endPoint x: 439, endPoint y: 313, distance: 9.8
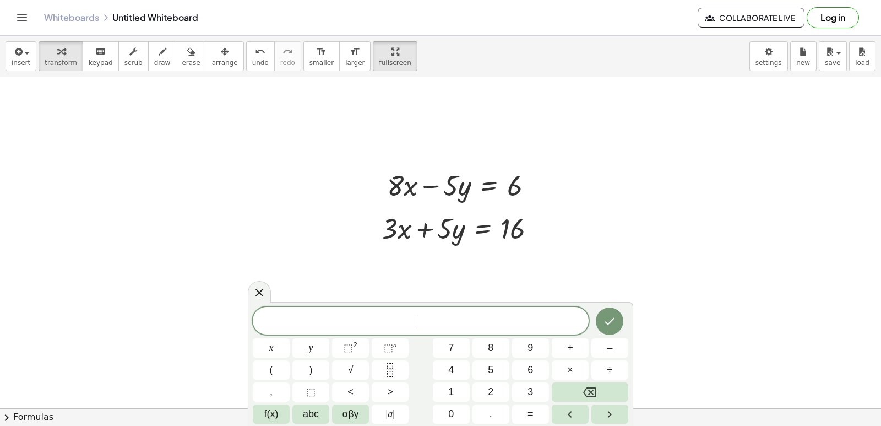
drag, startPoint x: 31, startPoint y: 113, endPoint x: 162, endPoint y: 152, distance: 136.6
click at [148, 63] on button "draw" at bounding box center [162, 56] width 29 height 30
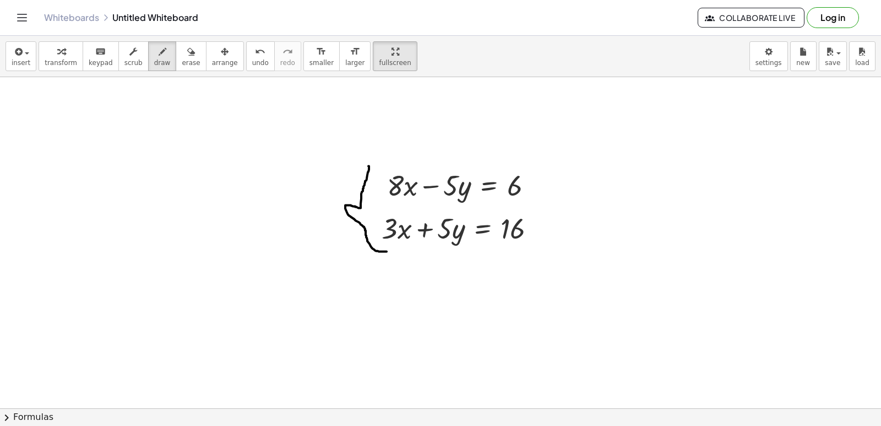
drag, startPoint x: 368, startPoint y: 166, endPoint x: 355, endPoint y: 242, distance: 77.7
drag, startPoint x: 354, startPoint y: 205, endPoint x: 388, endPoint y: 170, distance: 49.1
click at [60, 66] on span "transform" at bounding box center [61, 63] width 32 height 8
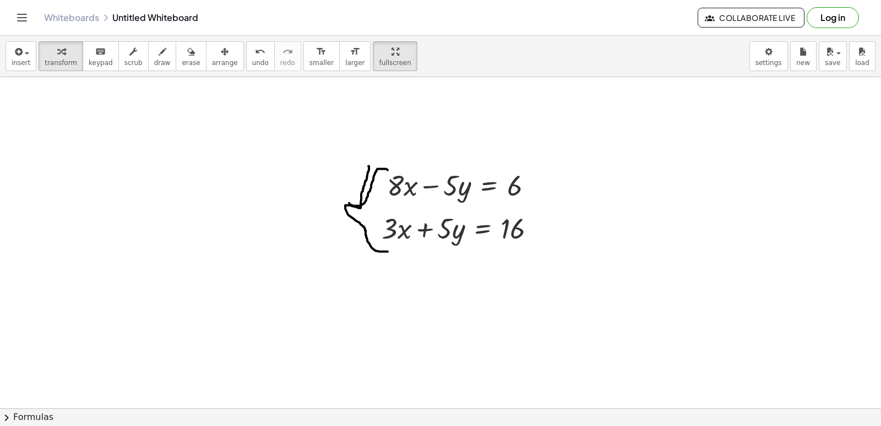
drag, startPoint x: 350, startPoint y: 361, endPoint x: 353, endPoint y: 357, distance: 5.9
drag, startPoint x: 458, startPoint y: 309, endPoint x: 460, endPoint y: 297, distance: 11.7
click at [69, 58] on button "transform" at bounding box center [61, 56] width 45 height 30
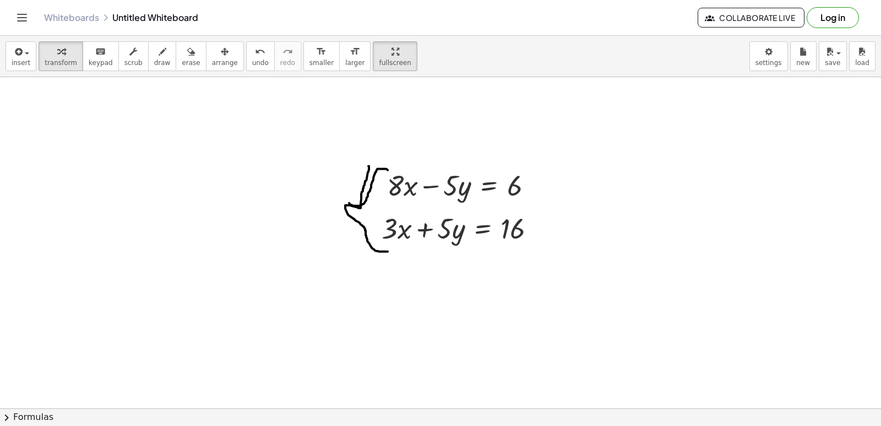
drag, startPoint x: 277, startPoint y: 204, endPoint x: 277, endPoint y: 219, distance: 14.9
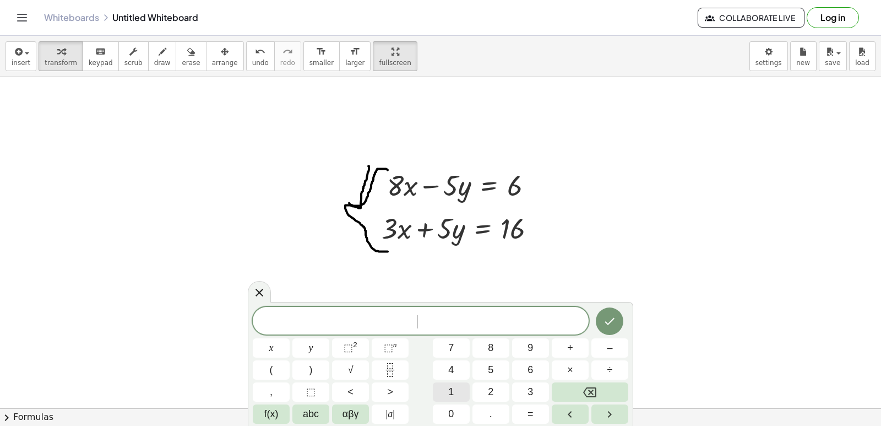
click at [442, 390] on button "1" at bounding box center [451, 391] width 37 height 19
click at [442, 389] on button "1" at bounding box center [451, 391] width 37 height 19
click at [278, 337] on div "1 1 x y ⬚ 2 ⬚ n 7 8 9 + – ( ) √ 4 5 6 × ÷ , ⬚ < > 1 2 3 f(x) abc αβγ | a | 0 . =" at bounding box center [440, 365] width 375 height 117
click at [521, 411] on button "=" at bounding box center [530, 413] width 37 height 19
click at [581, 391] on button "Backspace" at bounding box center [590, 391] width 77 height 19
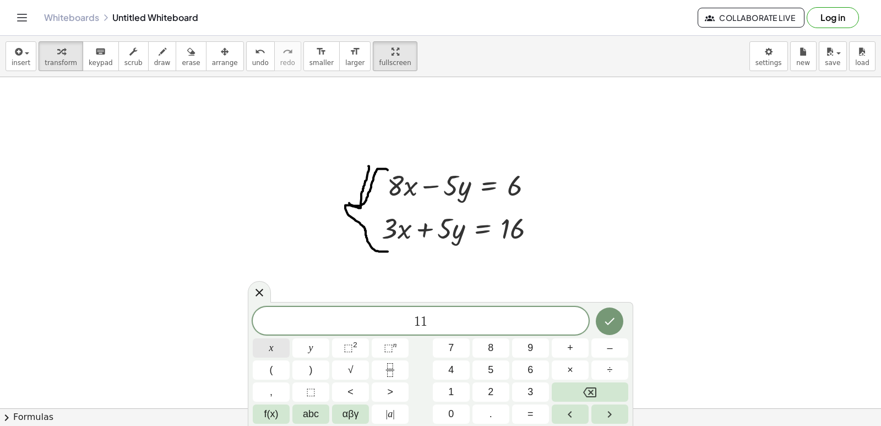
click at [269, 346] on span "x" at bounding box center [271, 347] width 4 height 15
click at [565, 396] on button "Backspace" at bounding box center [590, 391] width 77 height 19
click at [276, 351] on button "x" at bounding box center [271, 347] width 37 height 19
click at [521, 413] on button "=" at bounding box center [530, 413] width 37 height 19
click at [478, 390] on button "2" at bounding box center [490, 391] width 37 height 19
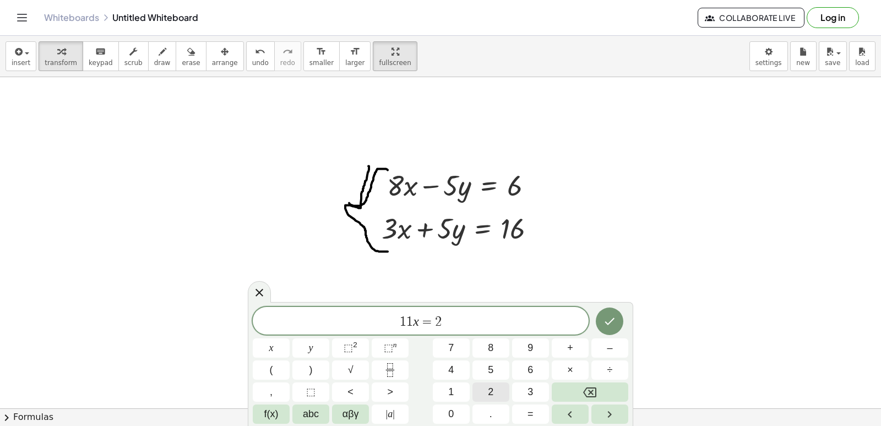
click at [478, 390] on button "2" at bounding box center [490, 391] width 37 height 19
click at [614, 318] on icon "Done" at bounding box center [610, 321] width 10 height 7
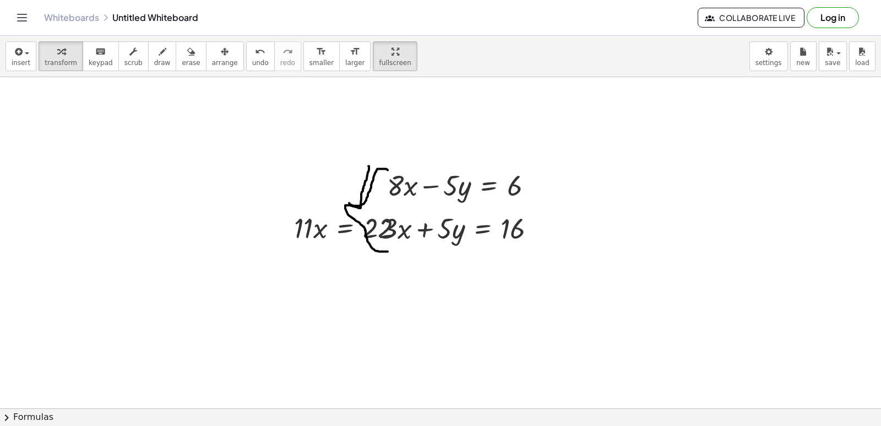
drag, startPoint x: 208, startPoint y: 56, endPoint x: 280, endPoint y: 191, distance: 153.4
click at [221, 56] on icon "button" at bounding box center [225, 51] width 8 height 13
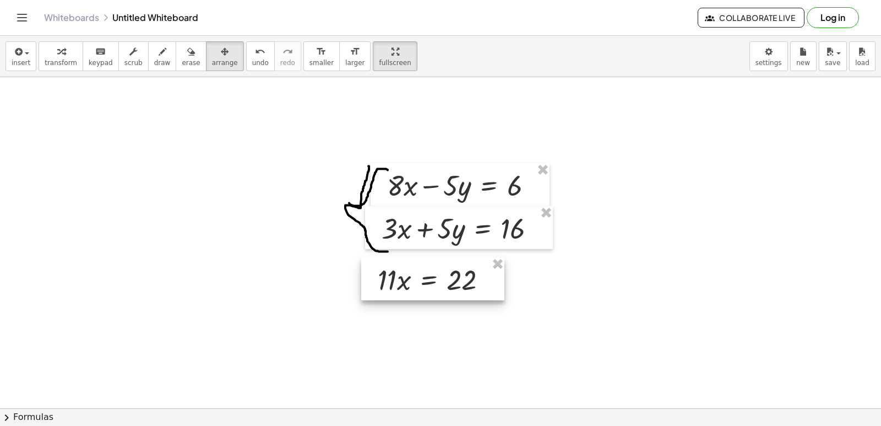
drag, startPoint x: 301, startPoint y: 228, endPoint x: 385, endPoint y: 280, distance: 98.9
click at [385, 280] on div at bounding box center [432, 278] width 143 height 43
click at [51, 56] on div "button" at bounding box center [61, 51] width 32 height 13
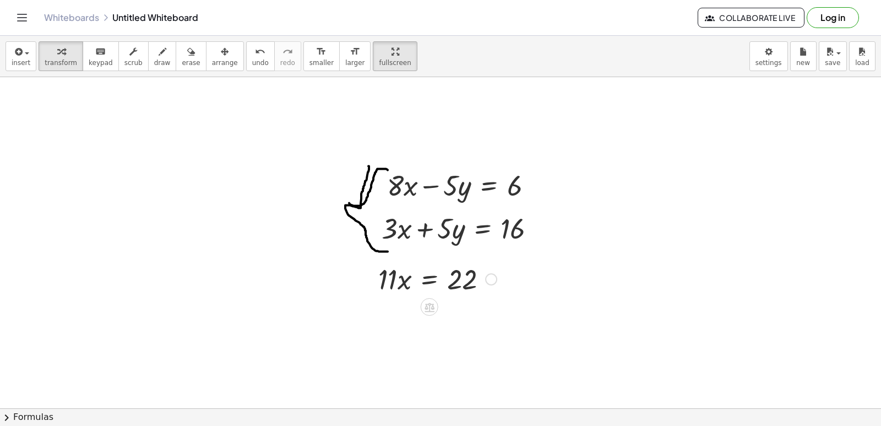
drag, startPoint x: 382, startPoint y: 274, endPoint x: 364, endPoint y: 266, distance: 19.7
click at [364, 266] on div "· 11 · x = 22 · x · 11 · x = 22" at bounding box center [433, 278] width 143 height 43
drag, startPoint x: 398, startPoint y: 310, endPoint x: 446, endPoint y: 337, distance: 55.0
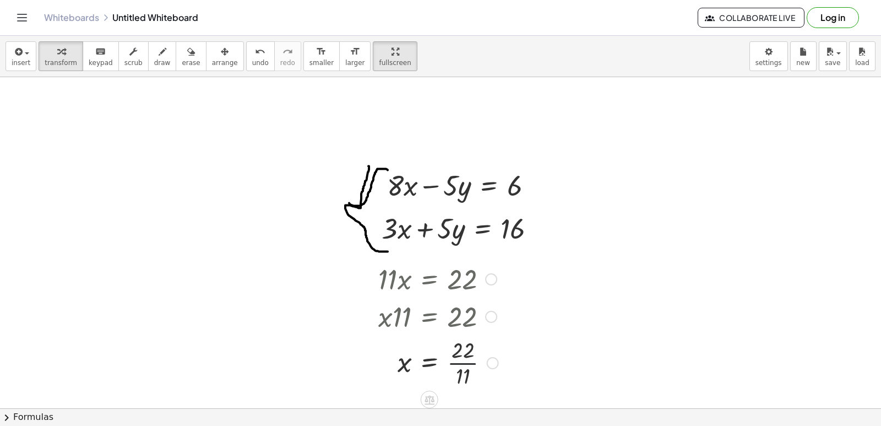
click at [463, 366] on div at bounding box center [438, 361] width 131 height 55
drag, startPoint x: 636, startPoint y: 362, endPoint x: 630, endPoint y: 342, distance: 20.6
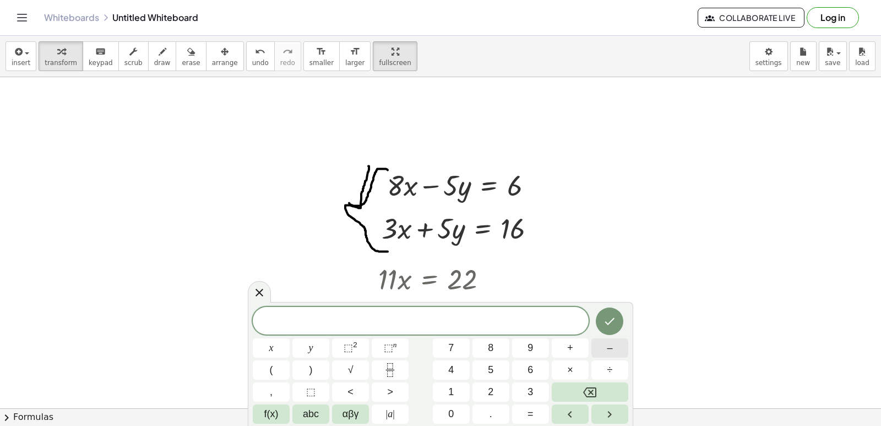
click at [617, 346] on button "–" at bounding box center [609, 347] width 37 height 19
click at [503, 361] on button "5" at bounding box center [490, 369] width 37 height 19
click at [279, 349] on button "x" at bounding box center [271, 347] width 37 height 19
click at [615, 350] on button "–" at bounding box center [609, 347] width 37 height 19
click at [532, 343] on button "9" at bounding box center [530, 347] width 37 height 19
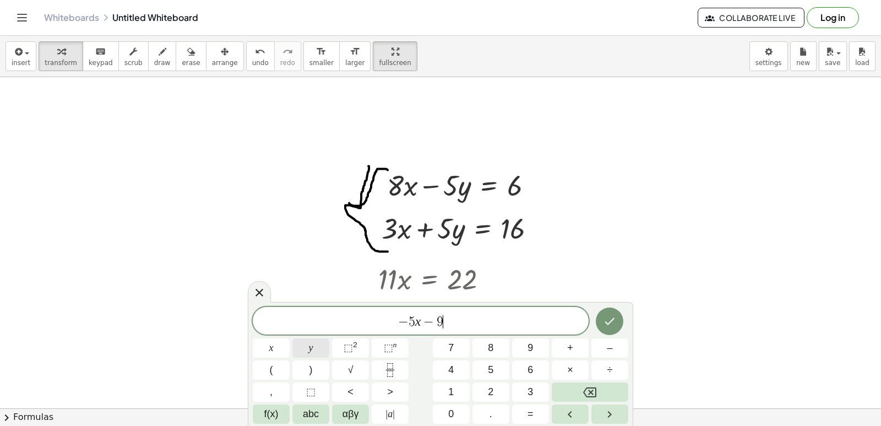
click at [318, 343] on button "y" at bounding box center [310, 347] width 37 height 19
click at [533, 415] on button "=" at bounding box center [530, 413] width 37 height 19
click at [622, 344] on button "–" at bounding box center [609, 347] width 37 height 19
click at [451, 364] on span "4" at bounding box center [451, 369] width 6 height 15
click at [489, 387] on span "2" at bounding box center [491, 391] width 6 height 15
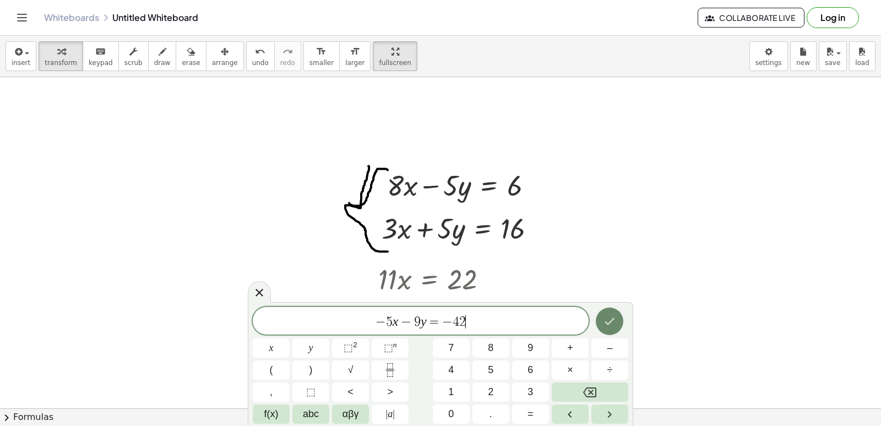
click at [613, 324] on icon "Done" at bounding box center [609, 320] width 13 height 13
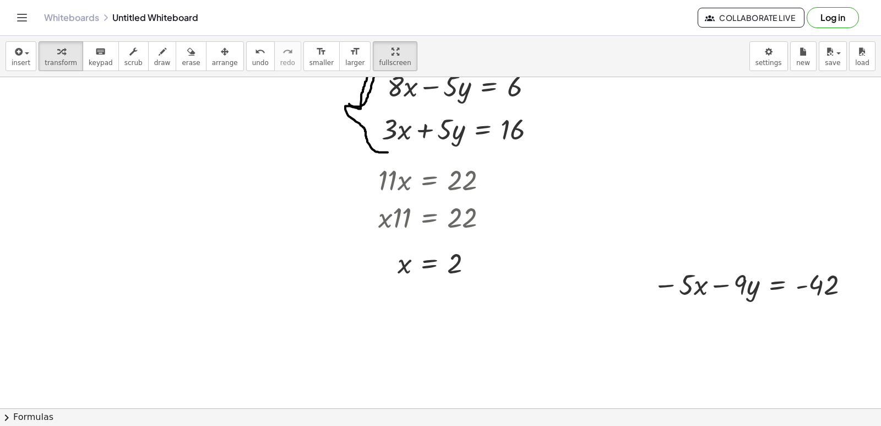
scroll to position [3059, 0]
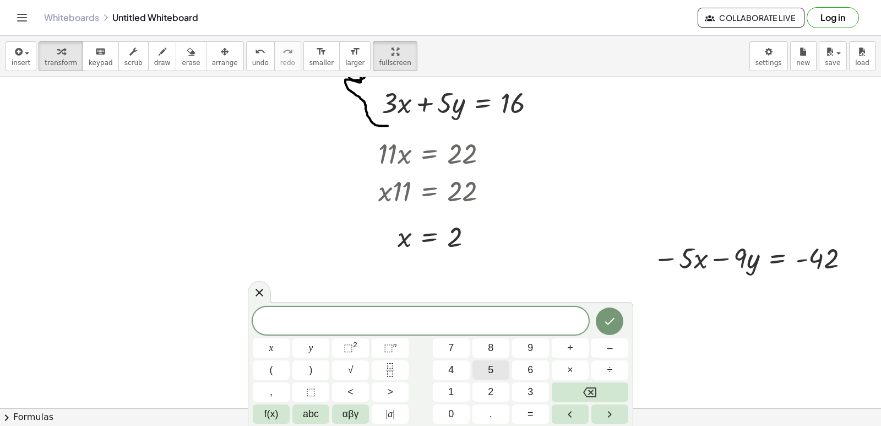
click at [487, 364] on button "5" at bounding box center [490, 369] width 37 height 19
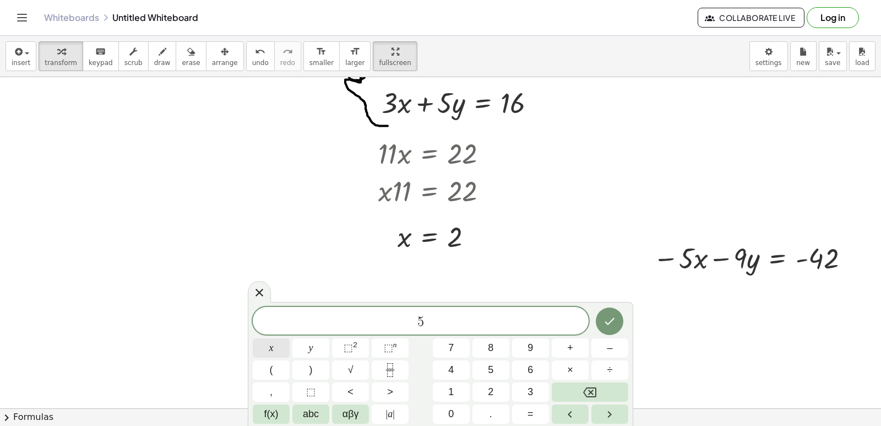
click at [279, 346] on button "x" at bounding box center [271, 347] width 37 height 19
click at [606, 337] on div "5 x x y ⬚ 2 ⬚ n 7 8 9 + – ( ) √ 4 5 6 × ÷ , ⬚ < > 1 2 3 f(x) abc αβγ | a | 0 . =" at bounding box center [440, 365] width 375 height 117
click at [462, 345] on button "7" at bounding box center [451, 347] width 37 height 19
click at [318, 346] on button "y" at bounding box center [310, 347] width 37 height 19
click at [534, 409] on button "=" at bounding box center [530, 413] width 37 height 19
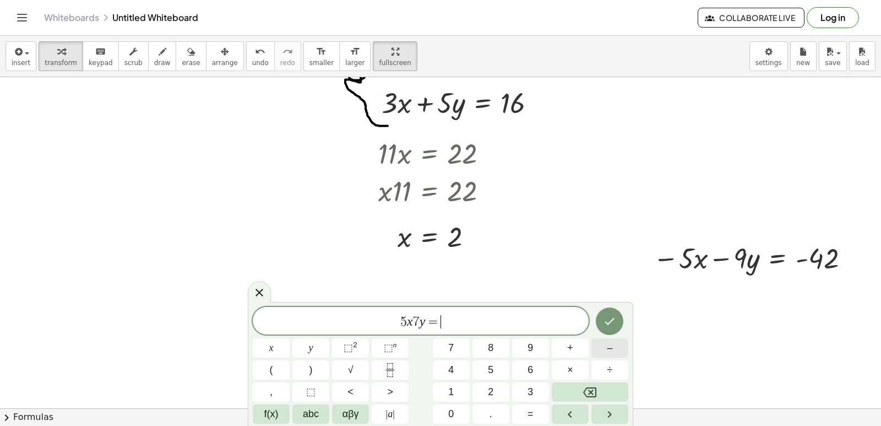
click at [602, 341] on button "–" at bounding box center [609, 347] width 37 height 19
click at [530, 365] on span "6" at bounding box center [530, 369] width 6 height 15
click at [620, 323] on button "Done" at bounding box center [610, 321] width 28 height 28
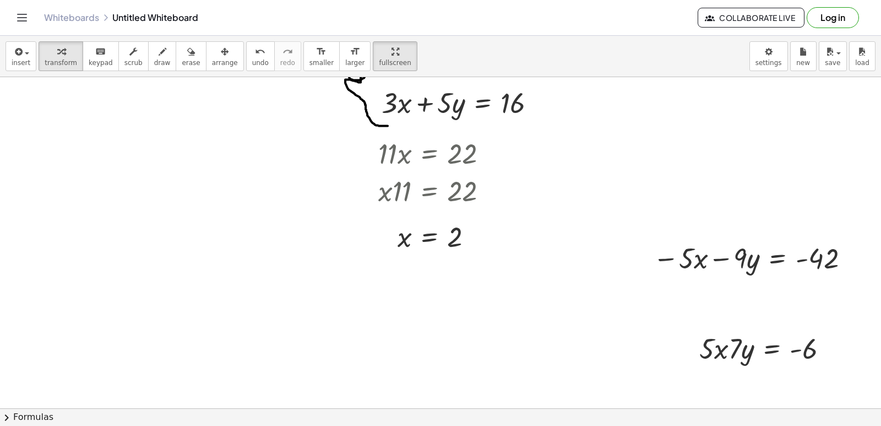
drag, startPoint x: 210, startPoint y: 55, endPoint x: 467, endPoint y: 288, distance: 347.6
click at [216, 59] on button "arrange" at bounding box center [225, 56] width 38 height 30
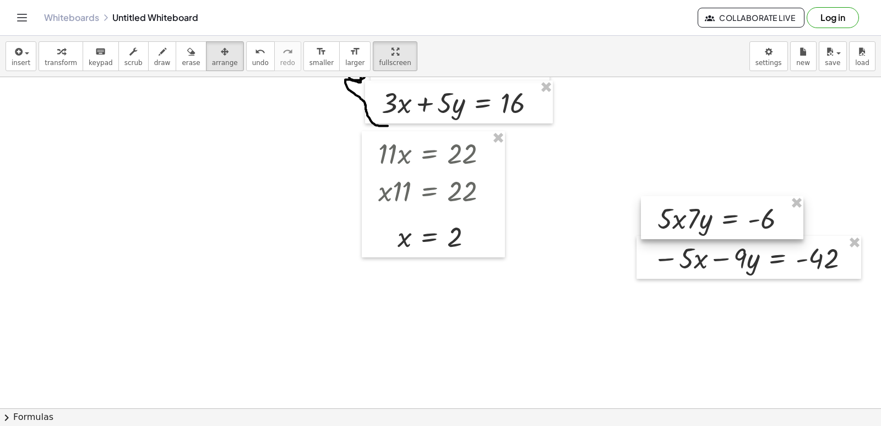
drag, startPoint x: 707, startPoint y: 352, endPoint x: 665, endPoint y: 223, distance: 136.0
click at [665, 223] on div at bounding box center [722, 217] width 162 height 43
click at [71, 62] on button "transform" at bounding box center [61, 56] width 45 height 30
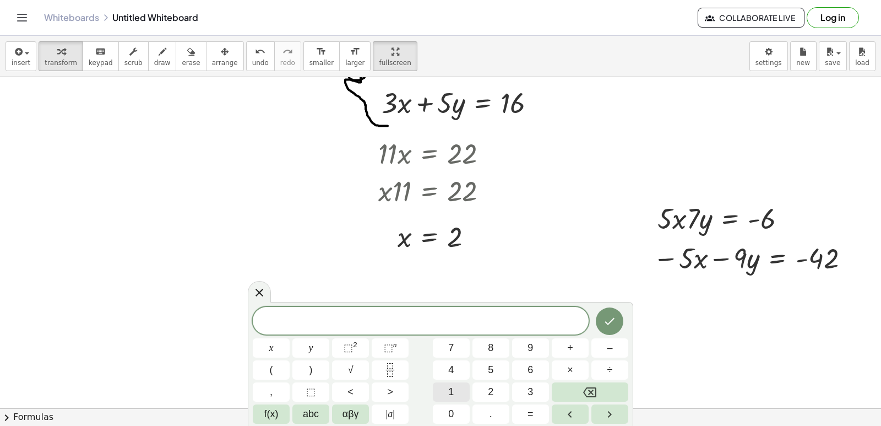
click at [450, 388] on span "1" at bounding box center [451, 391] width 6 height 15
click at [616, 385] on button "Backspace" at bounding box center [590, 391] width 77 height 19
click at [614, 350] on button "–" at bounding box center [609, 347] width 37 height 19
click at [458, 381] on div "− ​ x y ⬚ 2 ⬚ n 7 8 9 + – ( ) √ 4 5 6 × ÷ , ⬚ < > 1 2 3 f(x) abc αβγ | a | 0 . =" at bounding box center [440, 365] width 375 height 117
click at [536, 371] on button "6" at bounding box center [530, 369] width 37 height 19
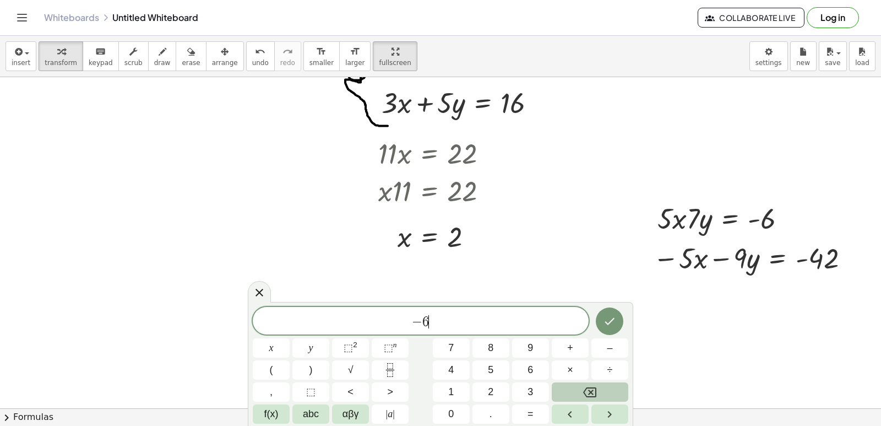
click at [595, 388] on icon "Backspace" at bounding box center [589, 391] width 13 height 13
click at [442, 391] on button "1" at bounding box center [451, 391] width 37 height 19
click at [531, 367] on span "6" at bounding box center [530, 369] width 6 height 15
click at [312, 342] on span "y" at bounding box center [311, 347] width 4 height 15
click at [529, 412] on span "=" at bounding box center [530, 413] width 6 height 15
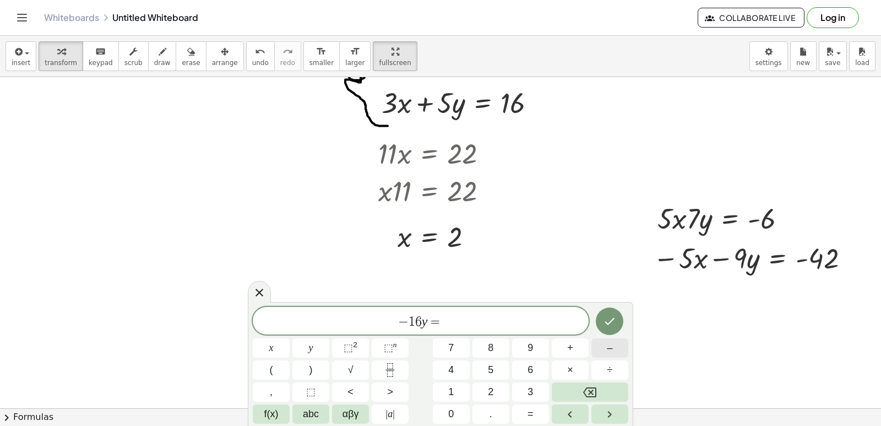
click at [619, 349] on button "–" at bounding box center [609, 347] width 37 height 19
click at [451, 366] on span "4" at bounding box center [451, 369] width 6 height 15
click at [489, 340] on button "8" at bounding box center [490, 347] width 37 height 19
click at [609, 320] on icon "Done" at bounding box center [609, 320] width 13 height 13
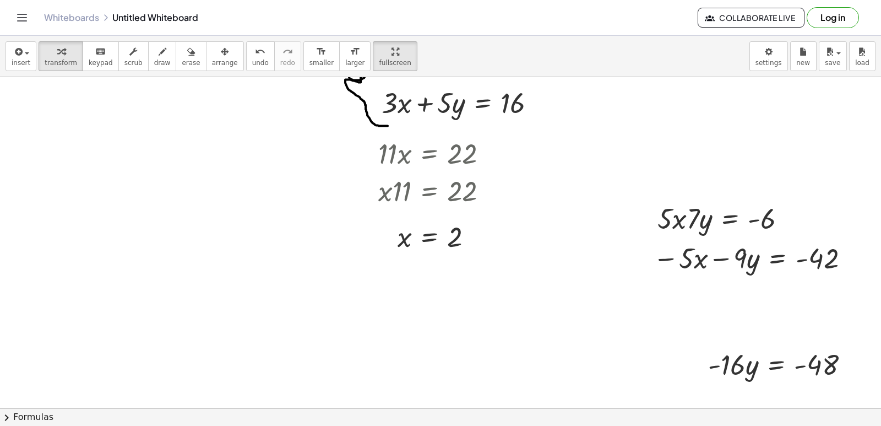
scroll to position [3085, 0]
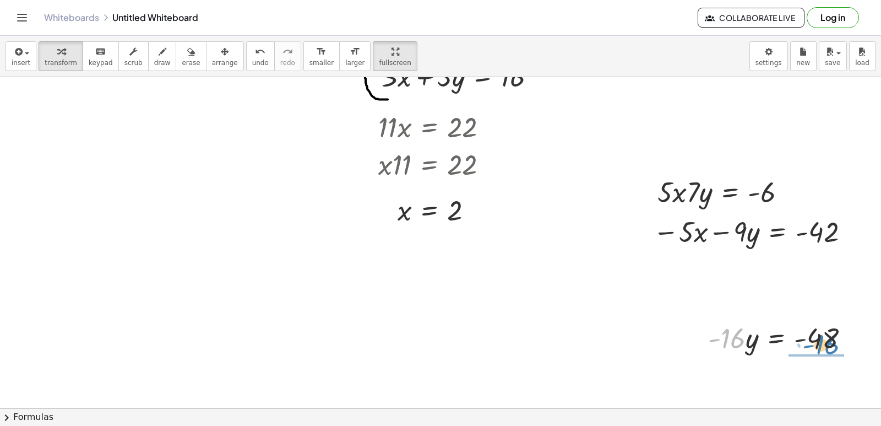
drag, startPoint x: 725, startPoint y: 329, endPoint x: 819, endPoint y: 335, distance: 94.3
click at [819, 335] on div at bounding box center [783, 336] width 161 height 37
click at [819, 335] on div at bounding box center [804, 336] width 129 height 55
drag, startPoint x: 872, startPoint y: 353, endPoint x: 872, endPoint y: 363, distance: 9.4
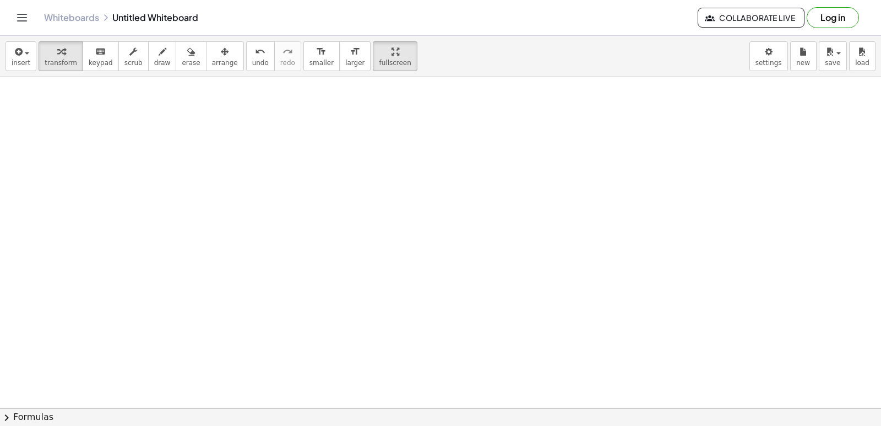
scroll to position [3687, 0]
drag, startPoint x: 252, startPoint y: 85, endPoint x: 246, endPoint y: 113, distance: 28.2
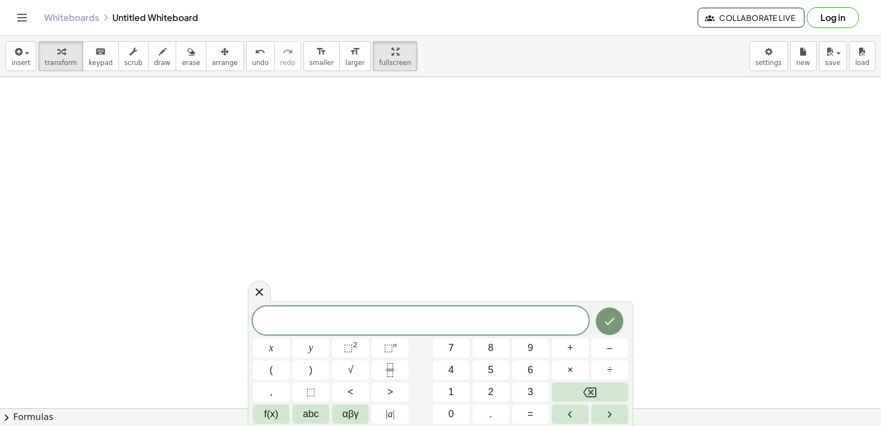
click at [449, 337] on div "x y ⬚ 2 ⬚ n 7 8 9 + – ( ) √ 4 5 6 × ÷ , ⬚ < > 1 2 3 f(x) abc αβγ | a | 0 . =" at bounding box center [440, 364] width 375 height 117
click at [453, 346] on span "7" at bounding box center [451, 347] width 6 height 15
click at [257, 340] on button "x" at bounding box center [271, 347] width 37 height 19
click at [570, 350] on span "+" at bounding box center [570, 347] width 6 height 15
click at [491, 372] on span "5" at bounding box center [491, 369] width 6 height 15
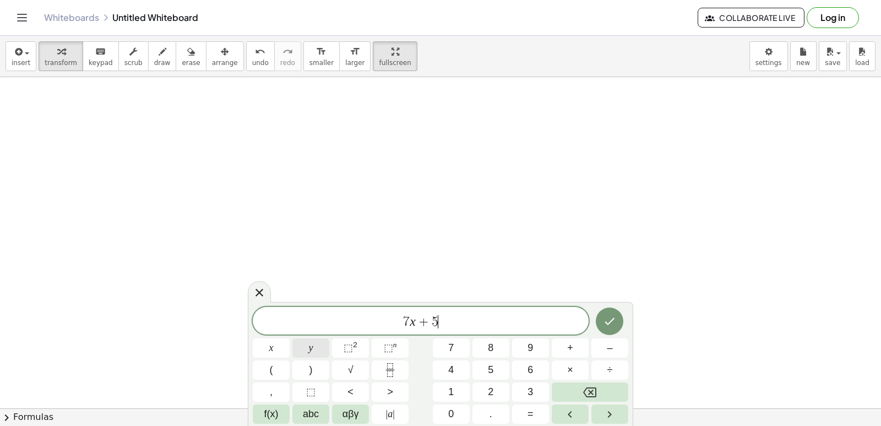
click at [298, 347] on button "y" at bounding box center [310, 347] width 37 height 19
click at [537, 413] on button "=" at bounding box center [530, 413] width 37 height 19
click at [484, 384] on button "2" at bounding box center [490, 391] width 37 height 19
click at [452, 373] on span "4" at bounding box center [451, 369] width 6 height 15
click at [624, 312] on div at bounding box center [609, 321] width 37 height 29
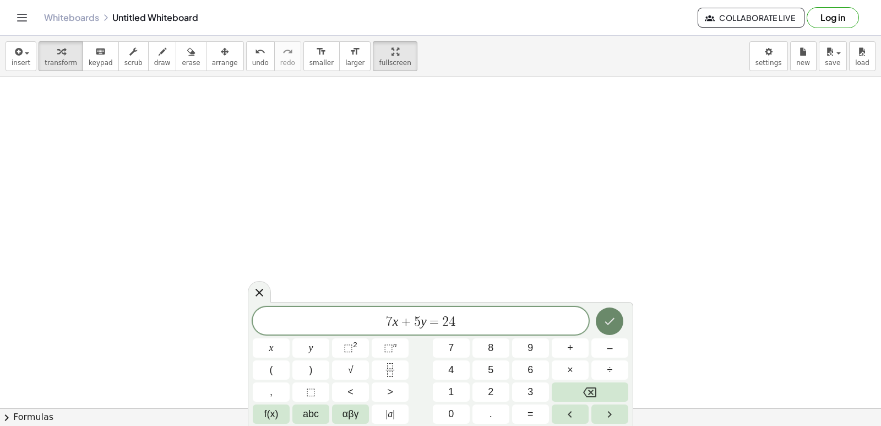
click at [608, 315] on icon "Done" at bounding box center [609, 320] width 13 height 13
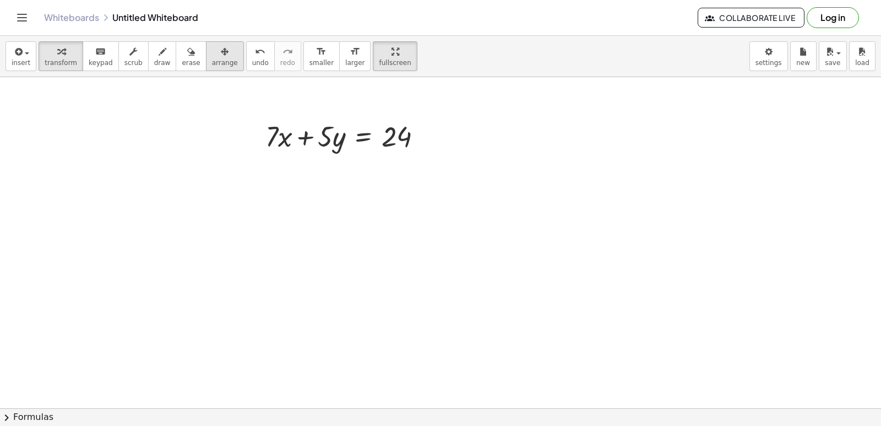
click at [213, 58] on button "arrange" at bounding box center [225, 56] width 38 height 30
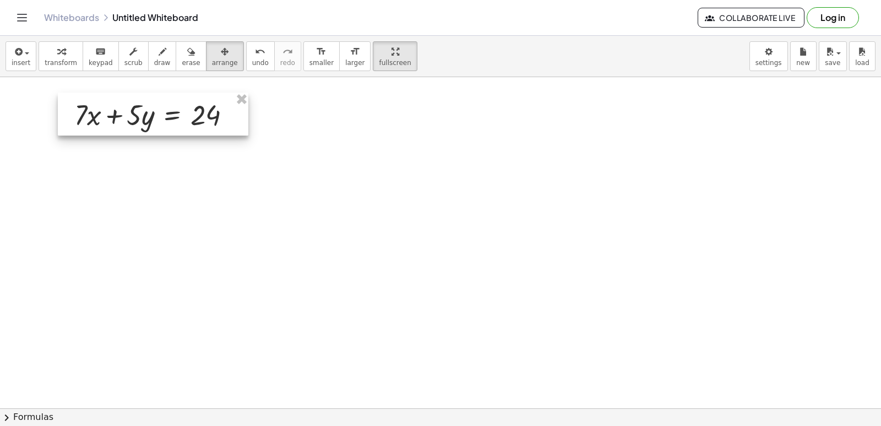
click at [113, 108] on div at bounding box center [153, 113] width 190 height 43
click at [45, 57] on div "button" at bounding box center [61, 51] width 32 height 13
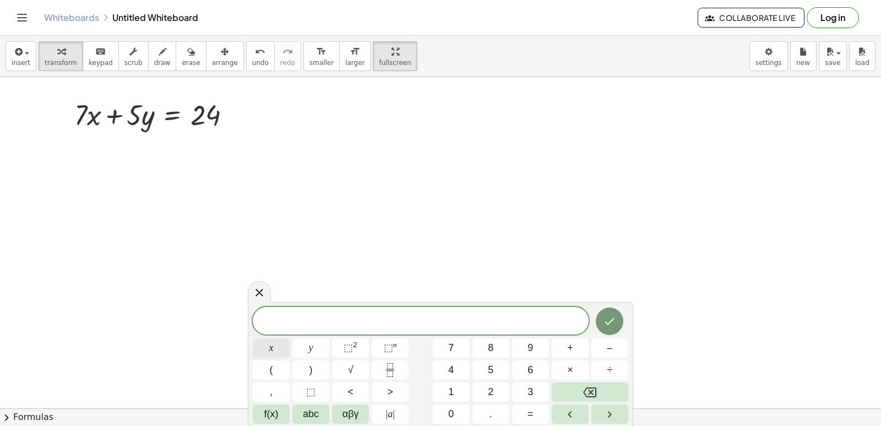
click at [269, 343] on span "x" at bounding box center [271, 347] width 4 height 15
click at [527, 413] on span "=" at bounding box center [530, 413] width 6 height 15
click at [486, 394] on button "2" at bounding box center [490, 391] width 37 height 19
click at [617, 316] on button "Done" at bounding box center [610, 321] width 28 height 28
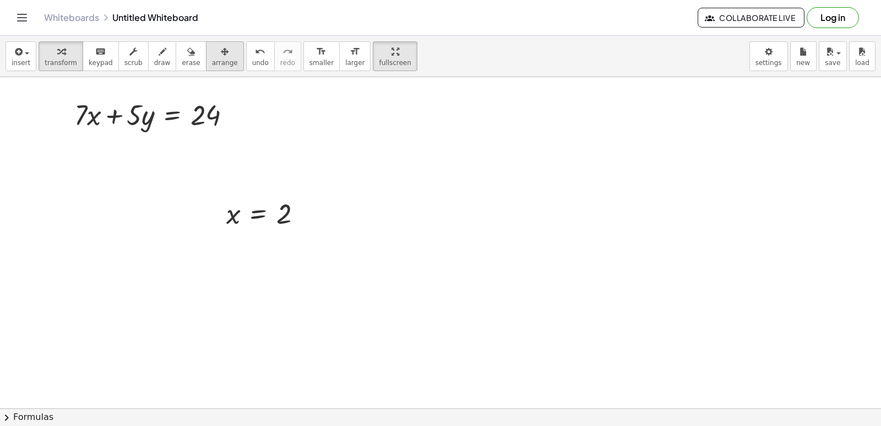
drag, startPoint x: 195, startPoint y: 48, endPoint x: 200, endPoint y: 59, distance: 12.6
click at [206, 59] on button "arrange" at bounding box center [225, 56] width 38 height 30
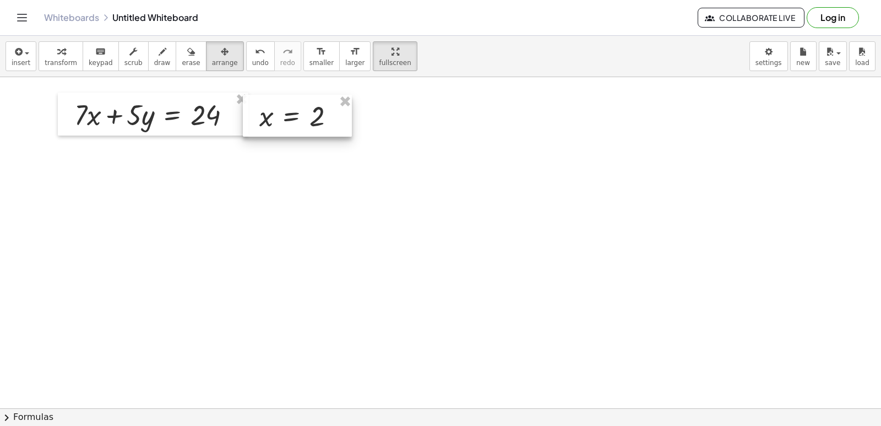
drag, startPoint x: 260, startPoint y: 205, endPoint x: 293, endPoint y: 108, distance: 102.9
click at [293, 108] on div at bounding box center [297, 116] width 109 height 42
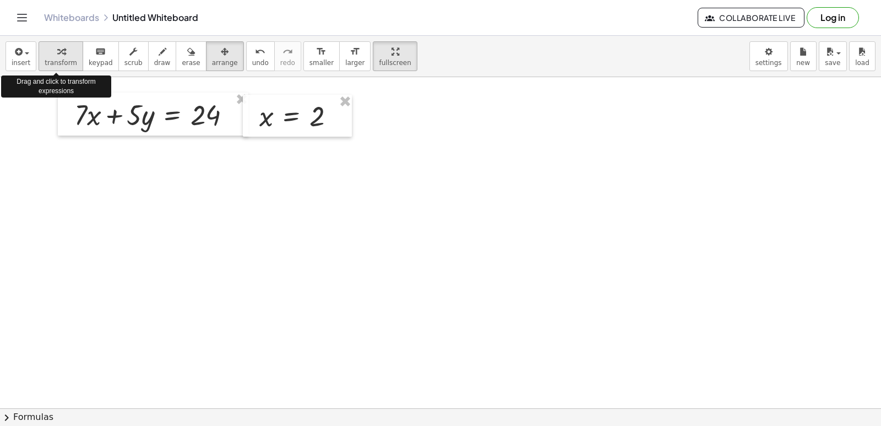
click at [57, 57] on icon "button" at bounding box center [61, 51] width 8 height 13
click at [59, 55] on icon "button" at bounding box center [61, 51] width 8 height 13
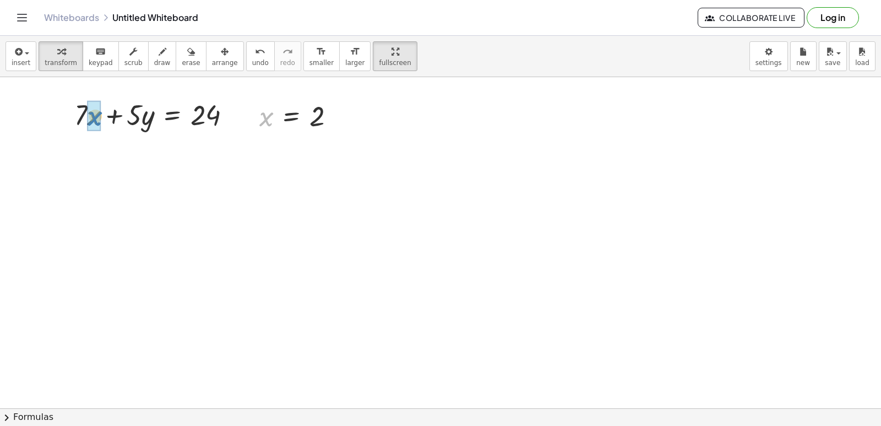
drag, startPoint x: 261, startPoint y: 115, endPoint x: 89, endPoint y: 115, distance: 171.8
click at [118, 116] on div at bounding box center [153, 113] width 184 height 37
click at [114, 117] on div at bounding box center [153, 113] width 184 height 37
click at [79, 117] on div at bounding box center [153, 113] width 184 height 37
click at [144, 117] on div at bounding box center [158, 113] width 175 height 37
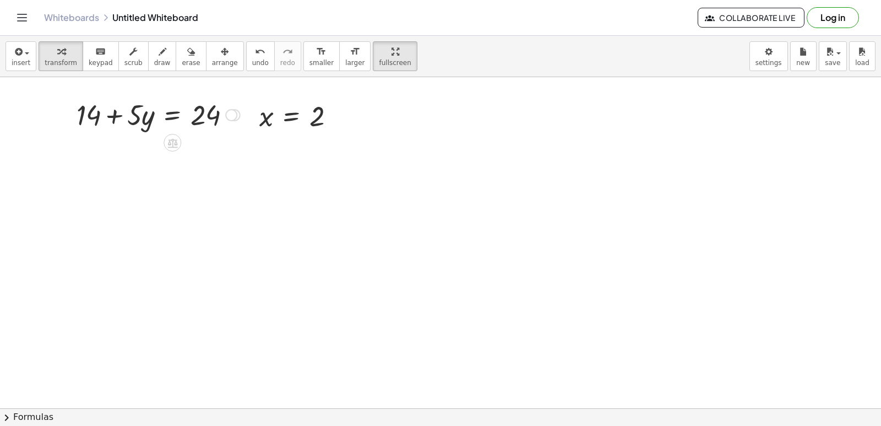
click at [113, 117] on div at bounding box center [158, 113] width 175 height 37
click at [176, 119] on div at bounding box center [158, 113] width 175 height 37
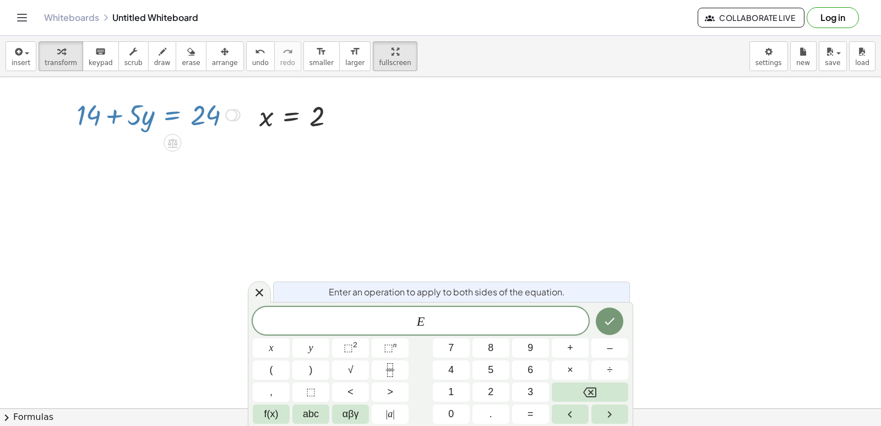
drag, startPoint x: 258, startPoint y: 287, endPoint x: 253, endPoint y: 275, distance: 13.3
click at [257, 286] on icon at bounding box center [259, 292] width 13 height 13
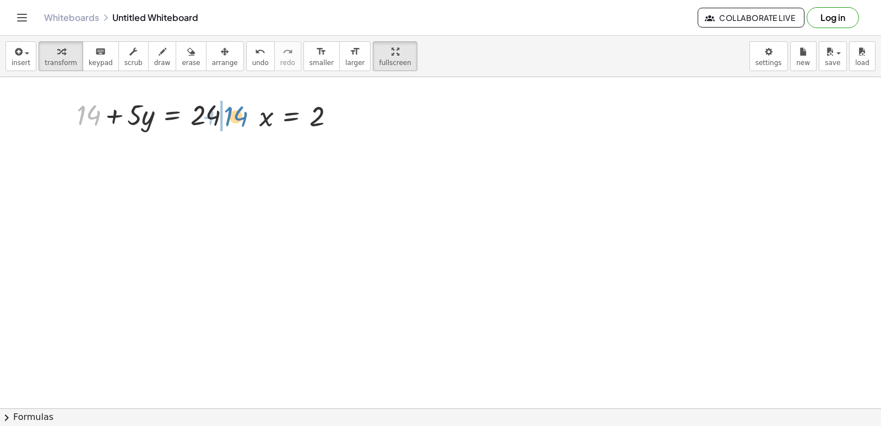
drag, startPoint x: 89, startPoint y: 122, endPoint x: 236, endPoint y: 123, distance: 147.0
click at [236, 123] on div at bounding box center [158, 113] width 175 height 37
click at [230, 117] on div at bounding box center [208, 113] width 175 height 37
click at [235, 113] on div at bounding box center [179, 113] width 117 height 37
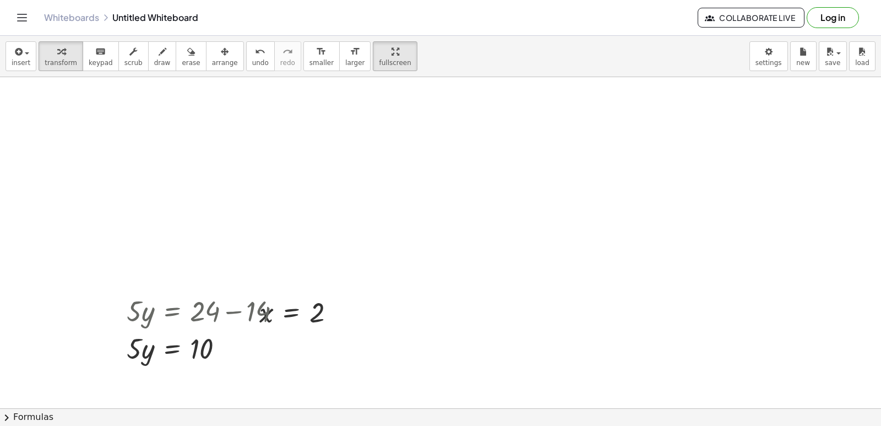
scroll to position [3522, 0]
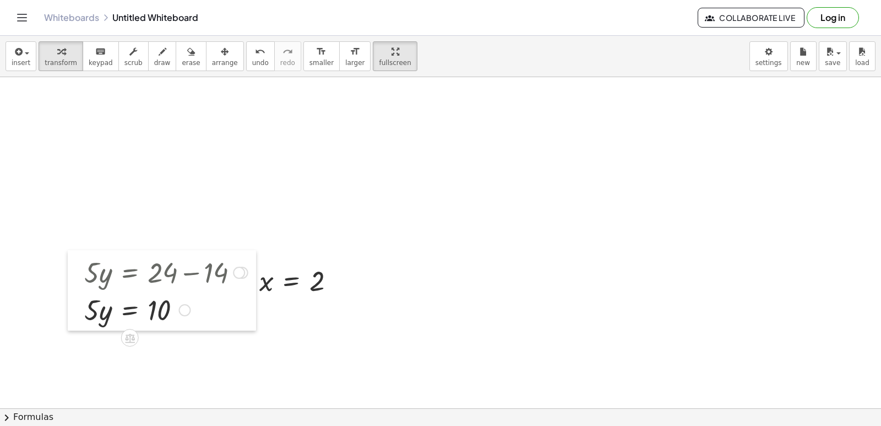
drag, startPoint x: 126, startPoint y: 315, endPoint x: 83, endPoint y: 308, distance: 43.0
click at [83, 308] on div at bounding box center [76, 290] width 17 height 80
click at [57, 52] on icon "button" at bounding box center [61, 51] width 8 height 13
drag, startPoint x: 94, startPoint y: 314, endPoint x: 154, endPoint y: 338, distance: 65.0
click at [155, 355] on div at bounding box center [166, 355] width 175 height 55
